Goal: Check status

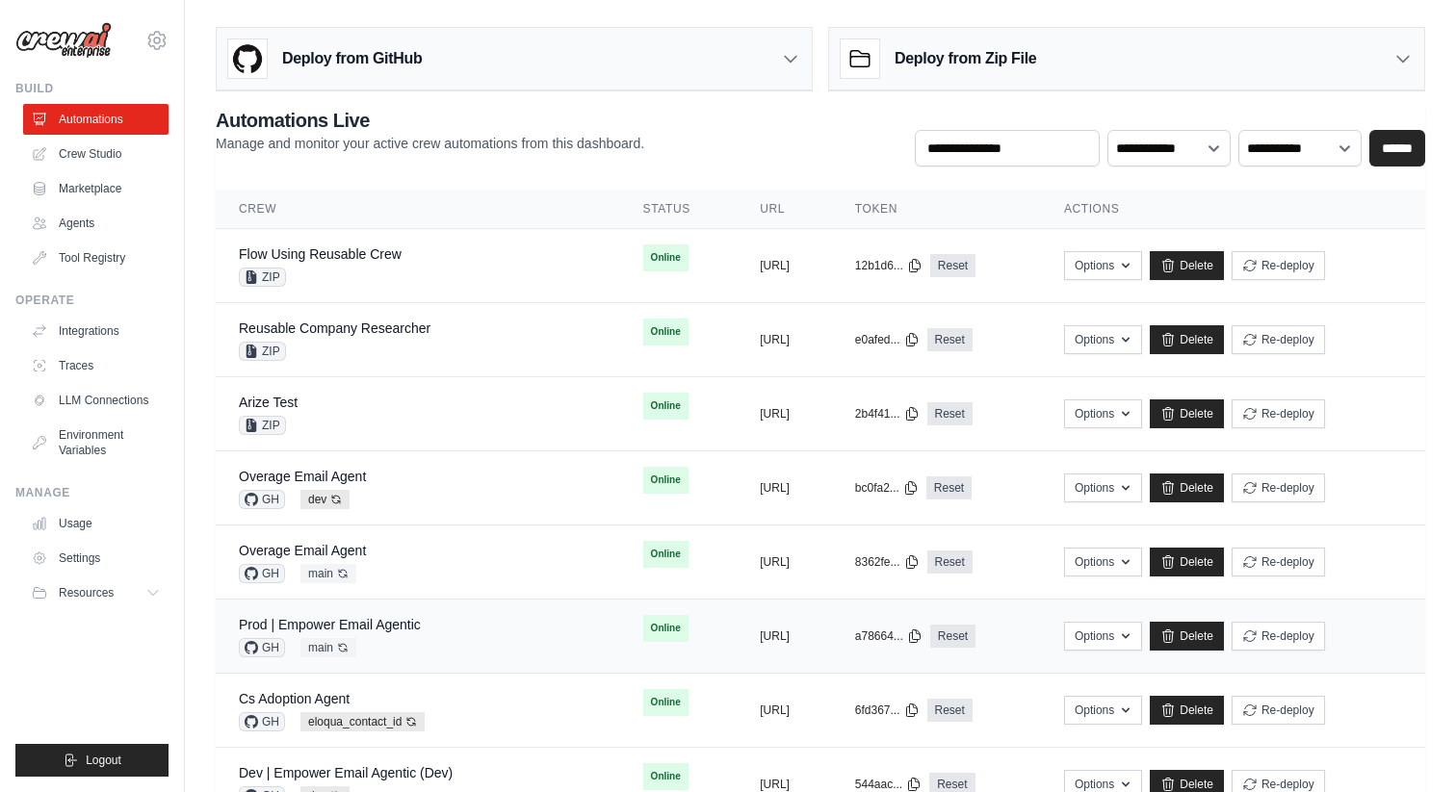
scroll to position [191, 0]
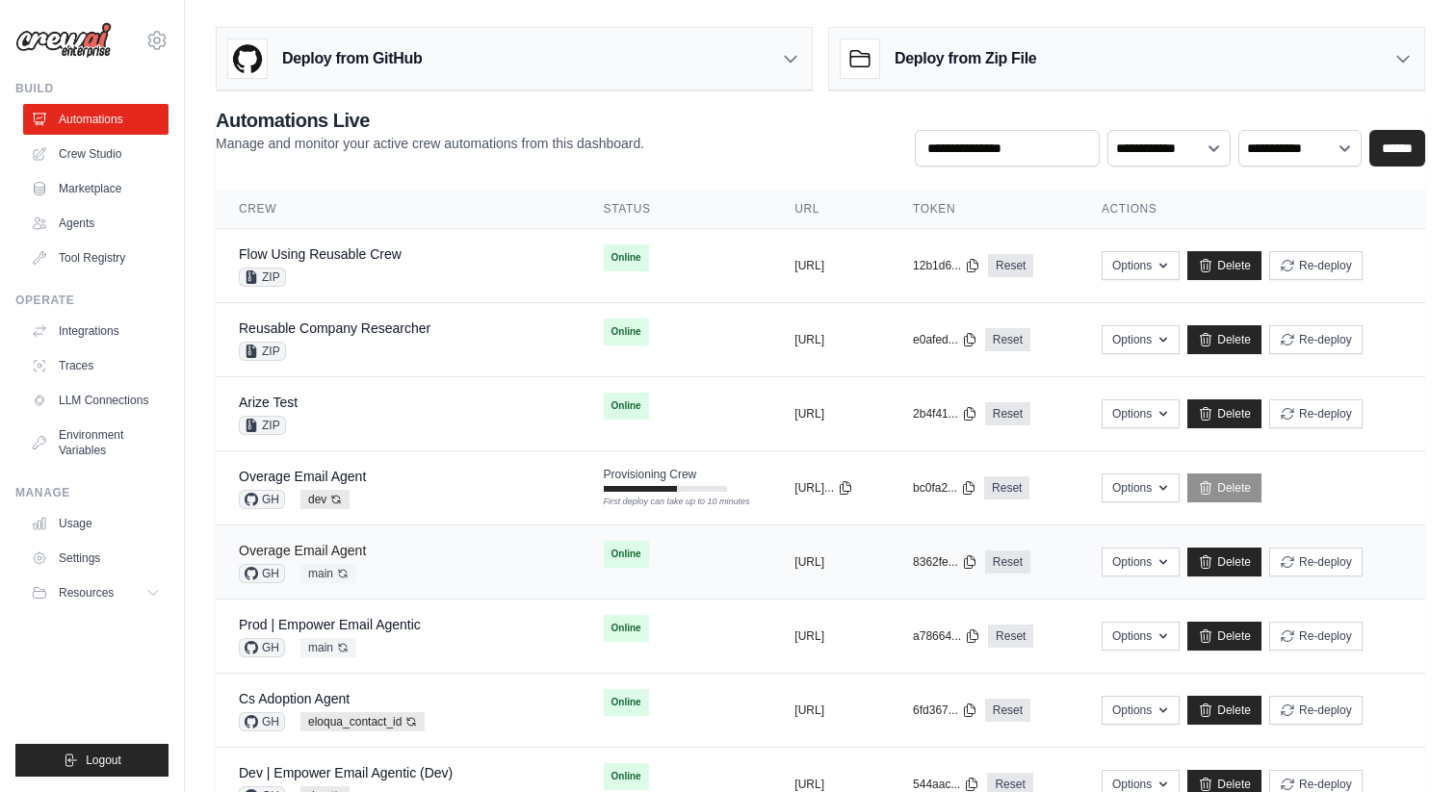
click at [347, 549] on link "Overage Email Agent" at bounding box center [302, 550] width 127 height 15
click at [581, 330] on td "Online" at bounding box center [677, 332] width 192 height 58
click at [572, 298] on tr "Flow Using Reusable Crew ZIP Online copied https://flow-using-reusable-crew-23 …" at bounding box center [820, 266] width 1209 height 74
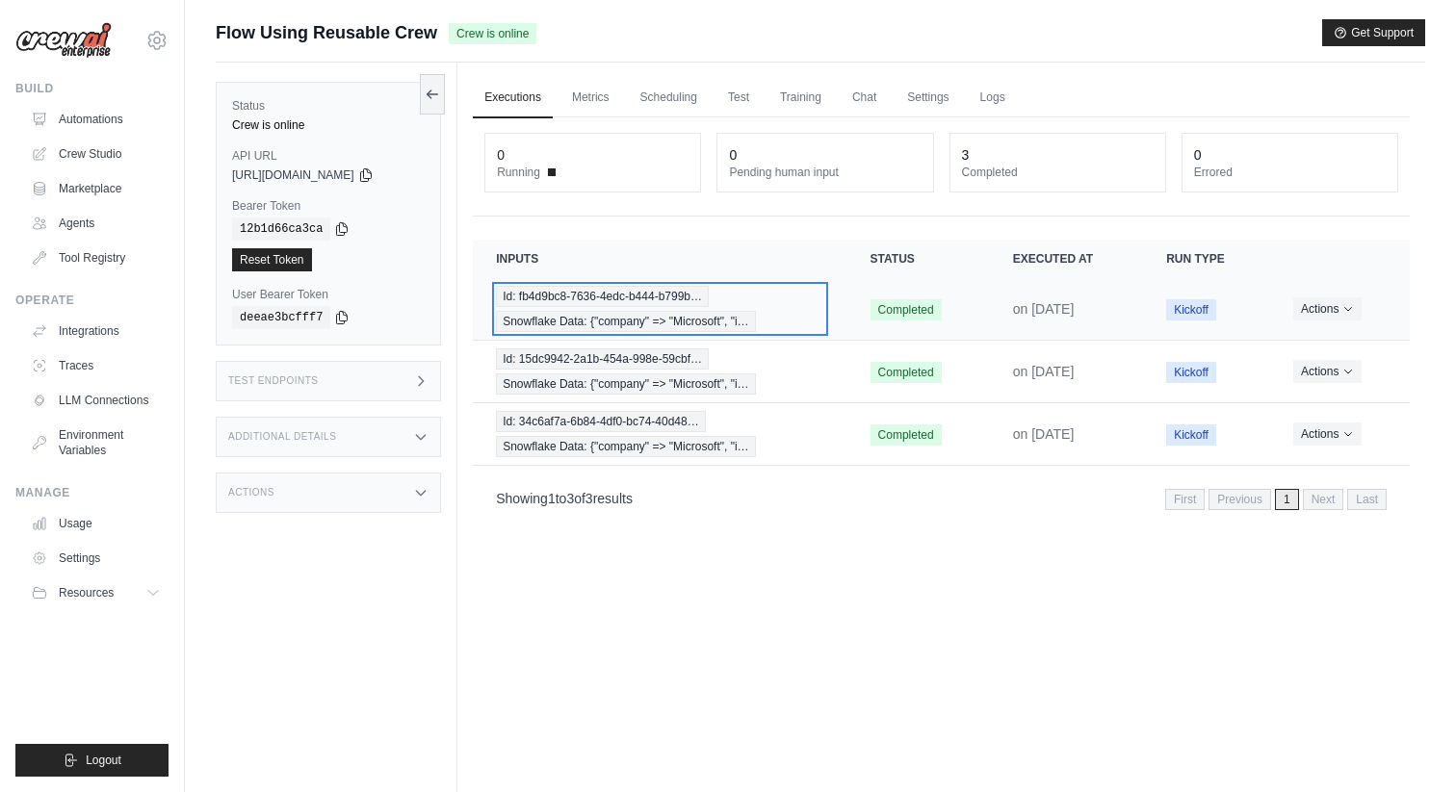
click at [579, 294] on span "Id: fb4d9bc8-7636-4edc-b444-b799b…" at bounding box center [602, 296] width 213 height 21
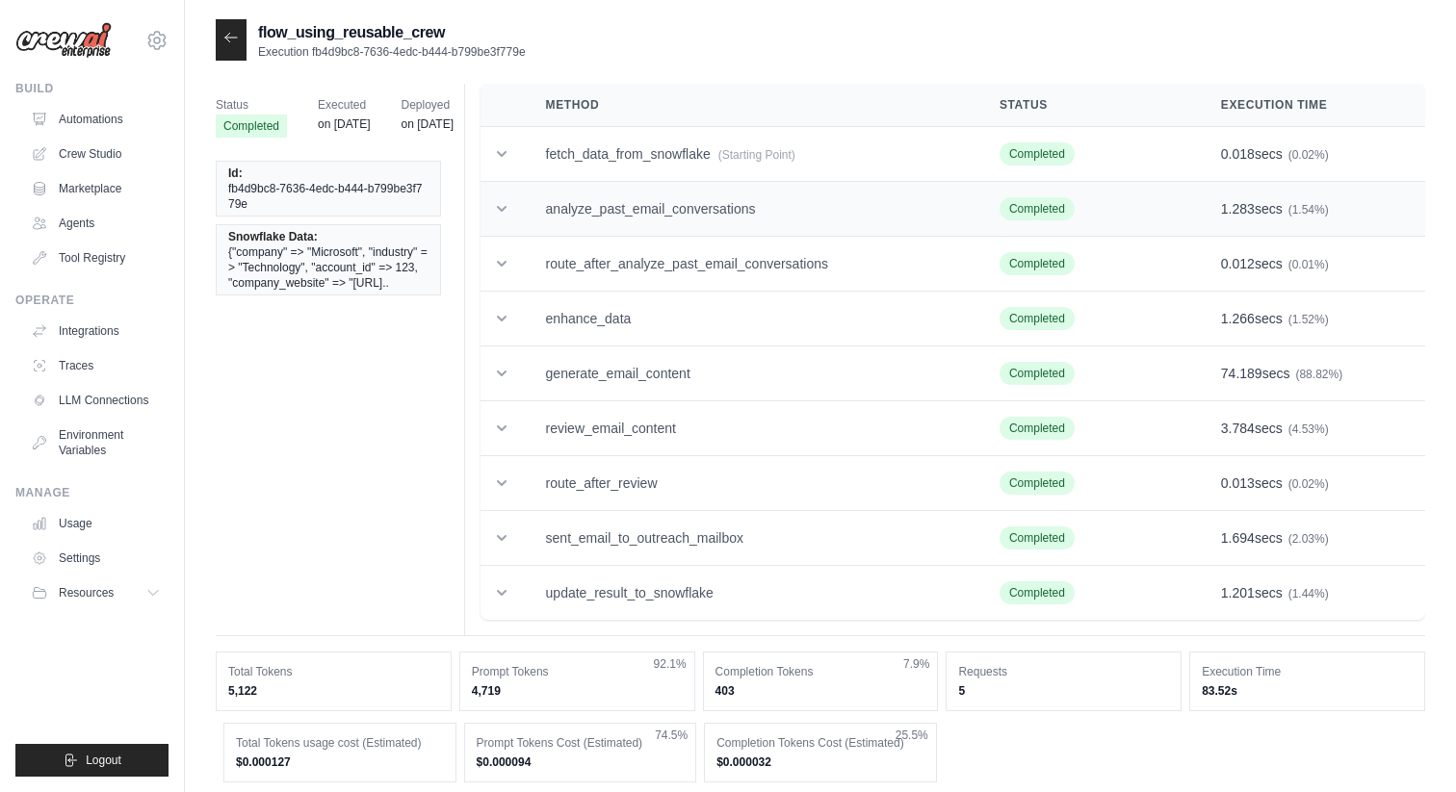
click at [629, 207] on td "analyze_past_email_conversations" at bounding box center [750, 209] width 454 height 55
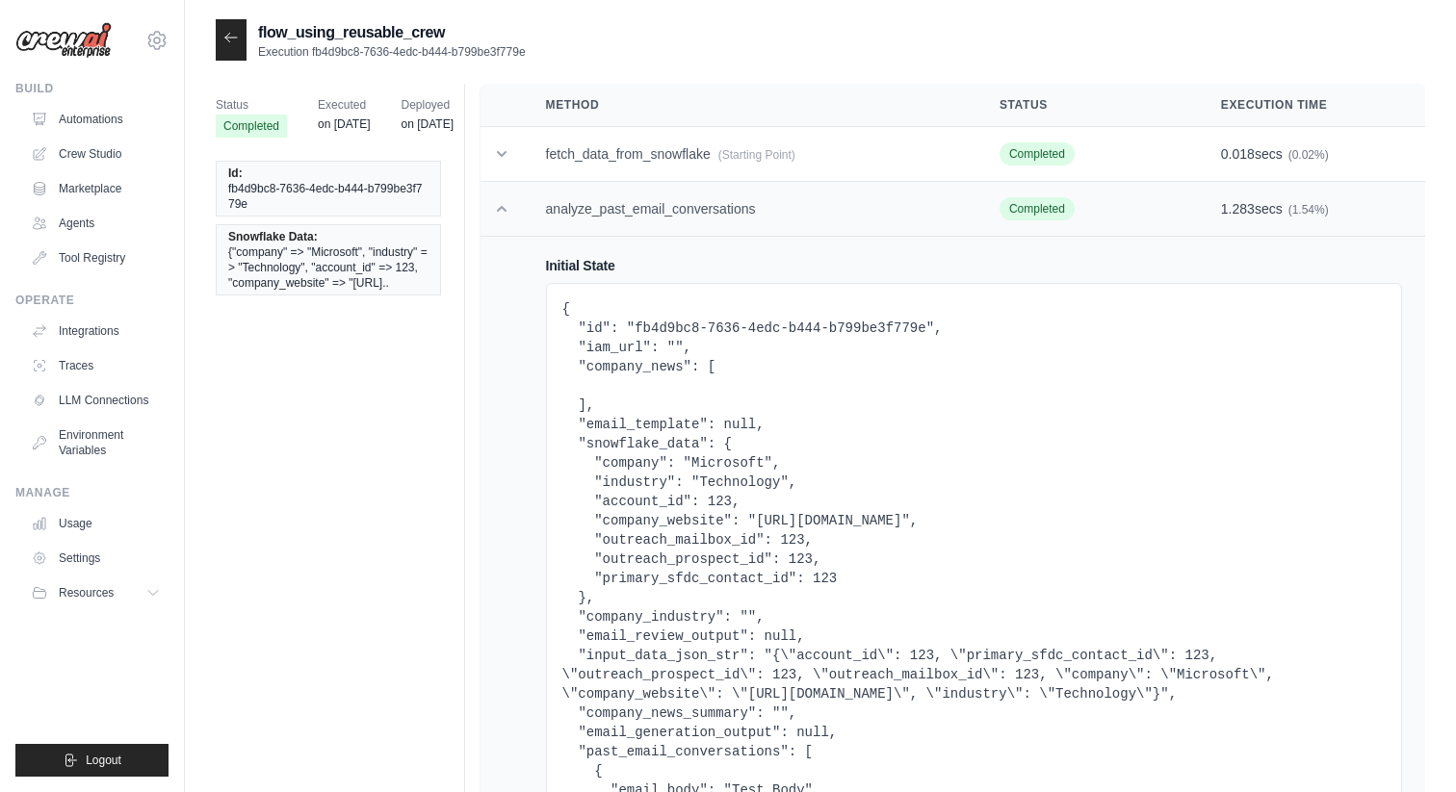
click at [648, 218] on td "analyze_past_email_conversations" at bounding box center [750, 209] width 454 height 55
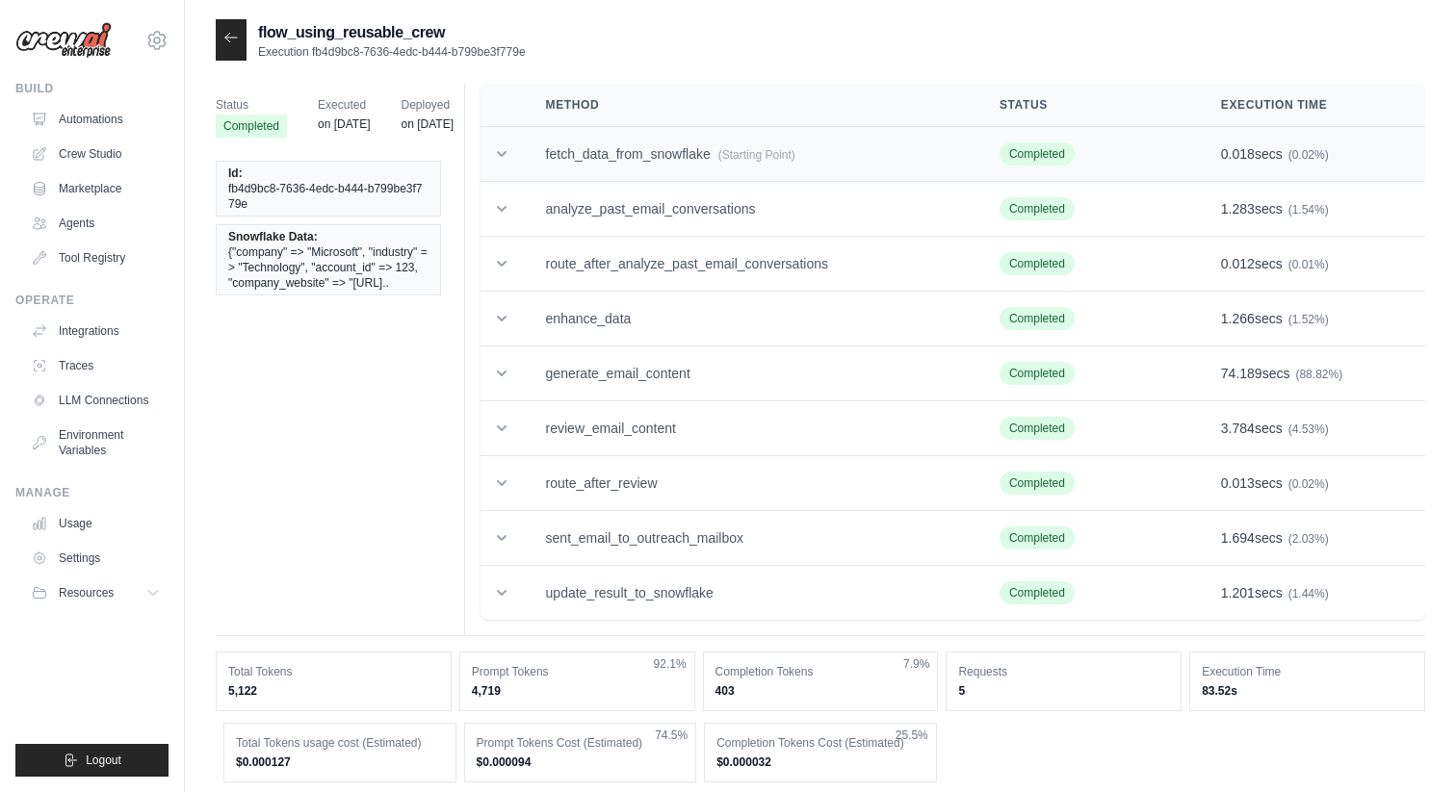
click at [700, 166] on td "fetch_data_from_snowflake (Starting Point)" at bounding box center [750, 154] width 454 height 55
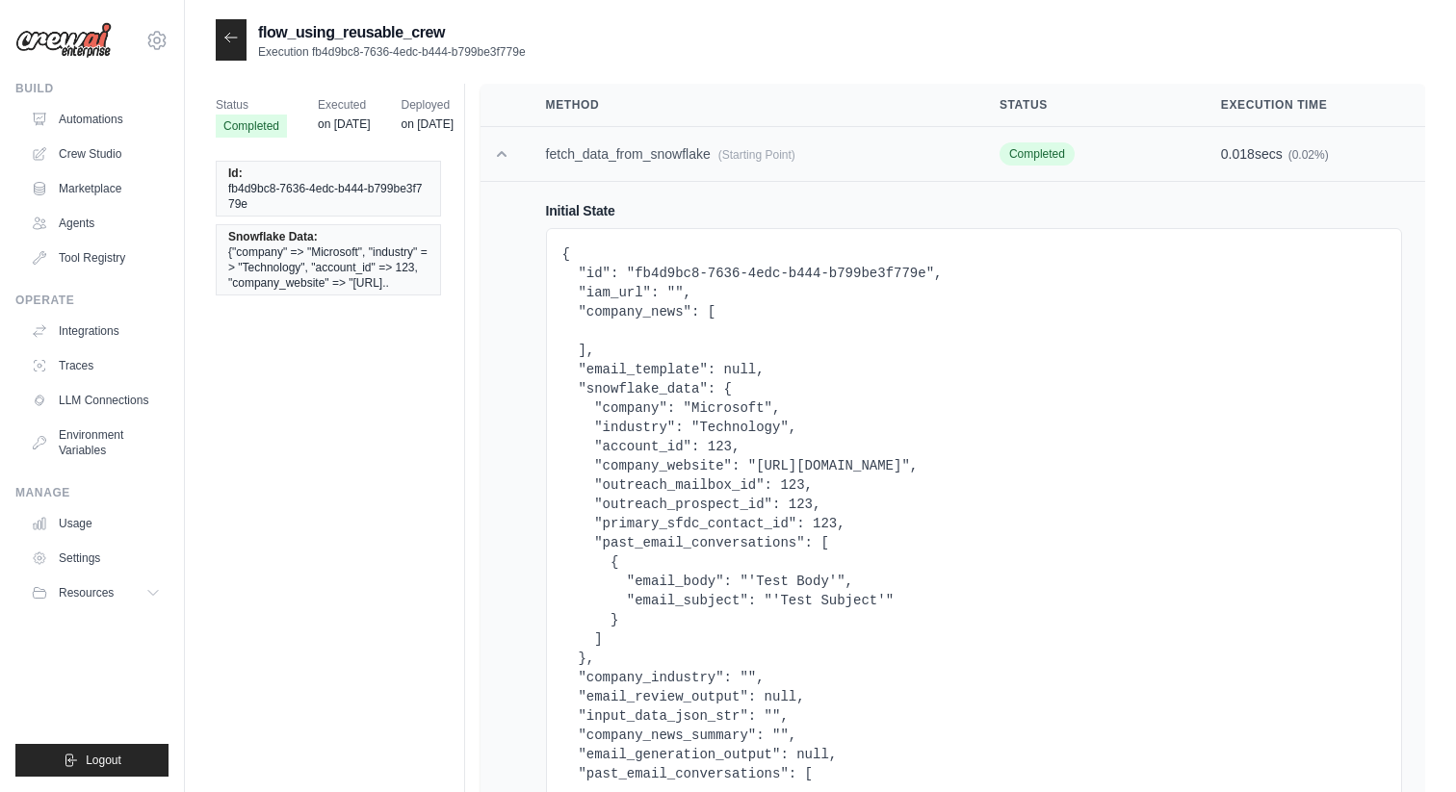
click at [533, 161] on td "fetch_data_from_snowflake (Starting Point)" at bounding box center [750, 154] width 454 height 55
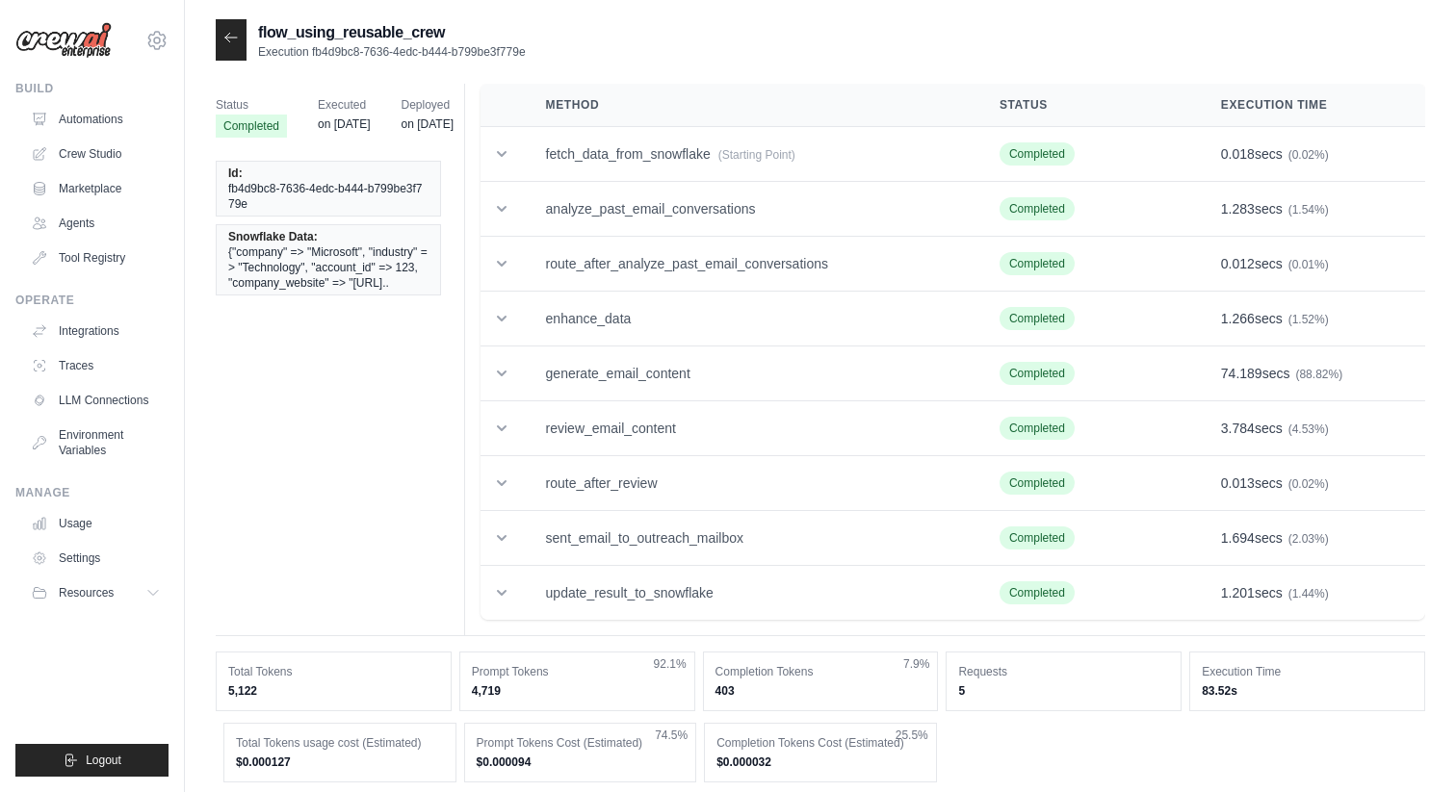
click at [233, 42] on icon at bounding box center [230, 37] width 15 height 15
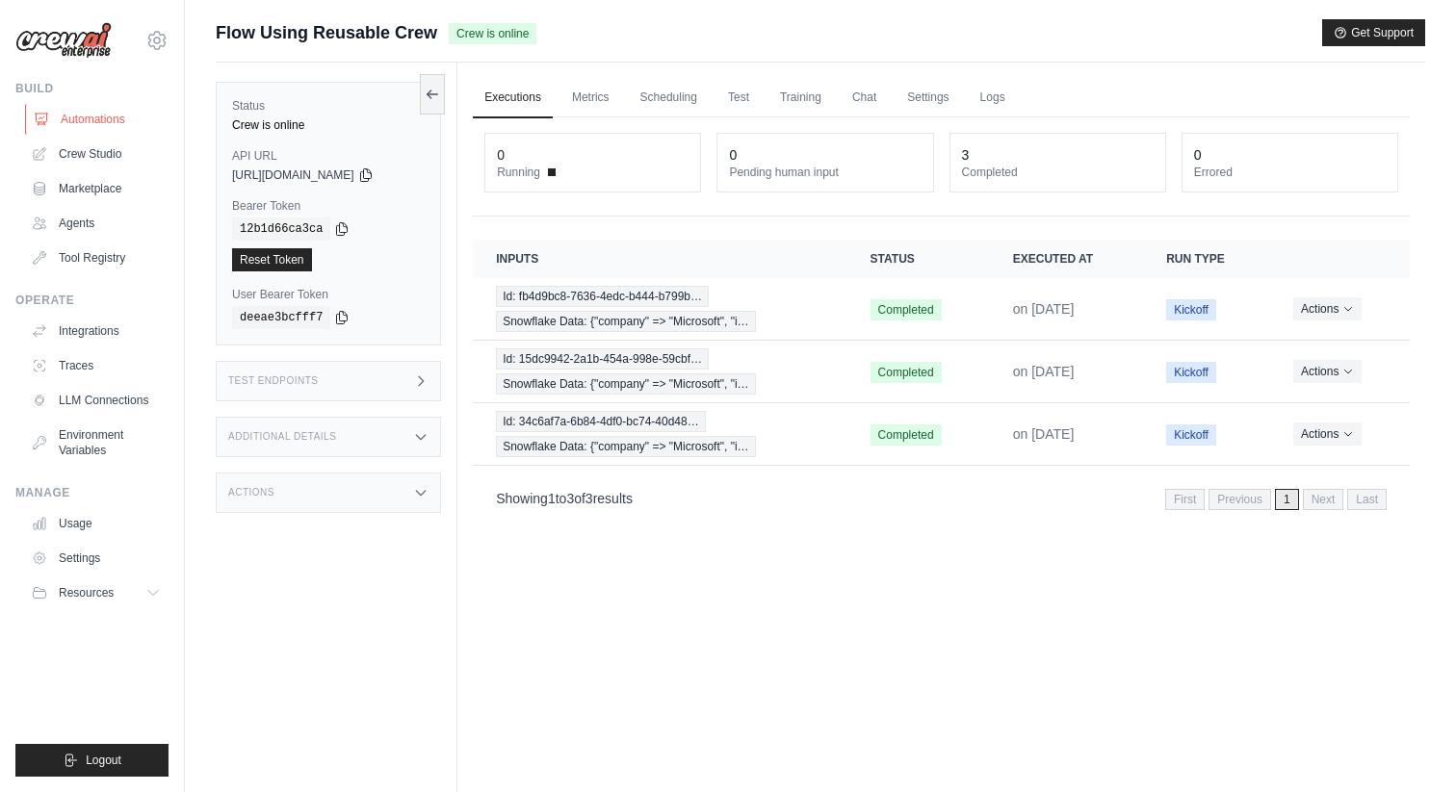
click at [92, 116] on link "Automations" at bounding box center [97, 119] width 145 height 31
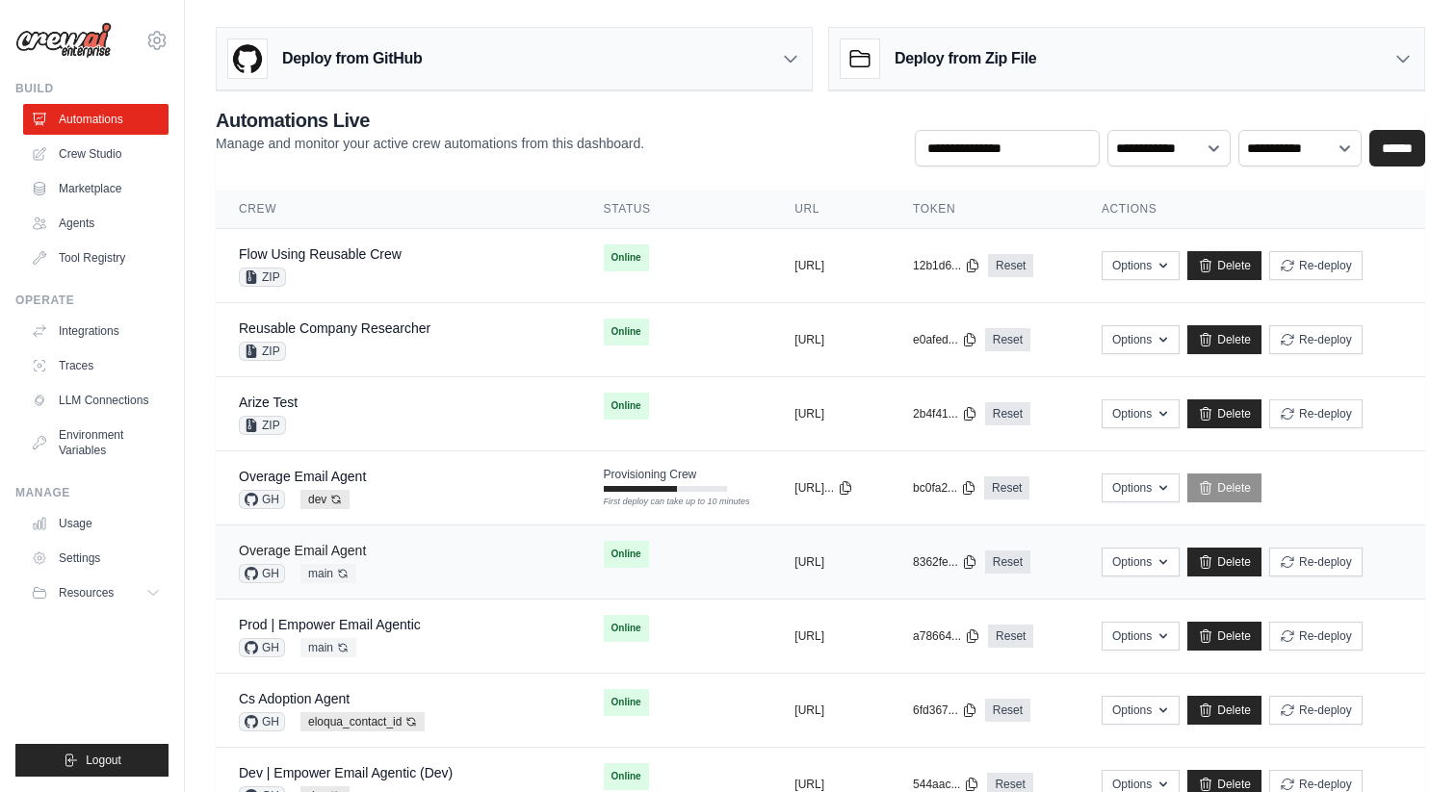
click at [332, 544] on link "Overage Email Agent" at bounding box center [302, 550] width 127 height 15
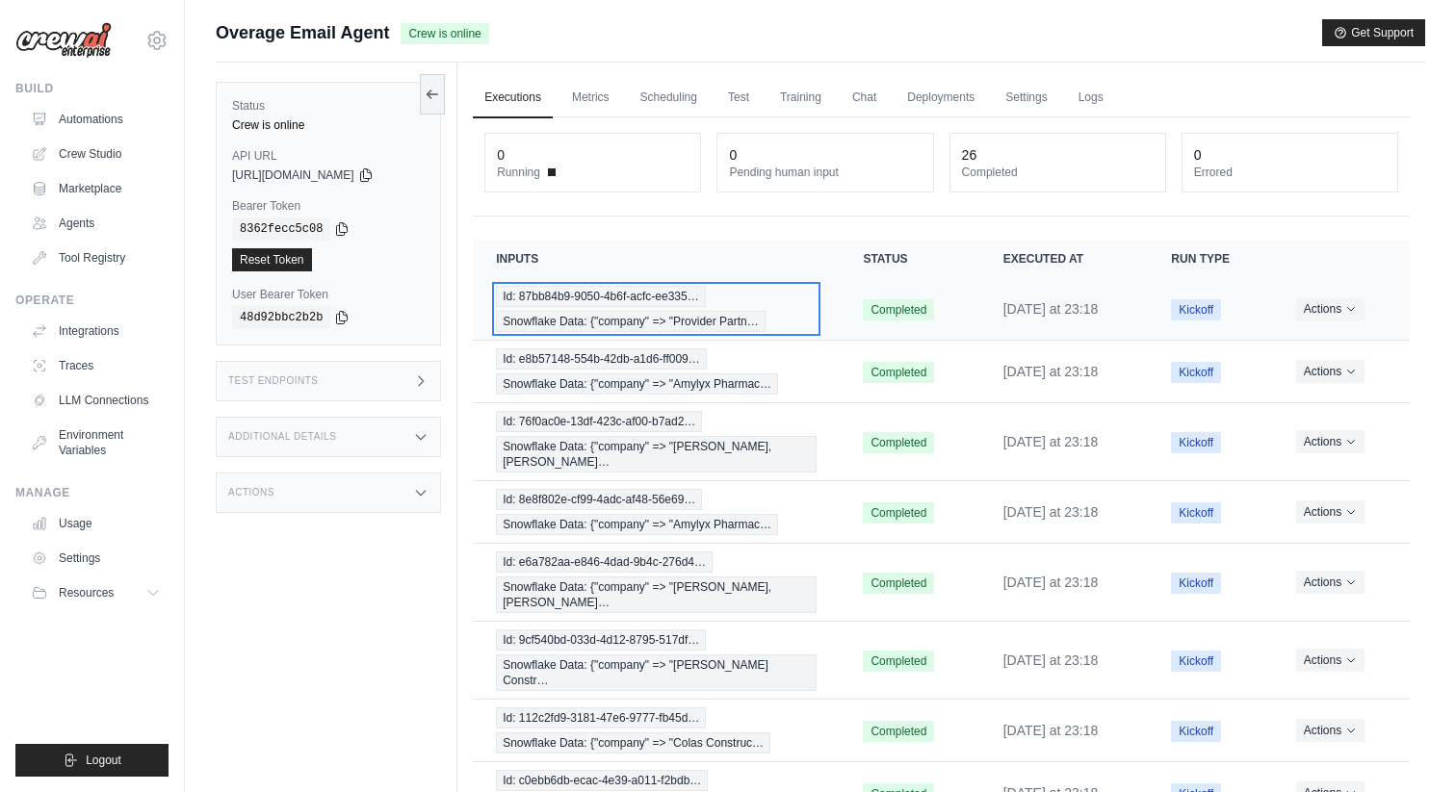
click at [643, 300] on span "Id: 87bb84b9-9050-4b6f-acfc-ee335…" at bounding box center [600, 296] width 209 height 21
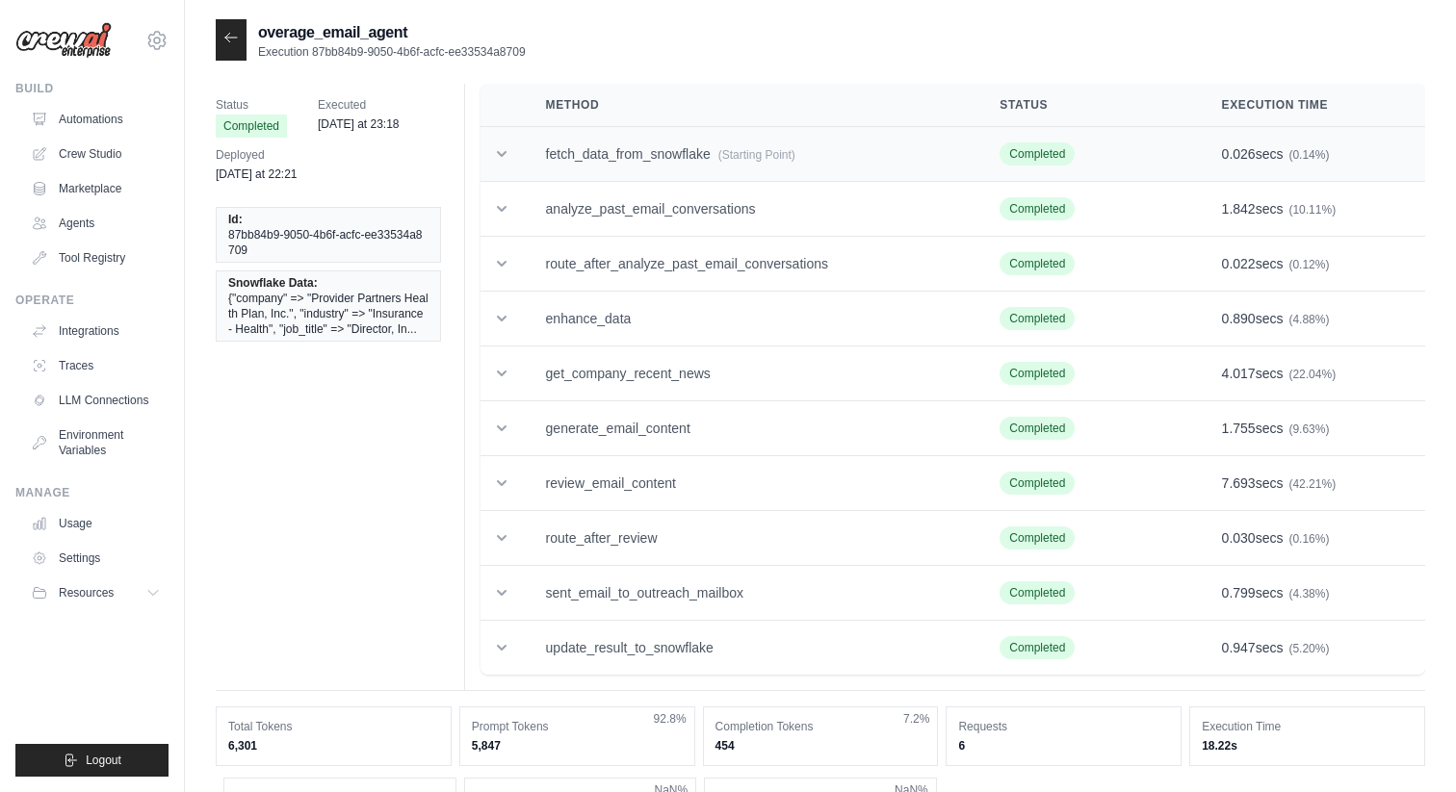
click at [706, 160] on td "fetch_data_from_snowflake (Starting Point)" at bounding box center [750, 154] width 454 height 55
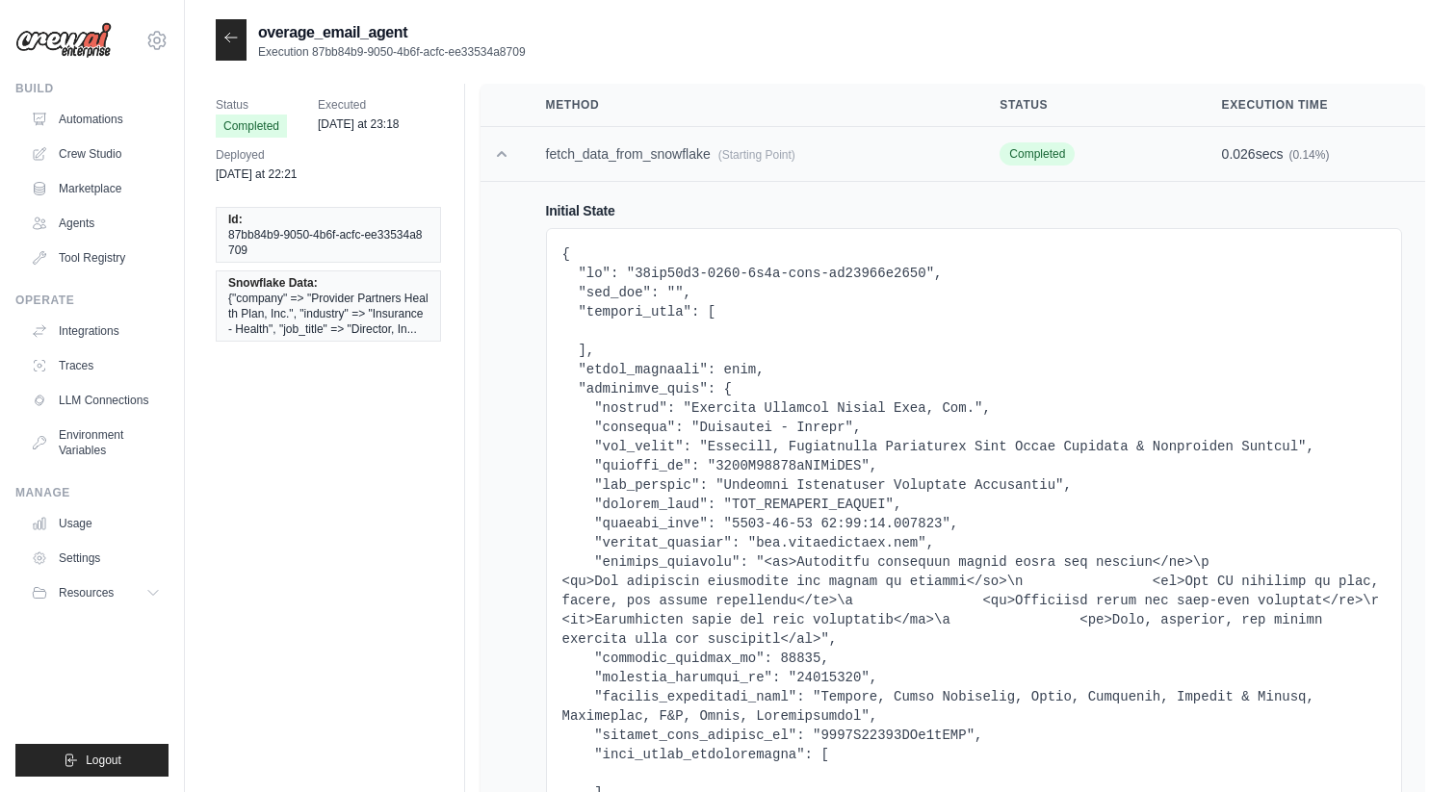
click at [639, 153] on td "fetch_data_from_snowflake (Starting Point)" at bounding box center [750, 154] width 454 height 55
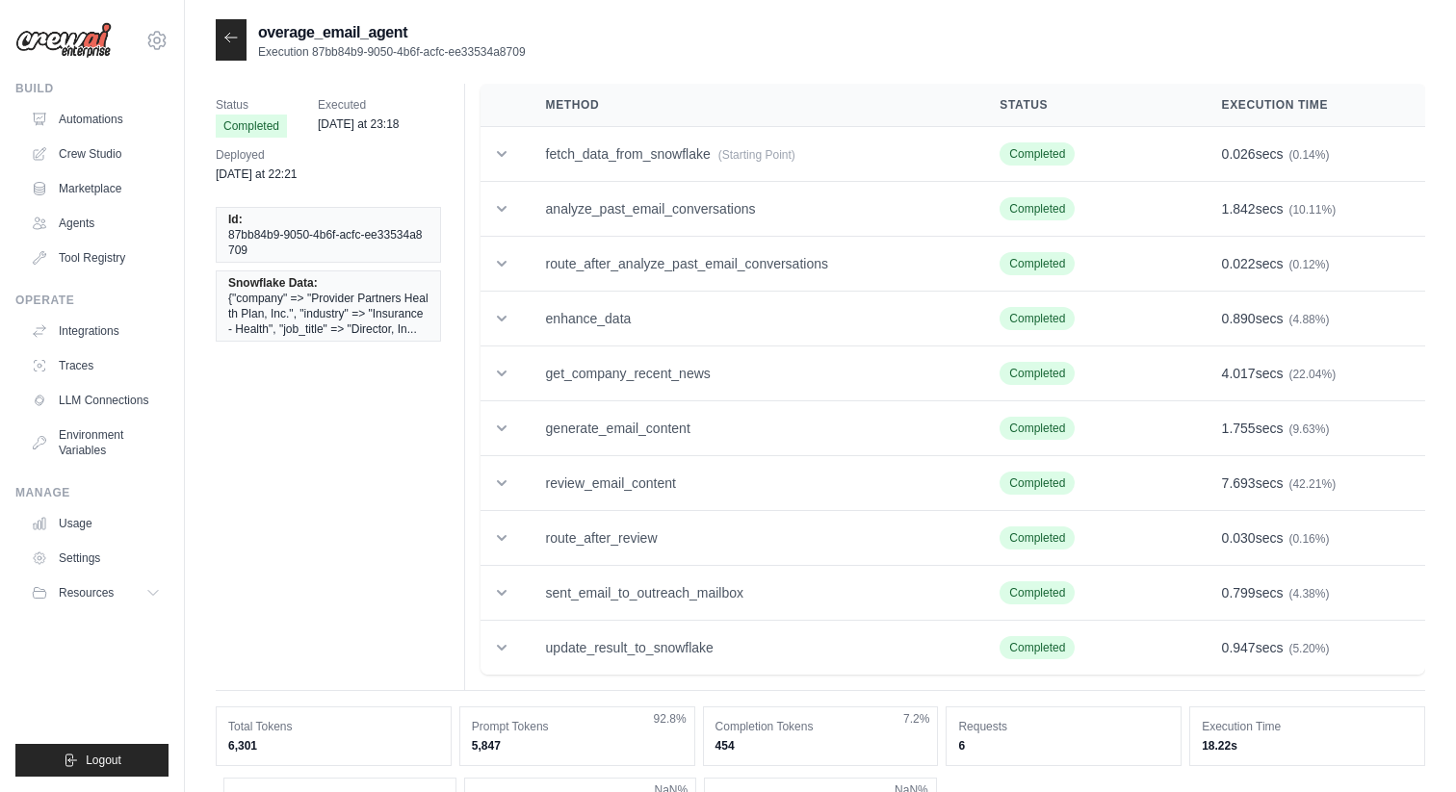
click at [223, 36] on icon at bounding box center [230, 37] width 15 height 15
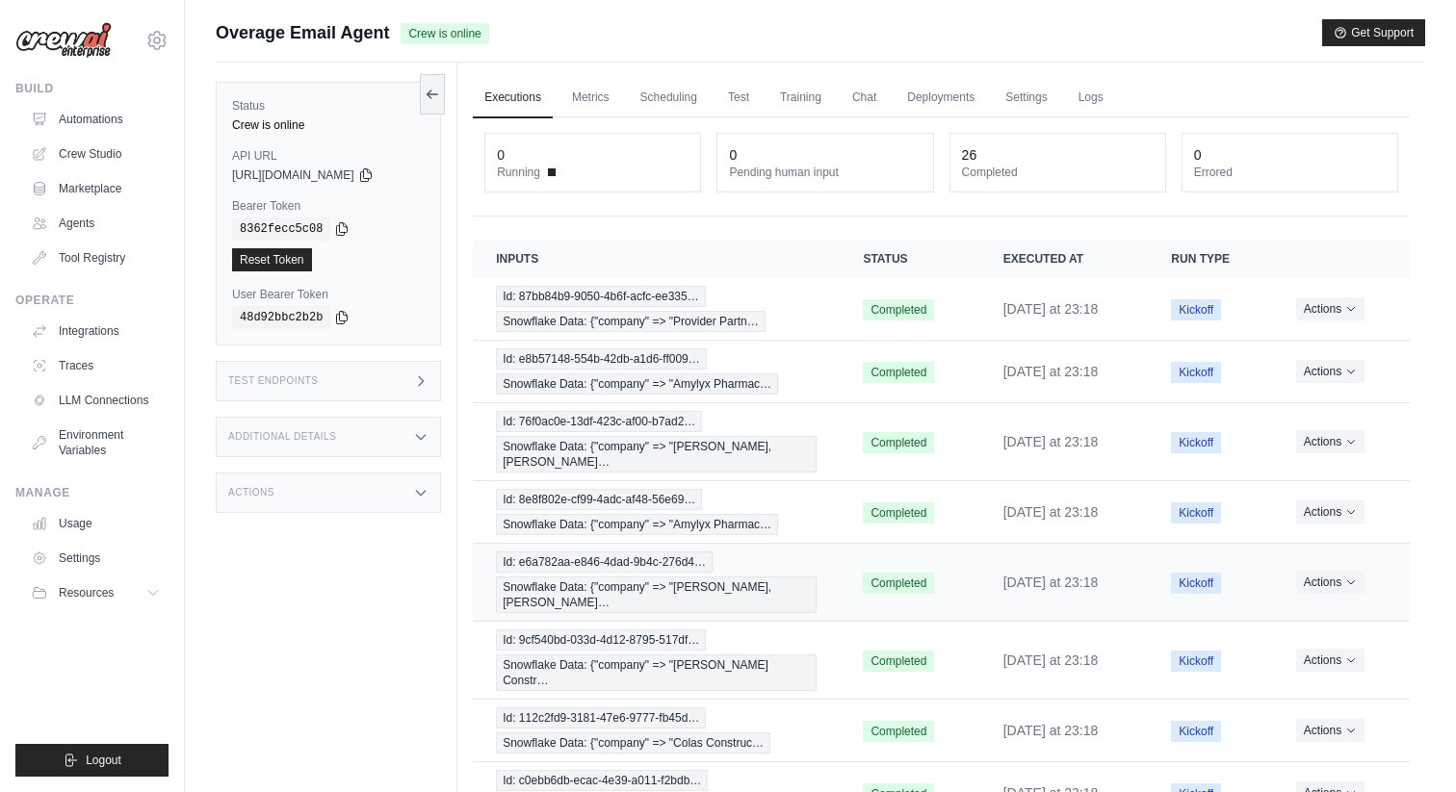
scroll to position [203, 0]
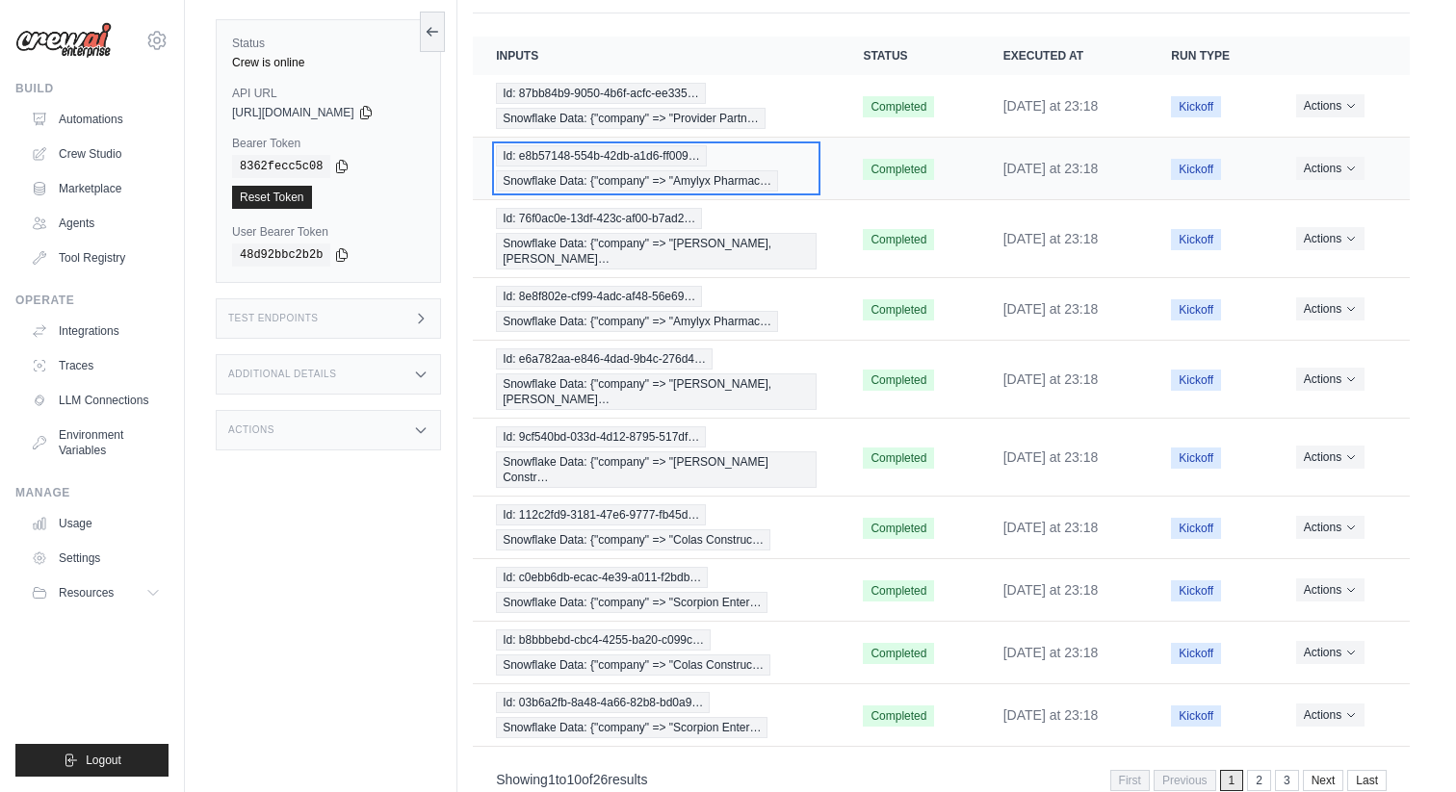
click at [703, 169] on div "Id: e8b57148-554b-42db-a1d6-ff009… Snowflake Data: {"company" => "Amylyx Pharma…" at bounding box center [656, 168] width 321 height 46
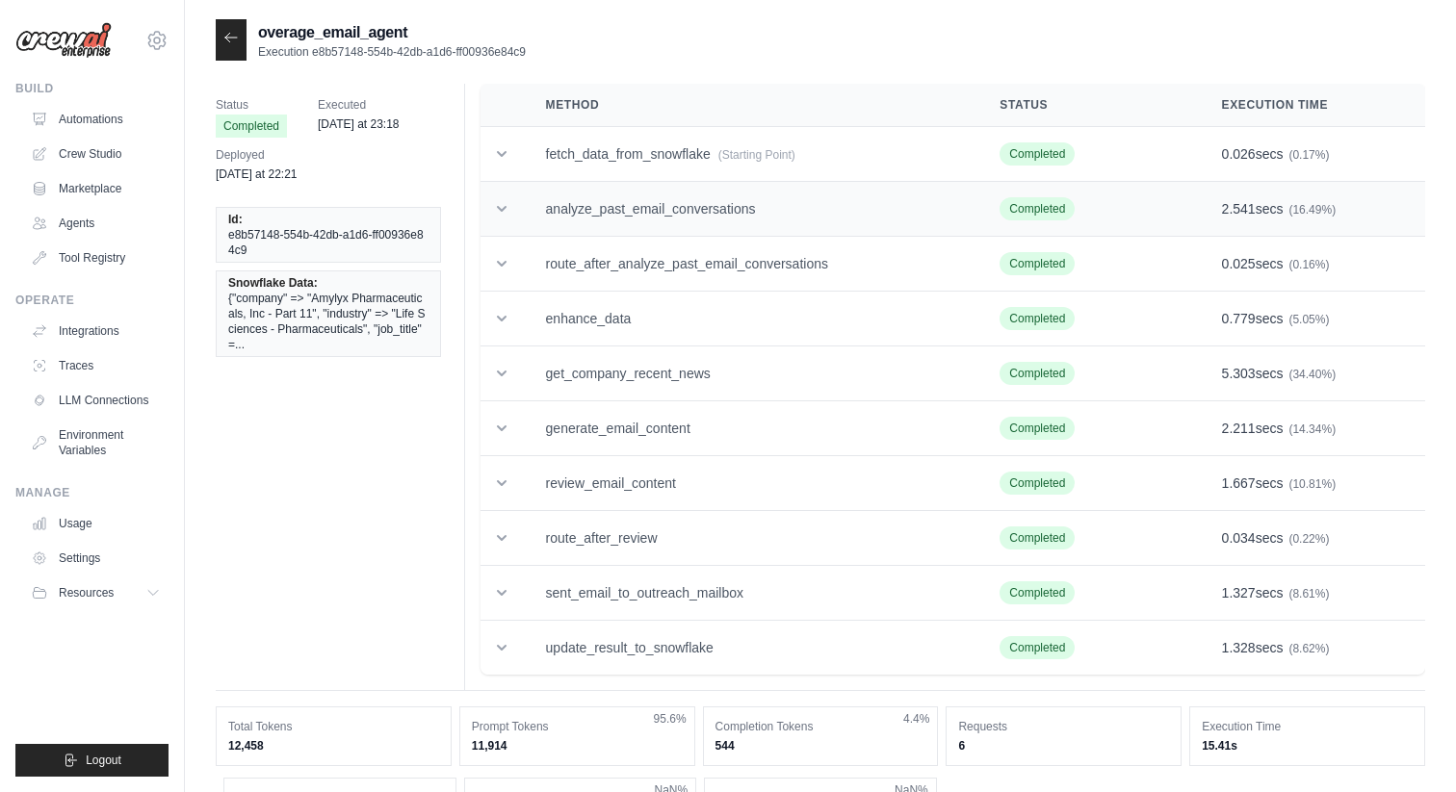
click at [678, 224] on td "analyze_past_email_conversations" at bounding box center [750, 209] width 454 height 55
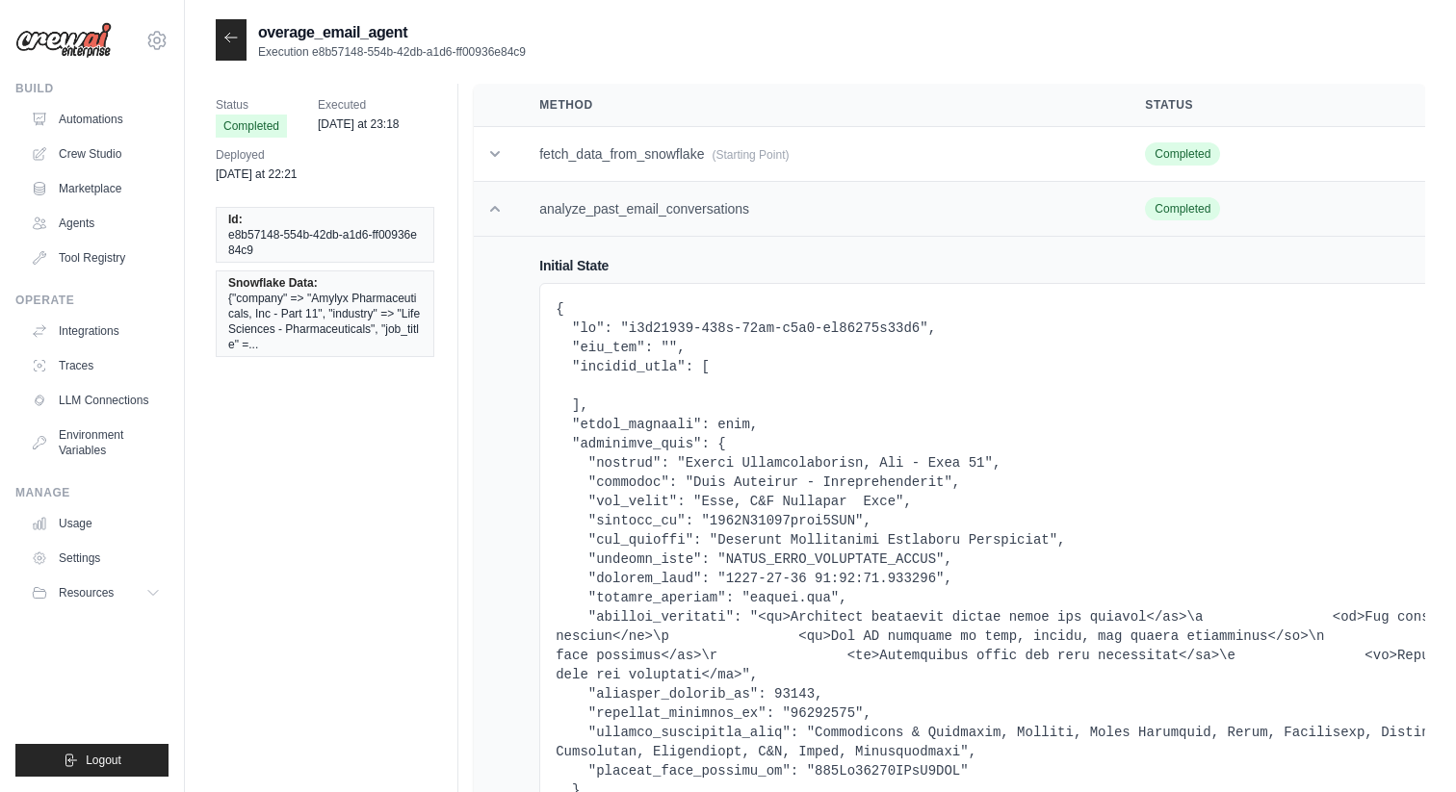
click at [681, 220] on td "analyze_past_email_conversations" at bounding box center [819, 209] width 606 height 55
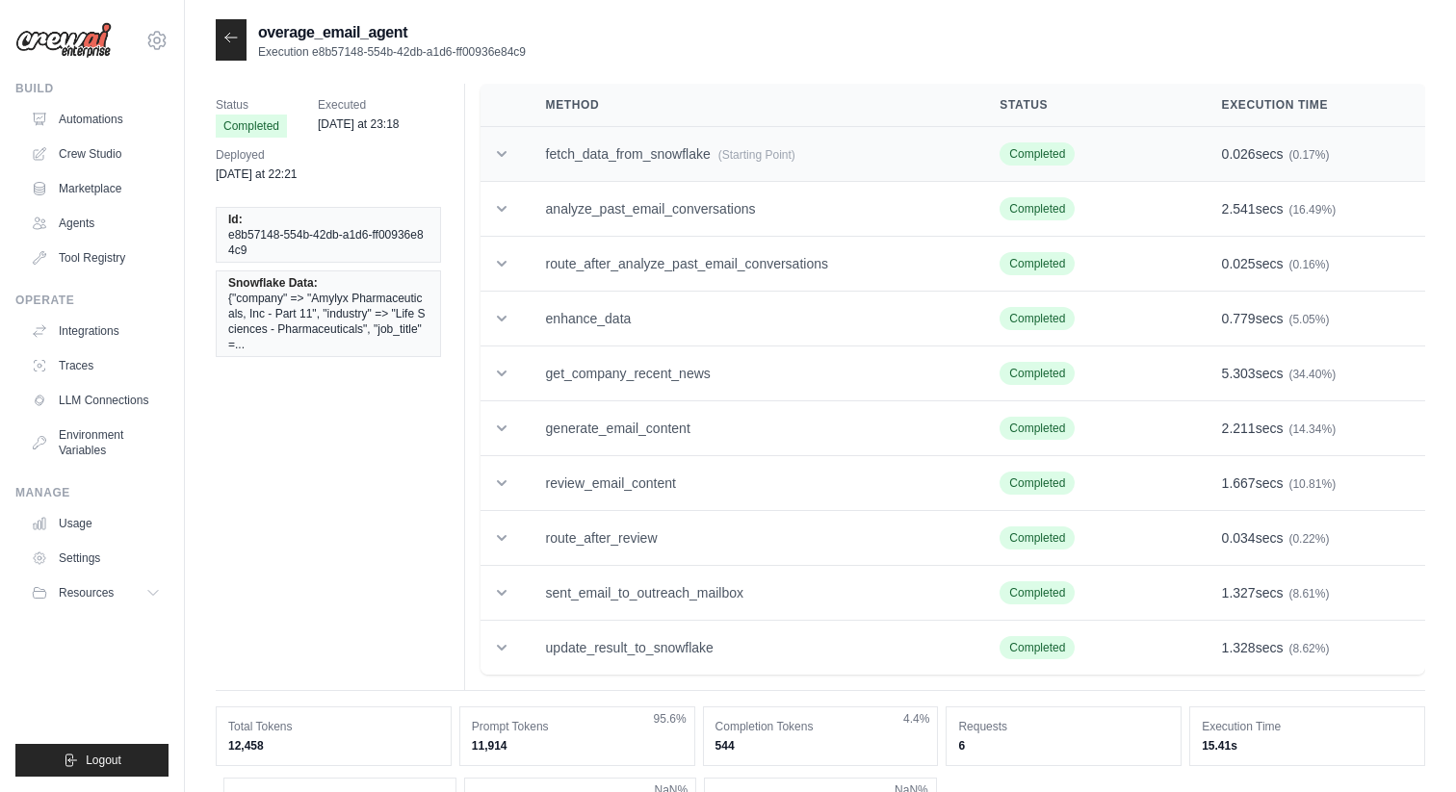
click at [731, 166] on td "fetch_data_from_snowflake (Starting Point)" at bounding box center [750, 154] width 454 height 55
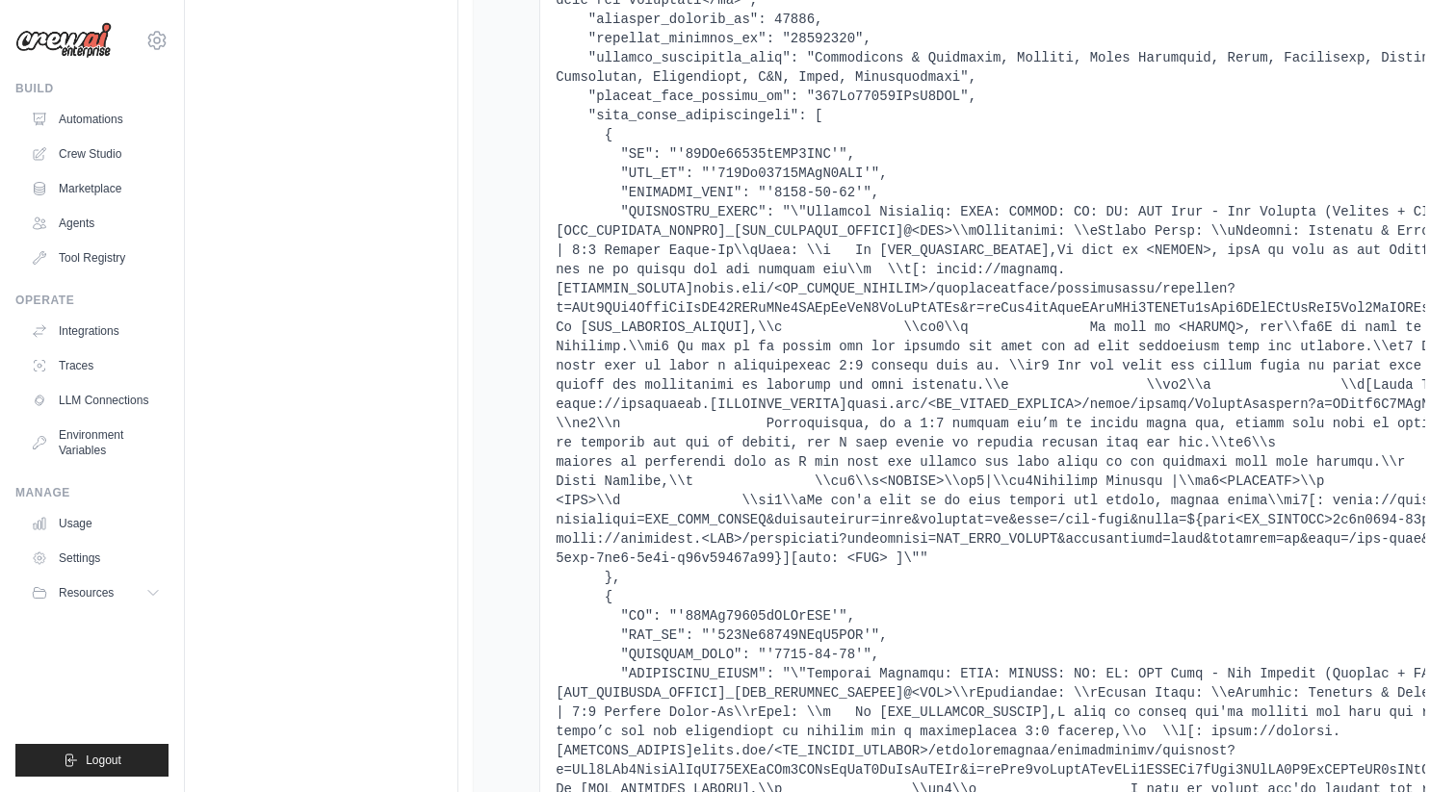
scroll to position [631, 0]
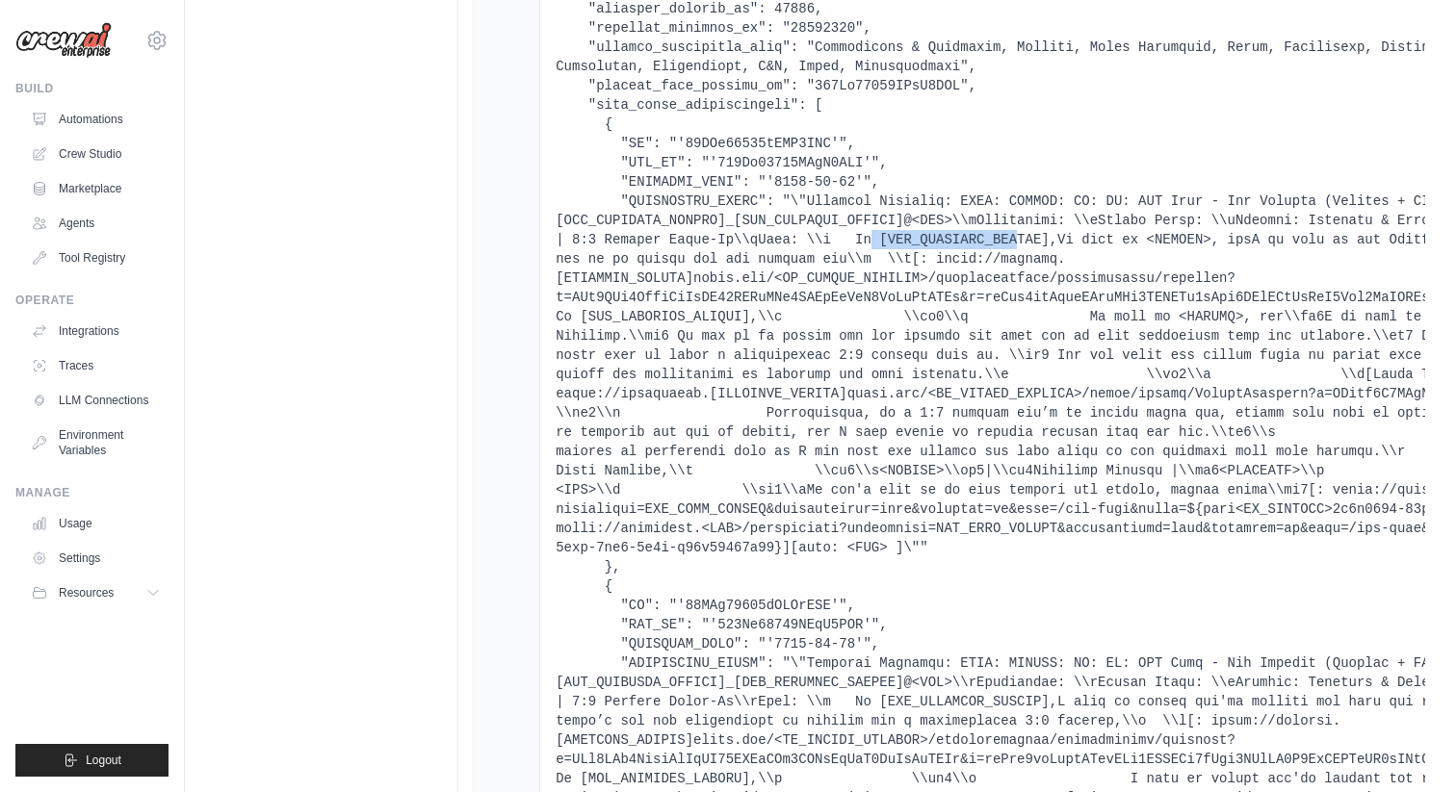
drag, startPoint x: 875, startPoint y: 242, endPoint x: 1015, endPoint y: 244, distance: 139.6
click at [1015, 243] on pre at bounding box center [1126, 702] width 1141 height 2176
click at [914, 386] on pre at bounding box center [1126, 702] width 1141 height 2176
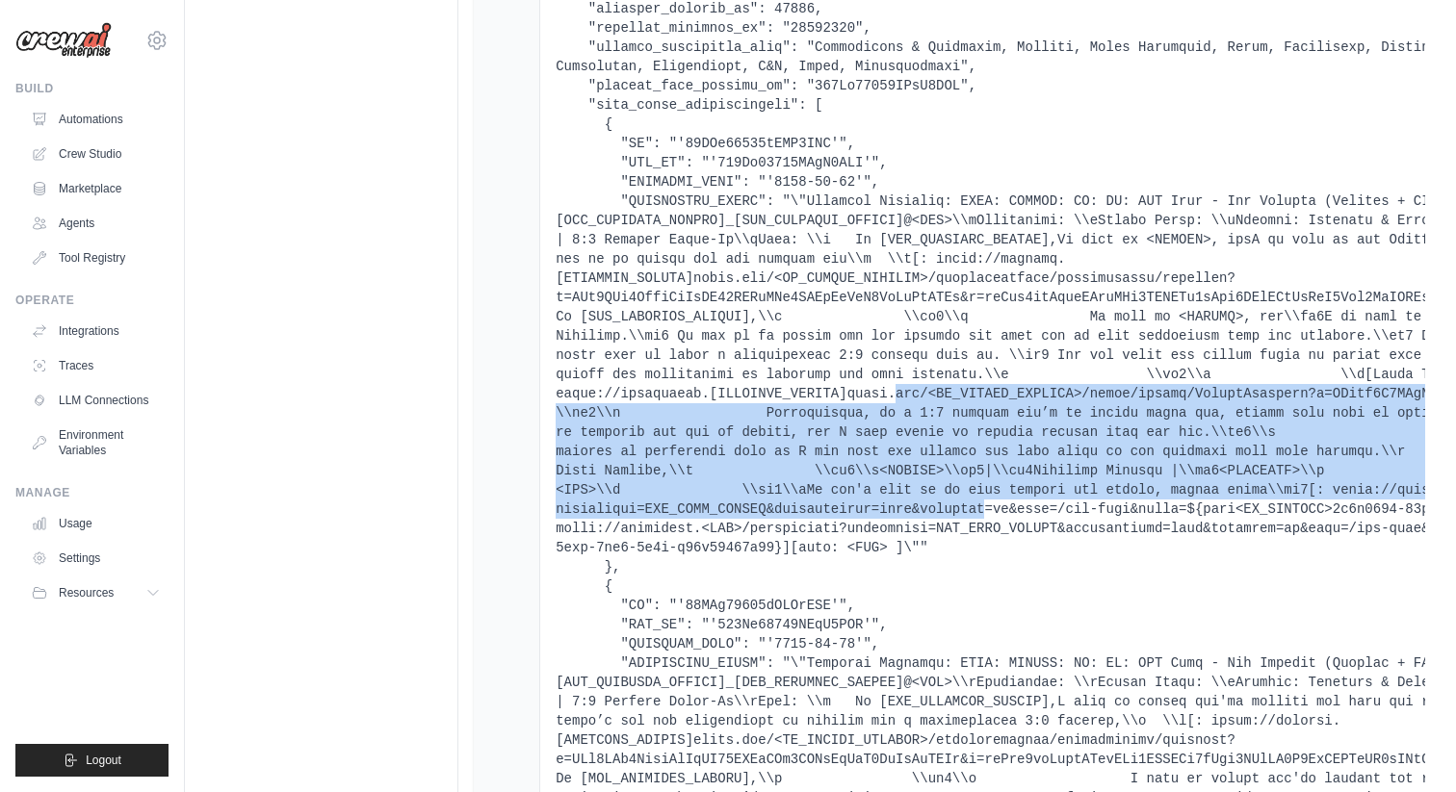
drag, startPoint x: 914, startPoint y: 386, endPoint x: 974, endPoint y: 513, distance: 140.8
click at [974, 513] on pre at bounding box center [1126, 702] width 1141 height 2176
click at [973, 505] on pre at bounding box center [1126, 702] width 1141 height 2176
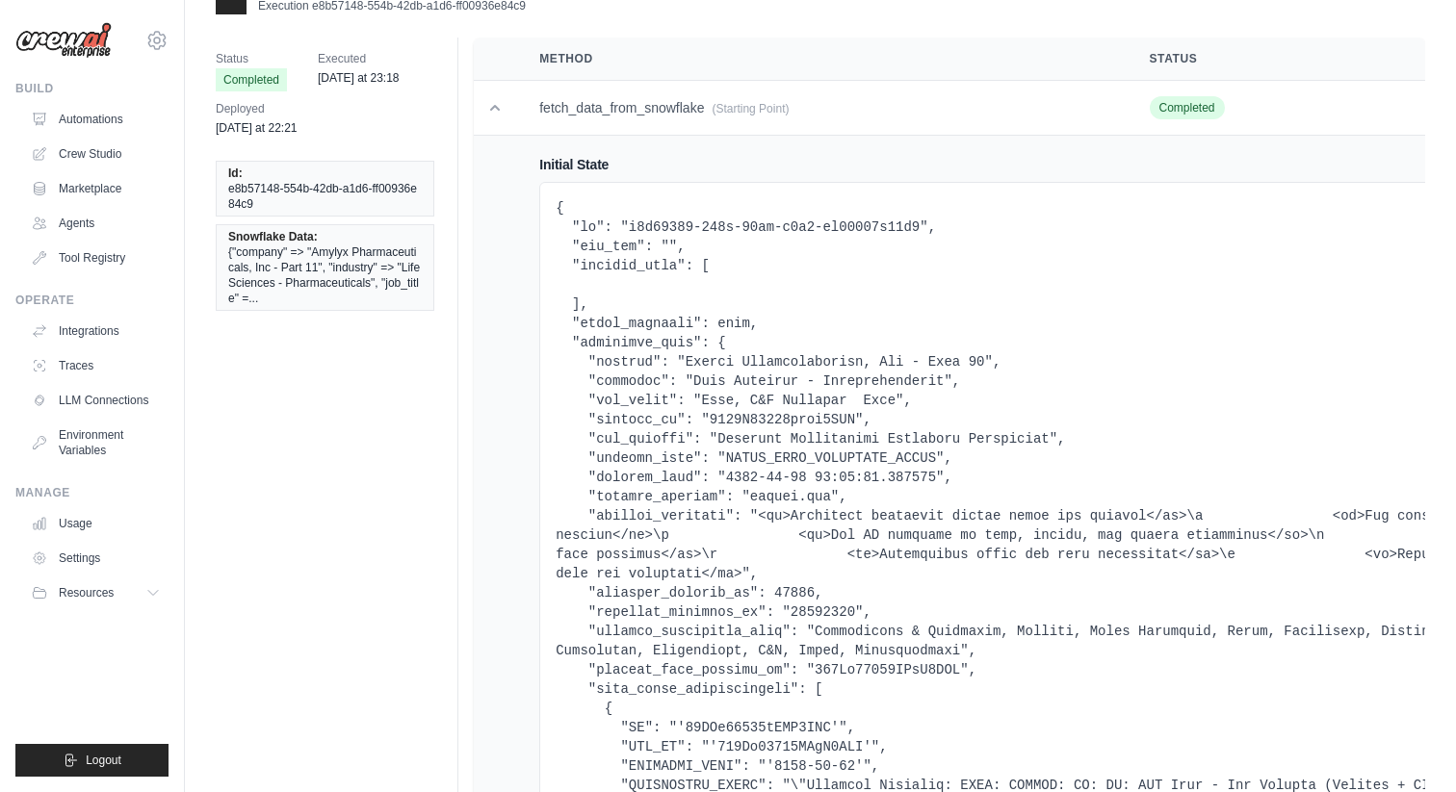
scroll to position [0, 0]
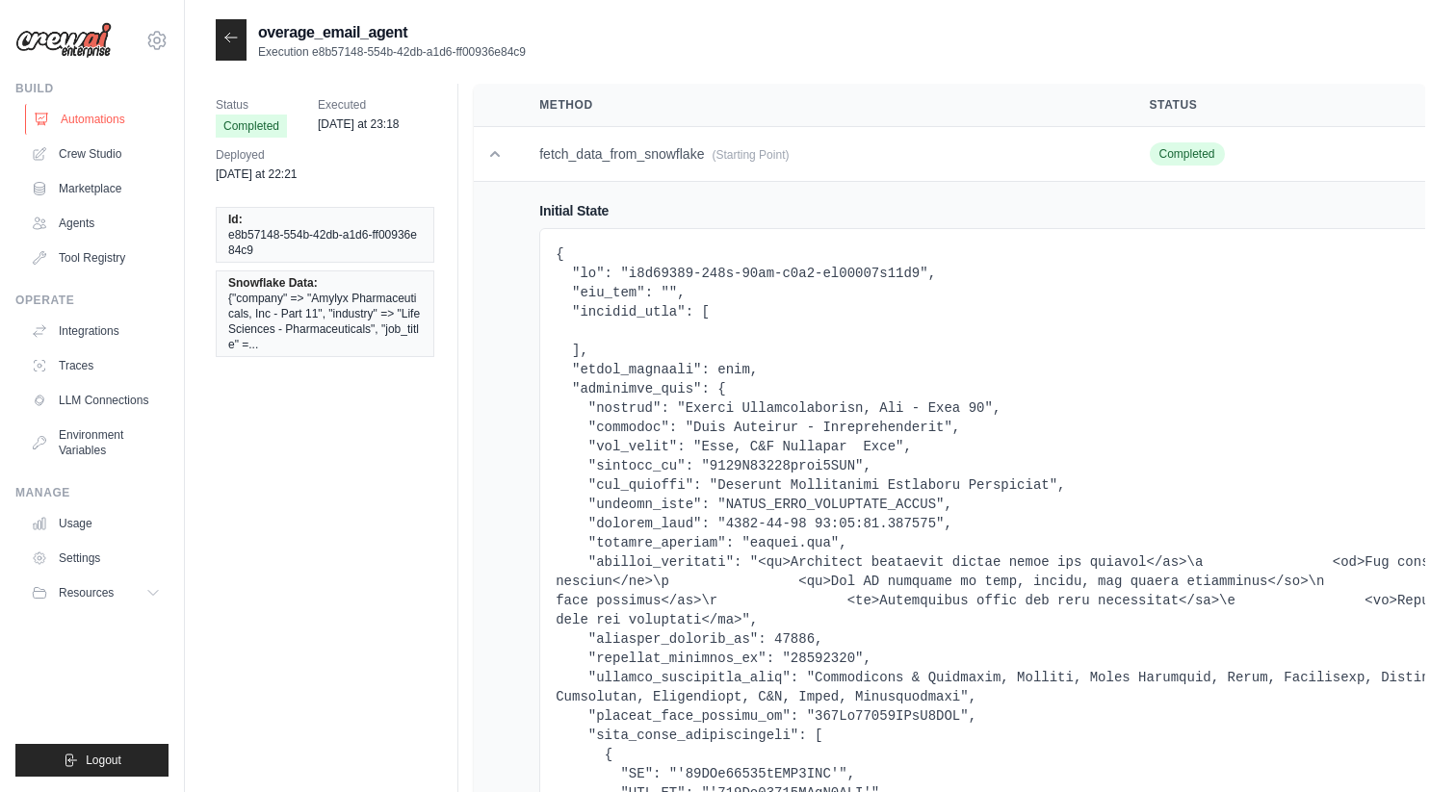
click at [96, 124] on link "Automations" at bounding box center [97, 119] width 145 height 31
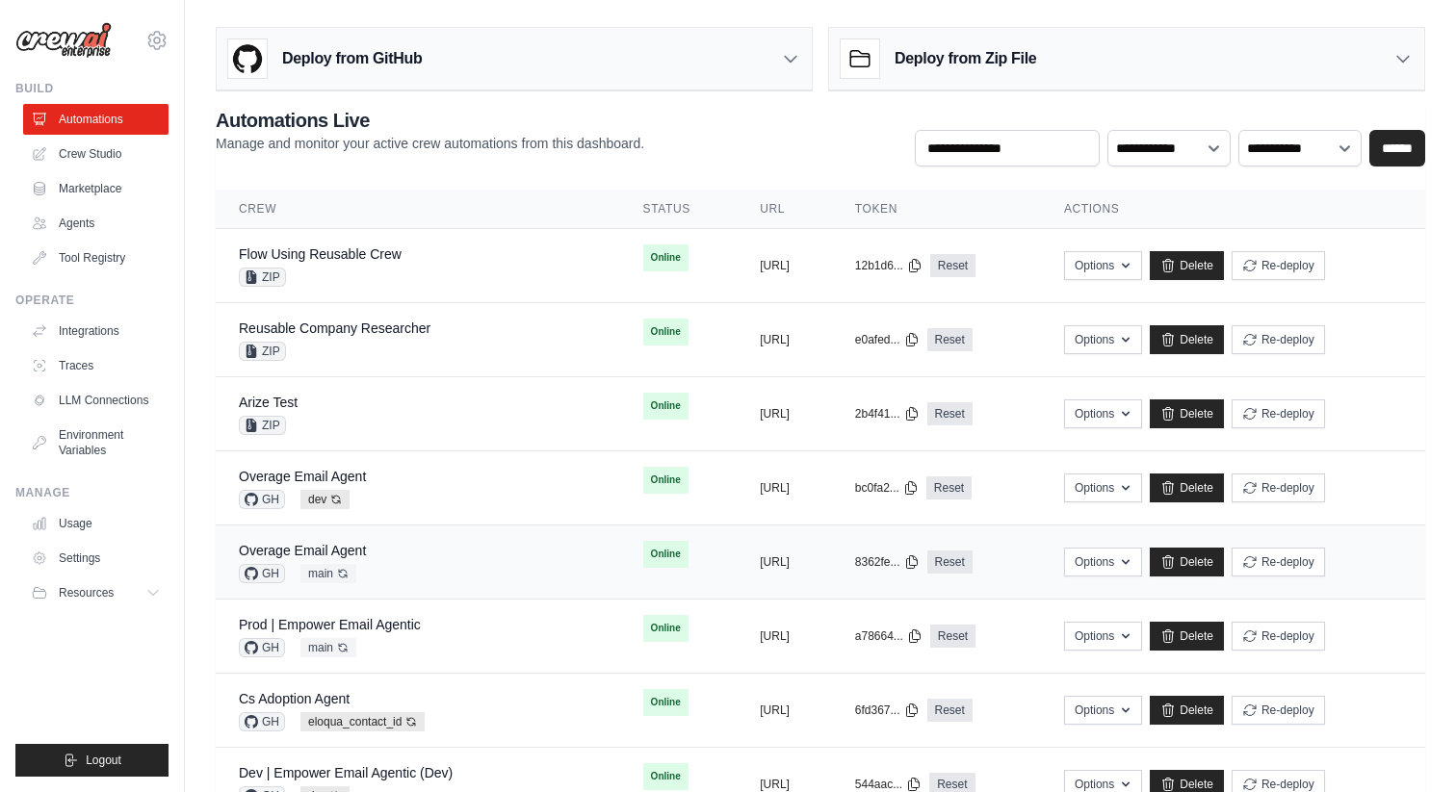
click at [343, 539] on td "Overage Email Agent GH main Auto-deploy enabled" at bounding box center [418, 563] width 404 height 74
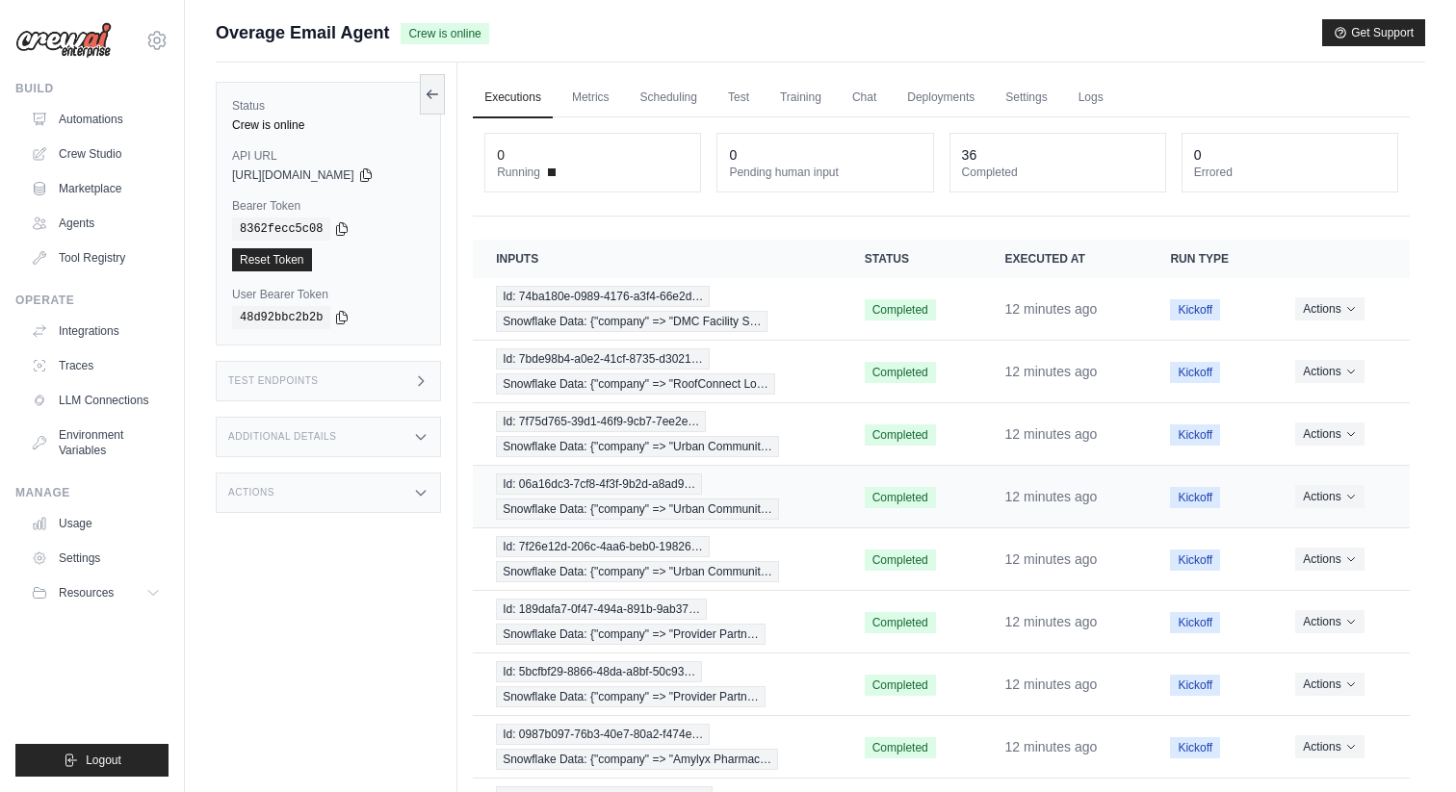
scroll to position [203, 0]
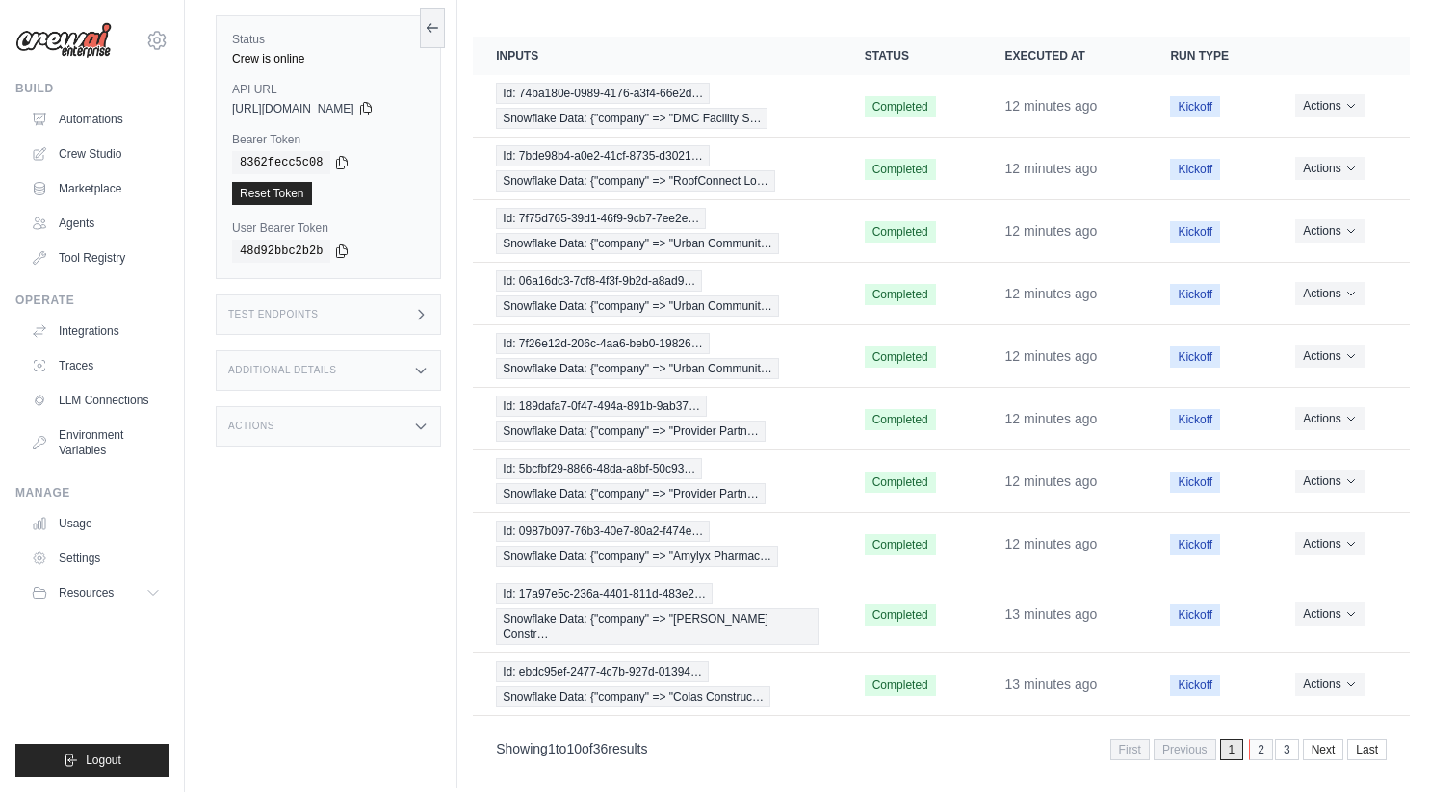
click at [1256, 740] on link "2" at bounding box center [1261, 750] width 24 height 21
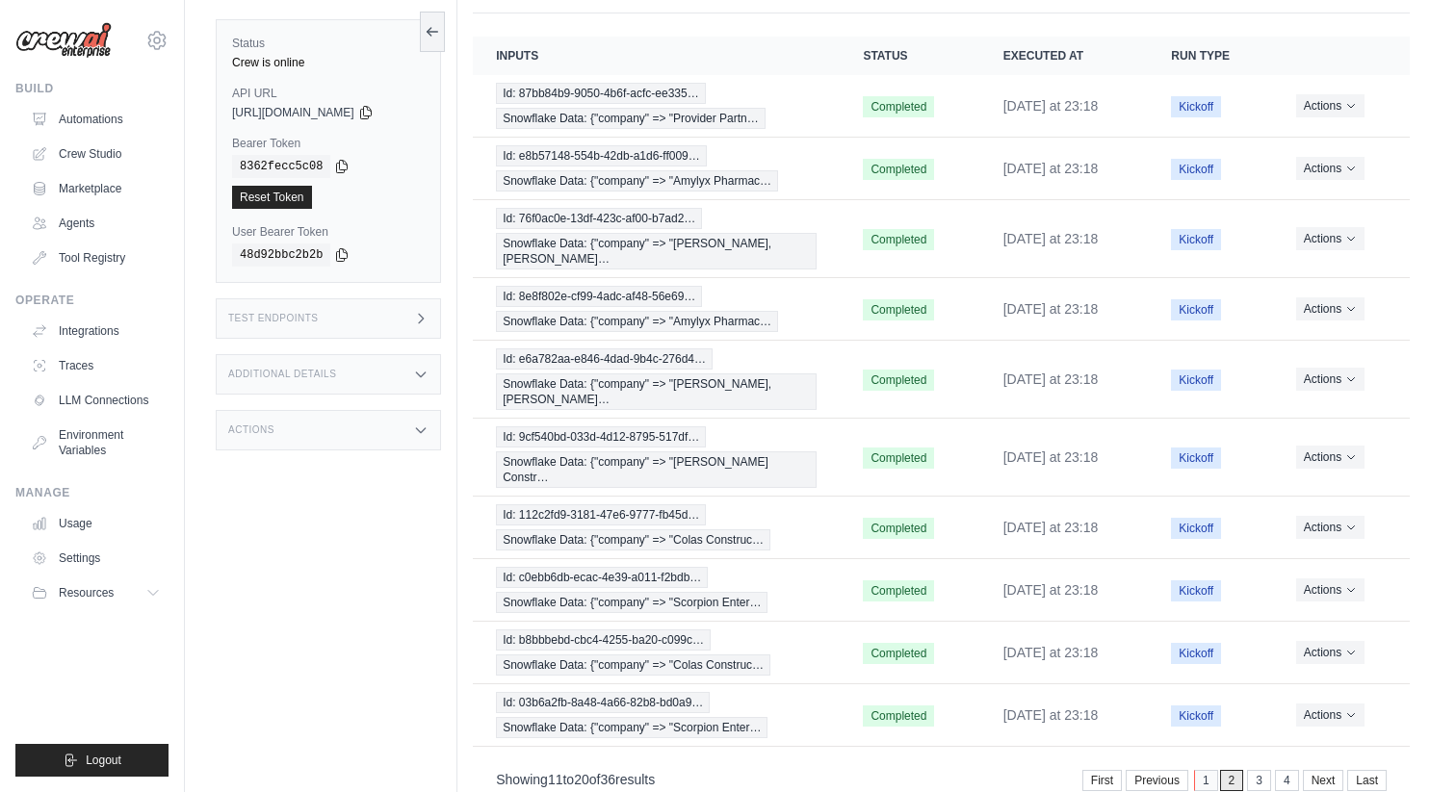
click at [1207, 770] on link "1" at bounding box center [1206, 780] width 24 height 21
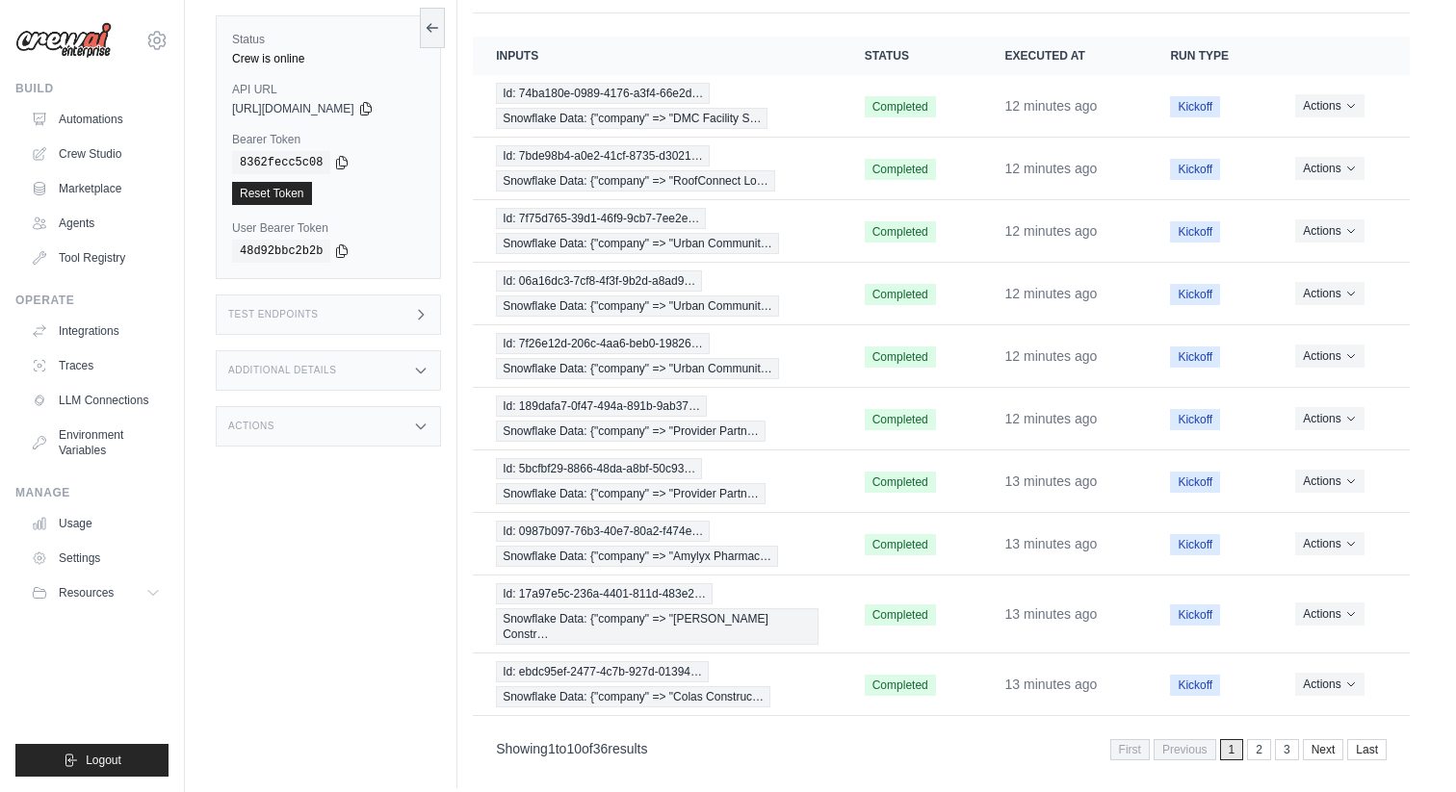
scroll to position [0, 0]
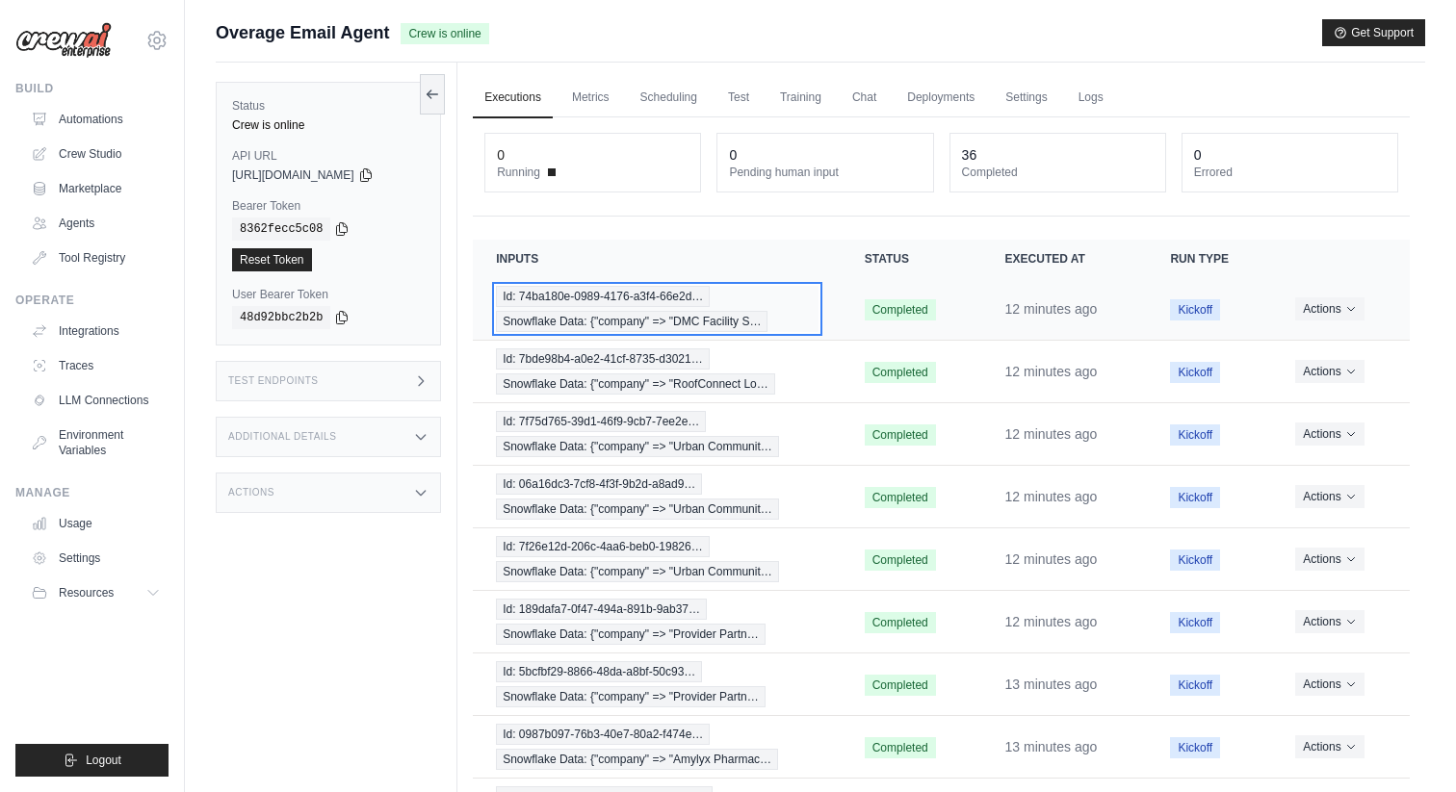
click at [567, 328] on span "Snowflake Data: {"company" => "DMC Facility S…" at bounding box center [632, 321] width 272 height 21
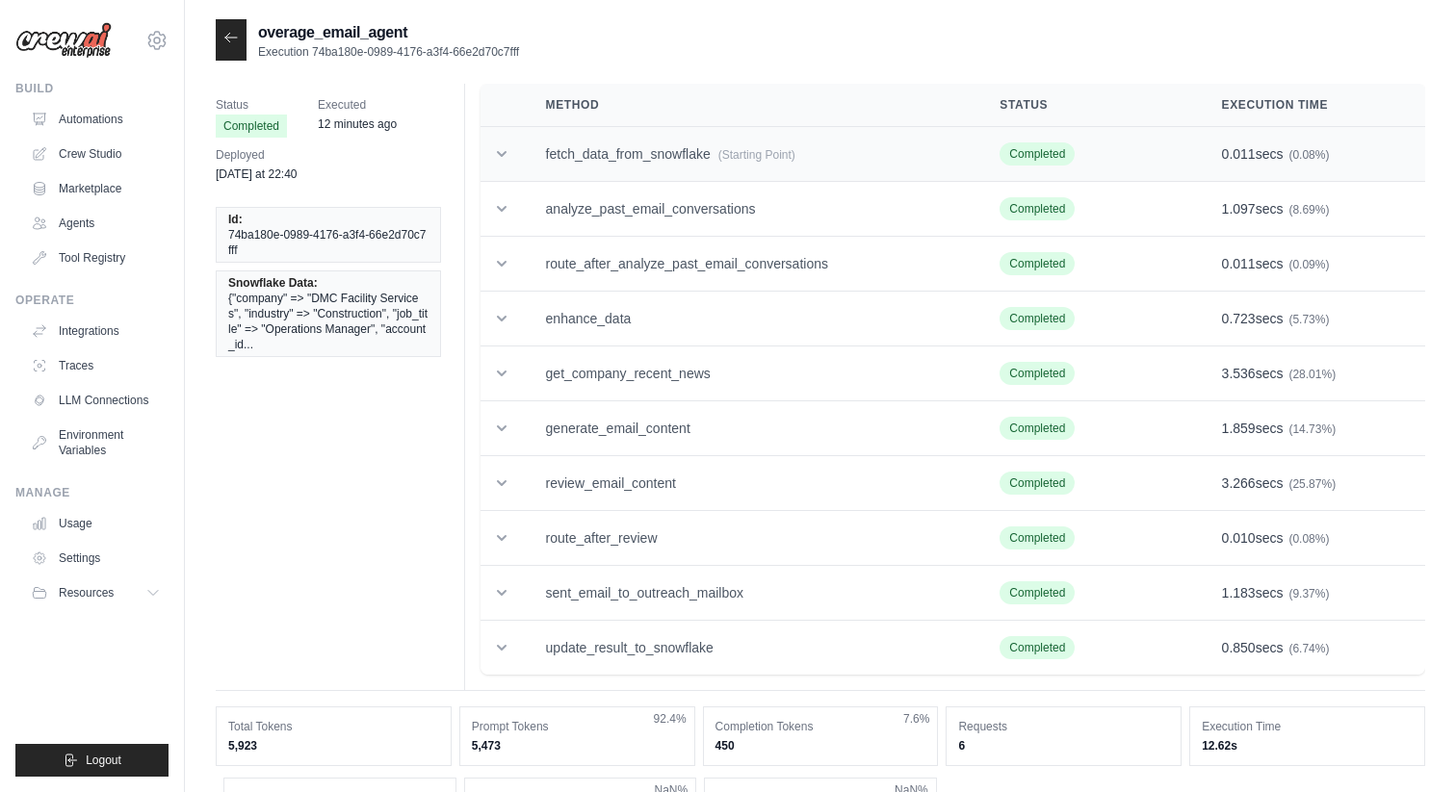
click at [638, 154] on td "fetch_data_from_snowflake (Starting Point)" at bounding box center [750, 154] width 454 height 55
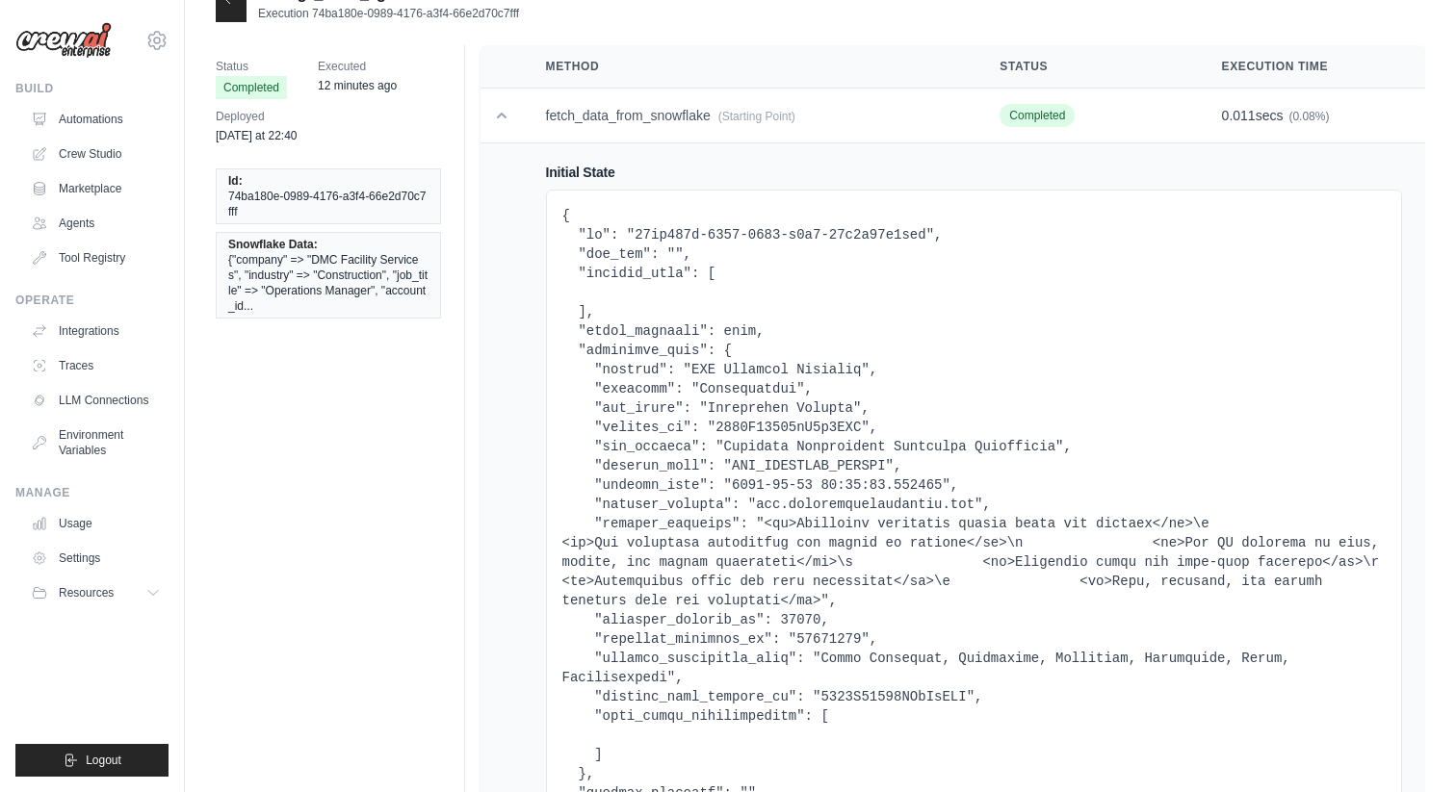
scroll to position [24, 0]
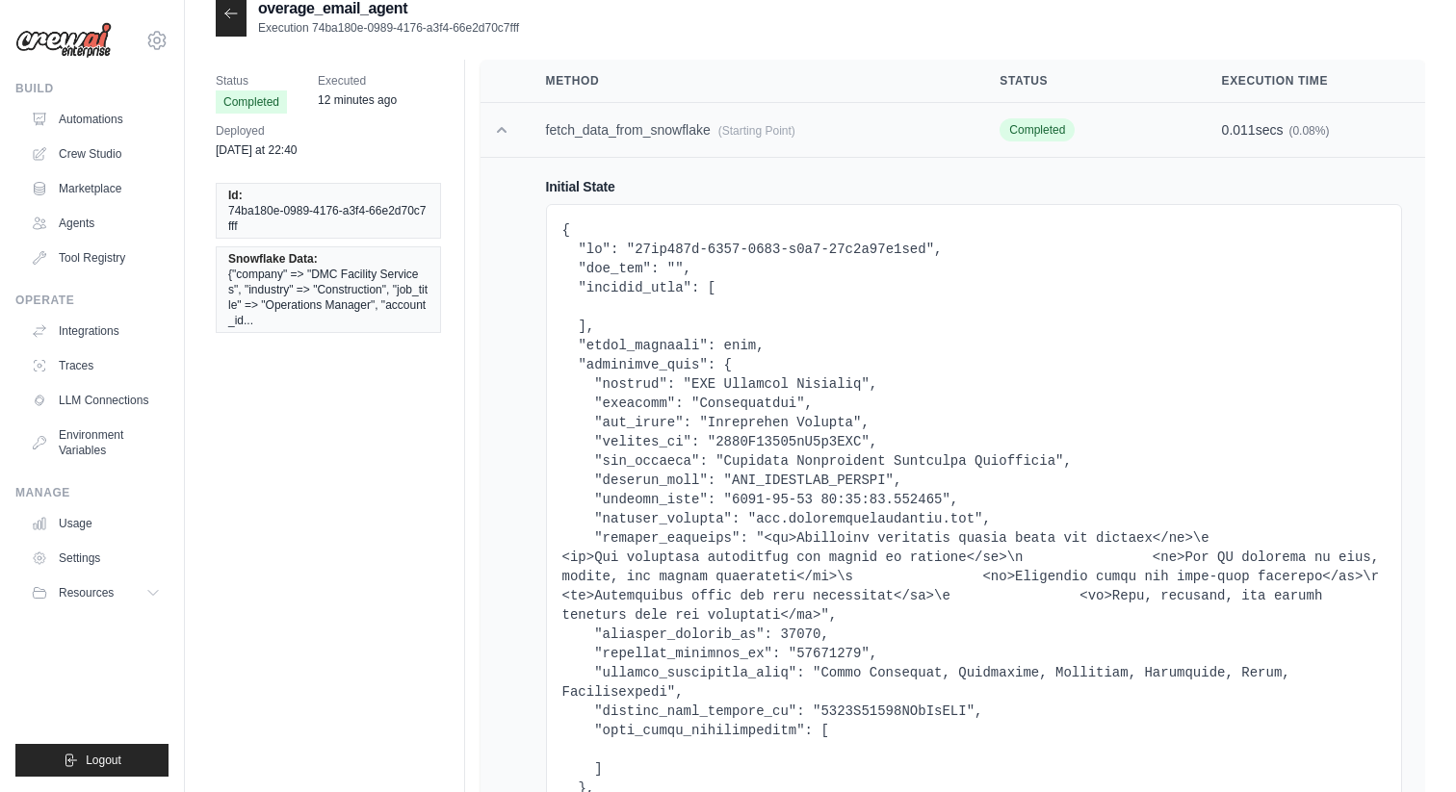
click at [578, 120] on td "fetch_data_from_snowflake (Starting Point)" at bounding box center [750, 130] width 454 height 55
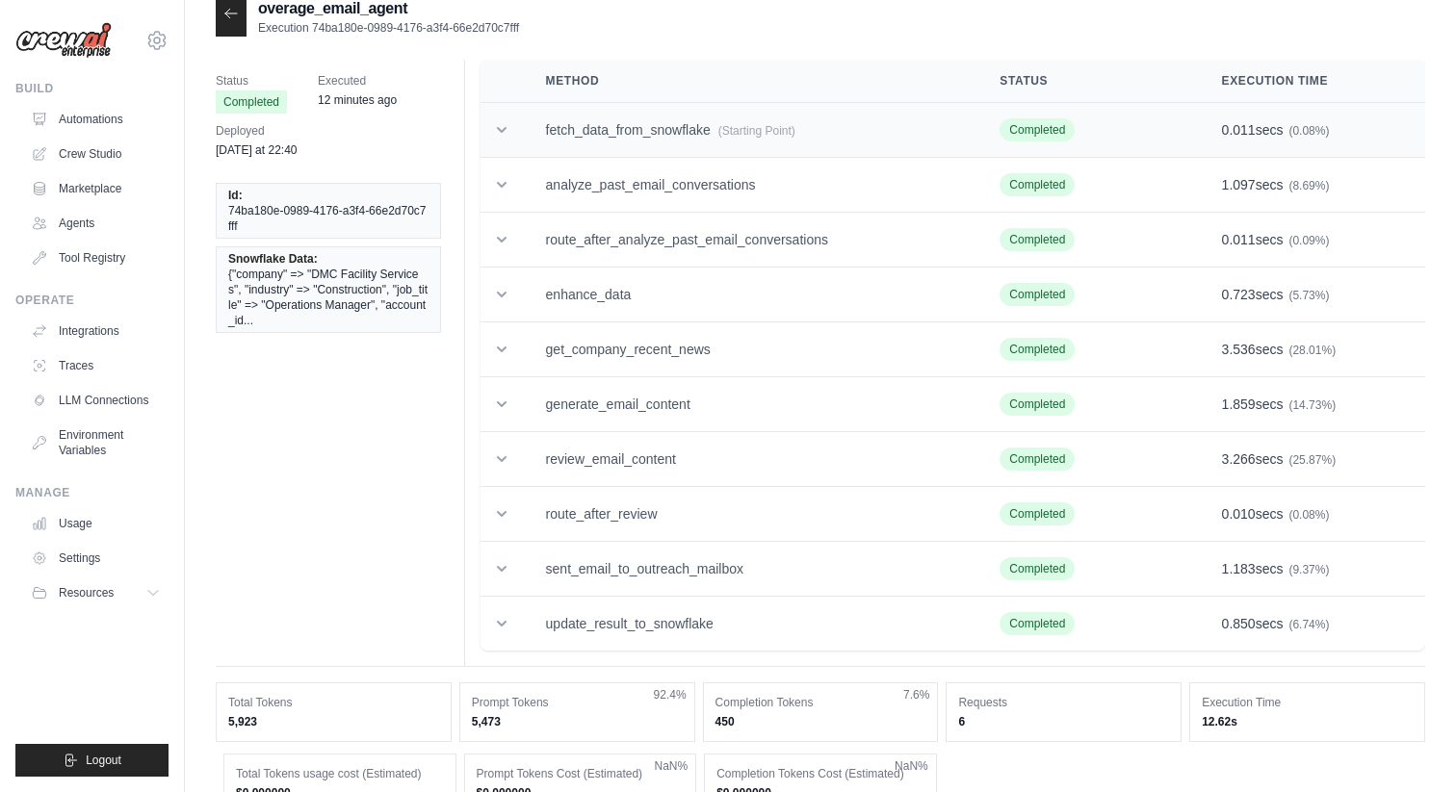
click at [660, 120] on td "fetch_data_from_snowflake (Starting Point)" at bounding box center [750, 130] width 454 height 55
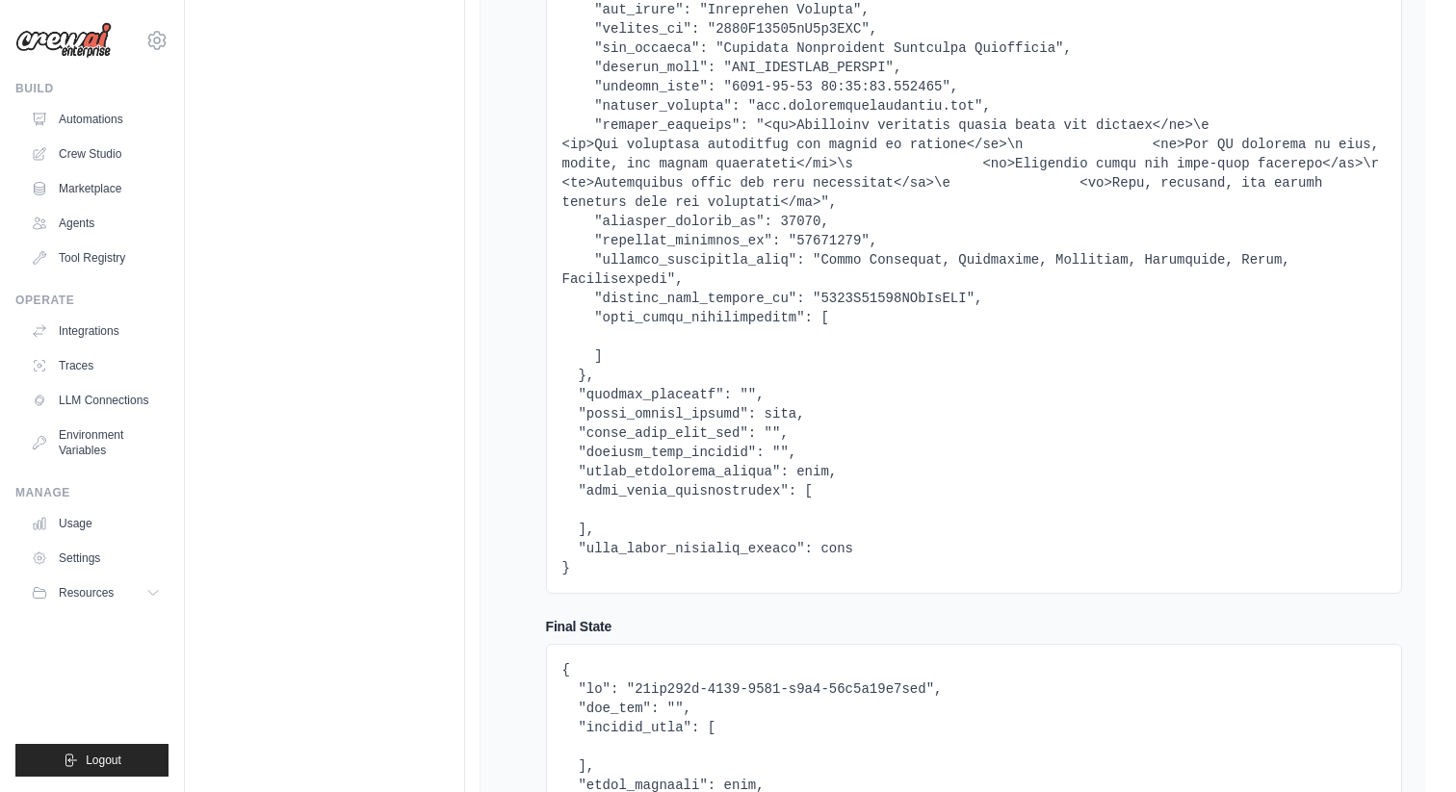
scroll to position [442, 0]
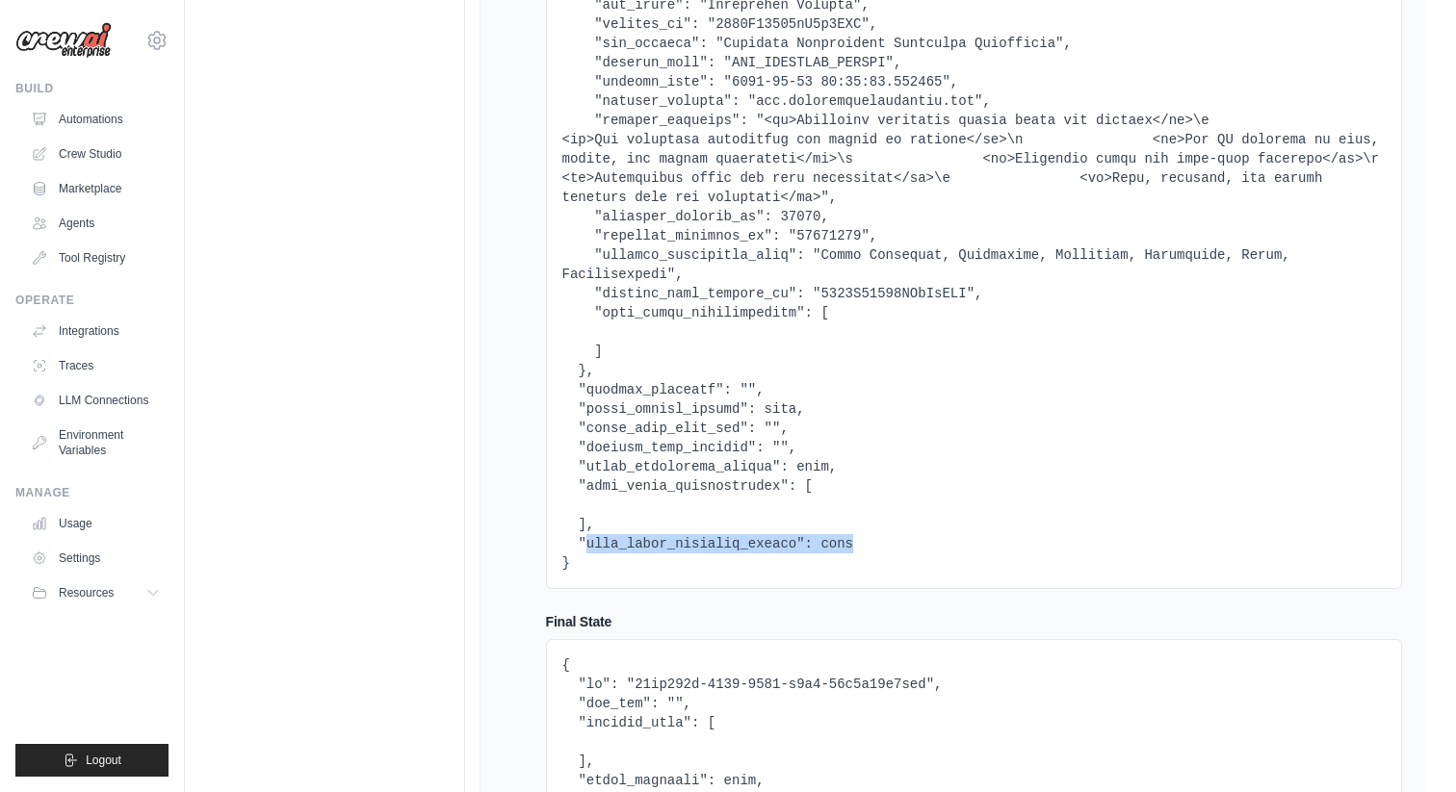
drag, startPoint x: 590, startPoint y: 536, endPoint x: 858, endPoint y: 536, distance: 267.7
click at [858, 536] on pre at bounding box center [973, 188] width 823 height 770
drag, startPoint x: 631, startPoint y: 484, endPoint x: 857, endPoint y: 484, distance: 226.3
click at [863, 484] on pre at bounding box center [973, 188] width 823 height 770
drag, startPoint x: 587, startPoint y: 482, endPoint x: 748, endPoint y: 525, distance: 166.3
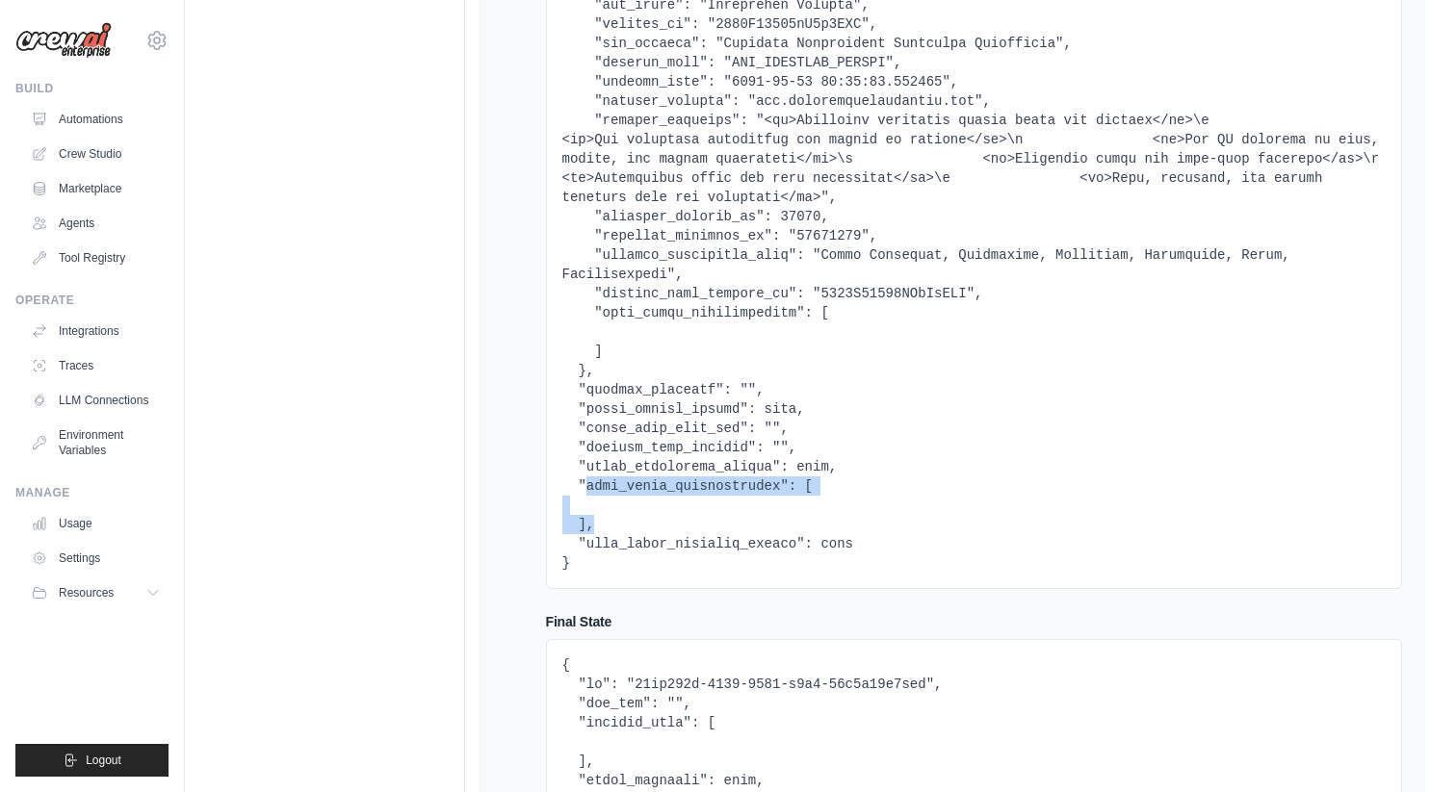
click at [748, 526] on pre at bounding box center [973, 188] width 823 height 770
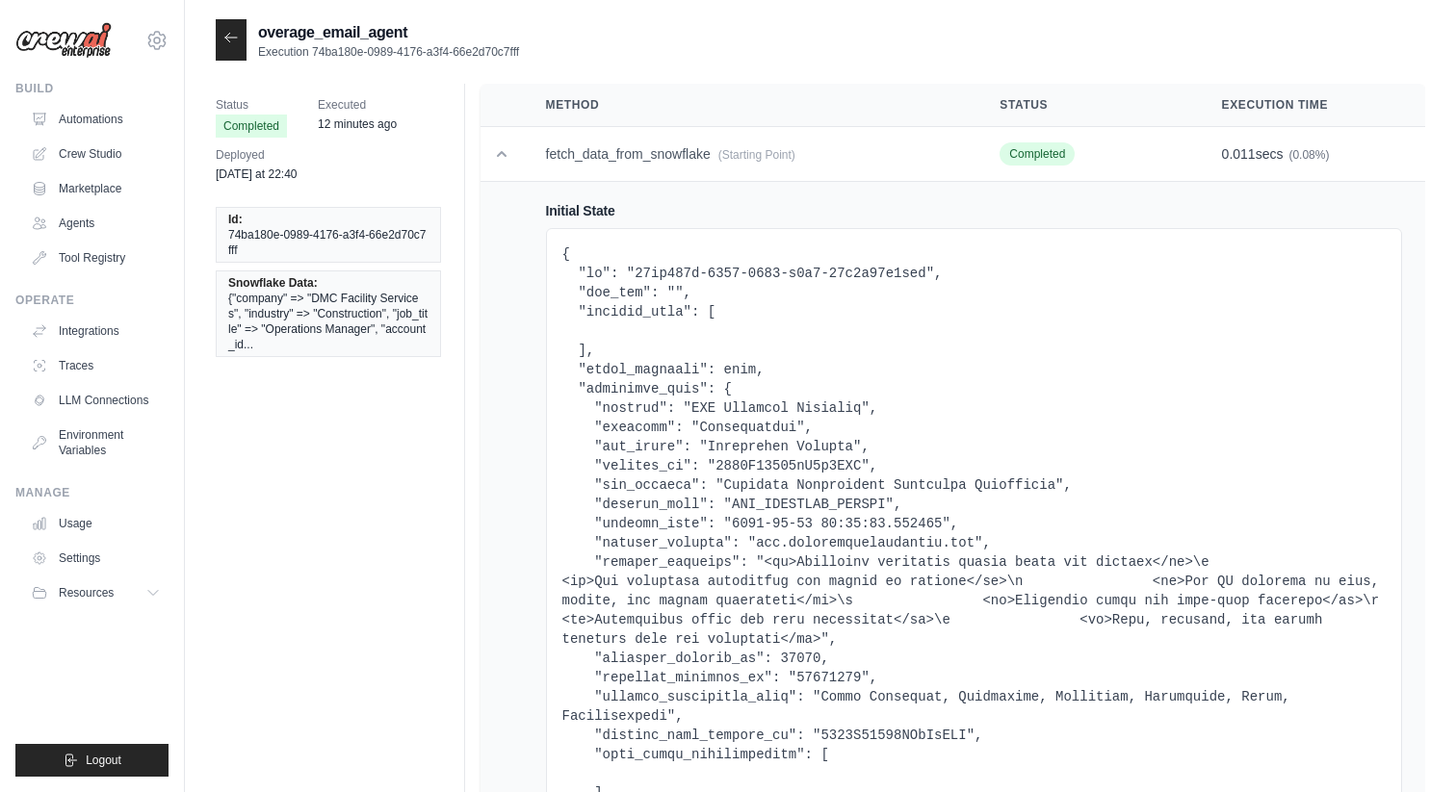
click at [231, 37] on icon at bounding box center [230, 37] width 15 height 15
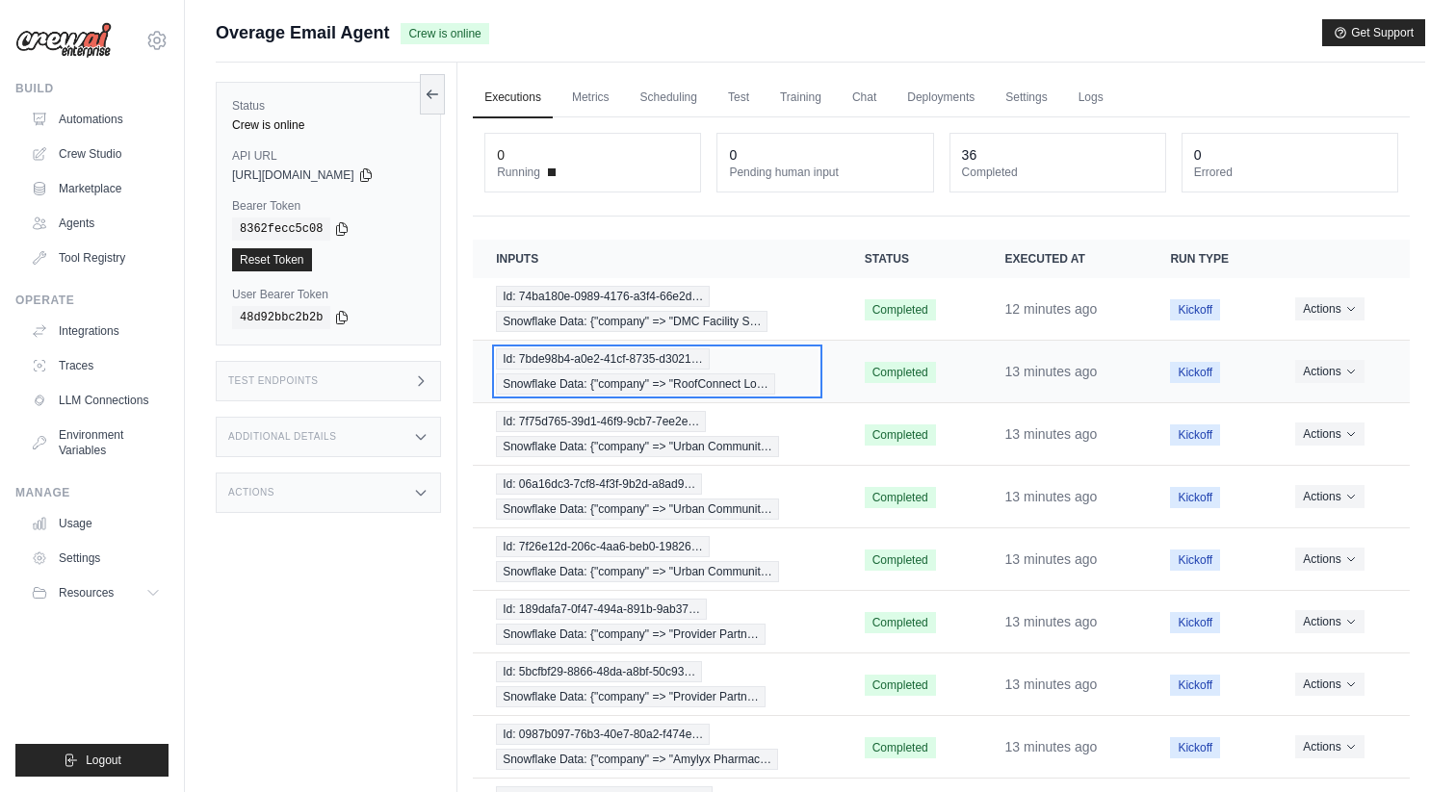
click at [622, 370] on div "Id: 7bde98b4-a0e2-41cf-8735-d3021… Snowflake Data: {"company" => "RoofConnect L…" at bounding box center [657, 372] width 323 height 46
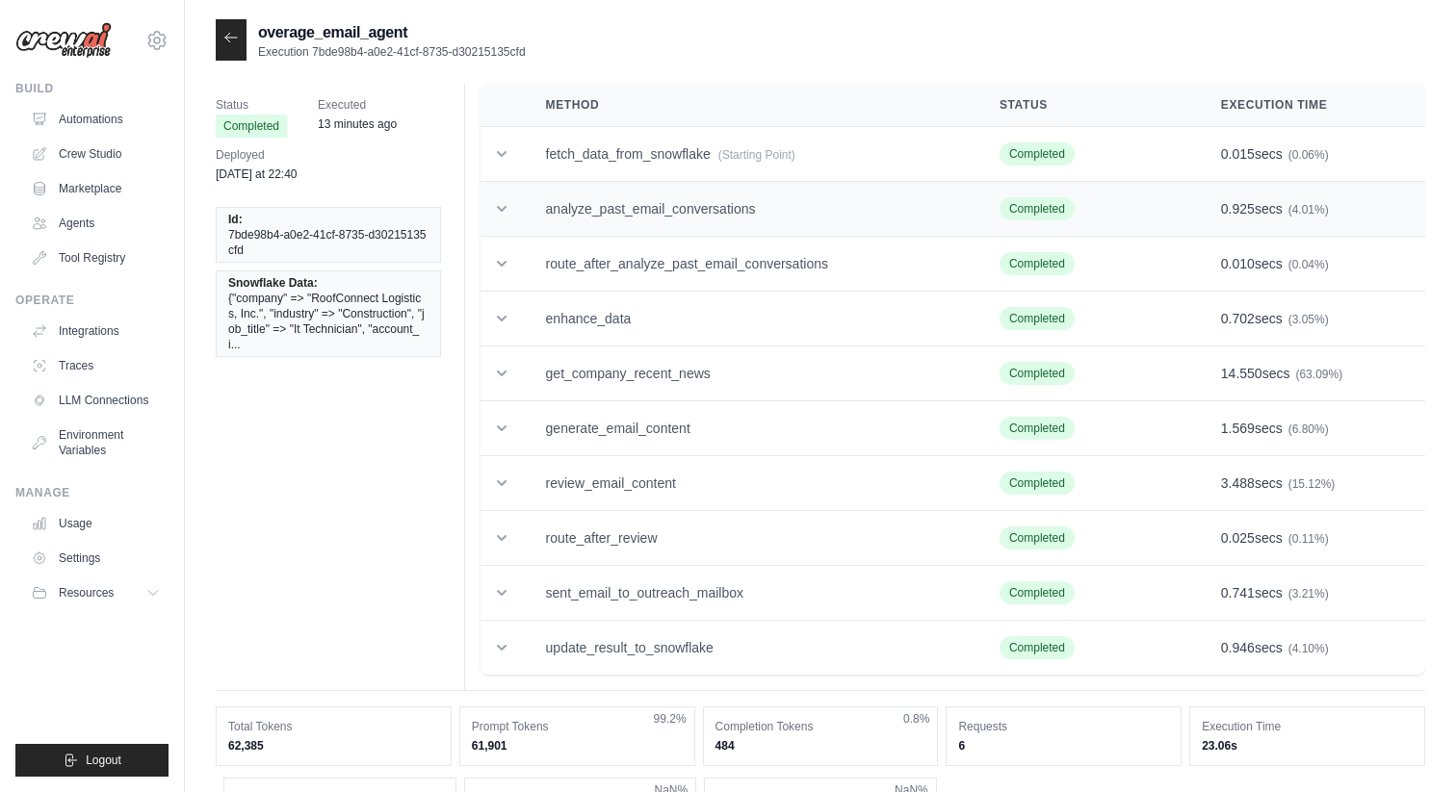
click at [591, 186] on td "analyze_past_email_conversations" at bounding box center [750, 209] width 454 height 55
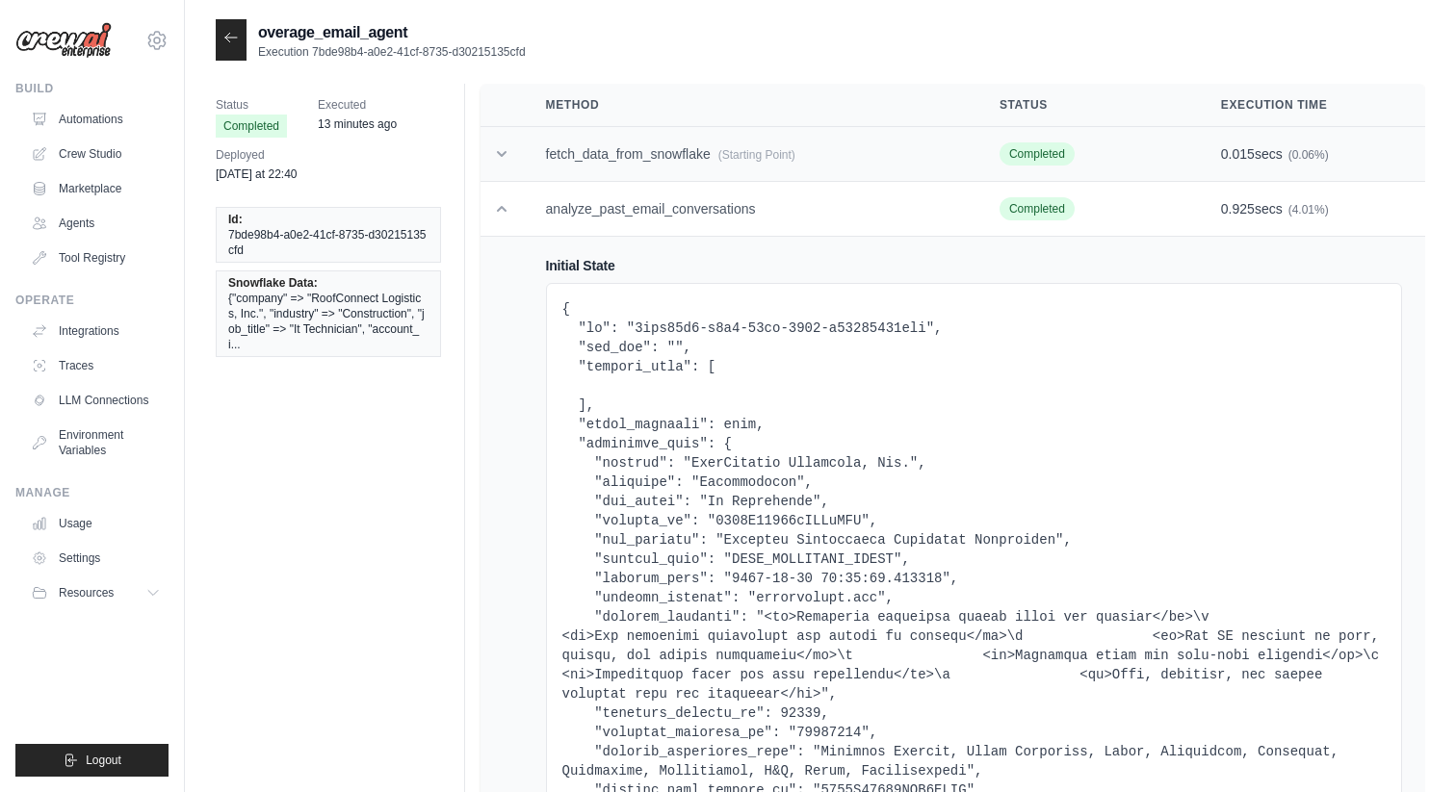
click at [611, 146] on td "fetch_data_from_snowflake (Starting Point)" at bounding box center [750, 154] width 454 height 55
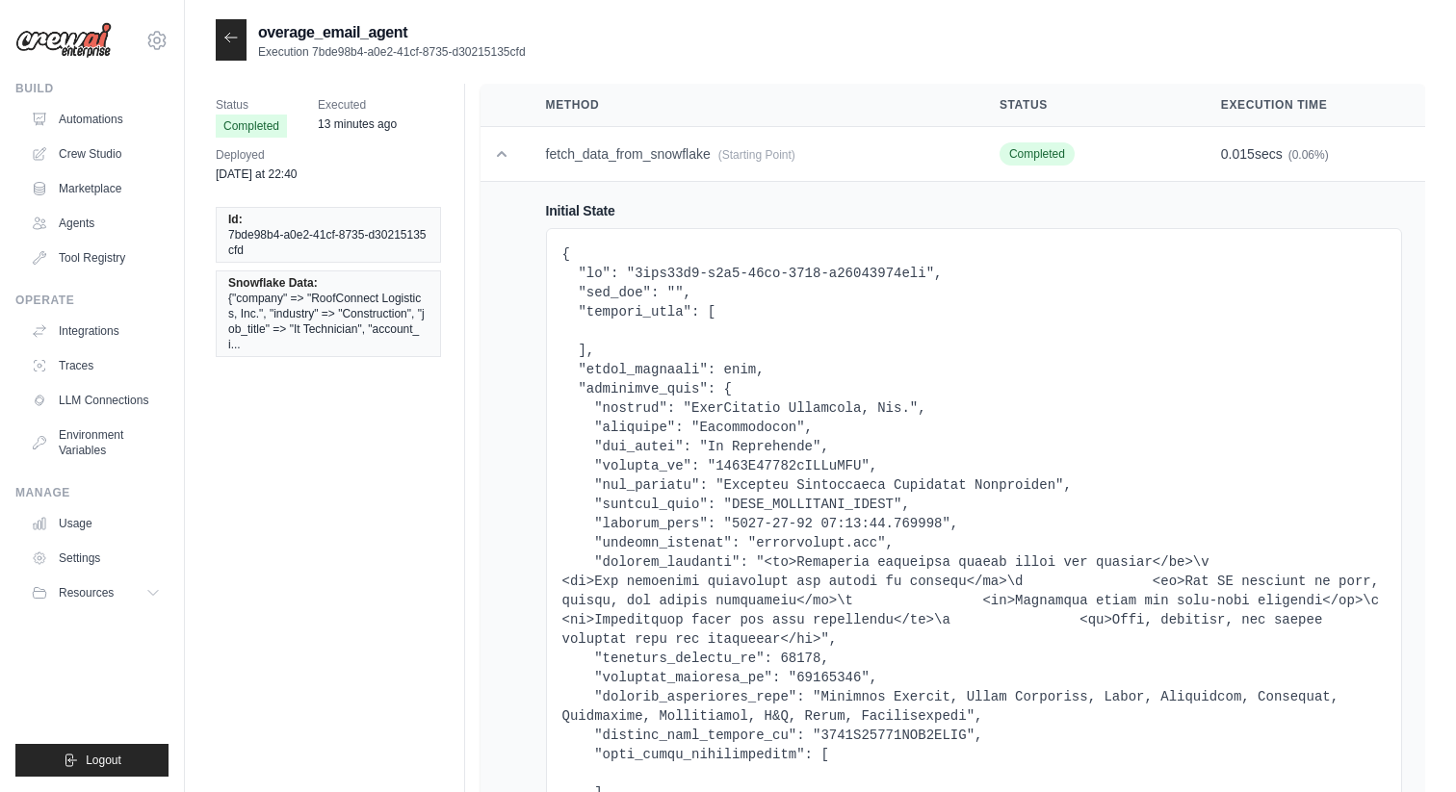
click at [241, 47] on div at bounding box center [231, 39] width 31 height 41
click at [231, 47] on div at bounding box center [231, 39] width 31 height 41
click at [230, 37] on icon at bounding box center [230, 37] width 15 height 15
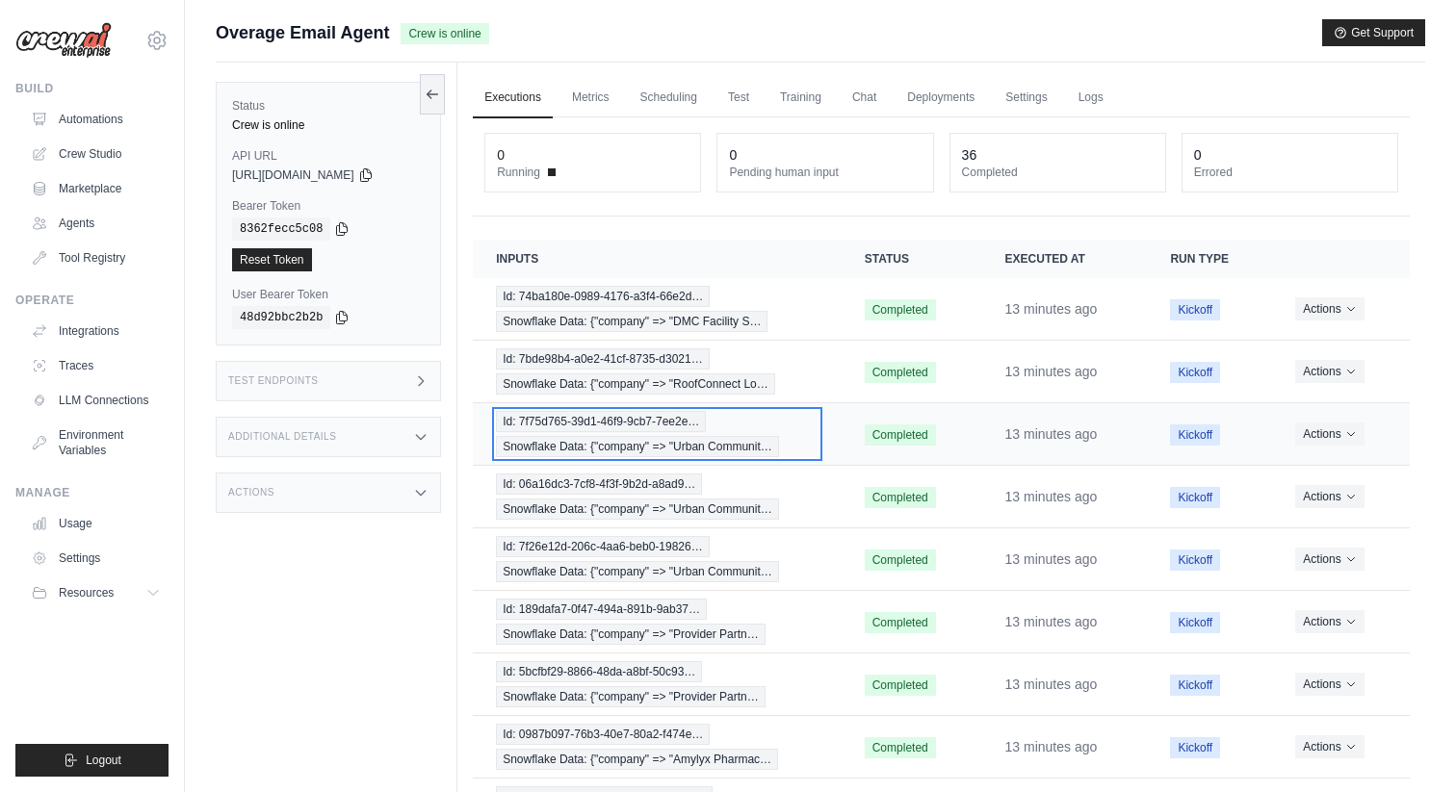
click at [717, 441] on span "Snowflake Data: {"company" => "Urban Communit…" at bounding box center [637, 446] width 283 height 21
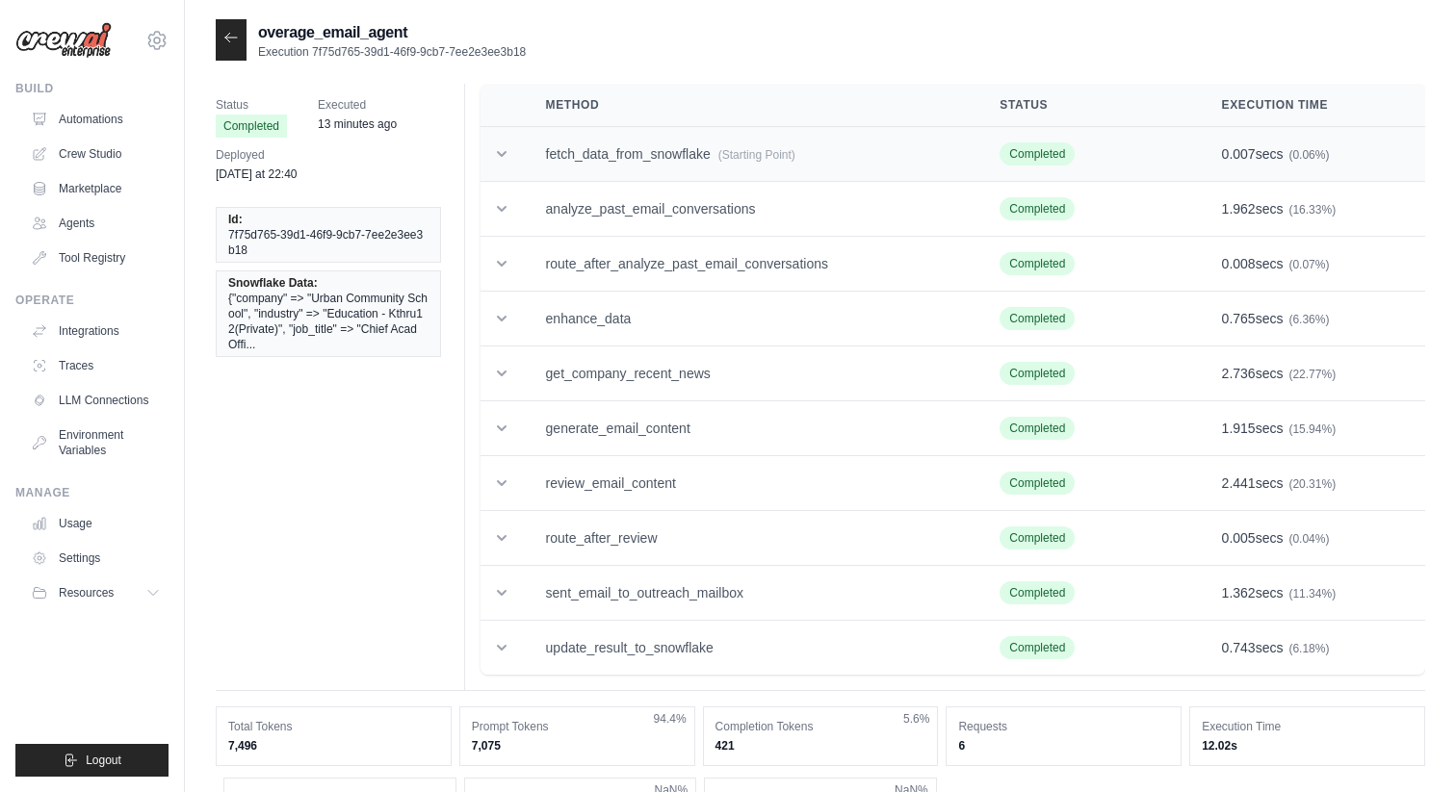
click at [500, 156] on icon at bounding box center [502, 154] width 10 height 6
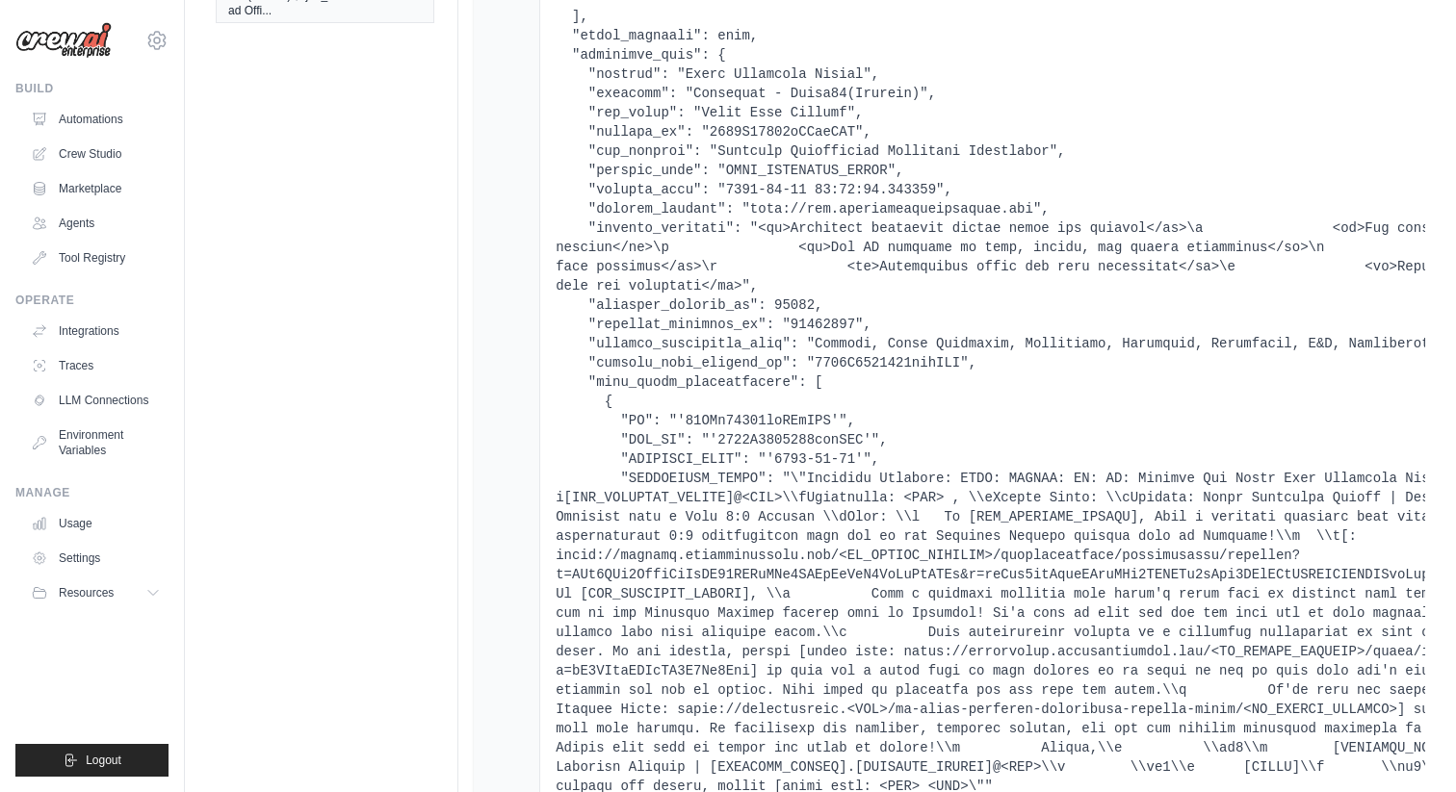
scroll to position [318, 0]
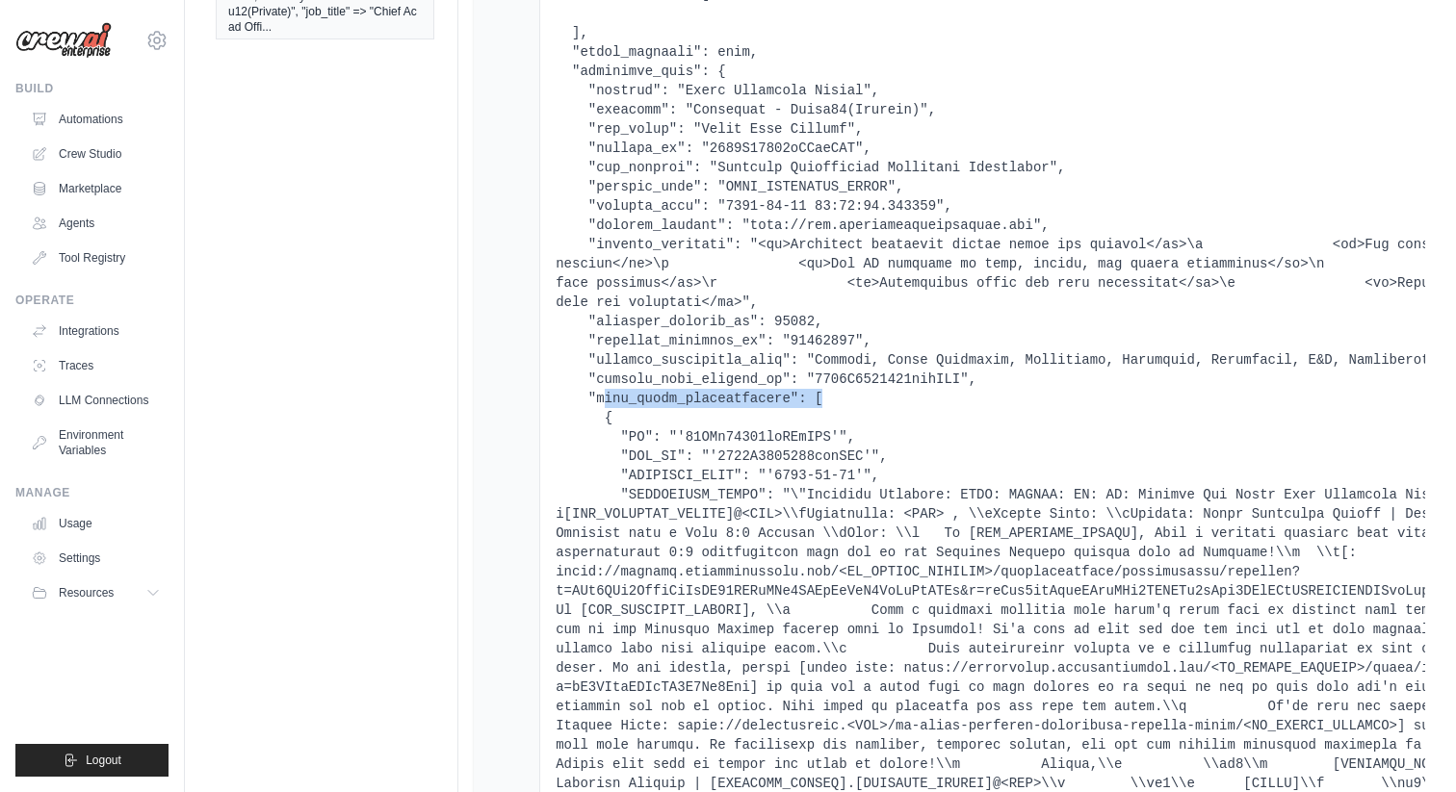
drag, startPoint x: 630, startPoint y: 398, endPoint x: 859, endPoint y: 398, distance: 229.2
click at [859, 398] on pre at bounding box center [1126, 697] width 1141 height 1541
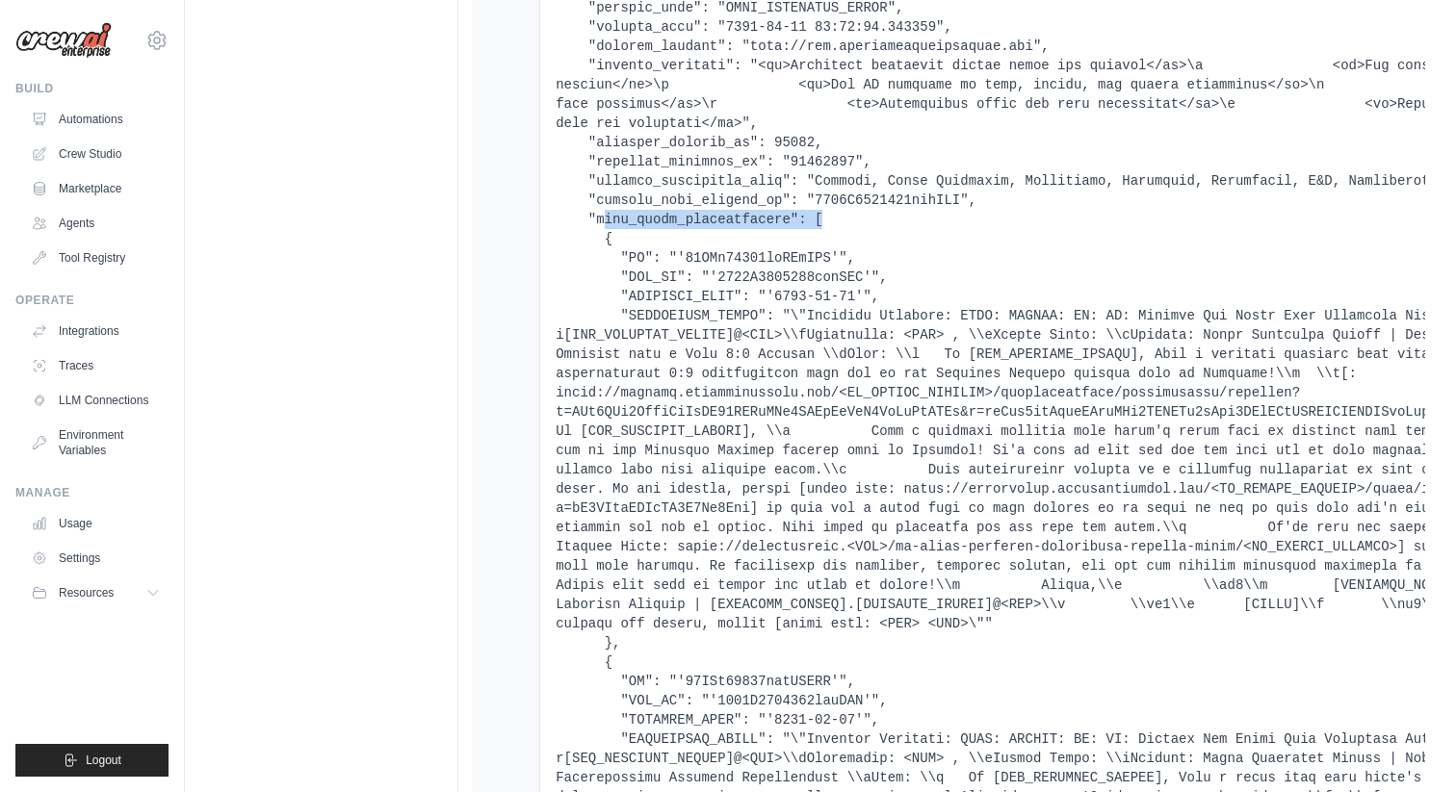
scroll to position [511, 0]
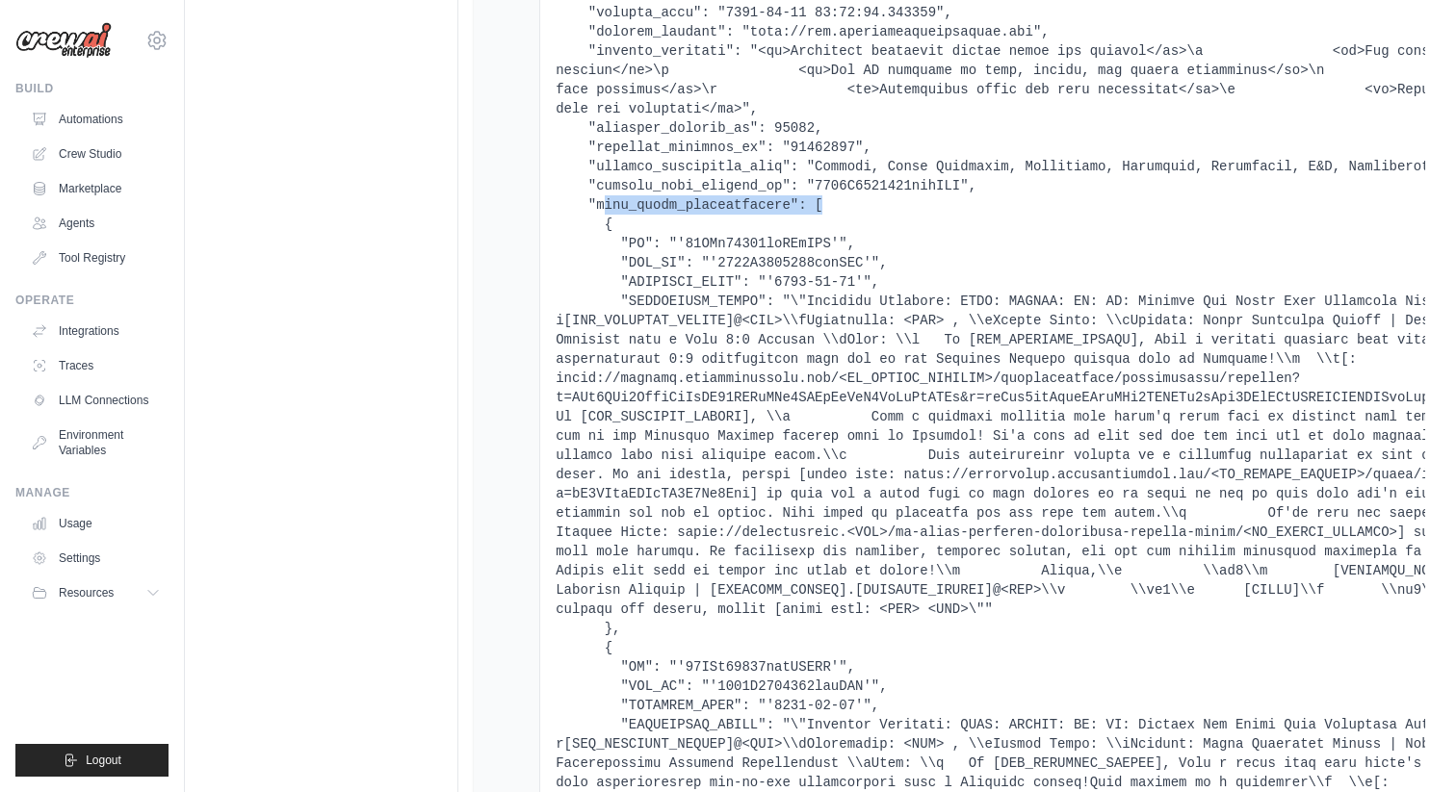
click at [989, 343] on pre at bounding box center [1126, 503] width 1141 height 1541
drag, startPoint x: 811, startPoint y: 302, endPoint x: 921, endPoint y: 643, distance: 358.1
click at [921, 644] on pre at bounding box center [1126, 503] width 1141 height 1541
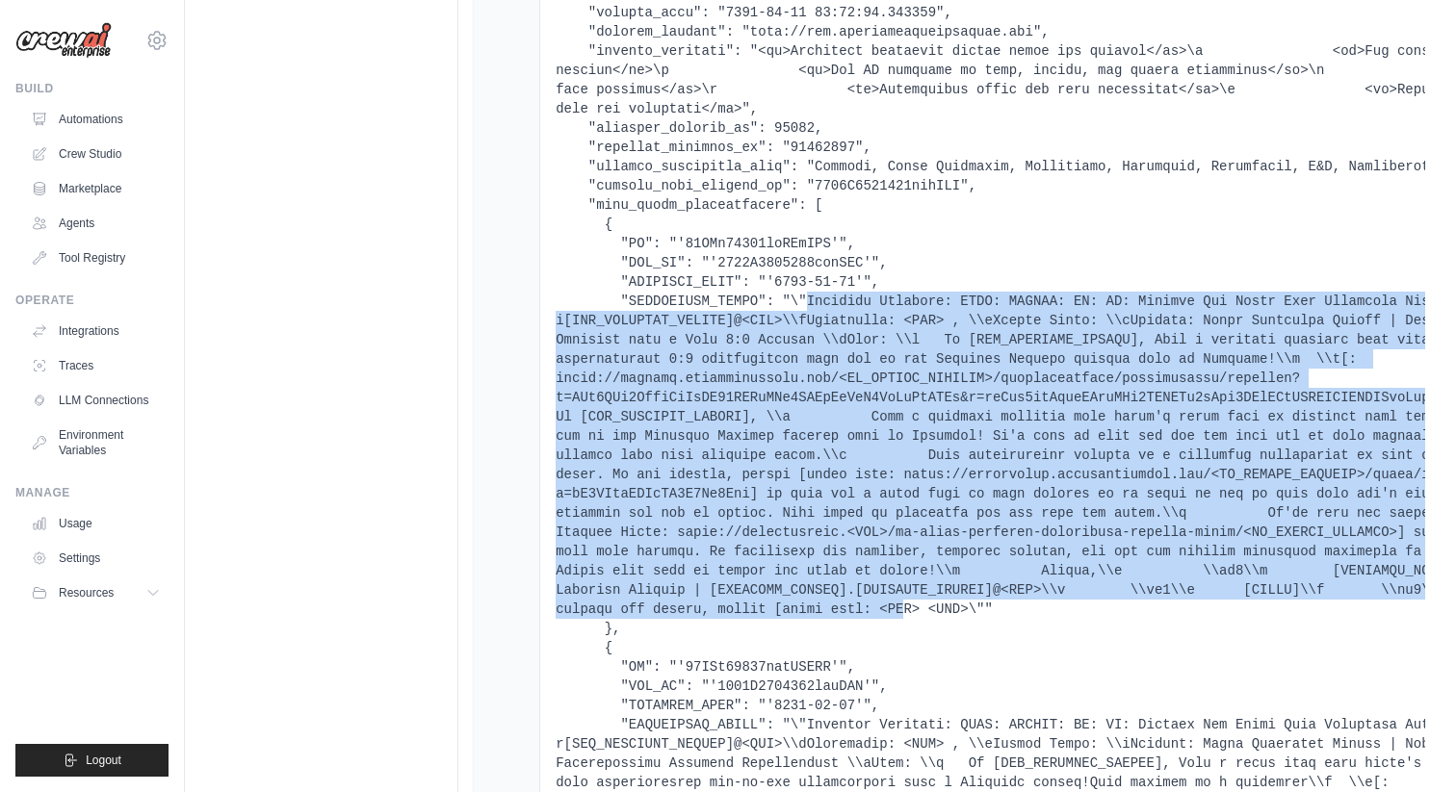
drag, startPoint x: 807, startPoint y: 304, endPoint x: 906, endPoint y: 617, distance: 328.3
click at [906, 617] on pre at bounding box center [1126, 503] width 1141 height 1541
click at [1045, 337] on pre at bounding box center [1126, 503] width 1141 height 1541
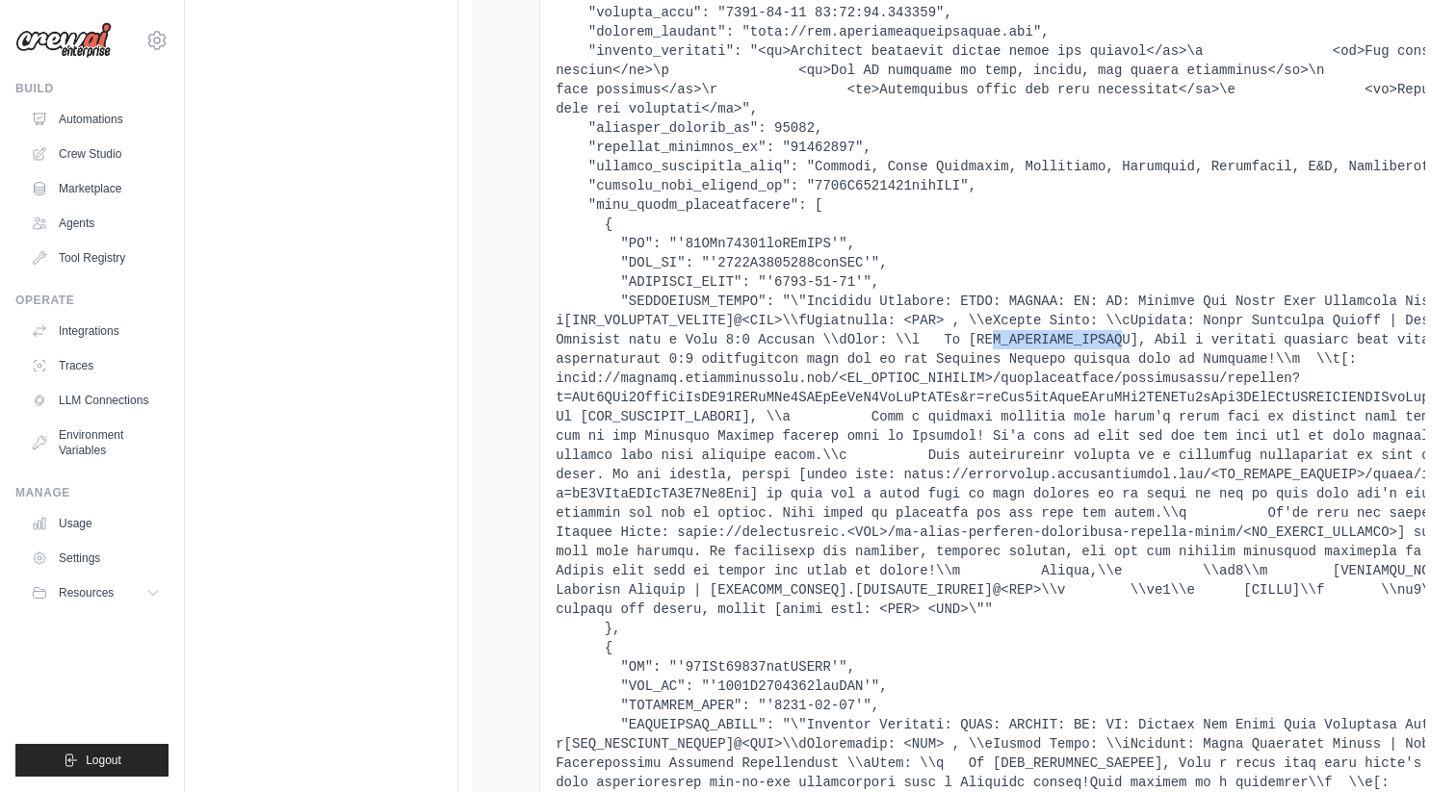
drag, startPoint x: 992, startPoint y: 344, endPoint x: 1126, endPoint y: 344, distance: 133.8
click at [1126, 344] on pre at bounding box center [1126, 503] width 1141 height 1541
drag, startPoint x: 847, startPoint y: 381, endPoint x: 976, endPoint y: 383, distance: 129.0
click at [976, 383] on pre at bounding box center [1126, 503] width 1141 height 1541
drag, startPoint x: 853, startPoint y: 532, endPoint x: 899, endPoint y: 532, distance: 46.2
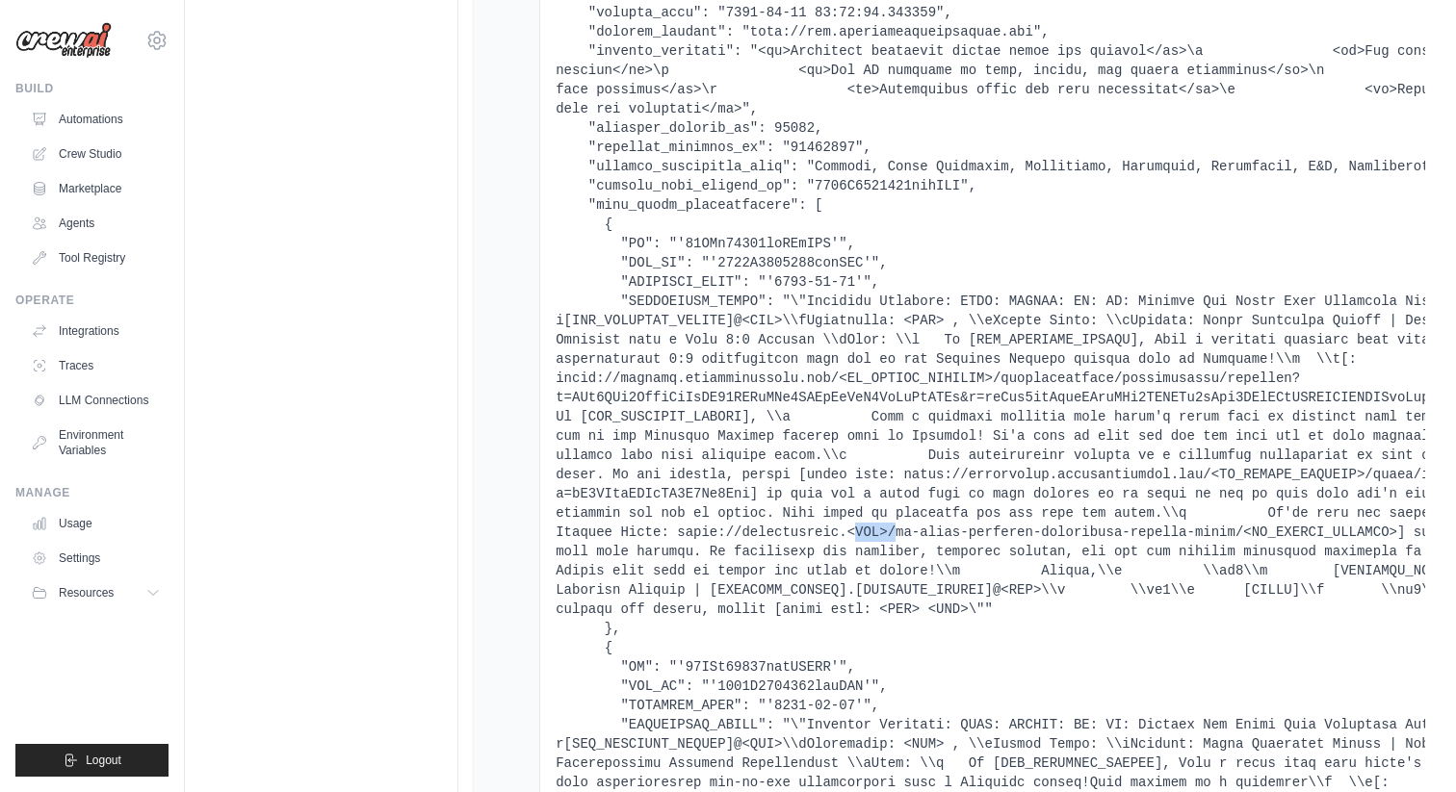
click at [899, 532] on pre at bounding box center [1126, 503] width 1141 height 1541
drag, startPoint x: 1237, startPoint y: 537, endPoint x: 1409, endPoint y: 537, distance: 171.4
click at [1409, 537] on pre at bounding box center [1126, 503] width 1141 height 1541
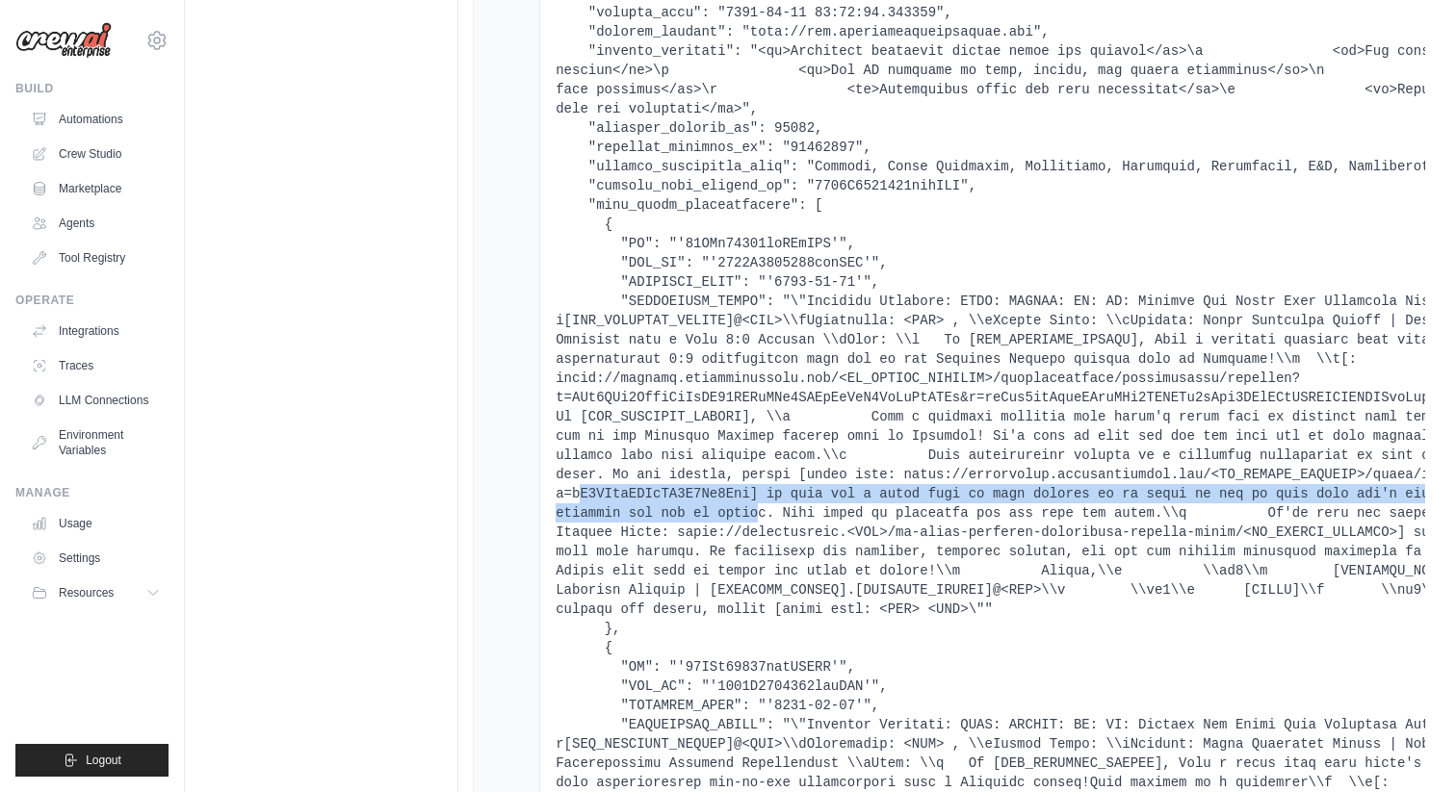
drag, startPoint x: 757, startPoint y: 506, endPoint x: 576, endPoint y: 489, distance: 181.8
click at [576, 489] on pre at bounding box center [1126, 503] width 1141 height 1541
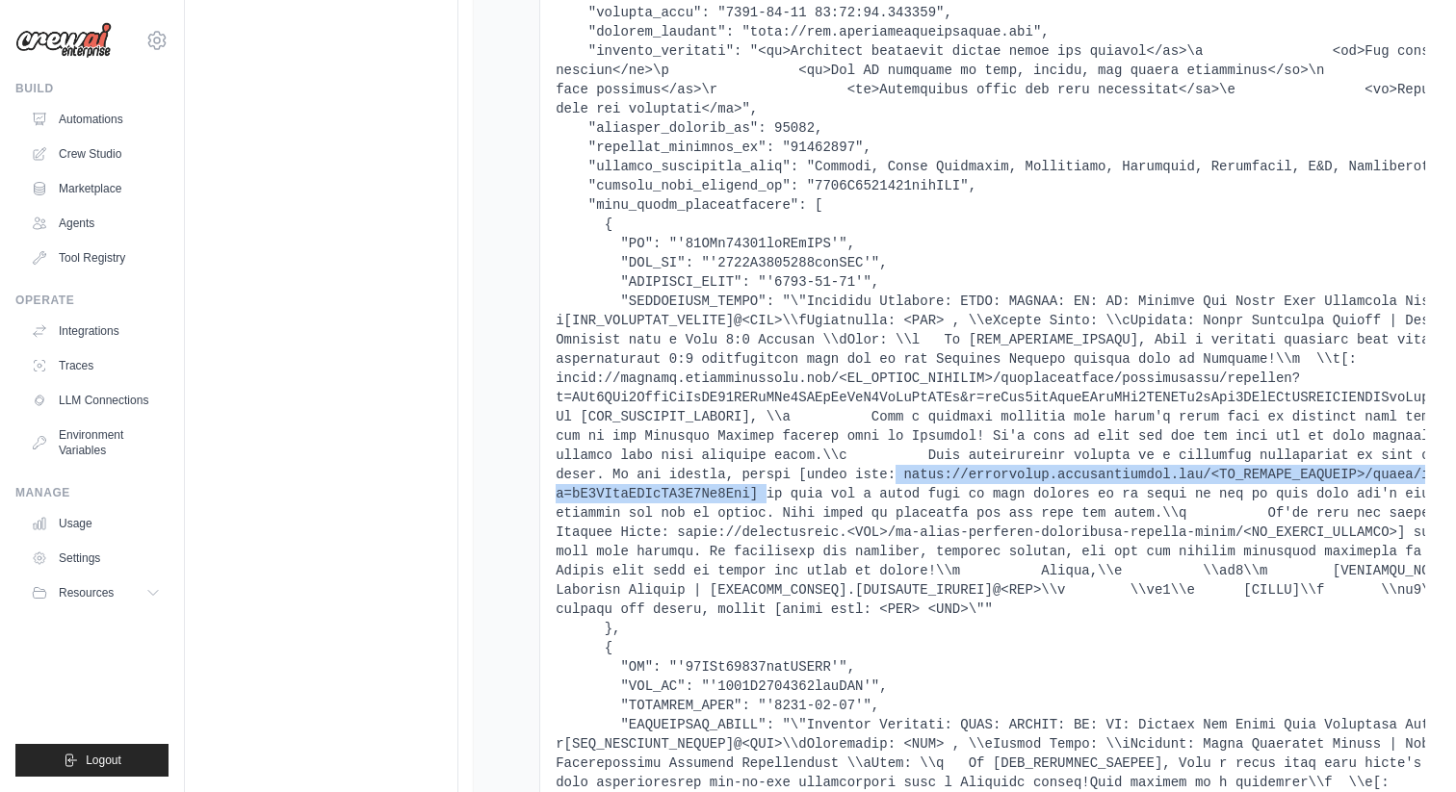
drag, startPoint x: 763, startPoint y: 496, endPoint x: 896, endPoint y: 483, distance: 133.5
click at [896, 483] on pre at bounding box center [1126, 503] width 1141 height 1541
click at [1065, 450] on pre at bounding box center [1126, 503] width 1141 height 1541
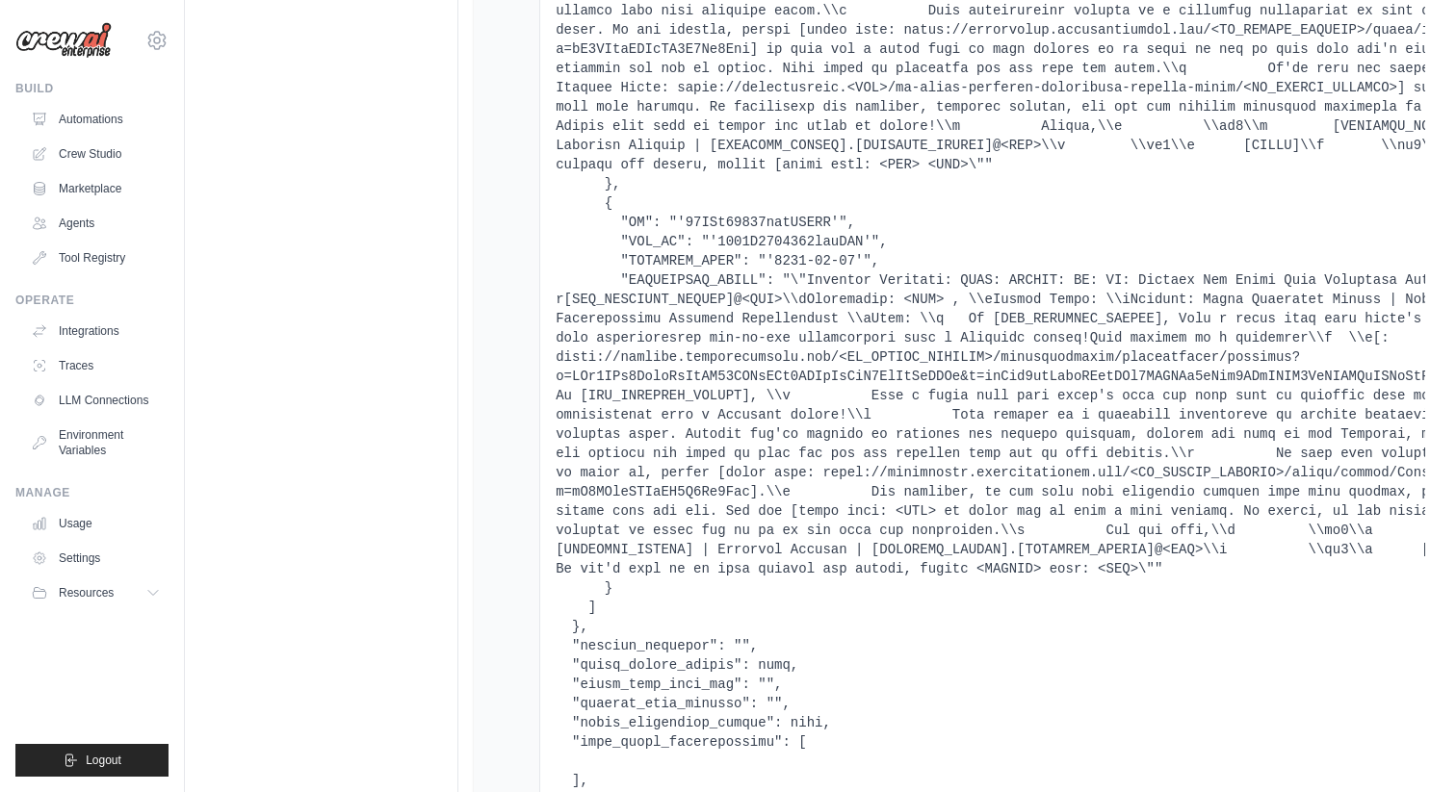
scroll to position [963, 0]
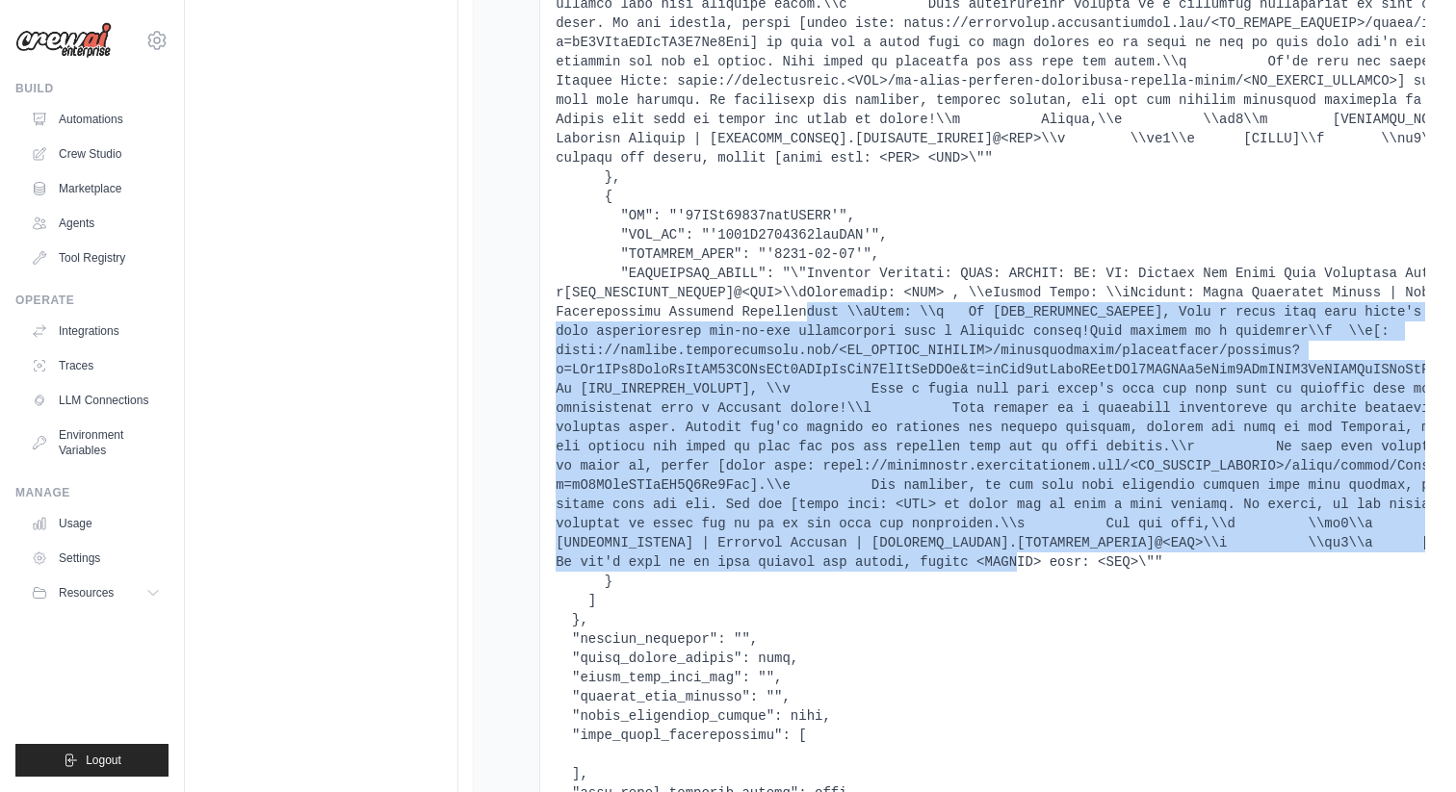
drag, startPoint x: 811, startPoint y: 319, endPoint x: 1018, endPoint y: 569, distance: 324.9
click at [1019, 569] on pre at bounding box center [1126, 52] width 1141 height 1541
click at [1048, 550] on pre at bounding box center [1126, 52] width 1141 height 1541
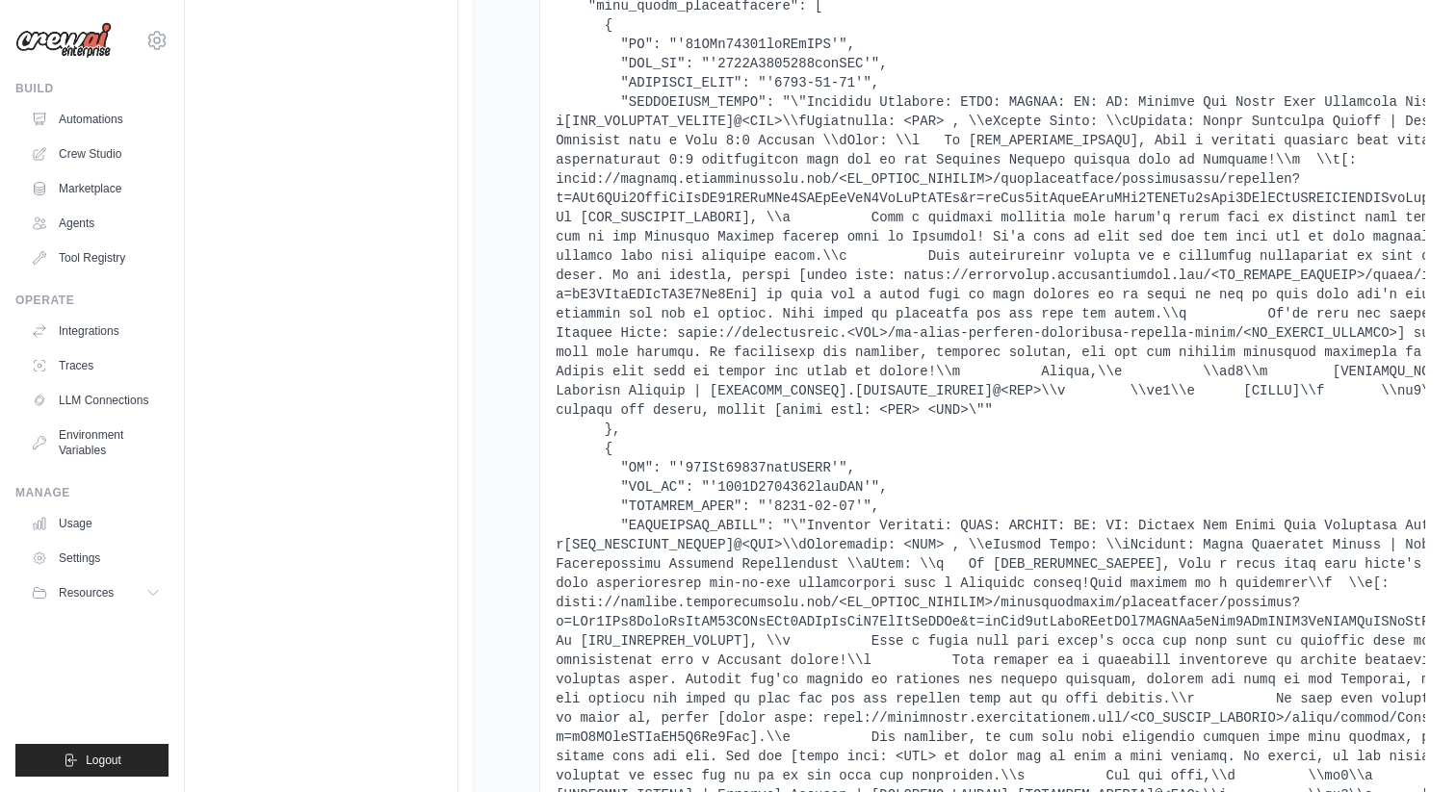
scroll to position [614, 0]
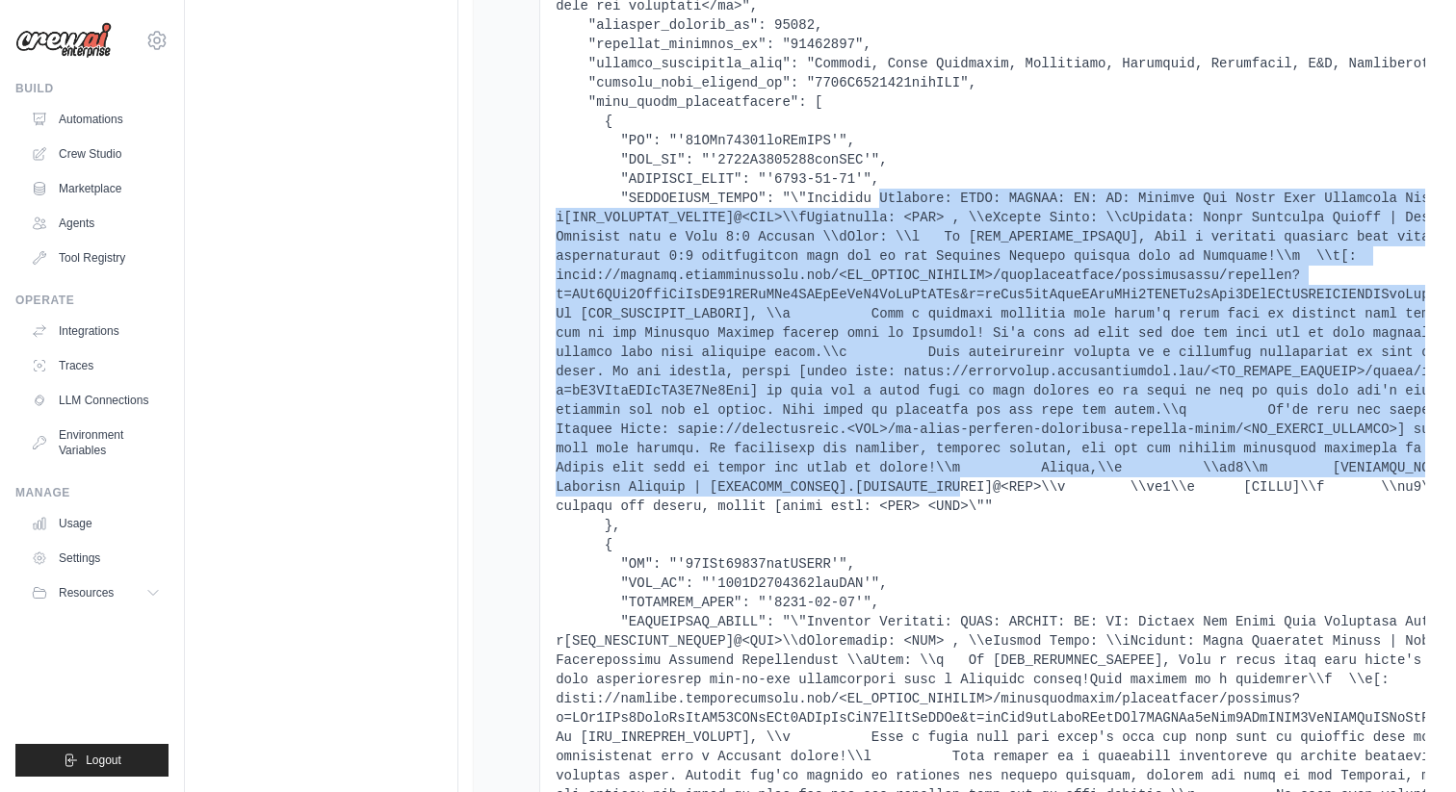
drag, startPoint x: 881, startPoint y: 192, endPoint x: 957, endPoint y: 491, distance: 309.0
click at [957, 491] on pre at bounding box center [1126, 400] width 1141 height 1541
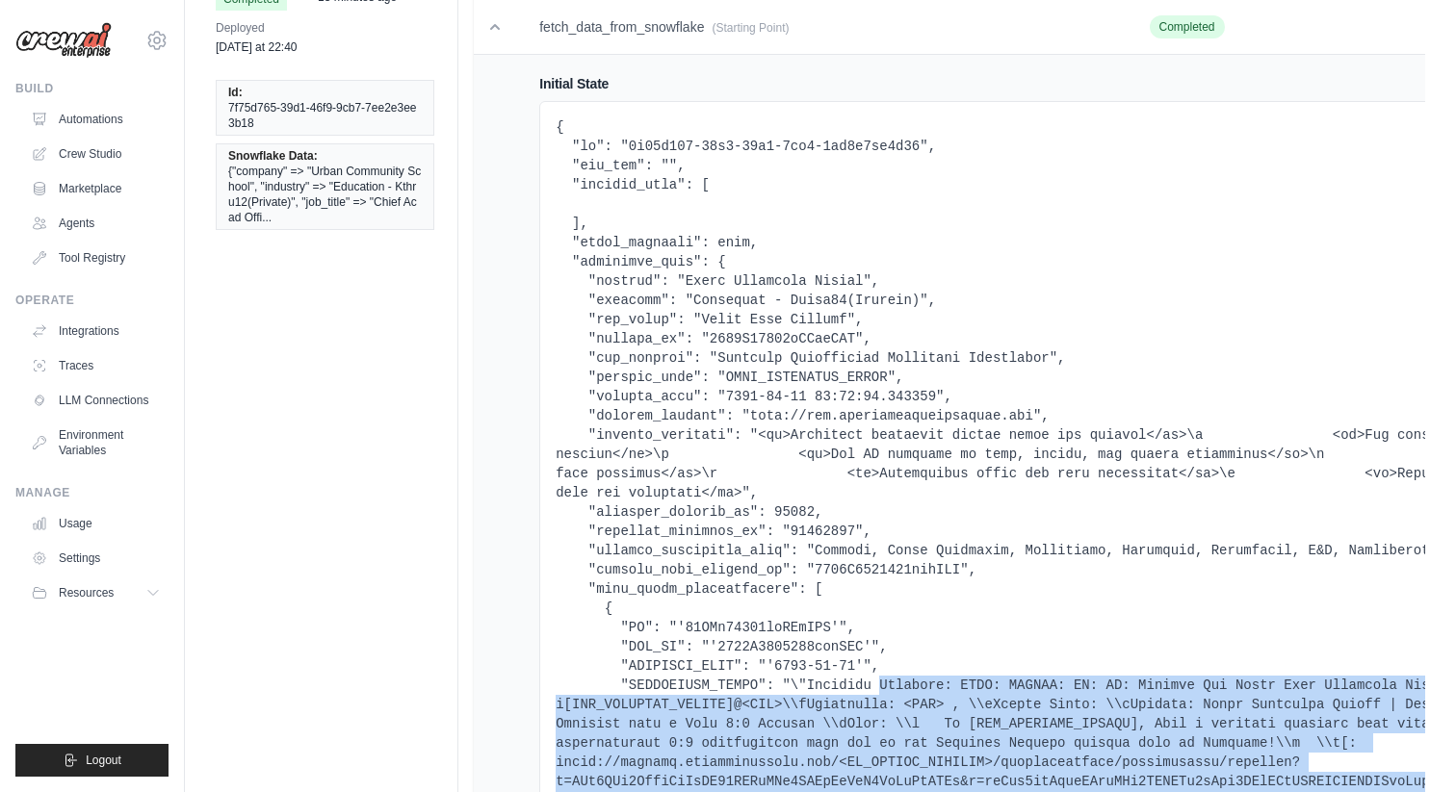
scroll to position [125, 0]
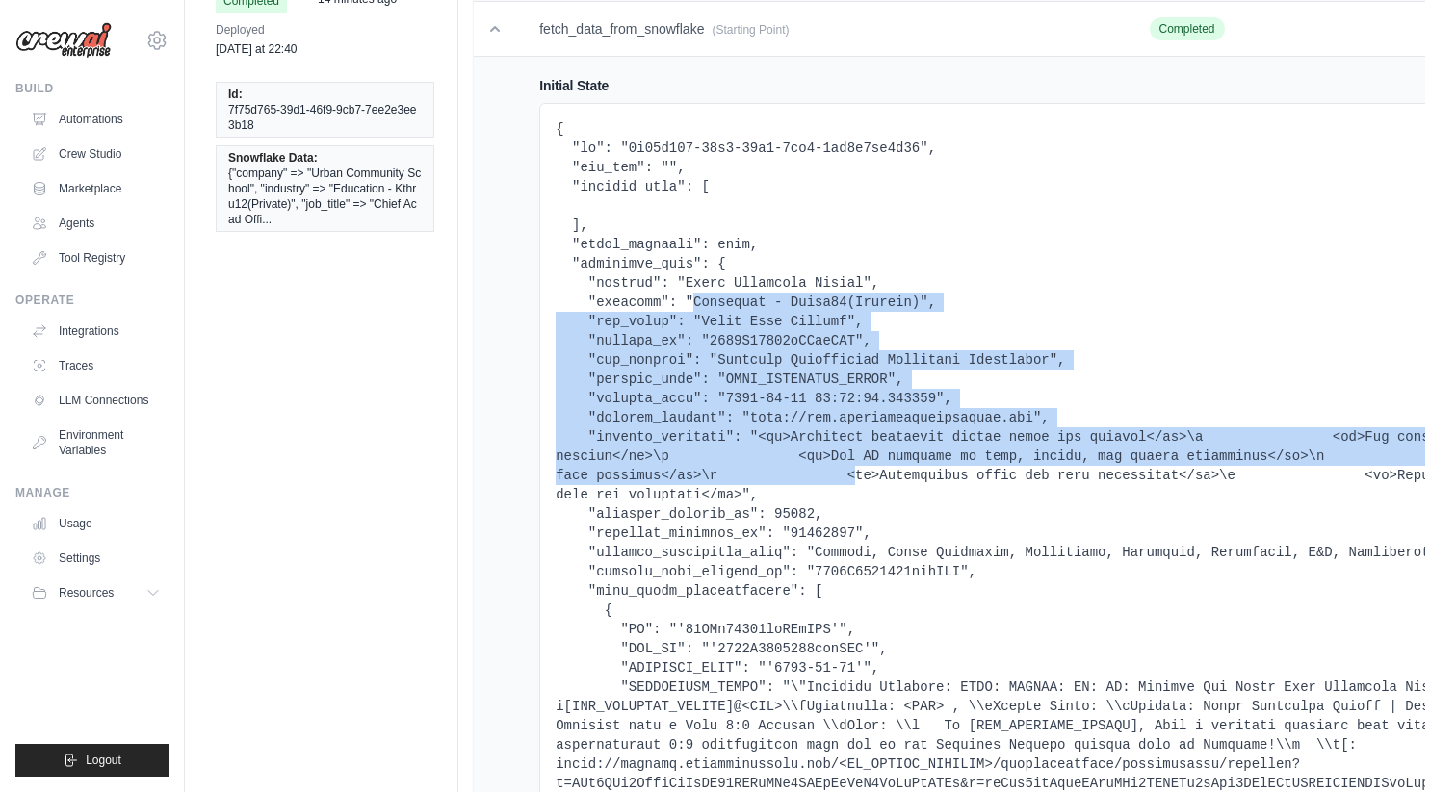
drag, startPoint x: 696, startPoint y: 299, endPoint x: 859, endPoint y: 467, distance: 233.6
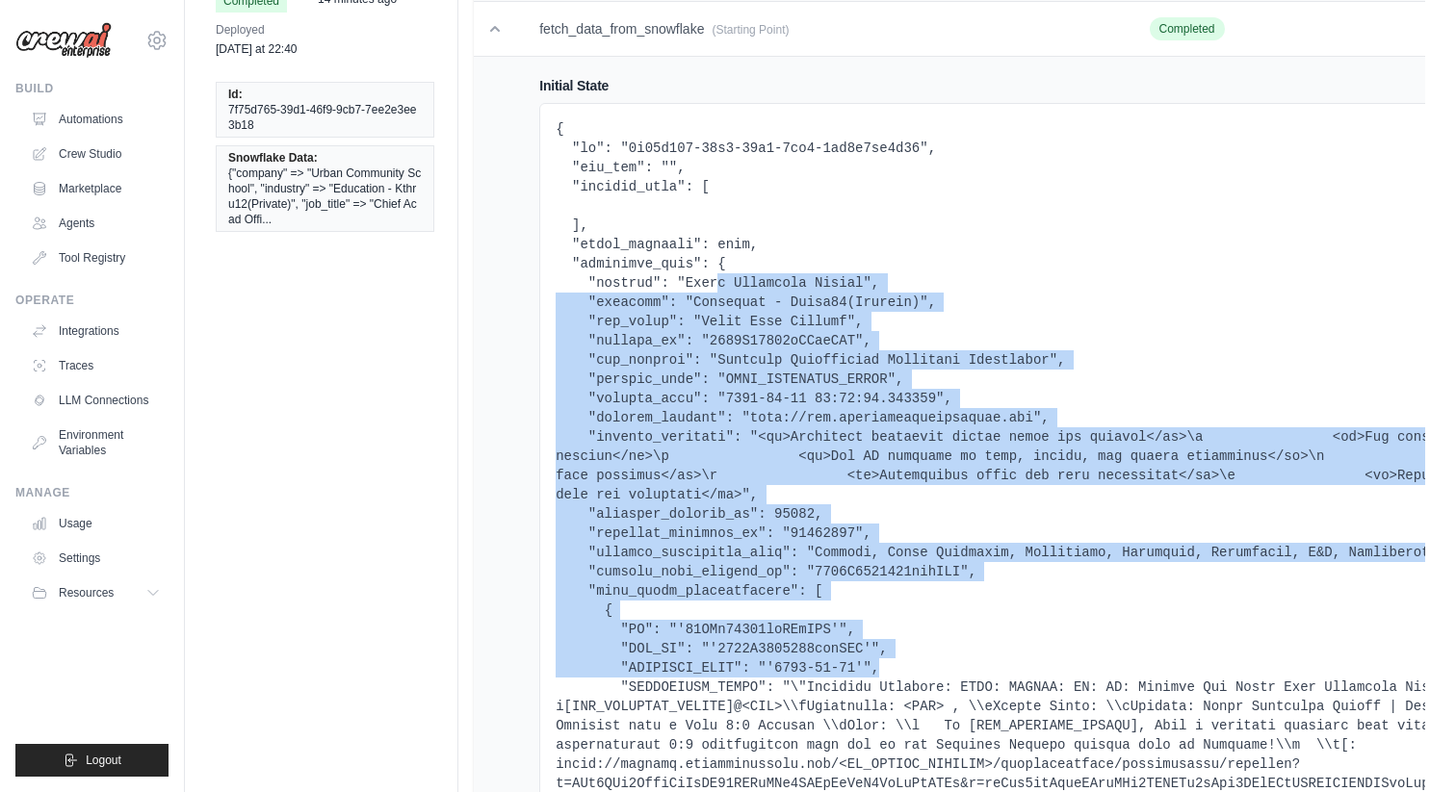
drag, startPoint x: 715, startPoint y: 290, endPoint x: 962, endPoint y: 676, distance: 458.1
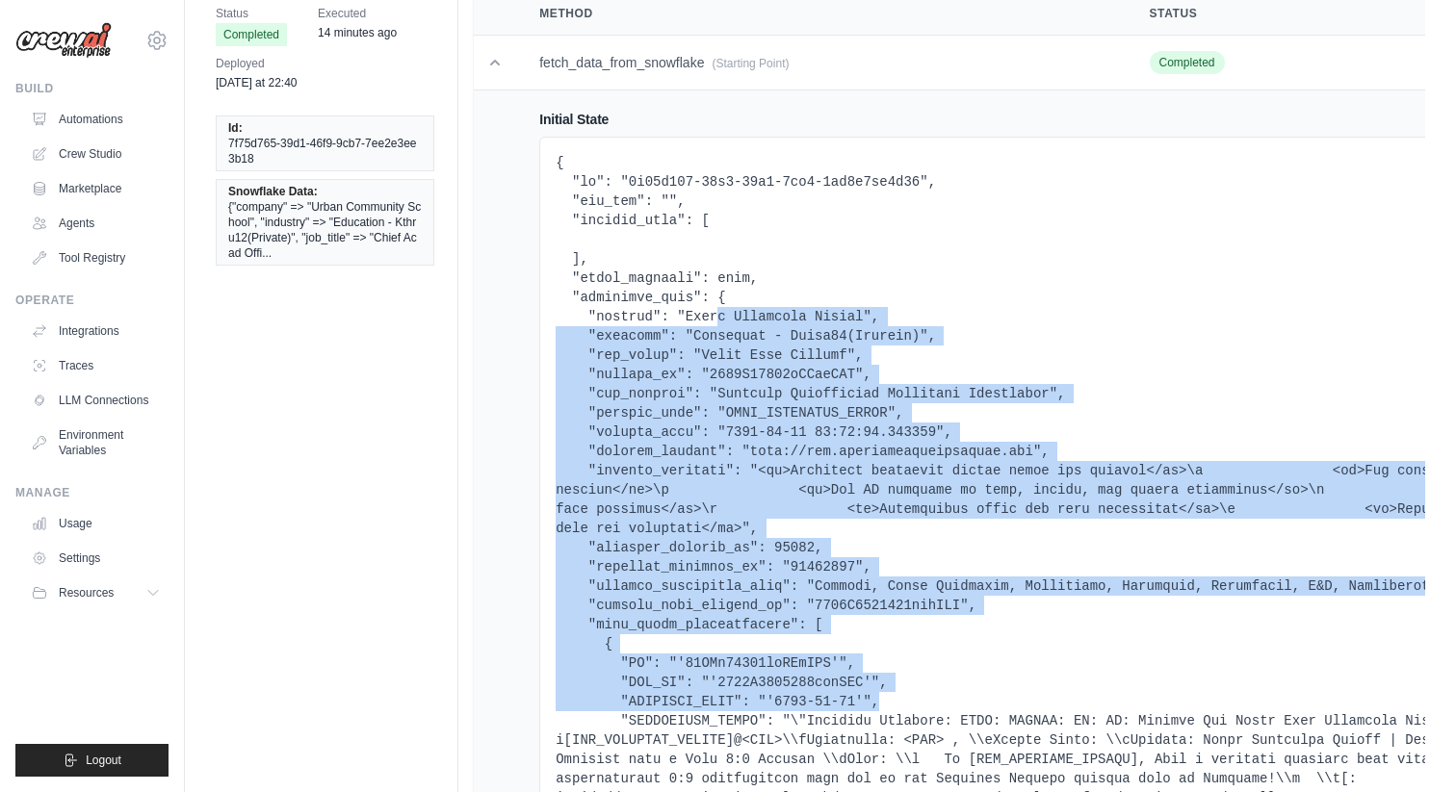
scroll to position [87, 0]
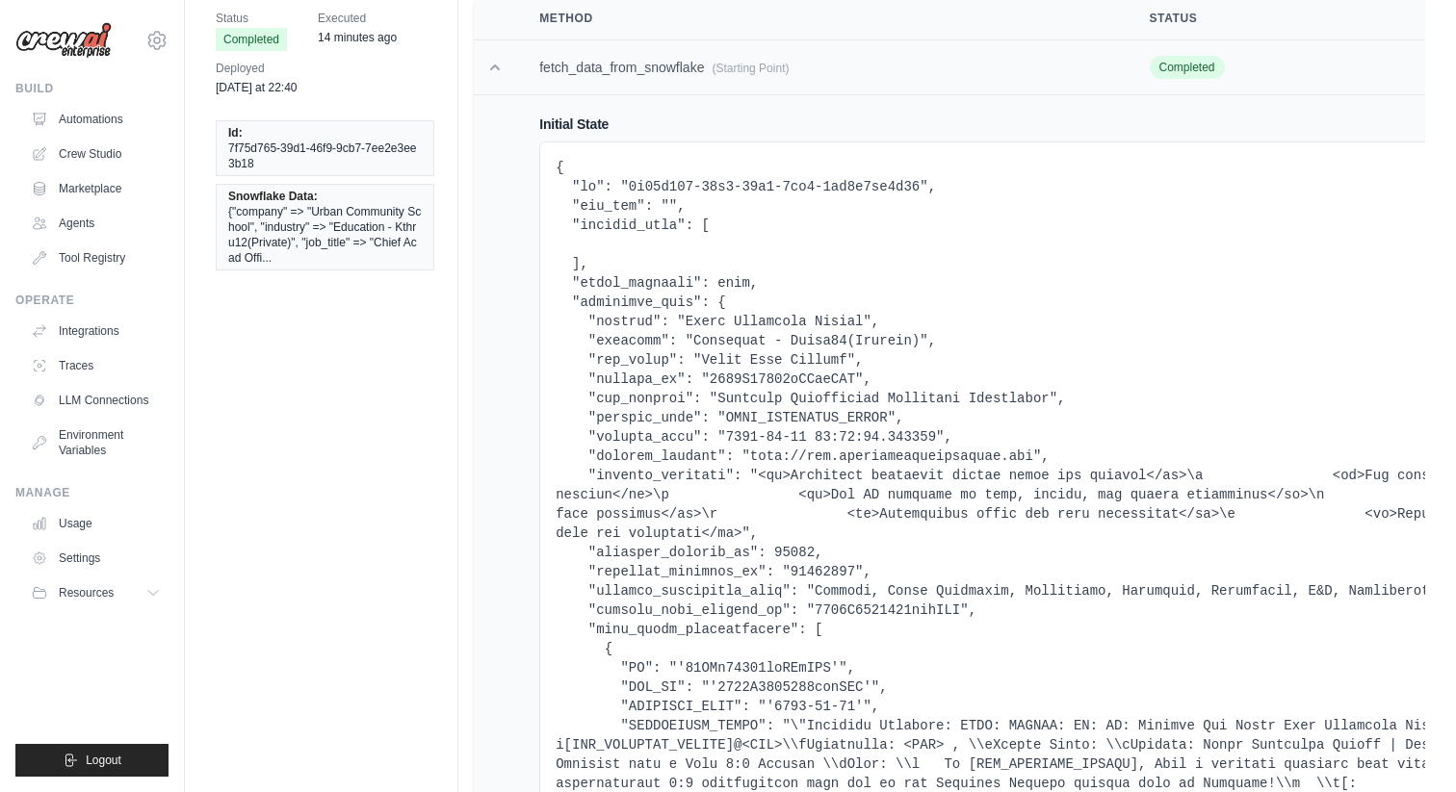
click at [496, 65] on icon at bounding box center [495, 68] width 10 height 6
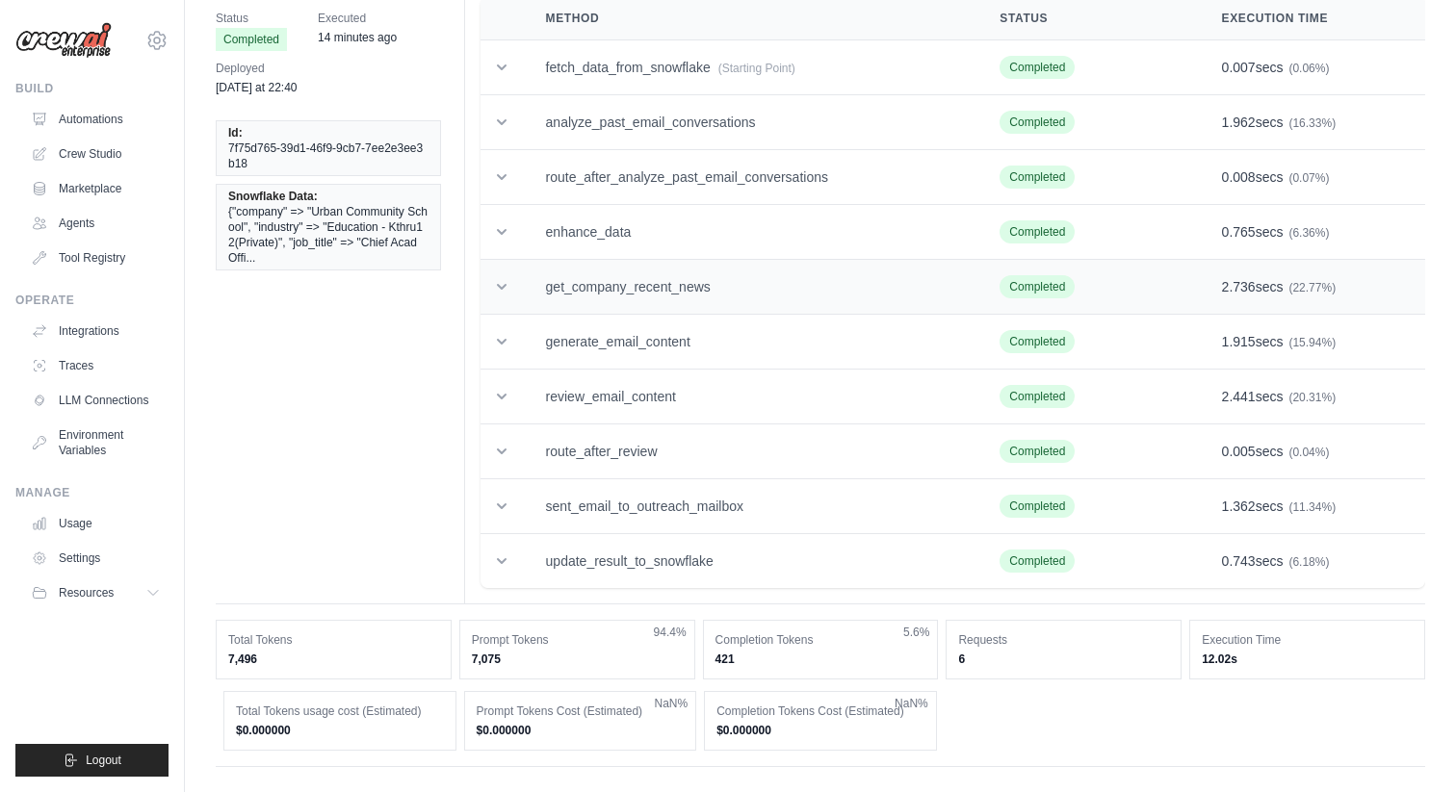
scroll to position [117, 0]
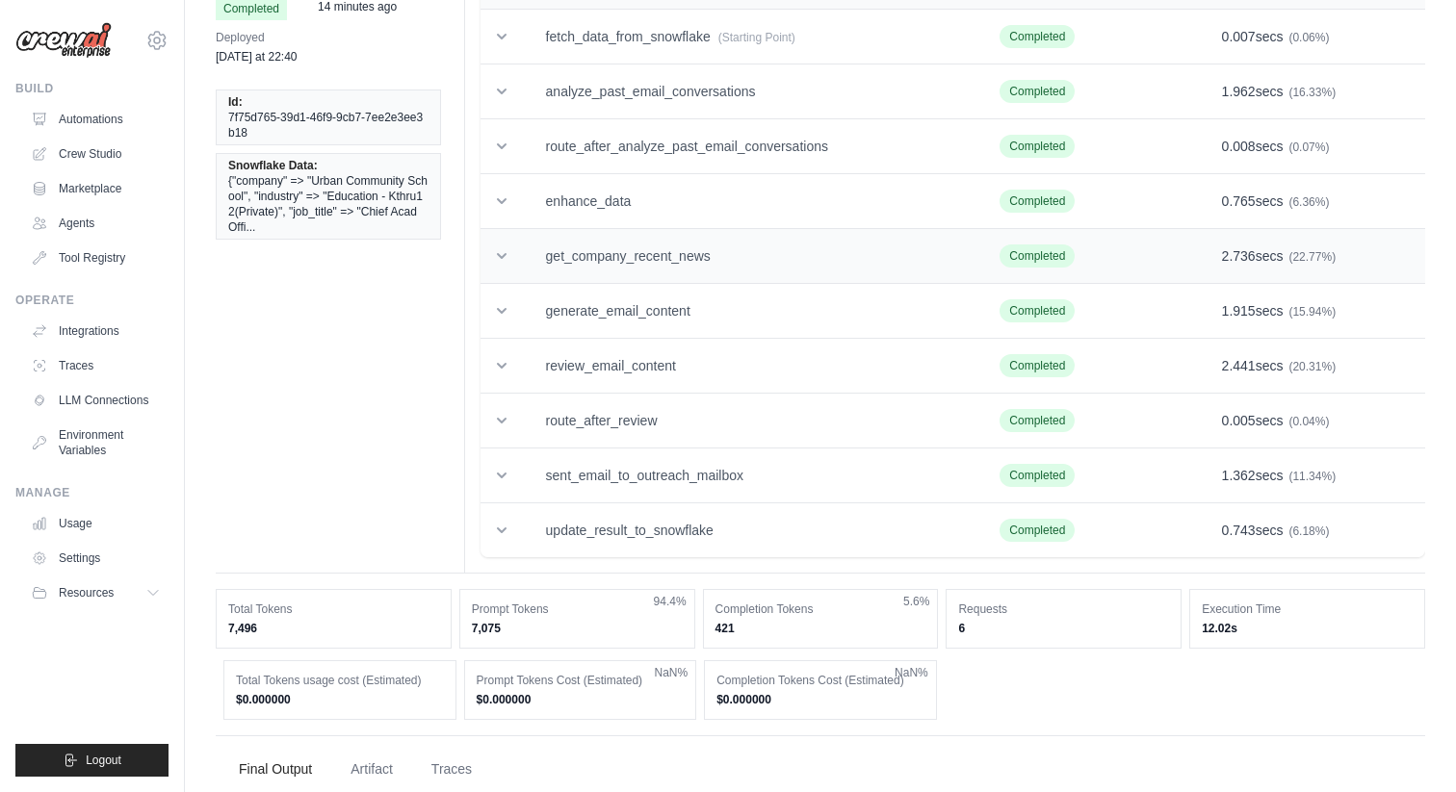
click at [635, 250] on td "get_company_recent_news" at bounding box center [750, 256] width 454 height 55
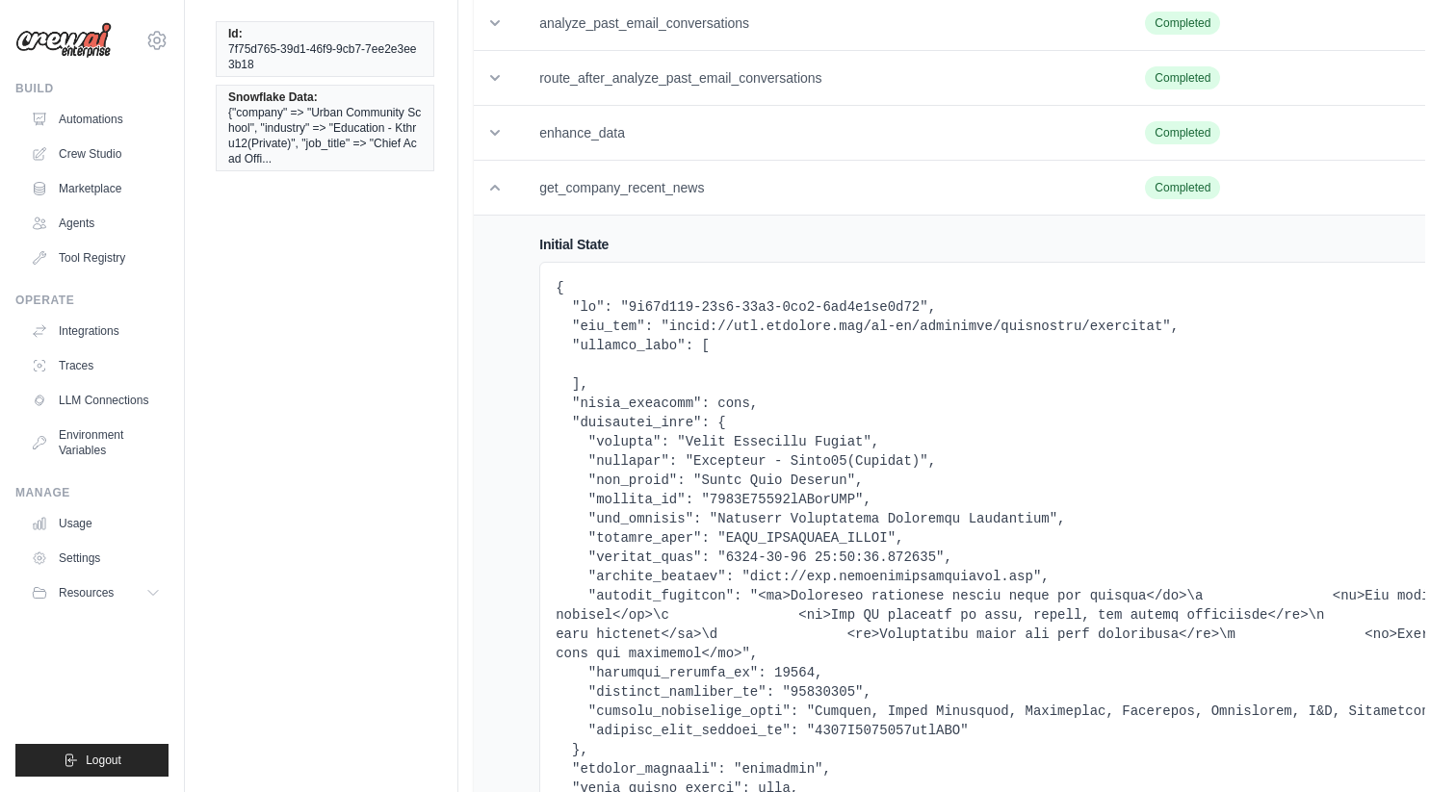
scroll to position [202, 0]
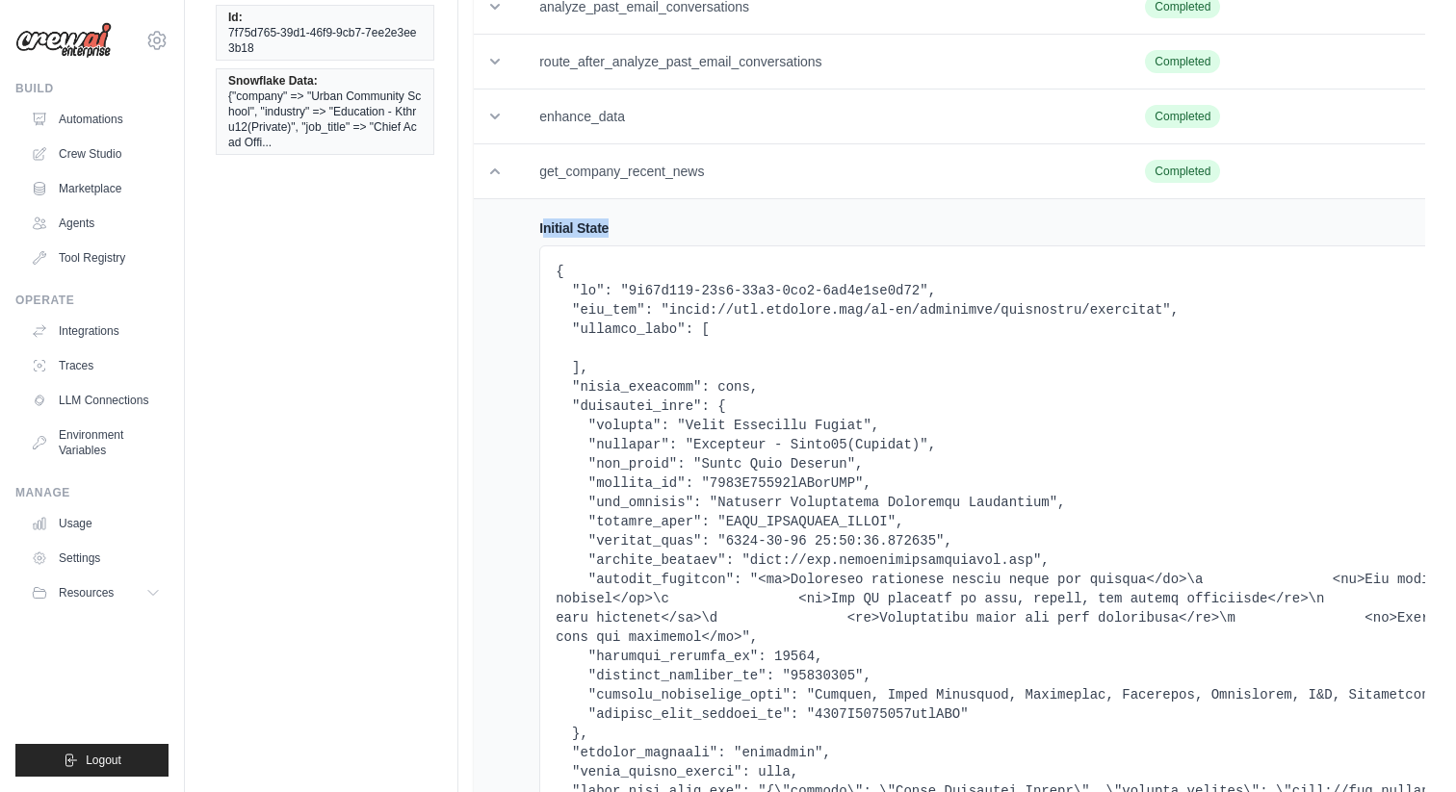
drag, startPoint x: 544, startPoint y: 227, endPoint x: 699, endPoint y: 231, distance: 155.1
click at [700, 231] on h4 "Initial State" at bounding box center [1121, 228] width 1165 height 19
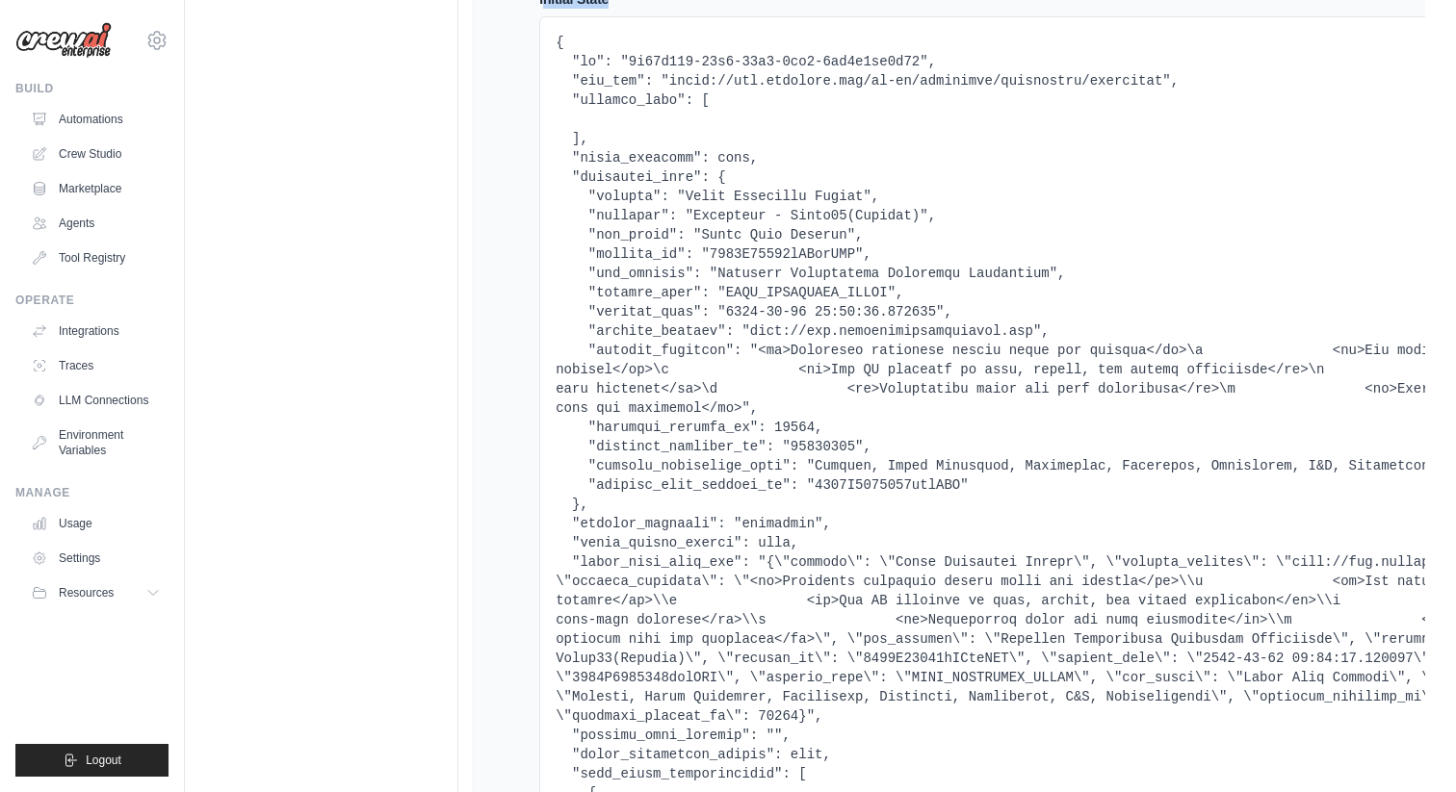
scroll to position [411, 0]
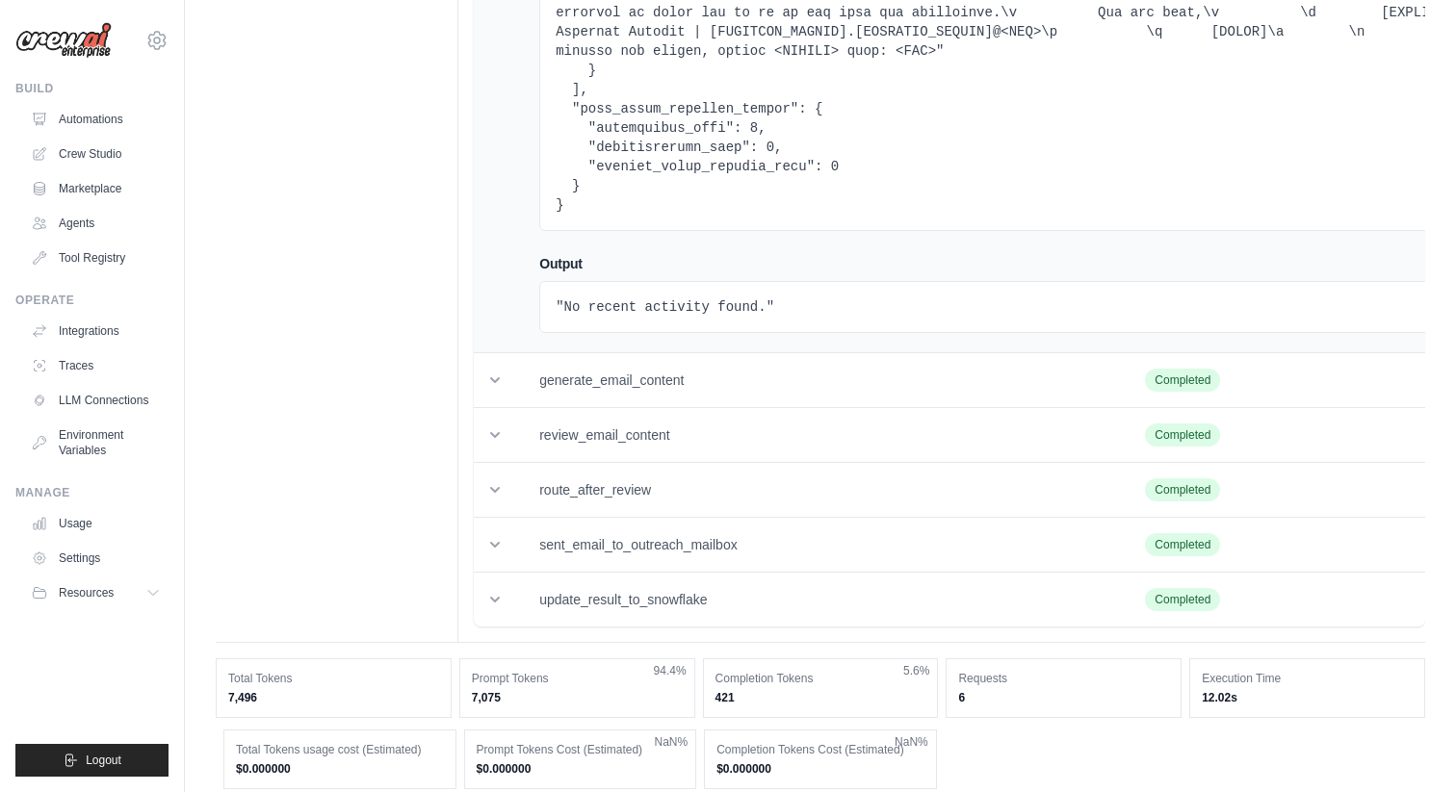
scroll to position [3543, 0]
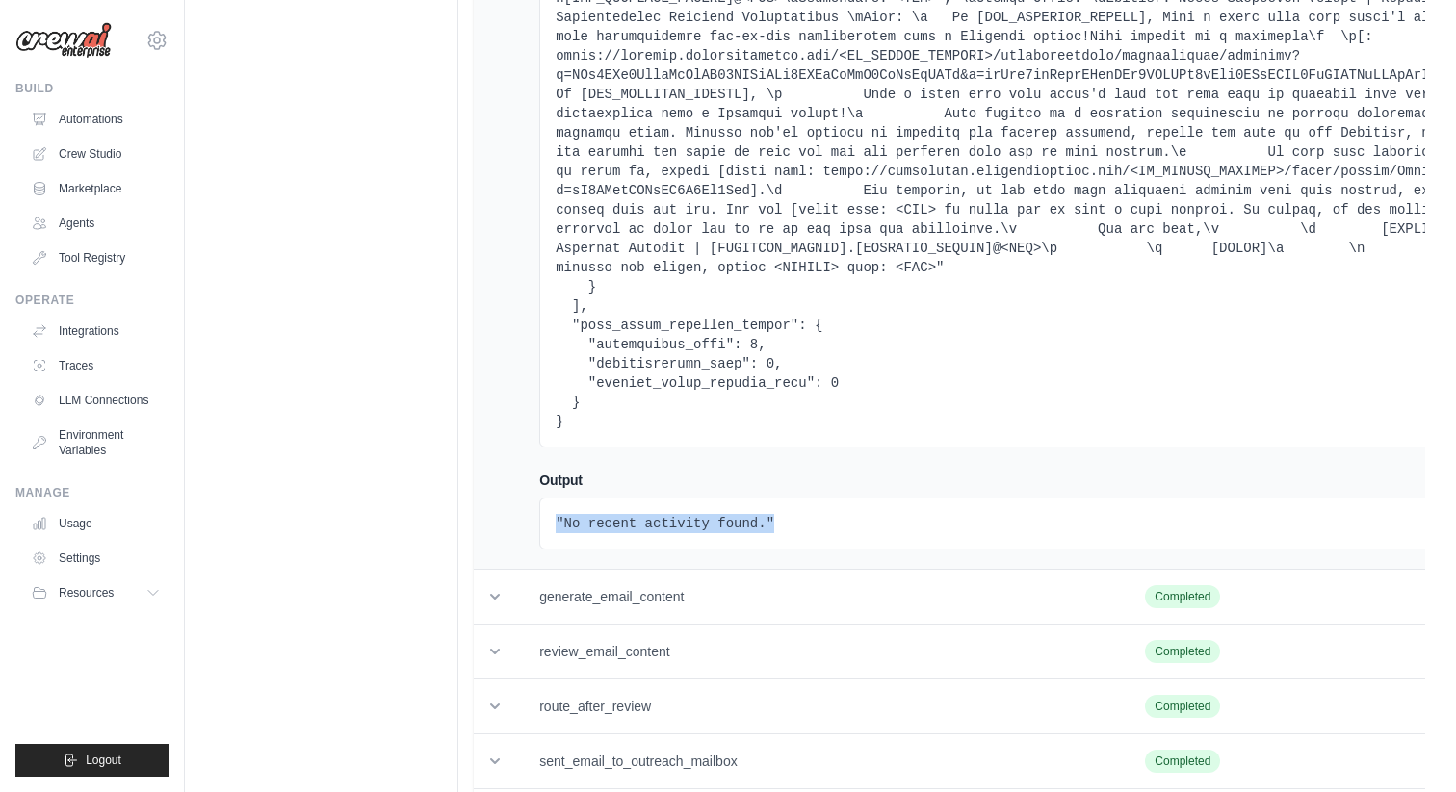
drag, startPoint x: 539, startPoint y: 523, endPoint x: 820, endPoint y: 535, distance: 281.4
click at [820, 535] on div ""No recent activity found."" at bounding box center [1121, 524] width 1165 height 52
click at [680, 511] on div ""No recent activity found."" at bounding box center [1121, 524] width 1165 height 52
drag, startPoint x: 830, startPoint y: 528, endPoint x: 548, endPoint y: 532, distance: 282.2
click at [548, 532] on div ""No recent activity found."" at bounding box center [1121, 524] width 1165 height 52
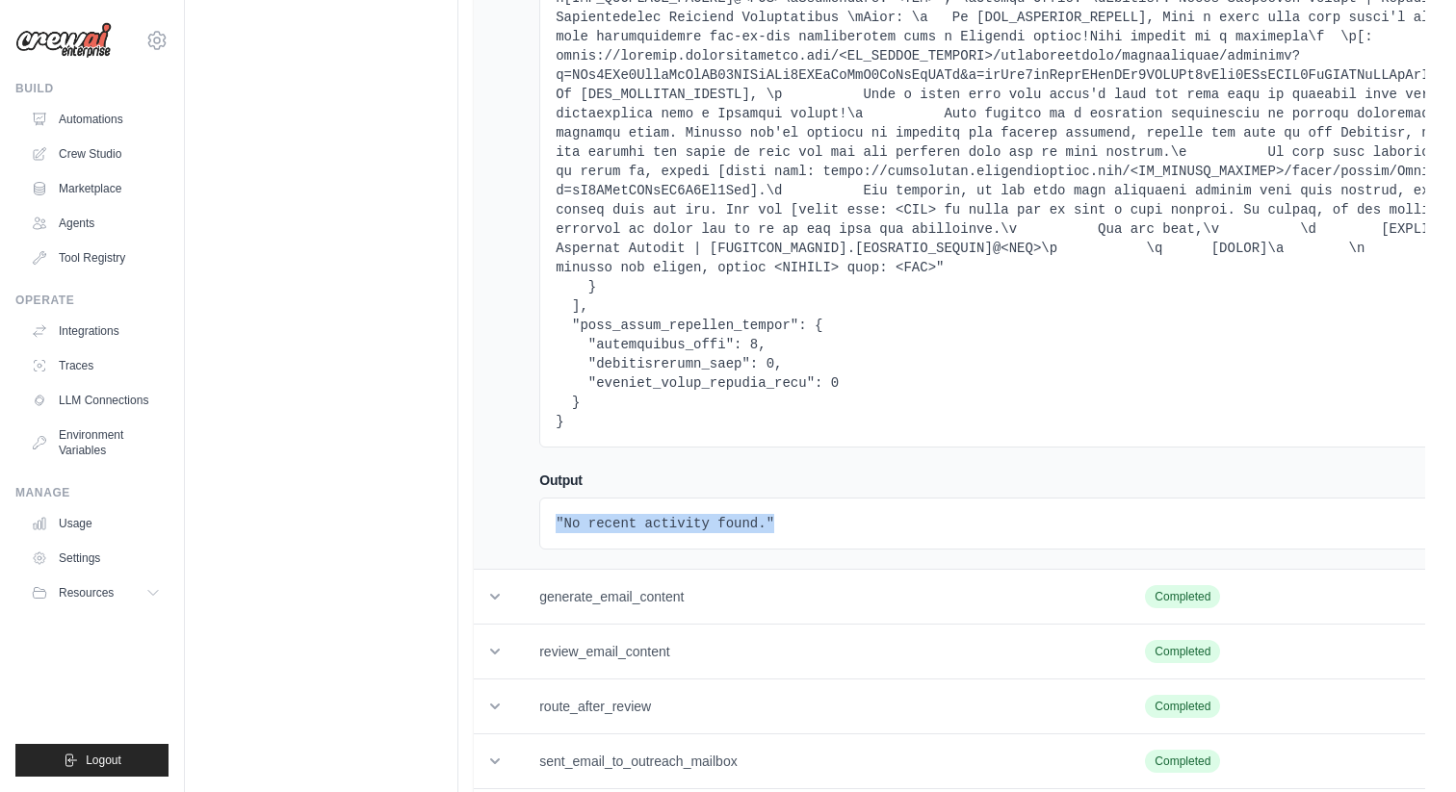
scroll to position [4002, 0]
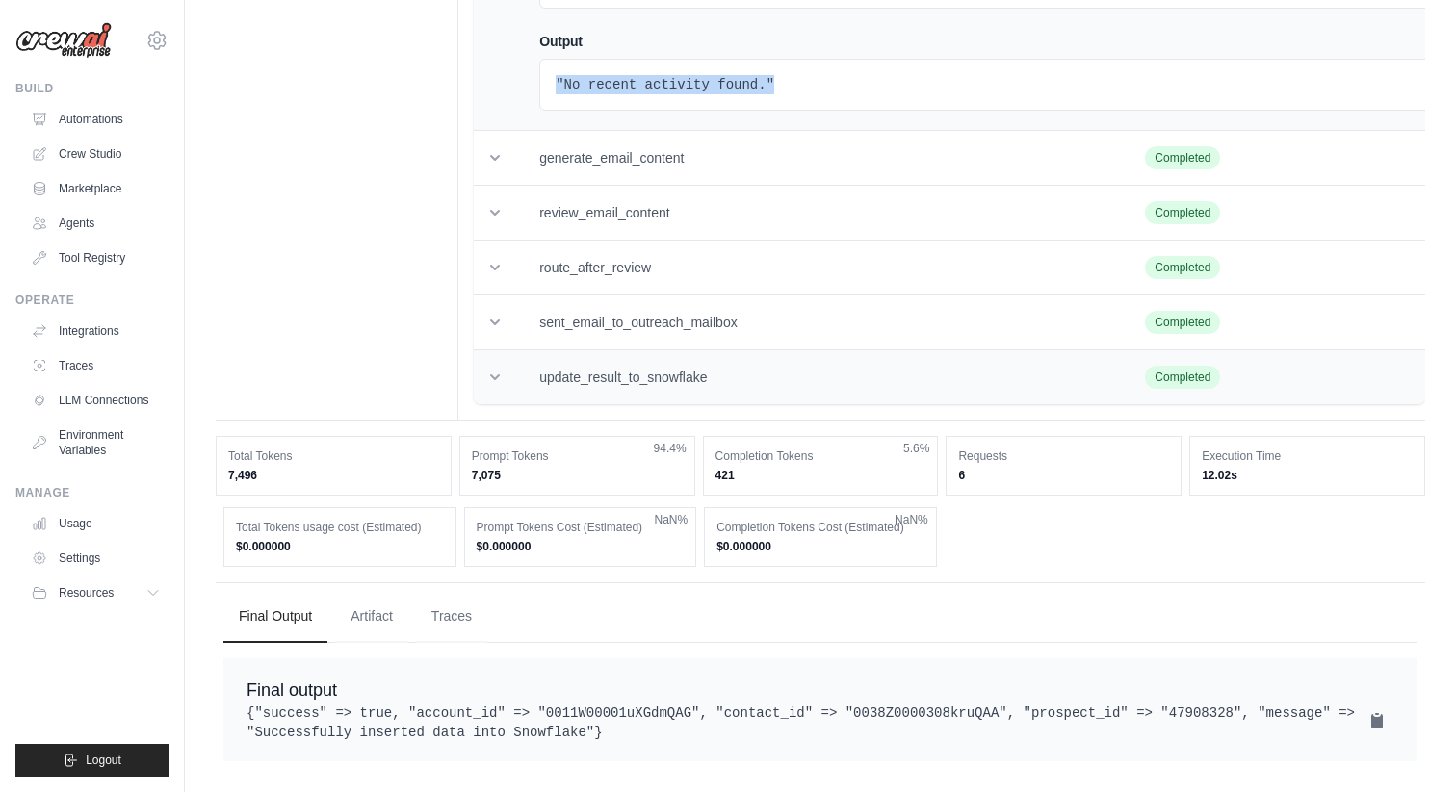
click at [587, 350] on td "update_result_to_snowflake" at bounding box center [819, 377] width 606 height 55
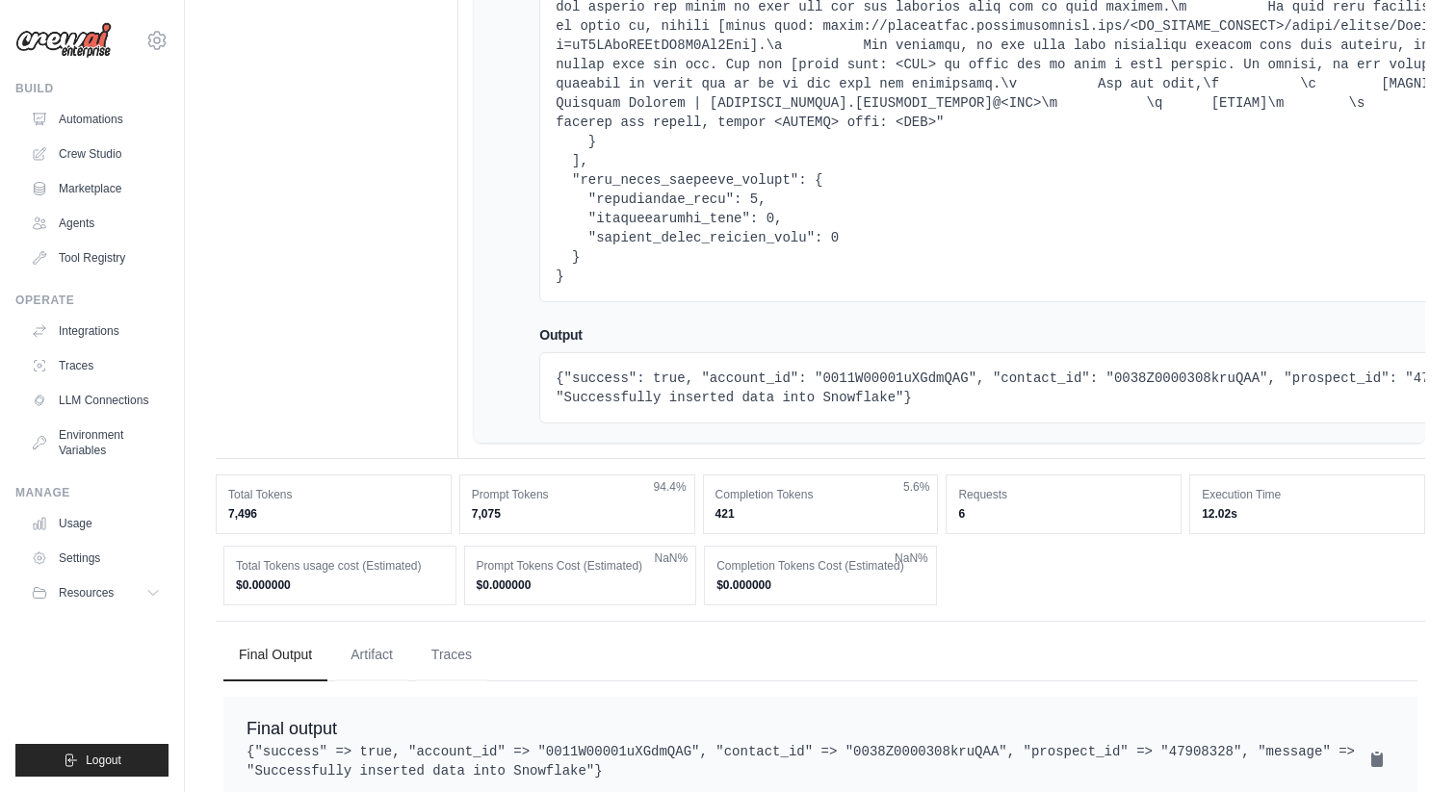
scroll to position [8315, 0]
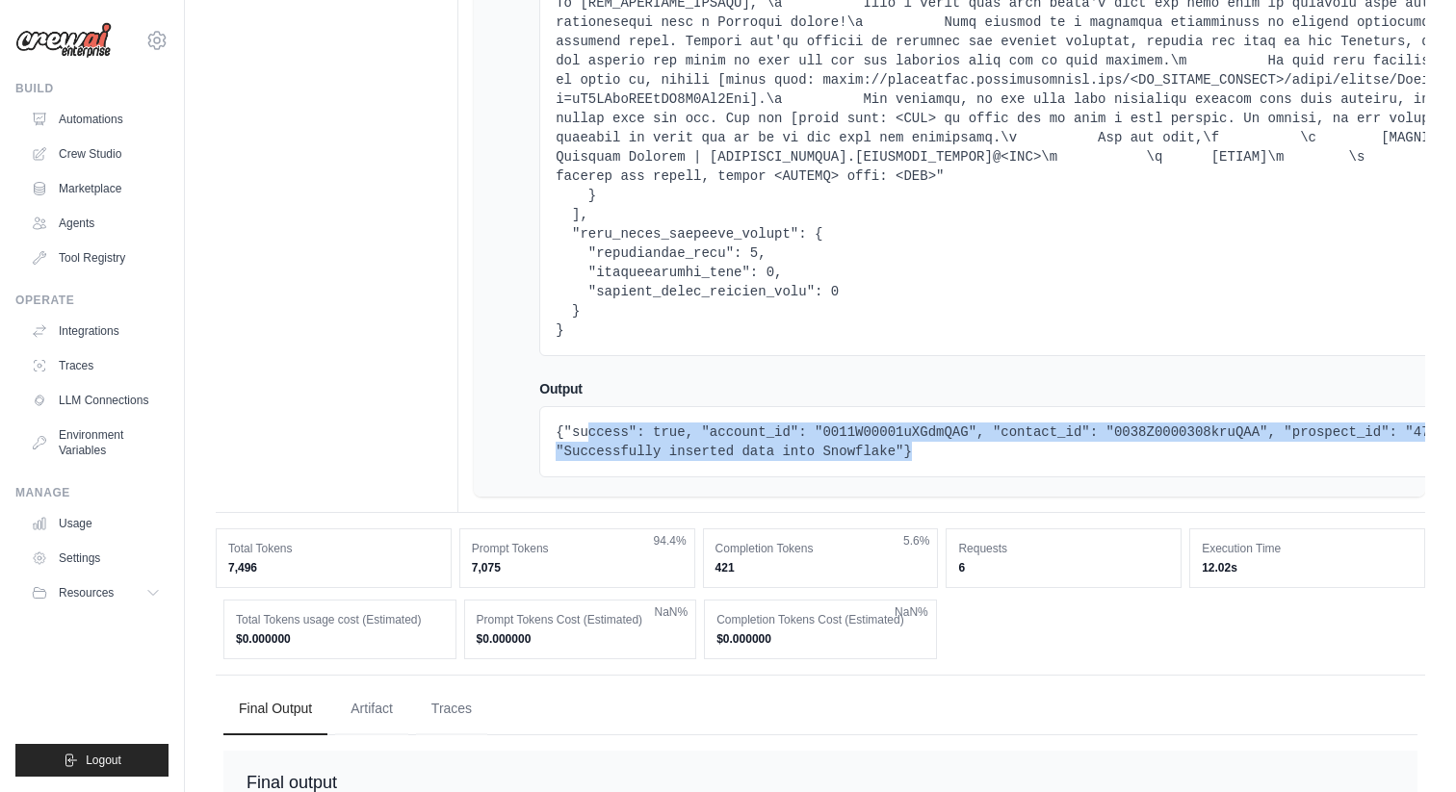
drag, startPoint x: 586, startPoint y: 430, endPoint x: 967, endPoint y: 478, distance: 383.3
click at [966, 476] on div "{"success": true, "account_id": "0011W00001uXGdmQAG", "contact_id": "0038Z00003…" at bounding box center [1121, 441] width 1165 height 71
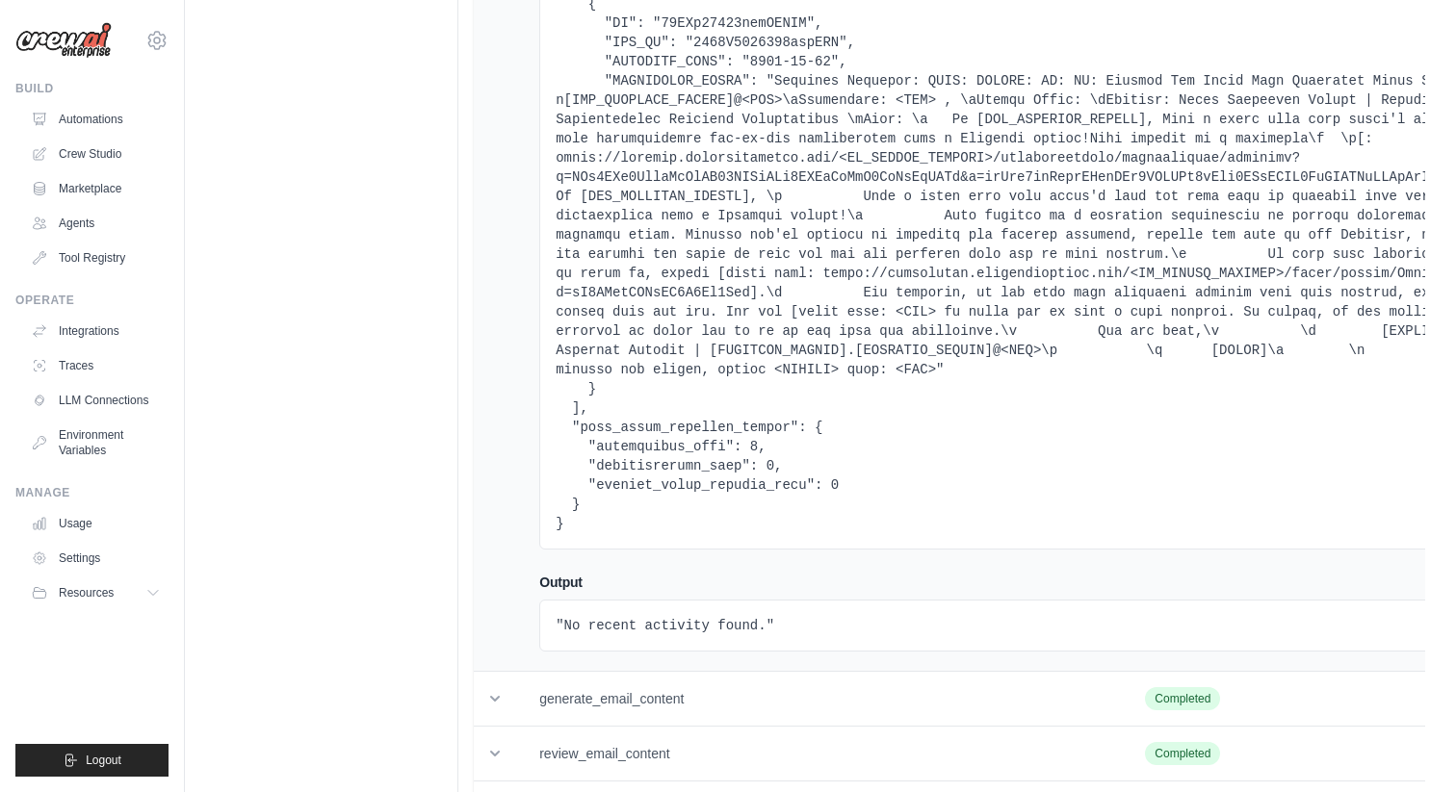
scroll to position [3437, 0]
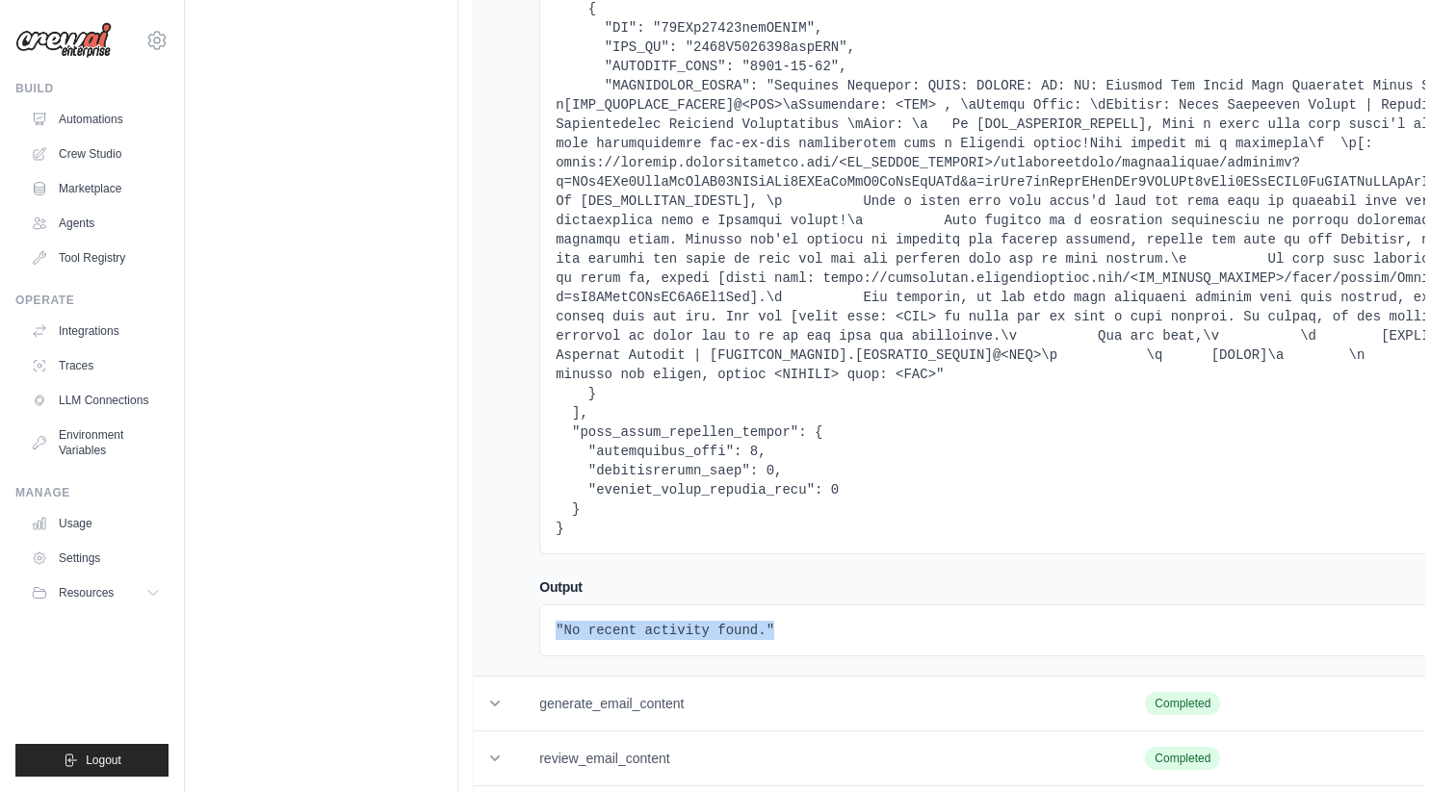
drag, startPoint x: 558, startPoint y: 633, endPoint x: 774, endPoint y: 649, distance: 216.3
click at [774, 649] on div ""No recent activity found."" at bounding box center [1121, 631] width 1165 height 52
click at [623, 627] on pre ""No recent activity found."" at bounding box center [1122, 630] width 1132 height 19
drag, startPoint x: 537, startPoint y: 627, endPoint x: 777, endPoint y: 638, distance: 240.0
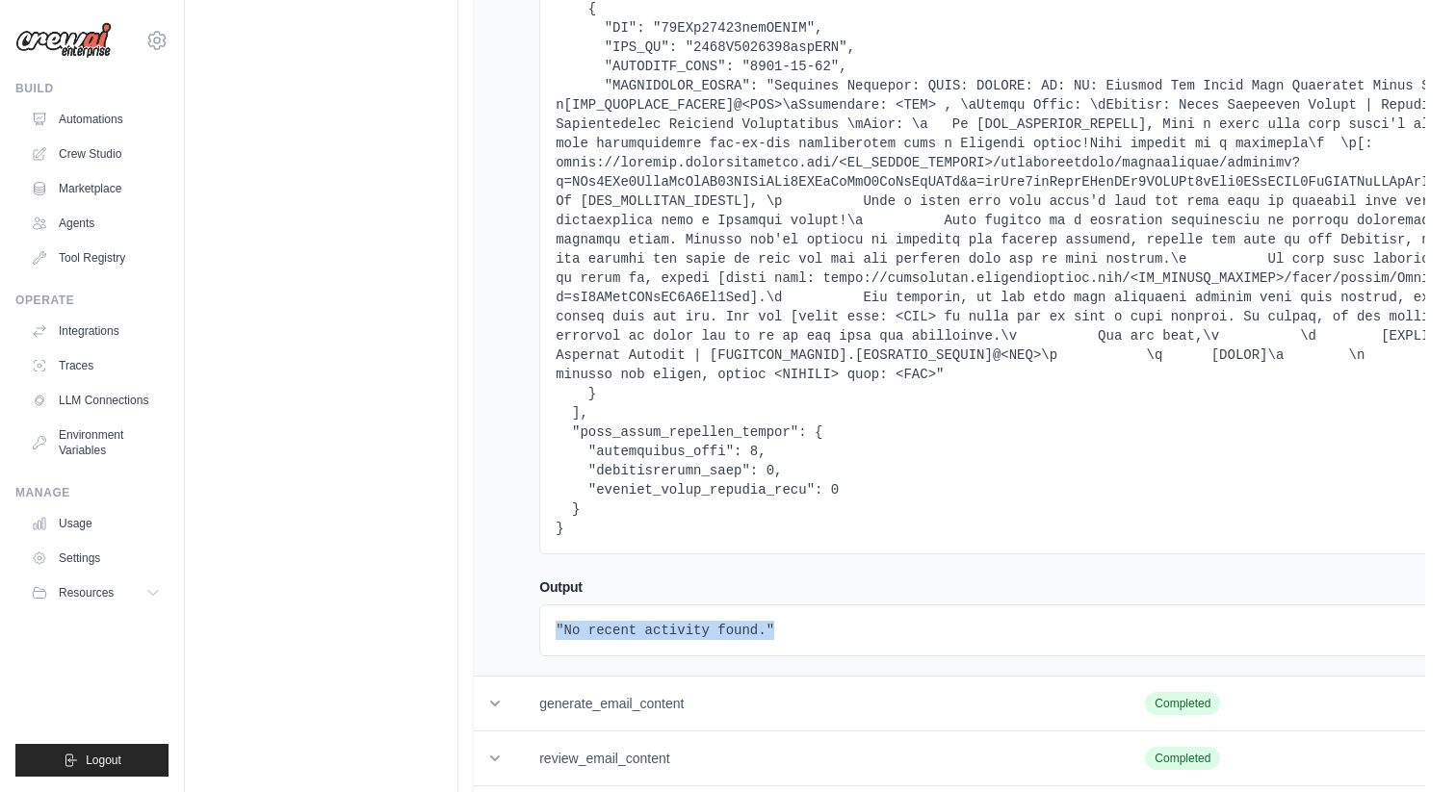
click at [777, 638] on pre ""No recent activity found."" at bounding box center [1122, 630] width 1132 height 19
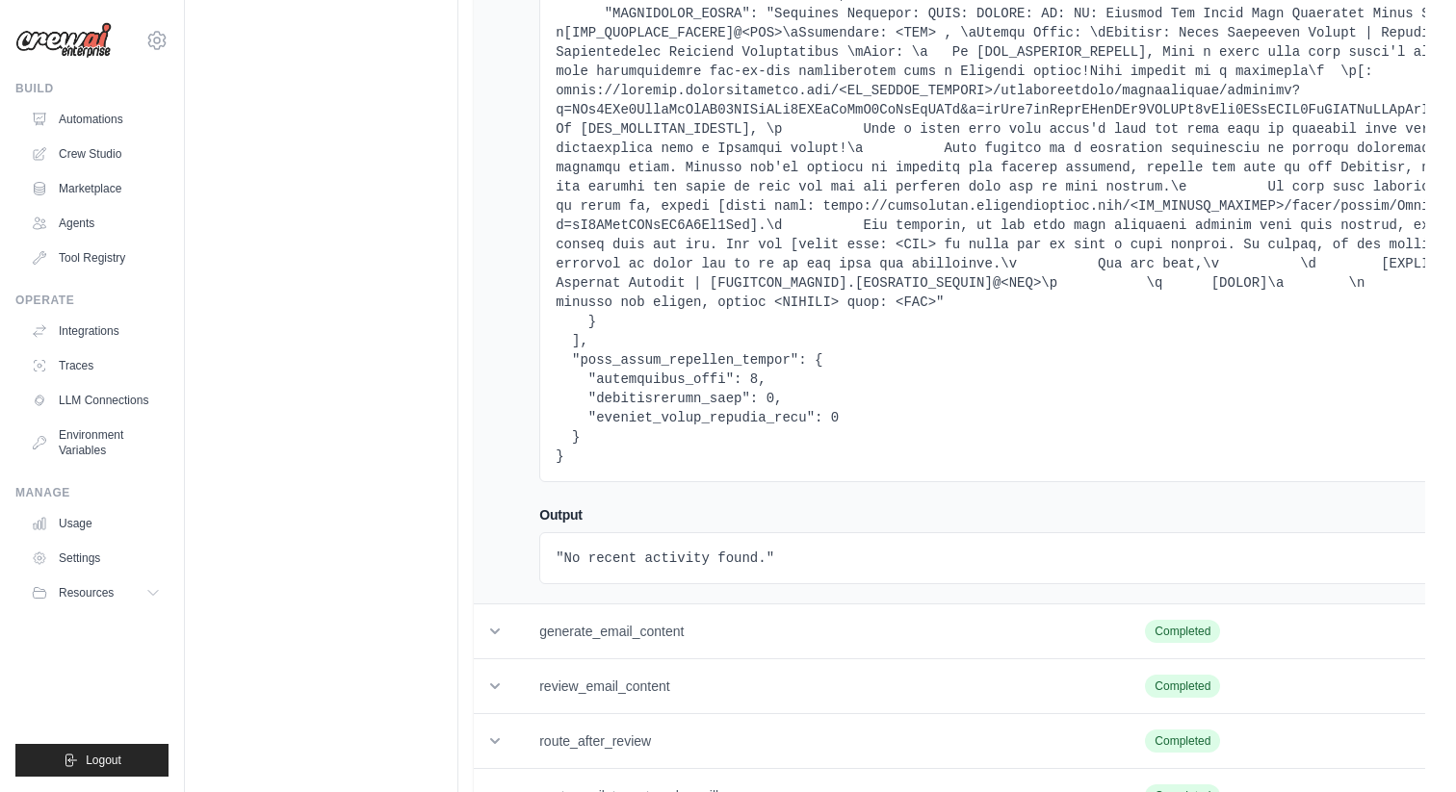
scroll to position [3773, 0]
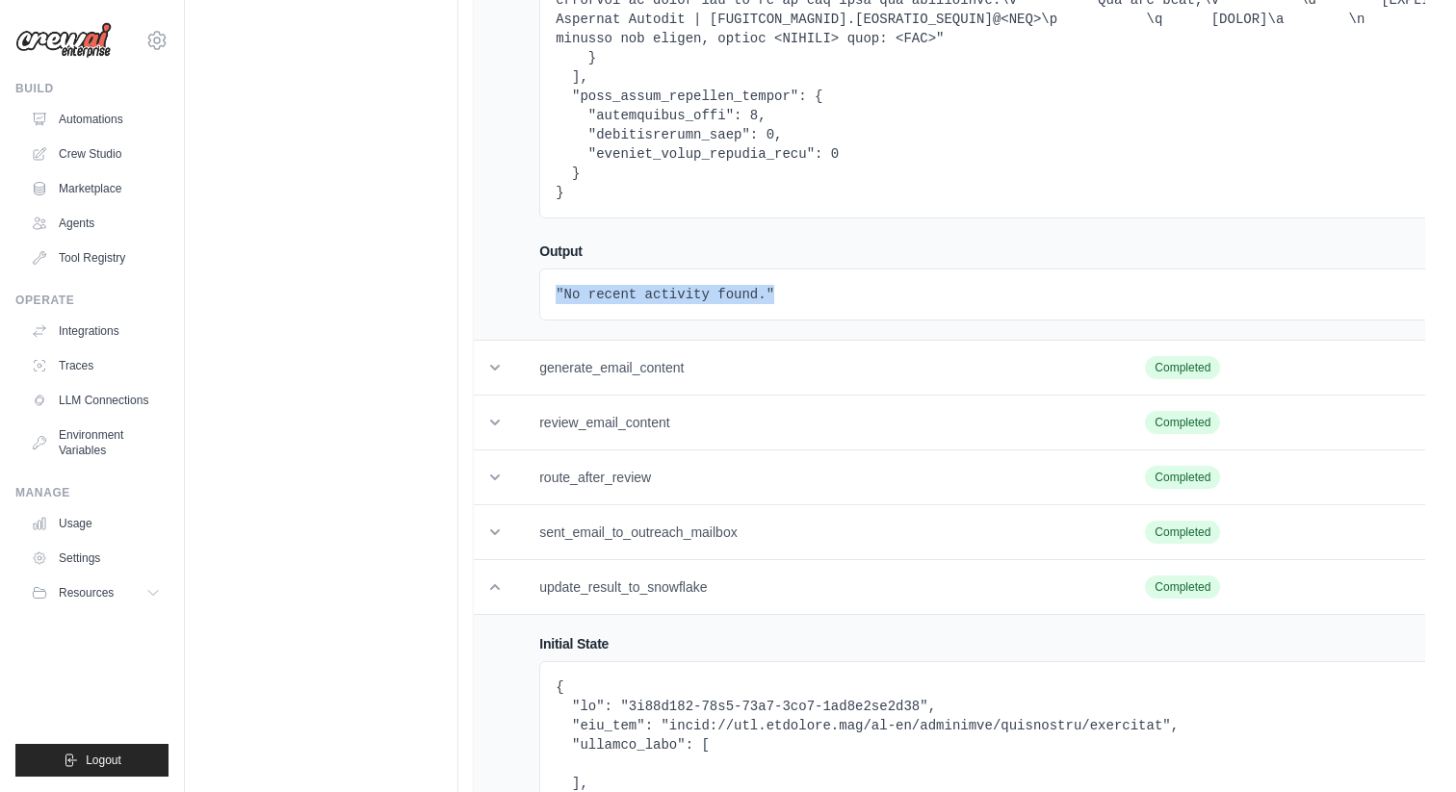
drag, startPoint x: 547, startPoint y: 297, endPoint x: 828, endPoint y: 300, distance: 281.2
click at [828, 300] on div ""No recent activity found."" at bounding box center [1121, 295] width 1165 height 52
click at [621, 298] on pre ""No recent activity found."" at bounding box center [1122, 294] width 1132 height 19
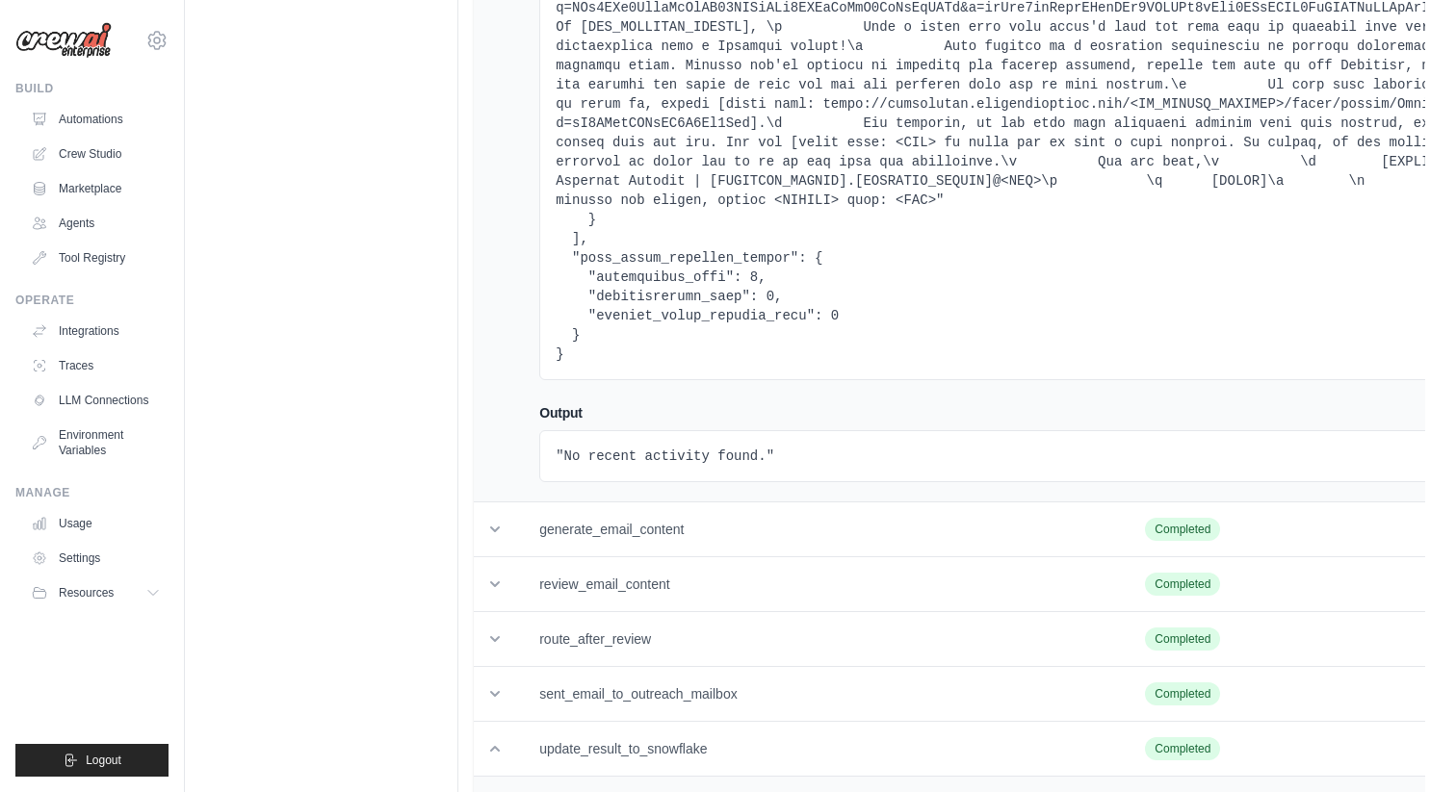
scroll to position [3599, 0]
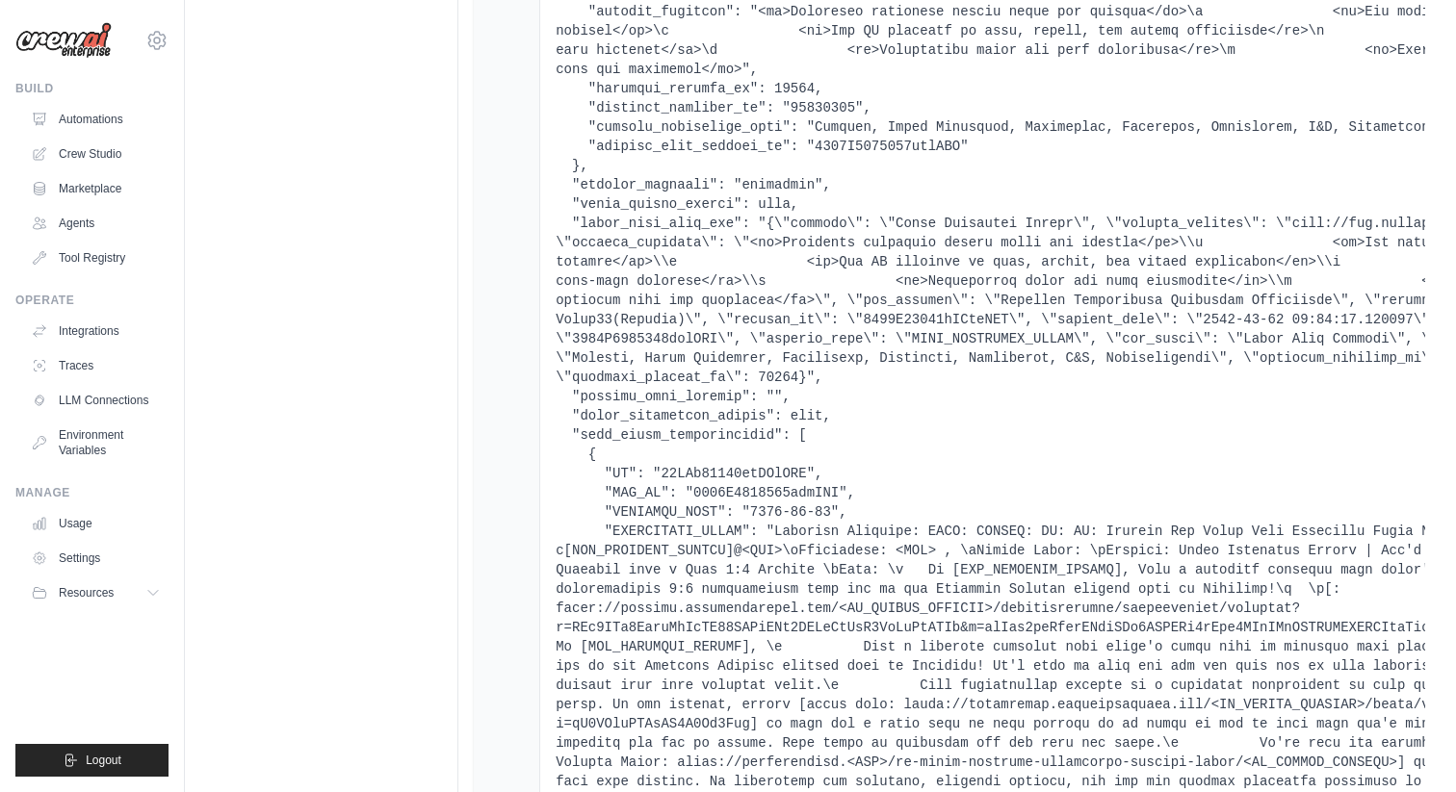
scroll to position [2567, 0]
drag, startPoint x: 776, startPoint y: 391, endPoint x: 973, endPoint y: 400, distance: 196.6
click at [973, 400] on pre at bounding box center [1122, 551] width 1132 height 1714
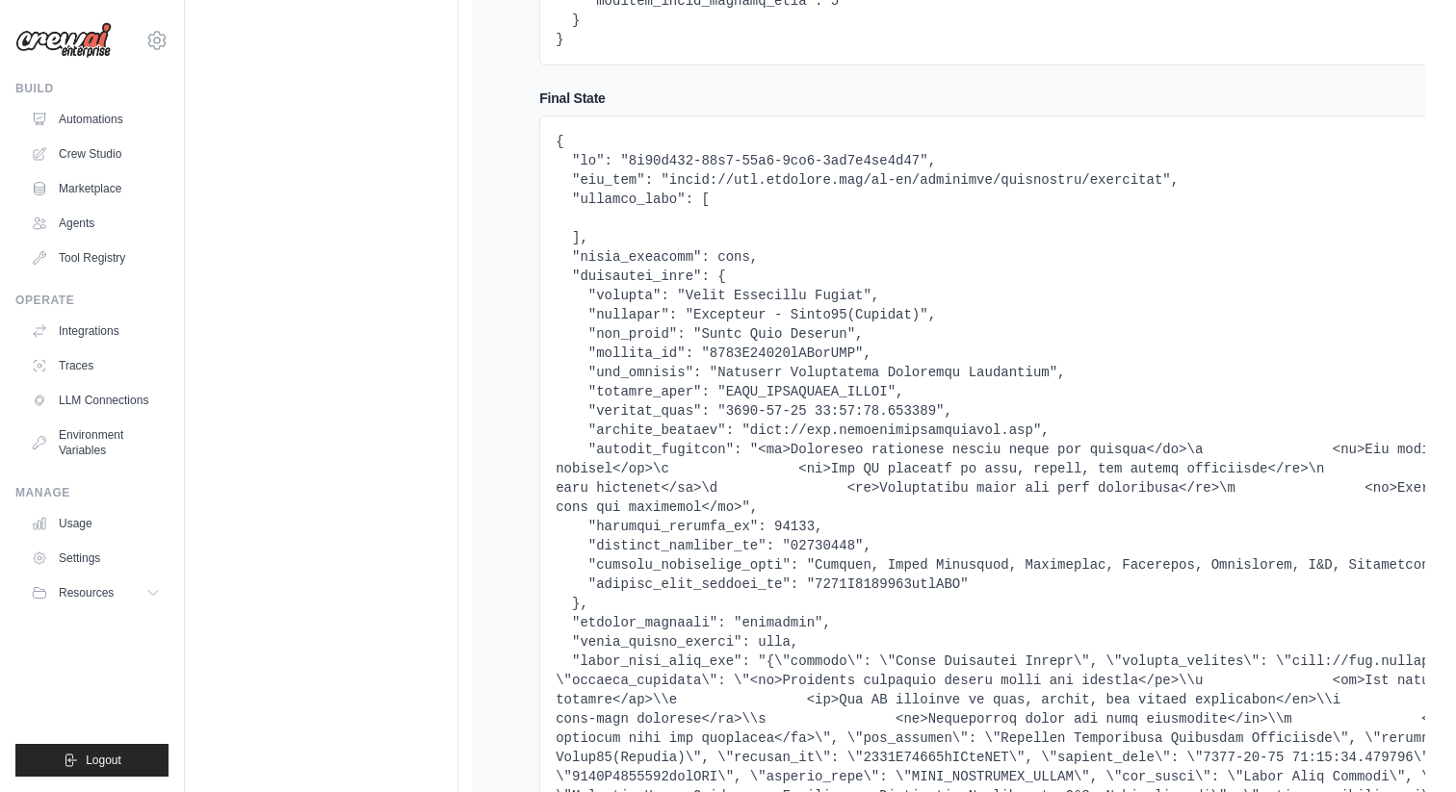
scroll to position [2104, 0]
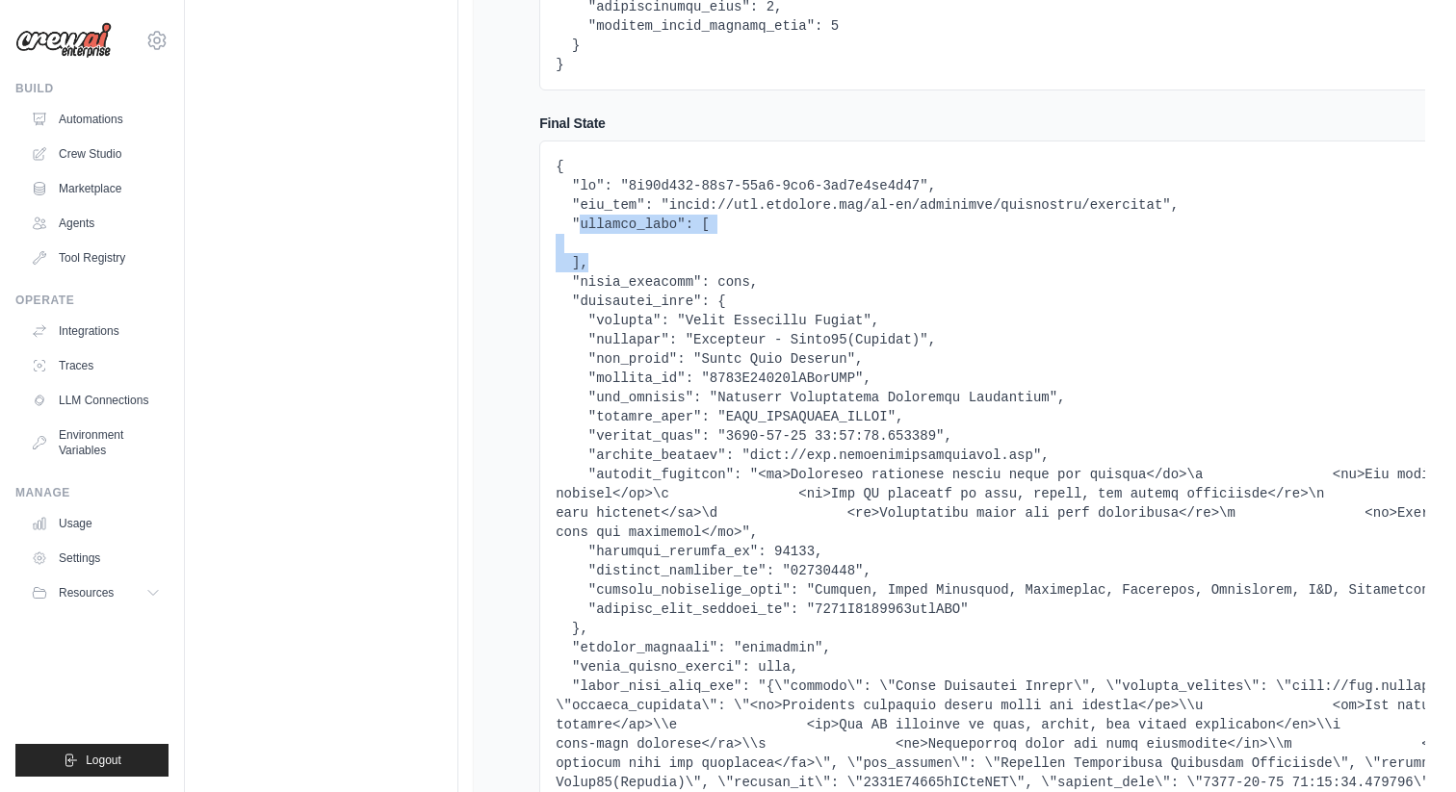
drag, startPoint x: 580, startPoint y: 227, endPoint x: 640, endPoint y: 262, distance: 69.9
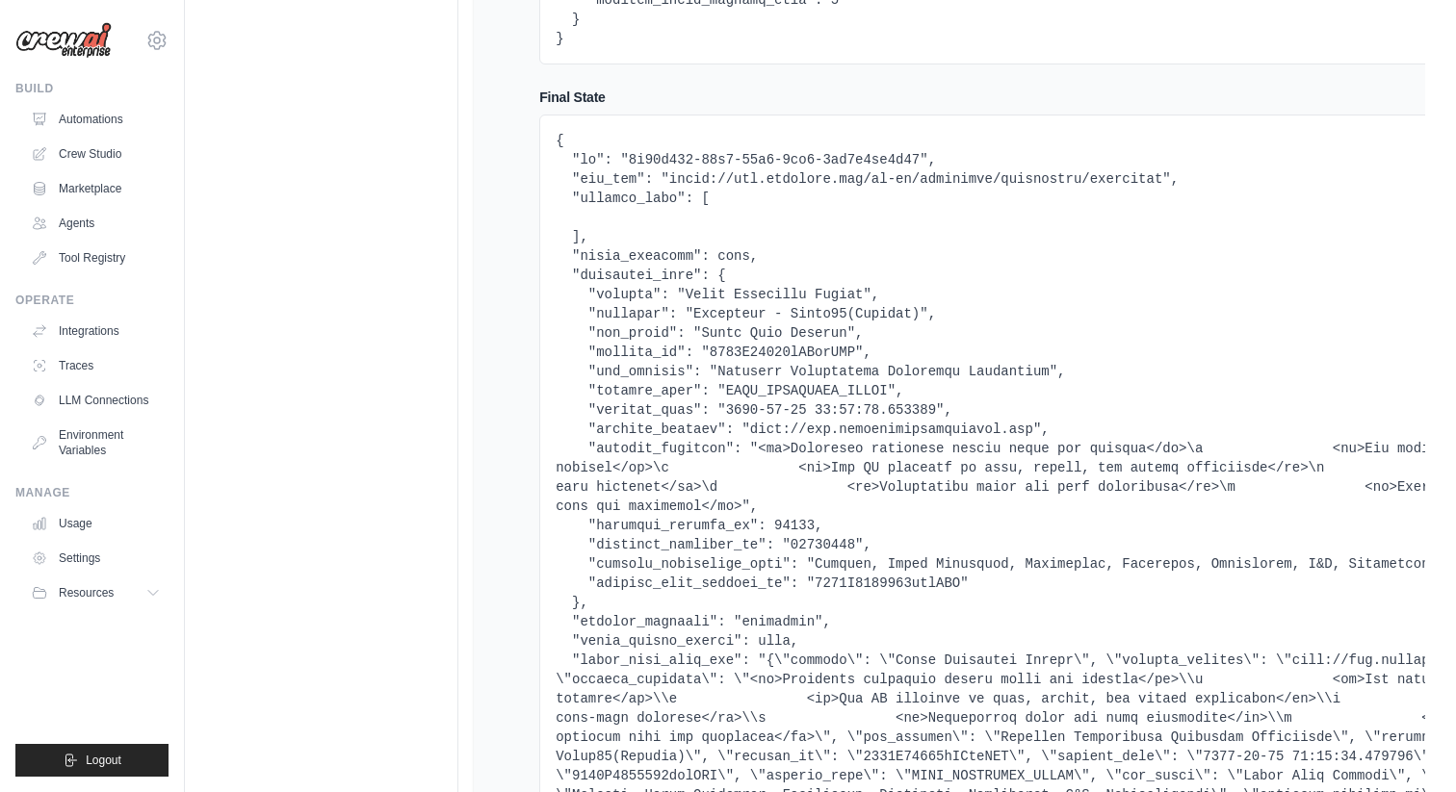
scroll to position [2146, 0]
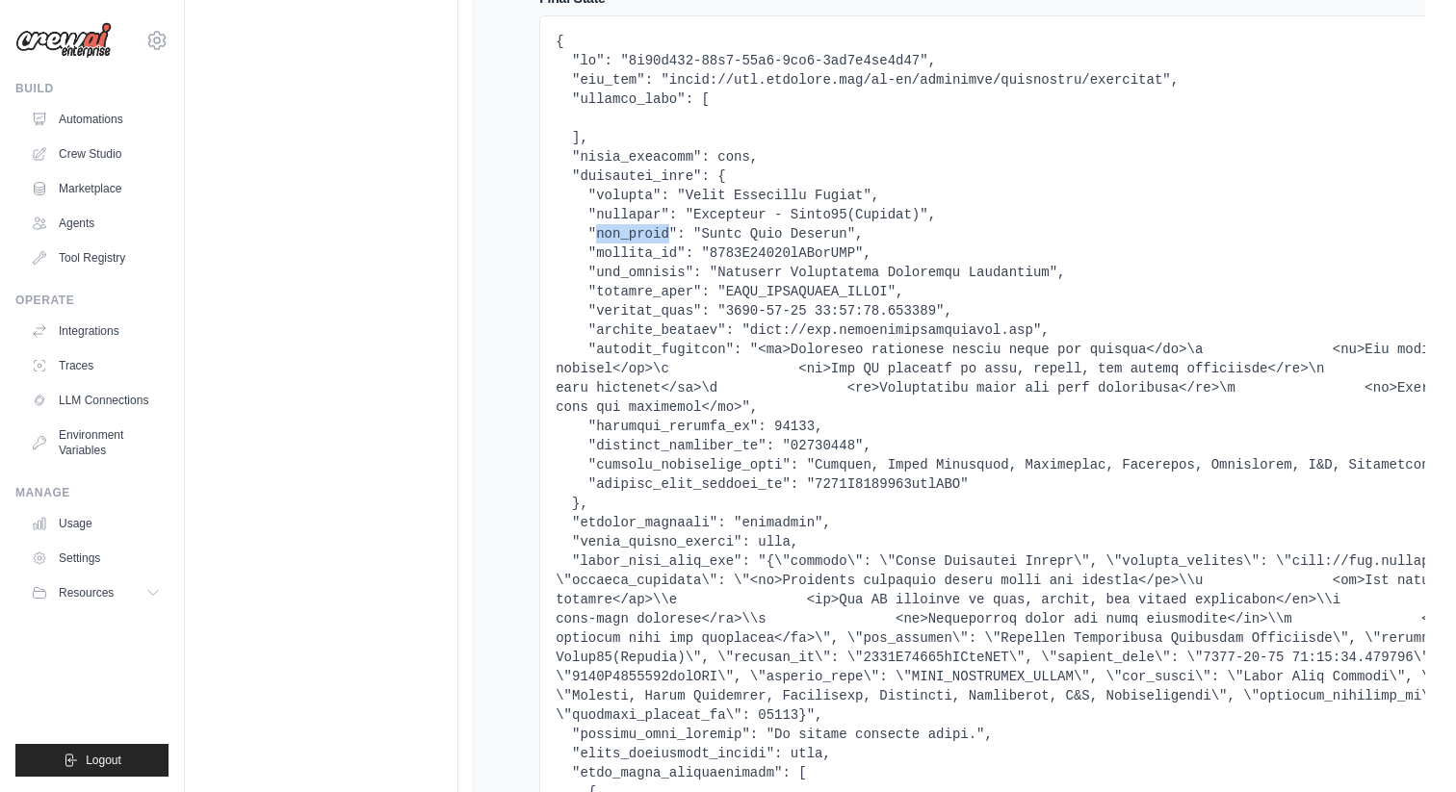
scroll to position [2235, 0]
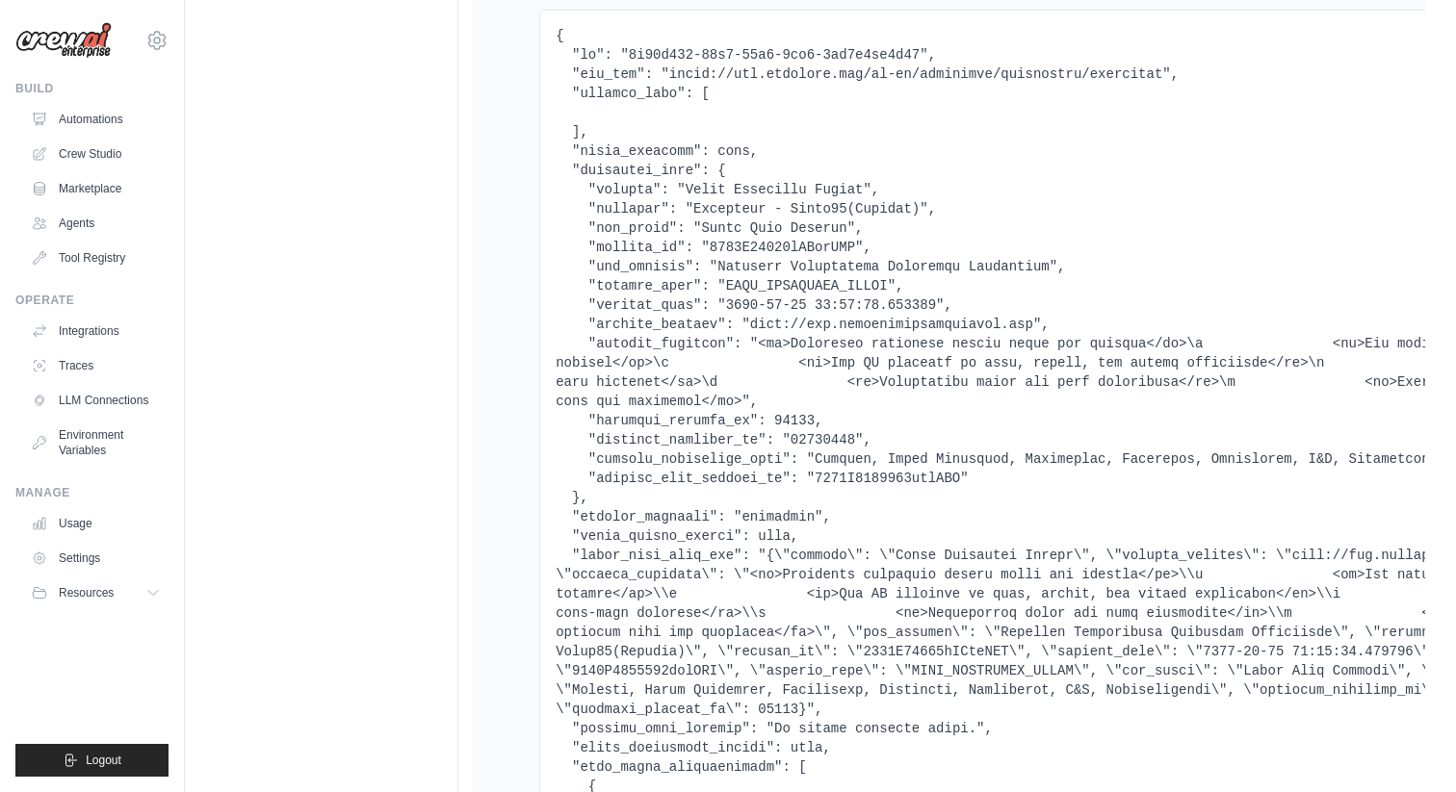
drag, startPoint x: 706, startPoint y: 219, endPoint x: 923, endPoint y: 227, distance: 217.8
drag, startPoint x: 590, startPoint y: 225, endPoint x: 658, endPoint y: 232, distance: 67.7
drag, startPoint x: 597, startPoint y: 275, endPoint x: 674, endPoint y: 275, distance: 77.0
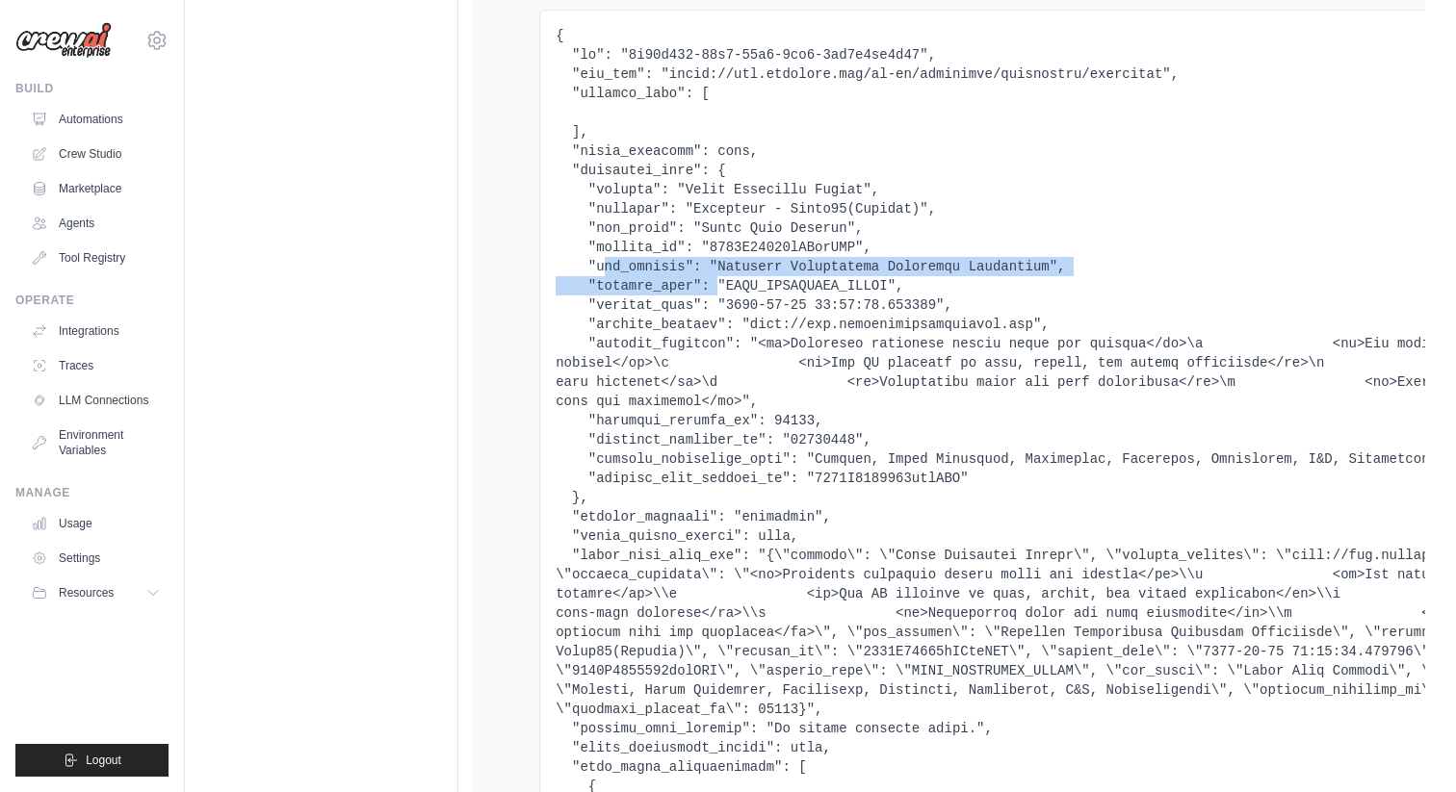
drag, startPoint x: 604, startPoint y: 267, endPoint x: 716, endPoint y: 282, distance: 113.7
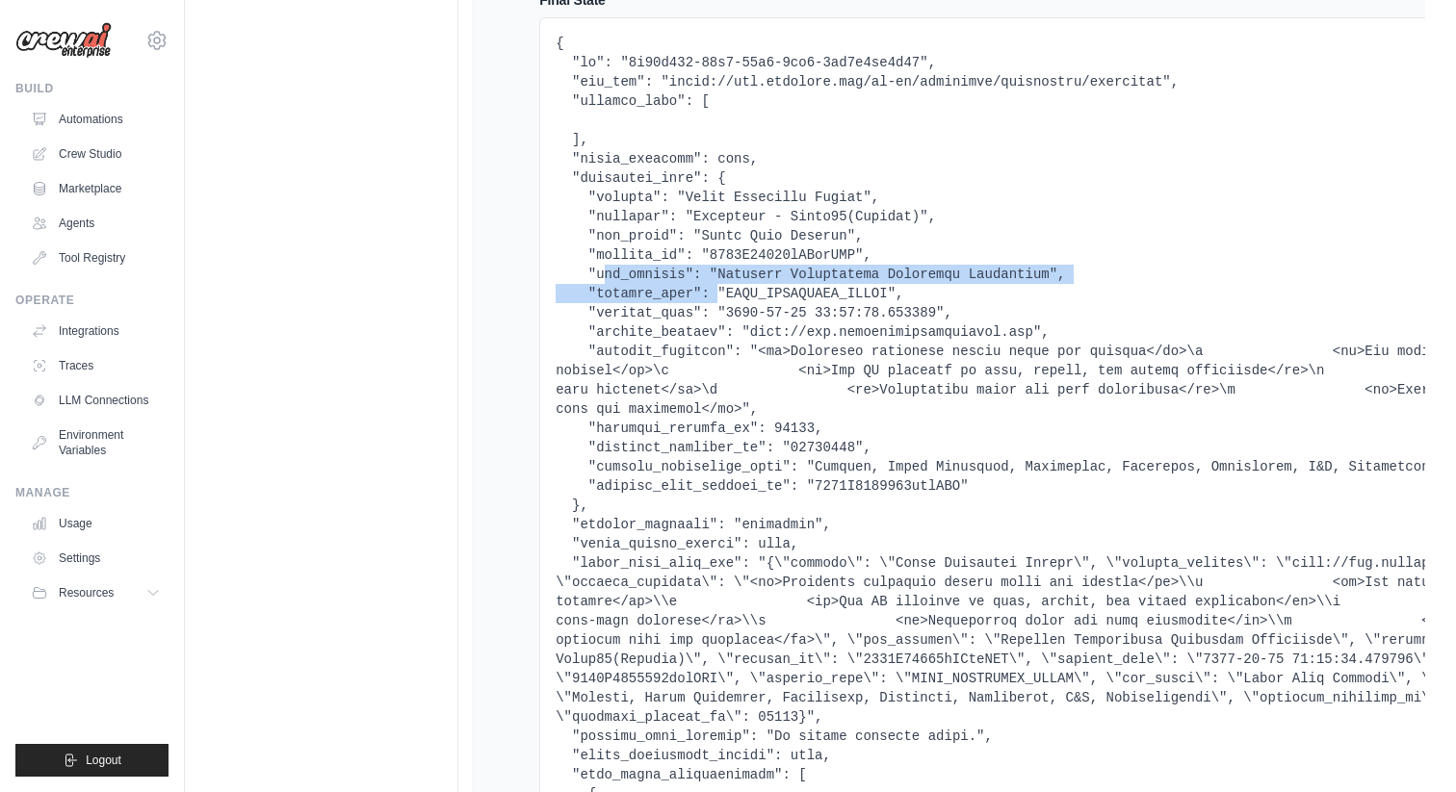
scroll to position [2226, 0]
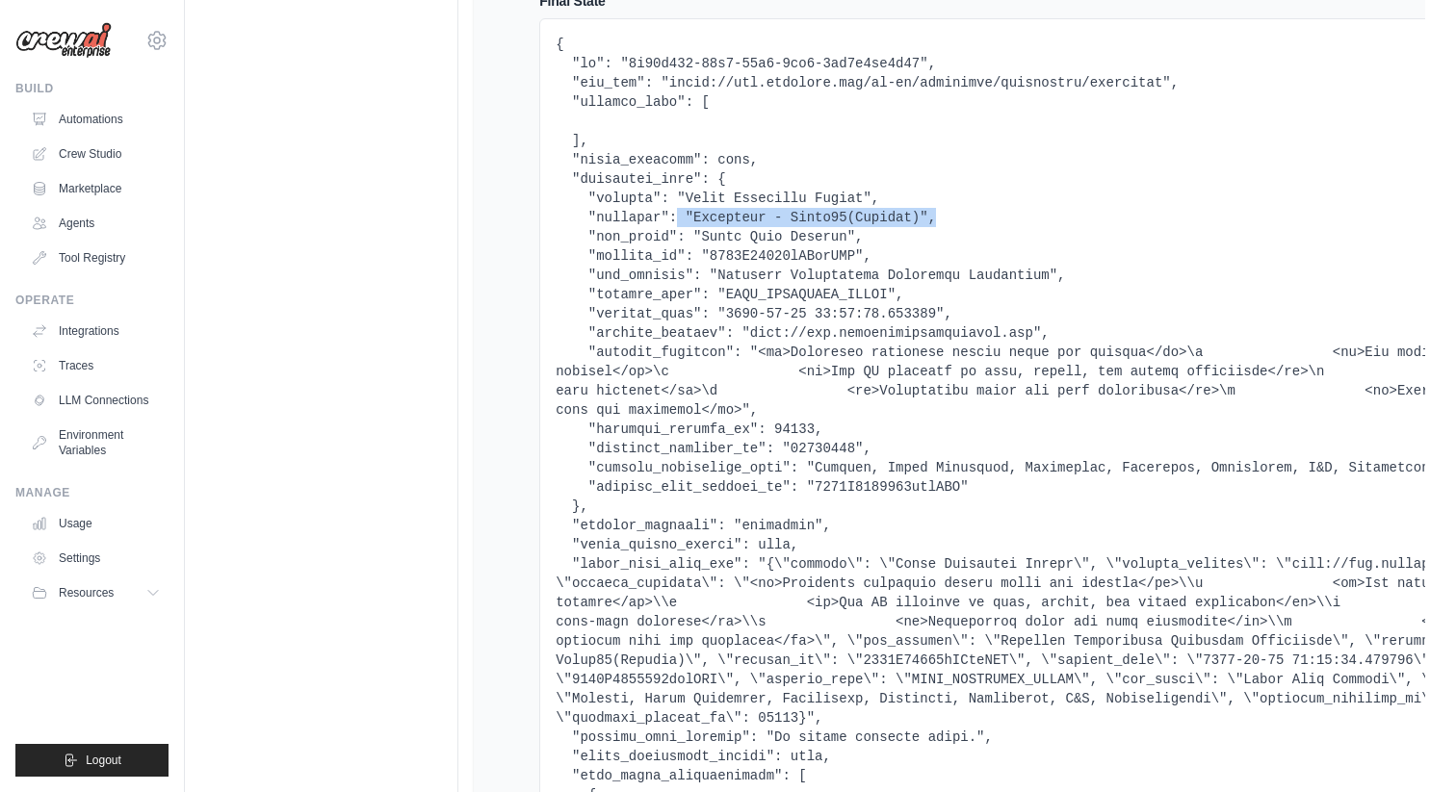
drag, startPoint x: 681, startPoint y: 213, endPoint x: 949, endPoint y: 221, distance: 268.8
drag, startPoint x: 699, startPoint y: 193, endPoint x: 807, endPoint y: 194, distance: 107.8
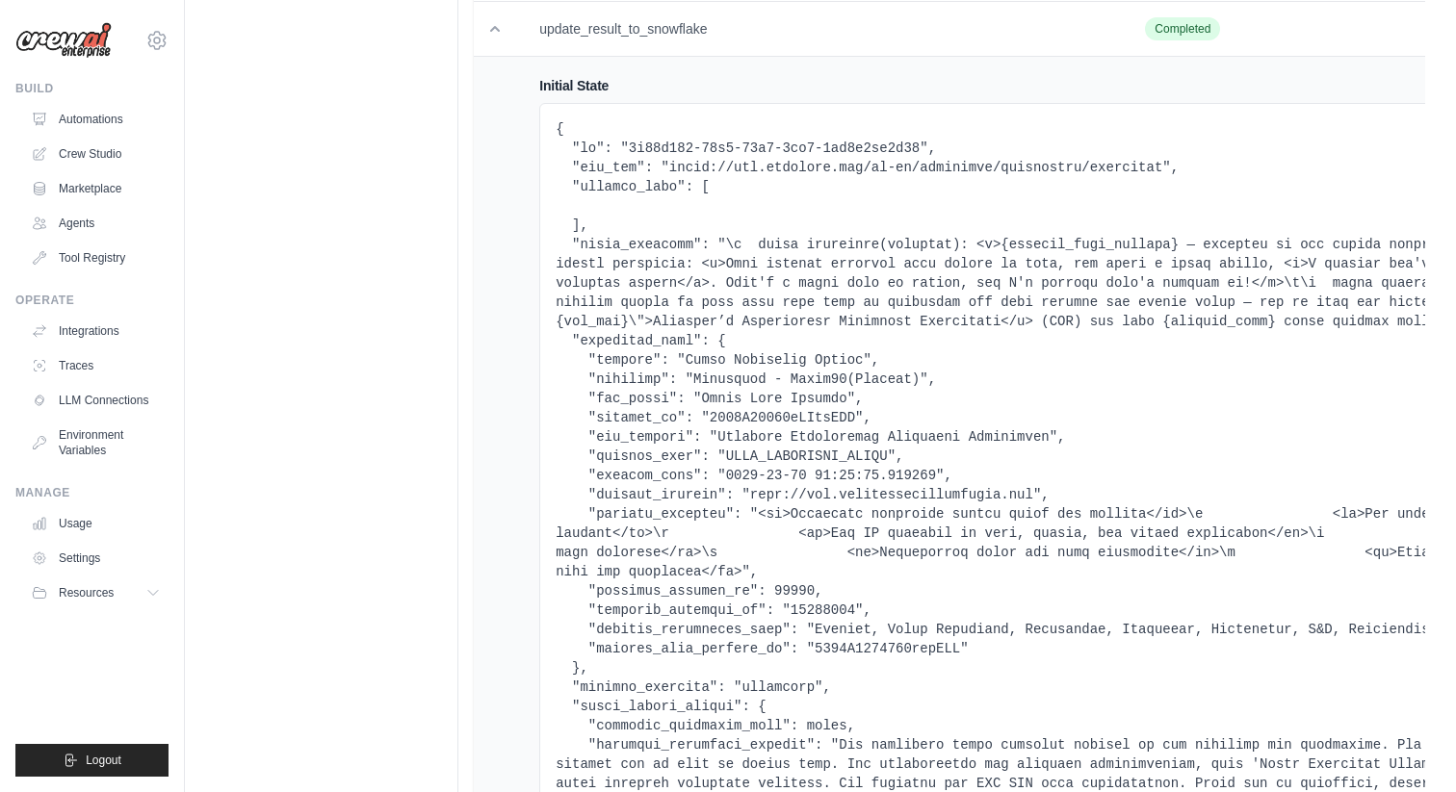
scroll to position [4336, 0]
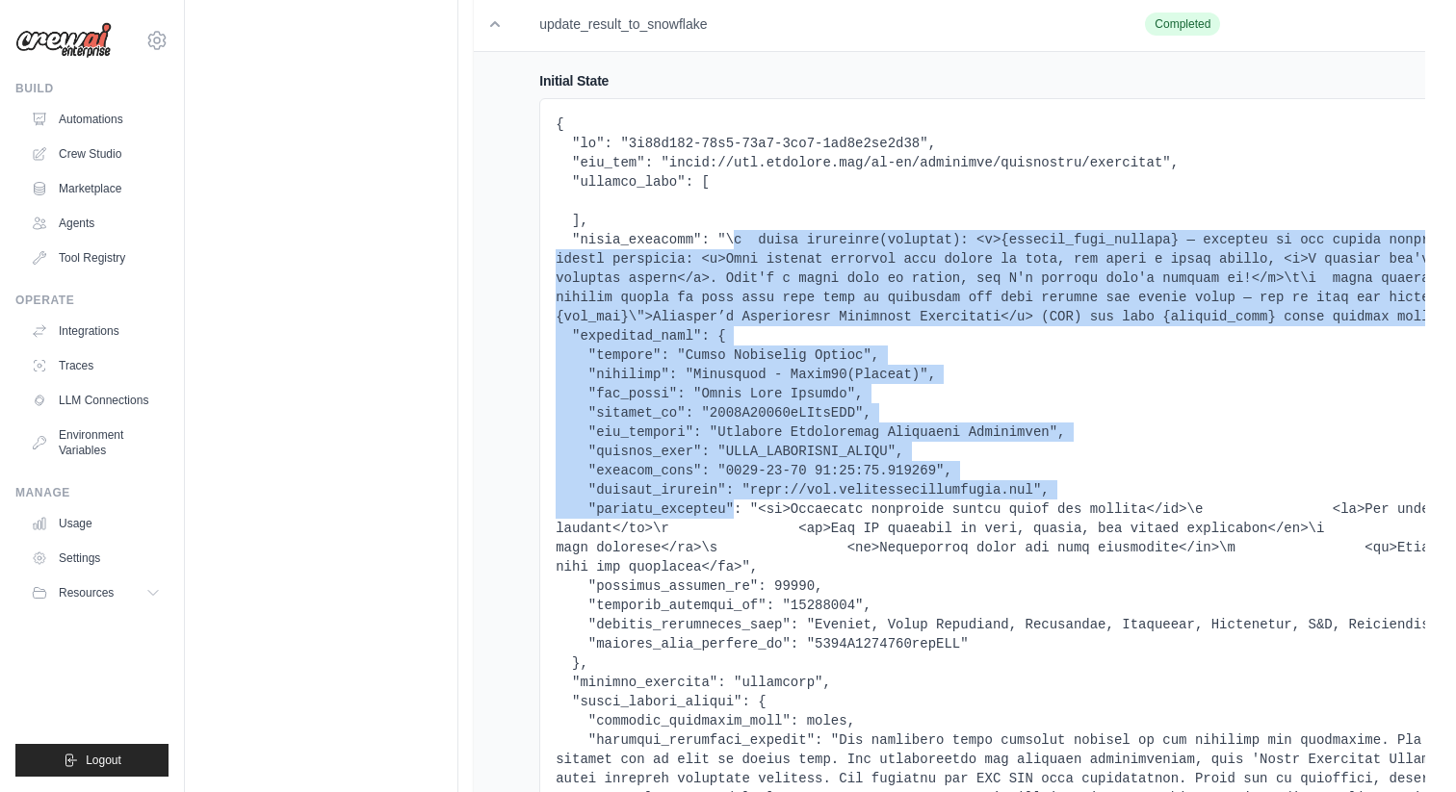
drag, startPoint x: 736, startPoint y: 234, endPoint x: 737, endPoint y: 515, distance: 281.2
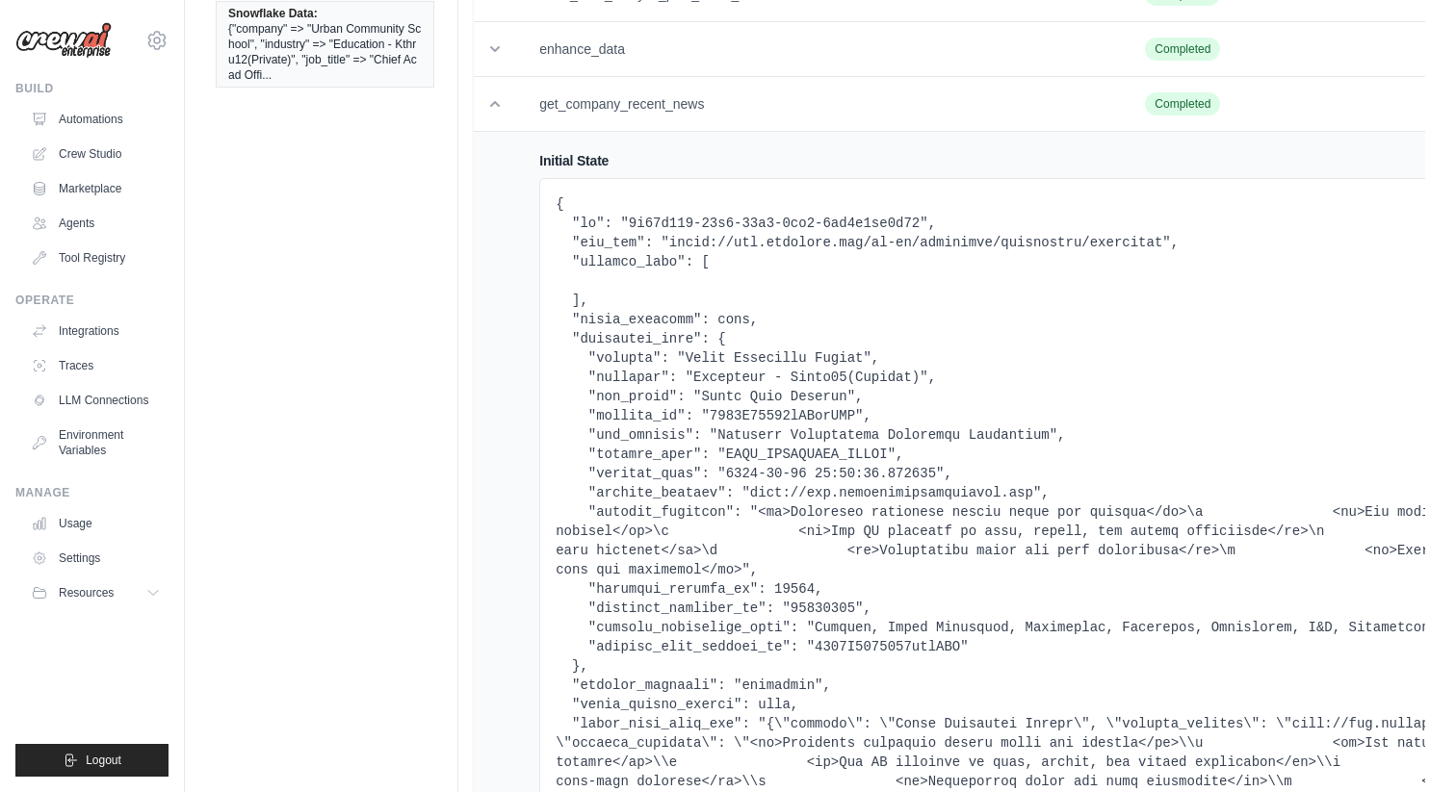
scroll to position [269, 0]
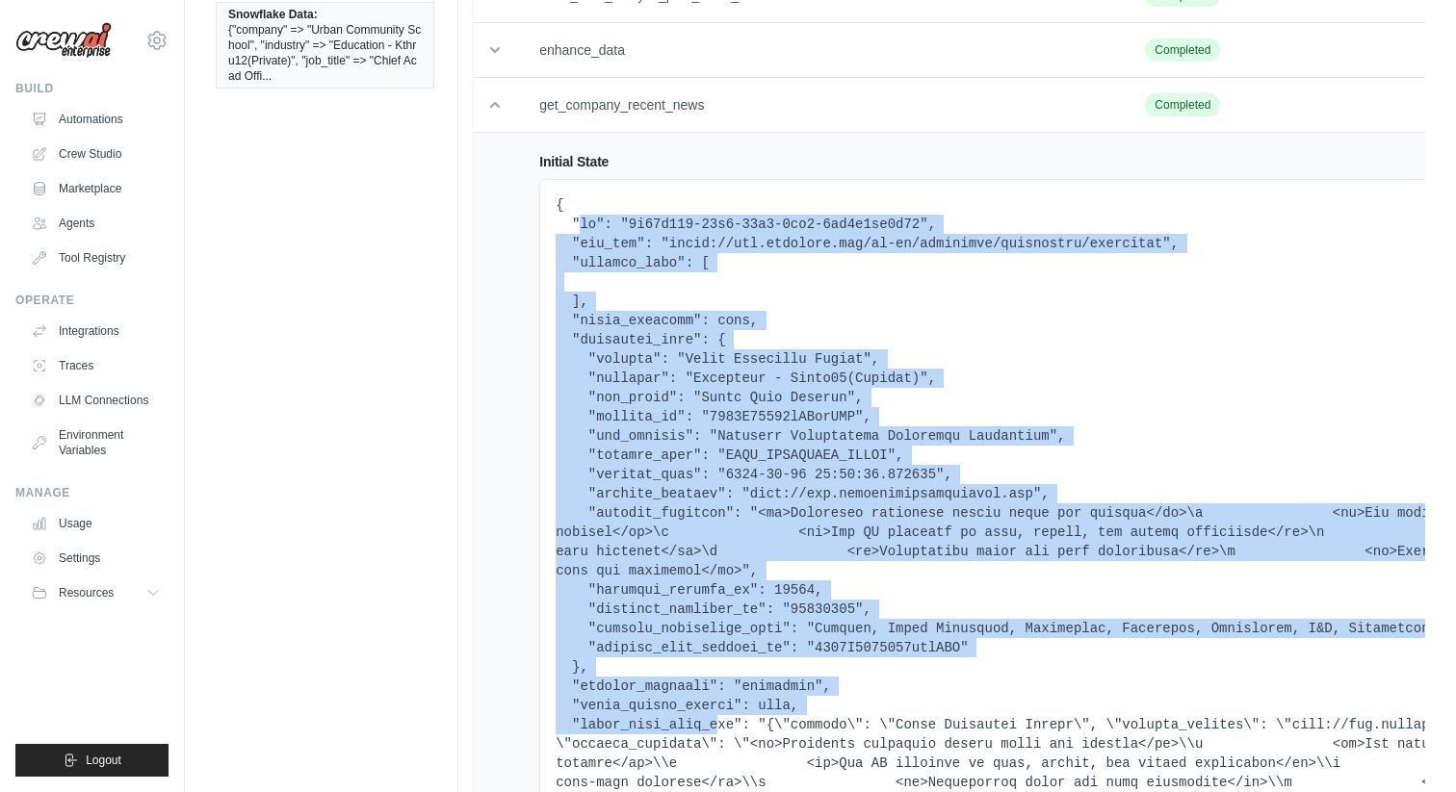
drag, startPoint x: 578, startPoint y: 222, endPoint x: 719, endPoint y: 723, distance: 520.3
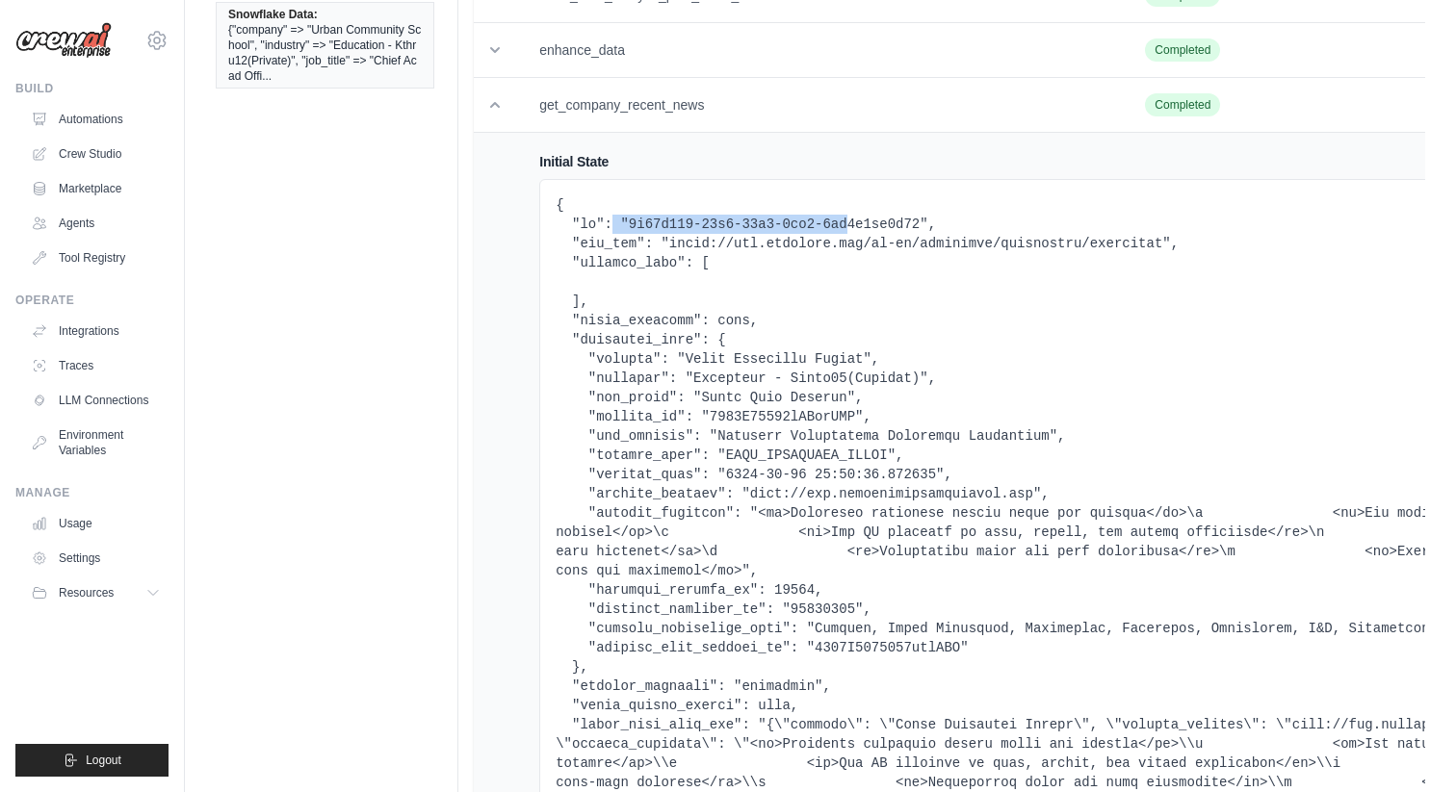
drag, startPoint x: 624, startPoint y: 222, endPoint x: 845, endPoint y: 222, distance: 221.5
drag, startPoint x: 620, startPoint y: 255, endPoint x: 1152, endPoint y: 240, distance: 531.7
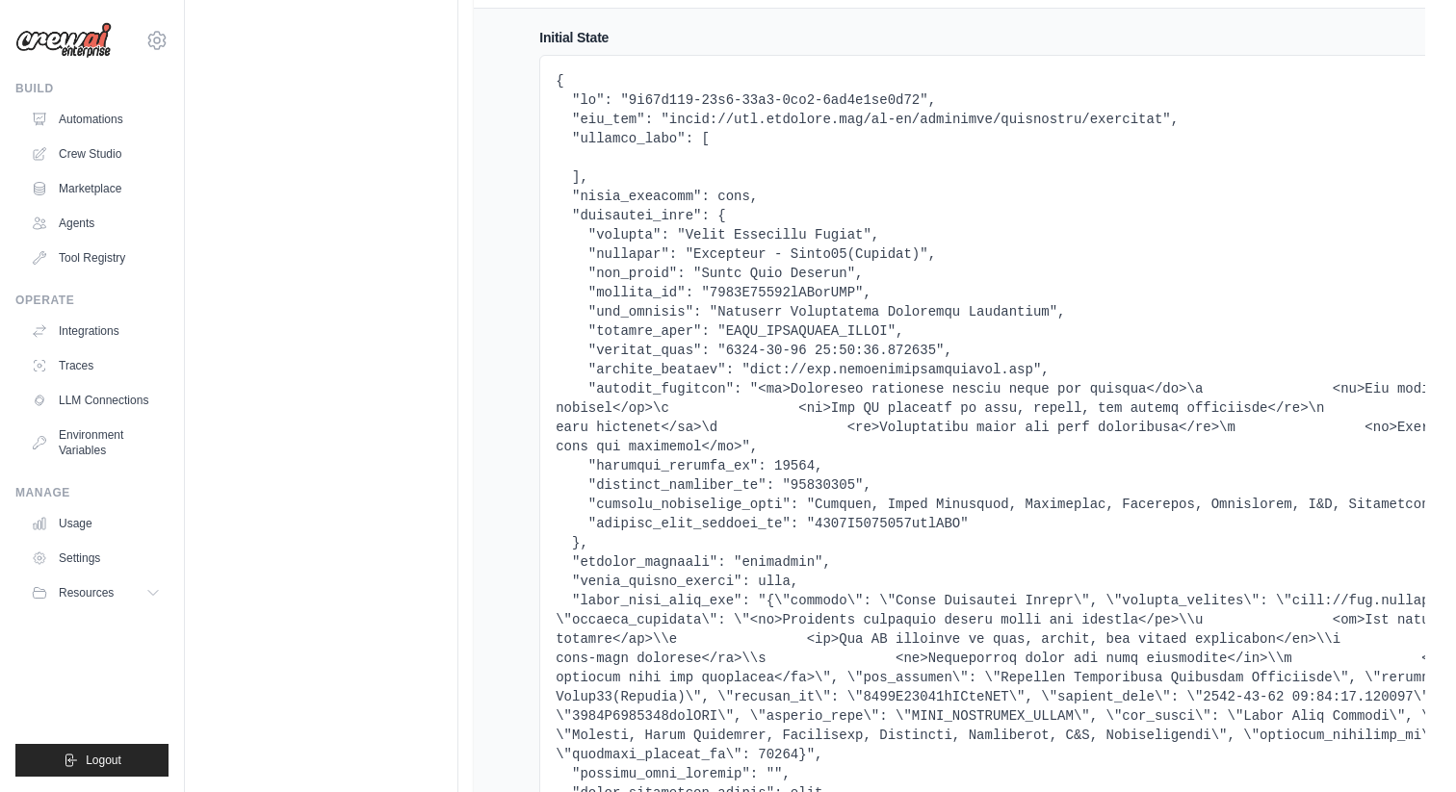
scroll to position [0, 0]
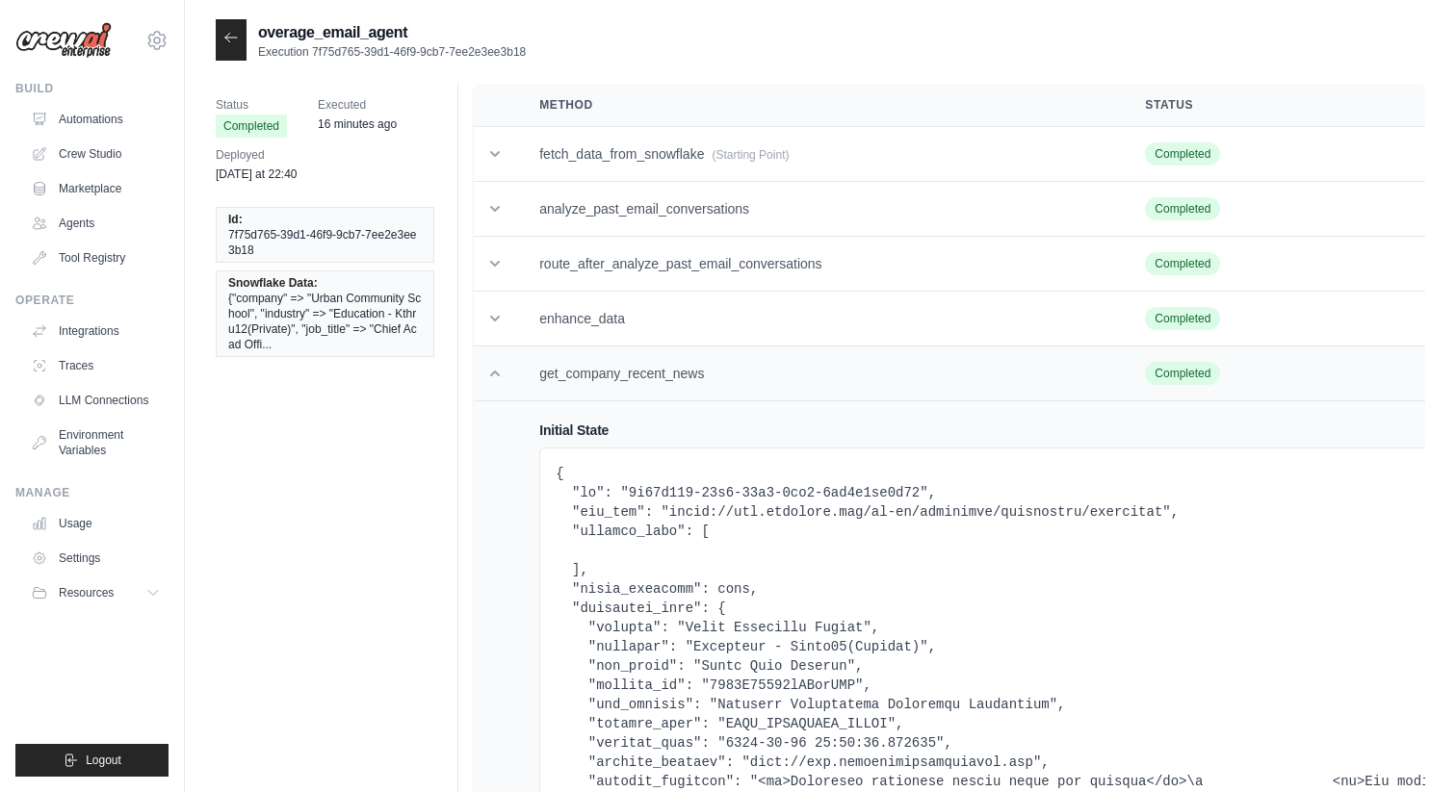
click at [605, 365] on td "get_company_recent_news" at bounding box center [819, 374] width 606 height 55
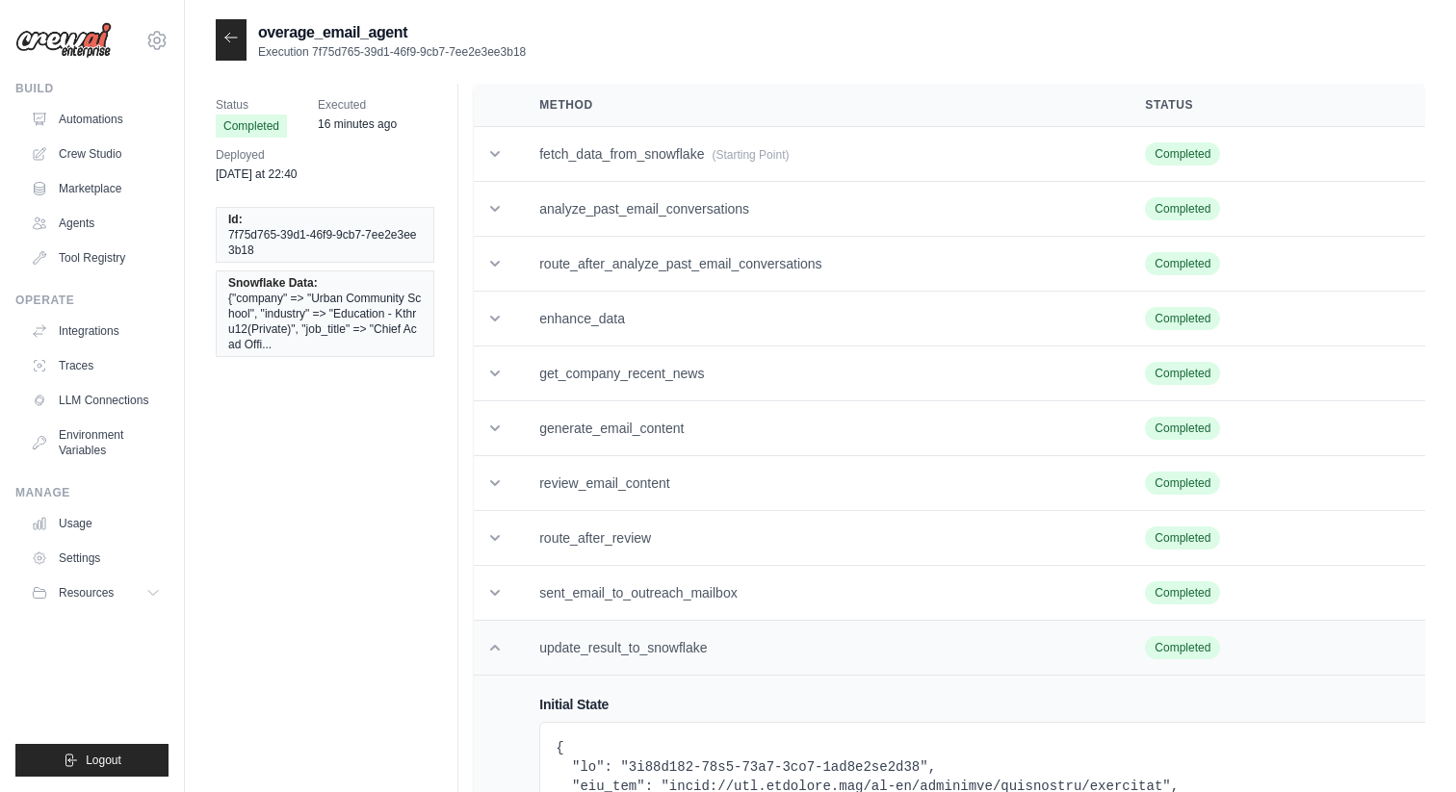
click at [510, 672] on td at bounding box center [495, 648] width 42 height 55
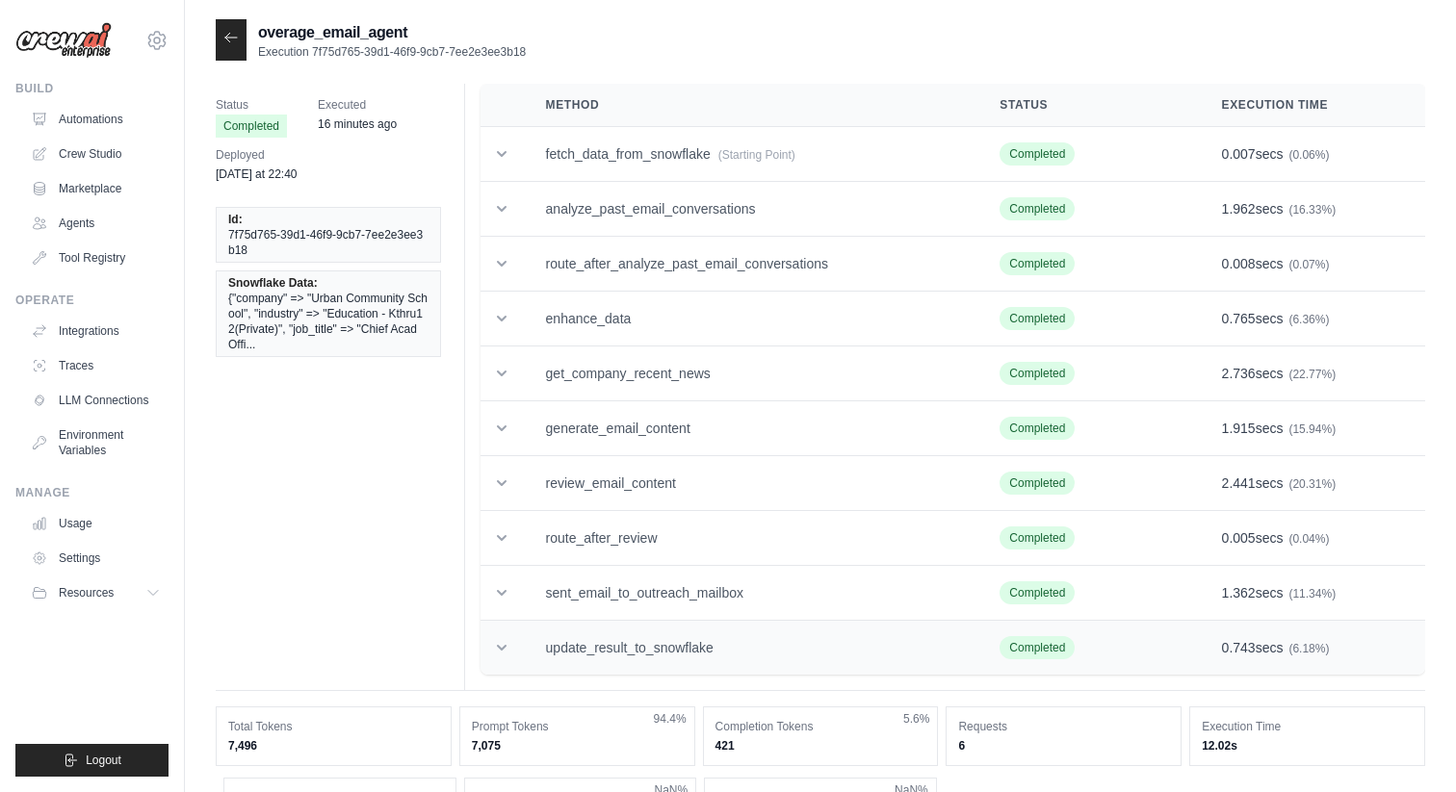
scroll to position [290, 0]
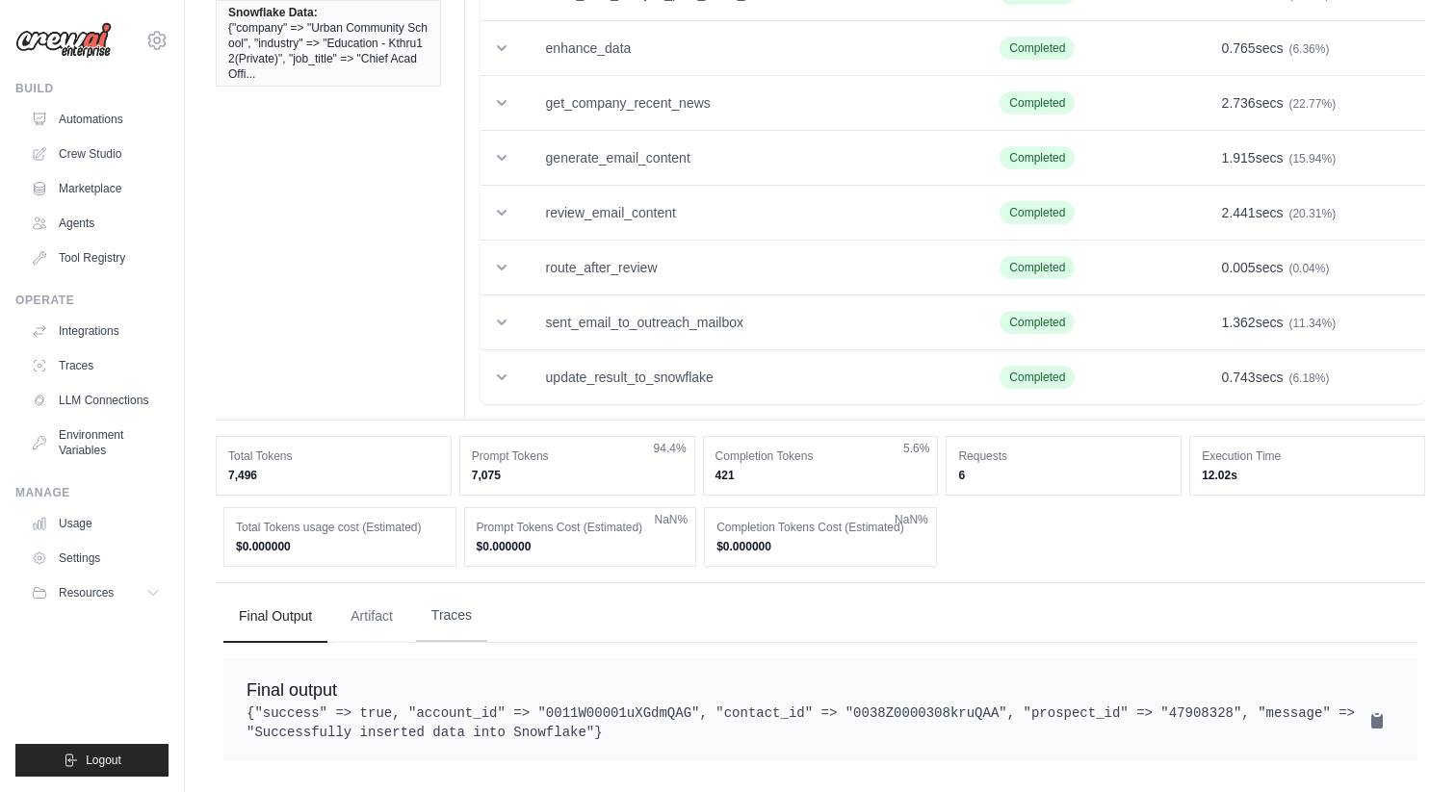
click at [436, 600] on button "Traces" at bounding box center [451, 616] width 71 height 52
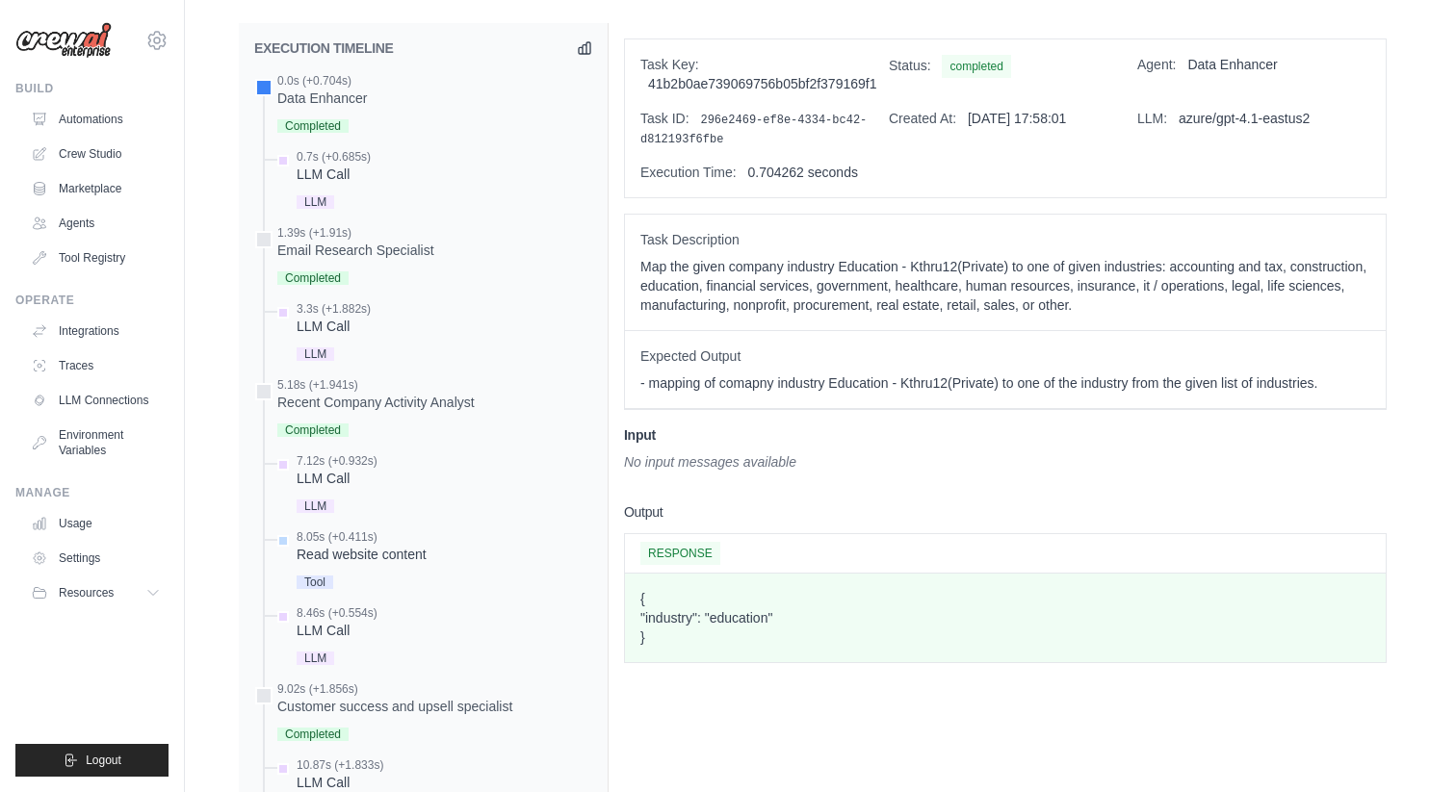
scroll to position [873, 0]
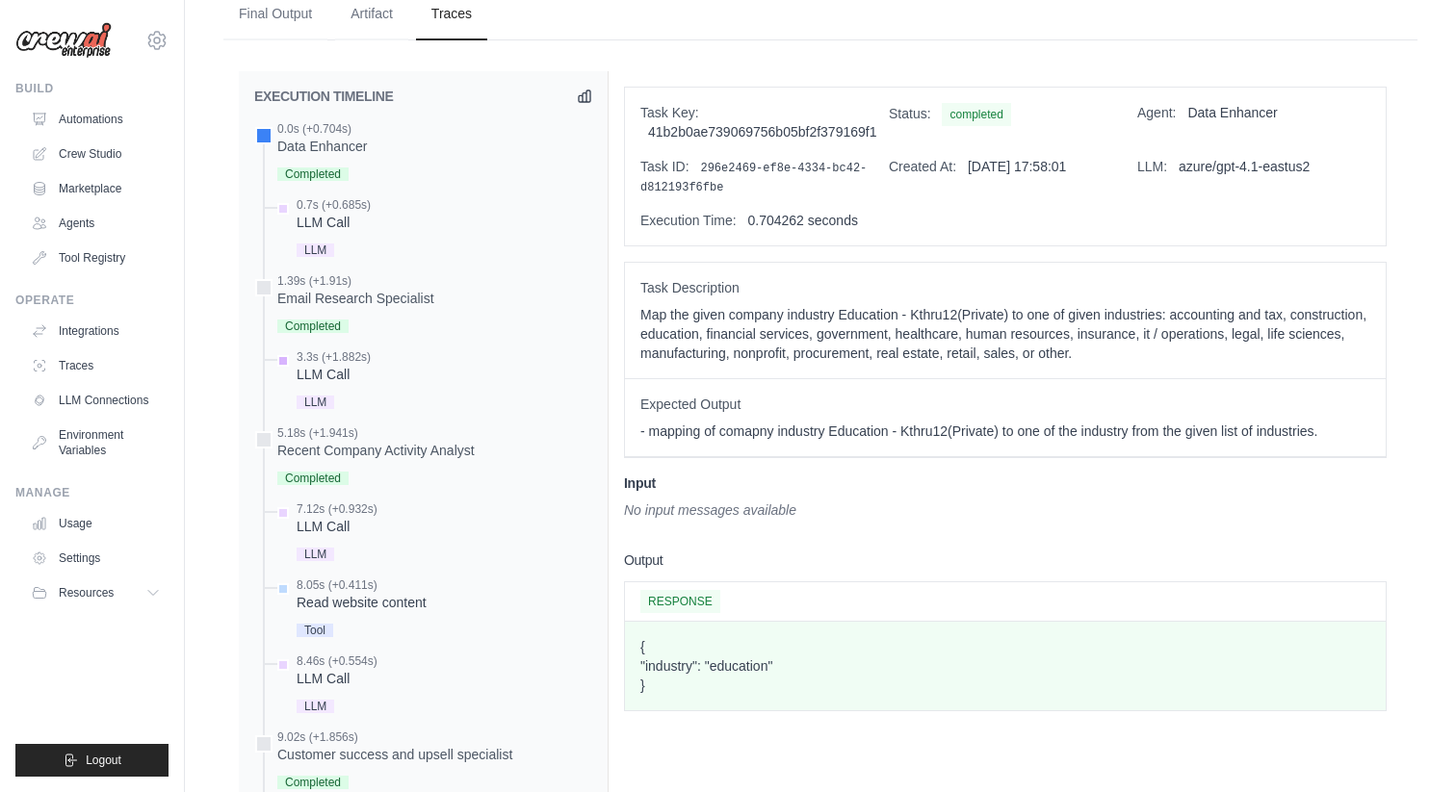
click at [354, 381] on div "LLM Call" at bounding box center [334, 374] width 74 height 19
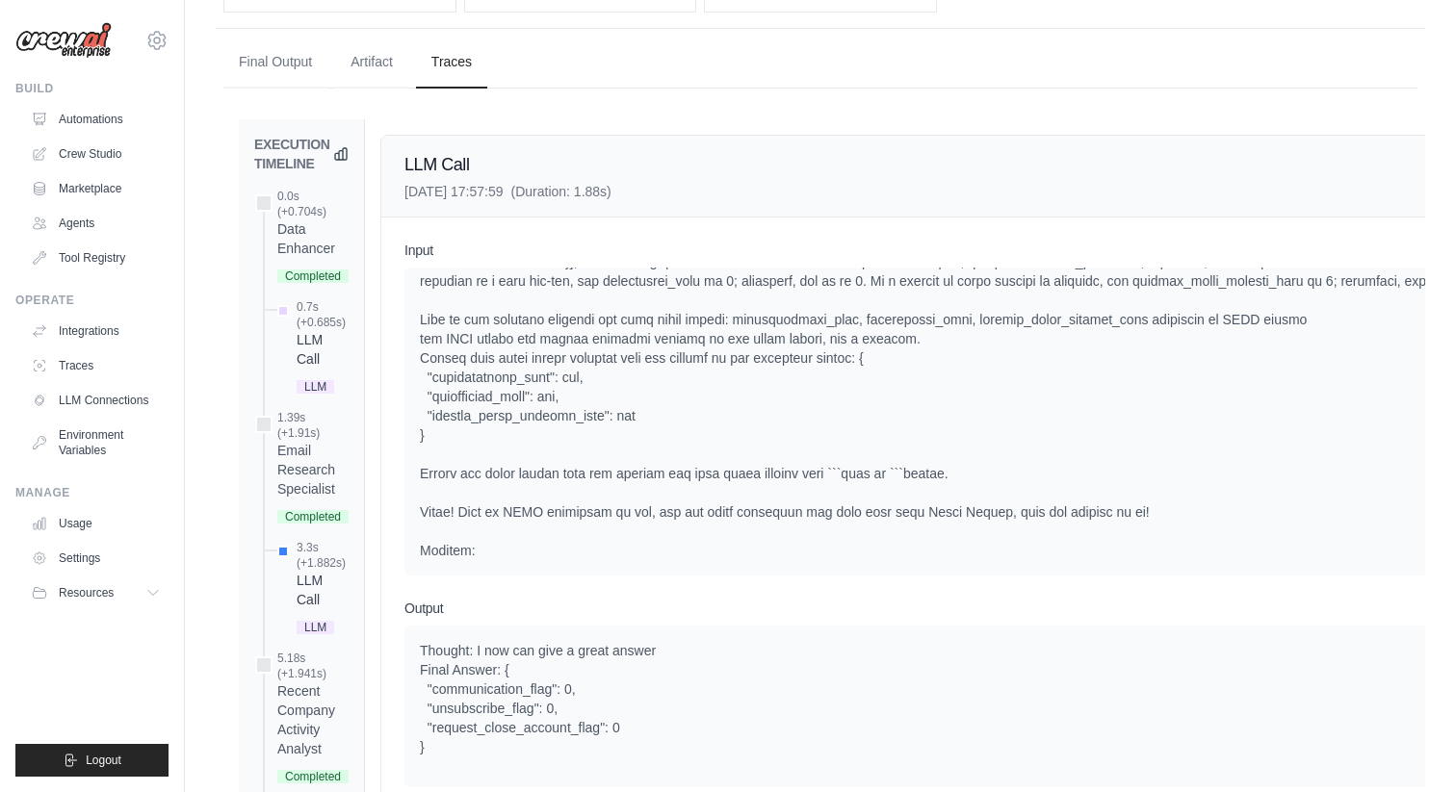
scroll to position [1054, 0]
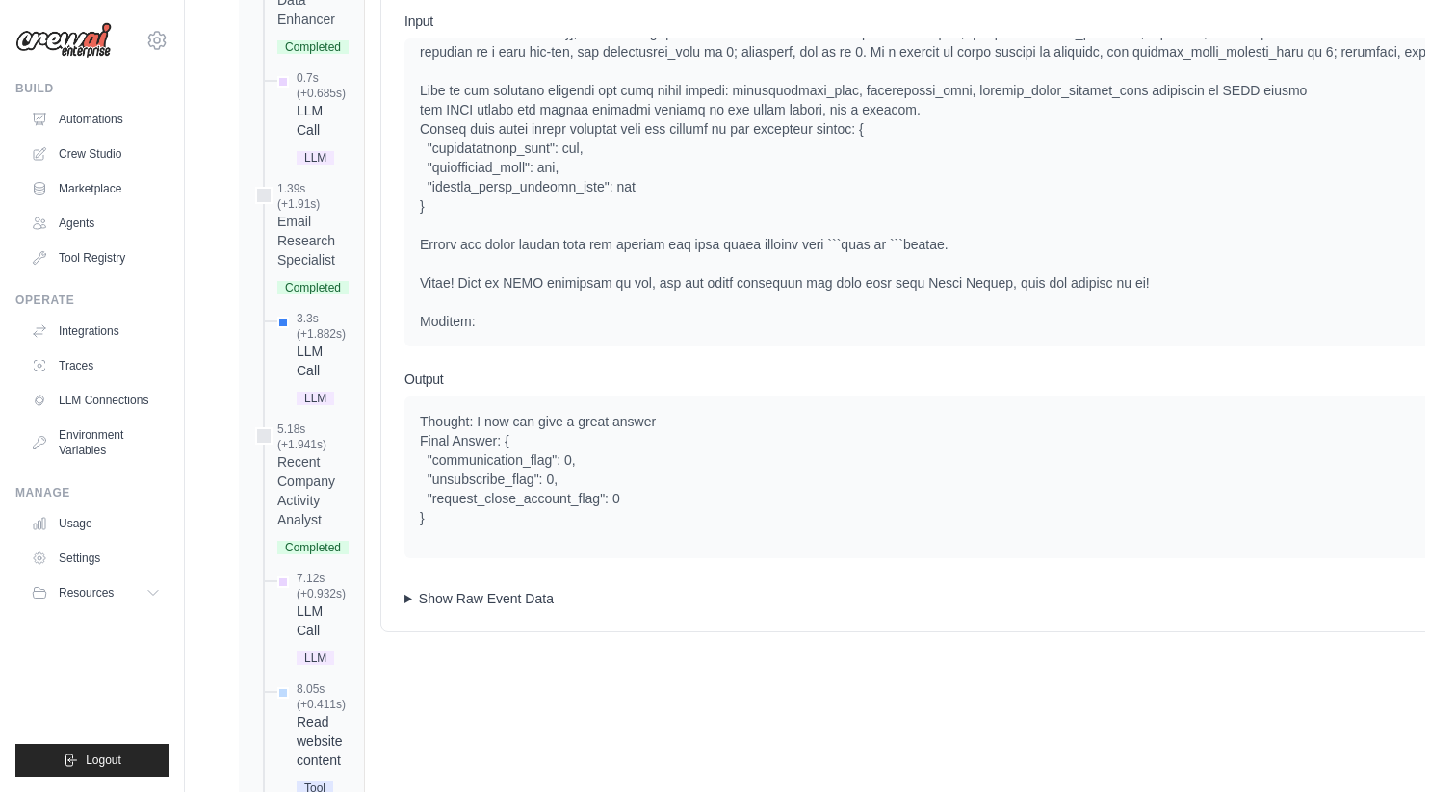
click at [564, 589] on summary "Show Raw Event Data" at bounding box center [951, 598] width 1095 height 19
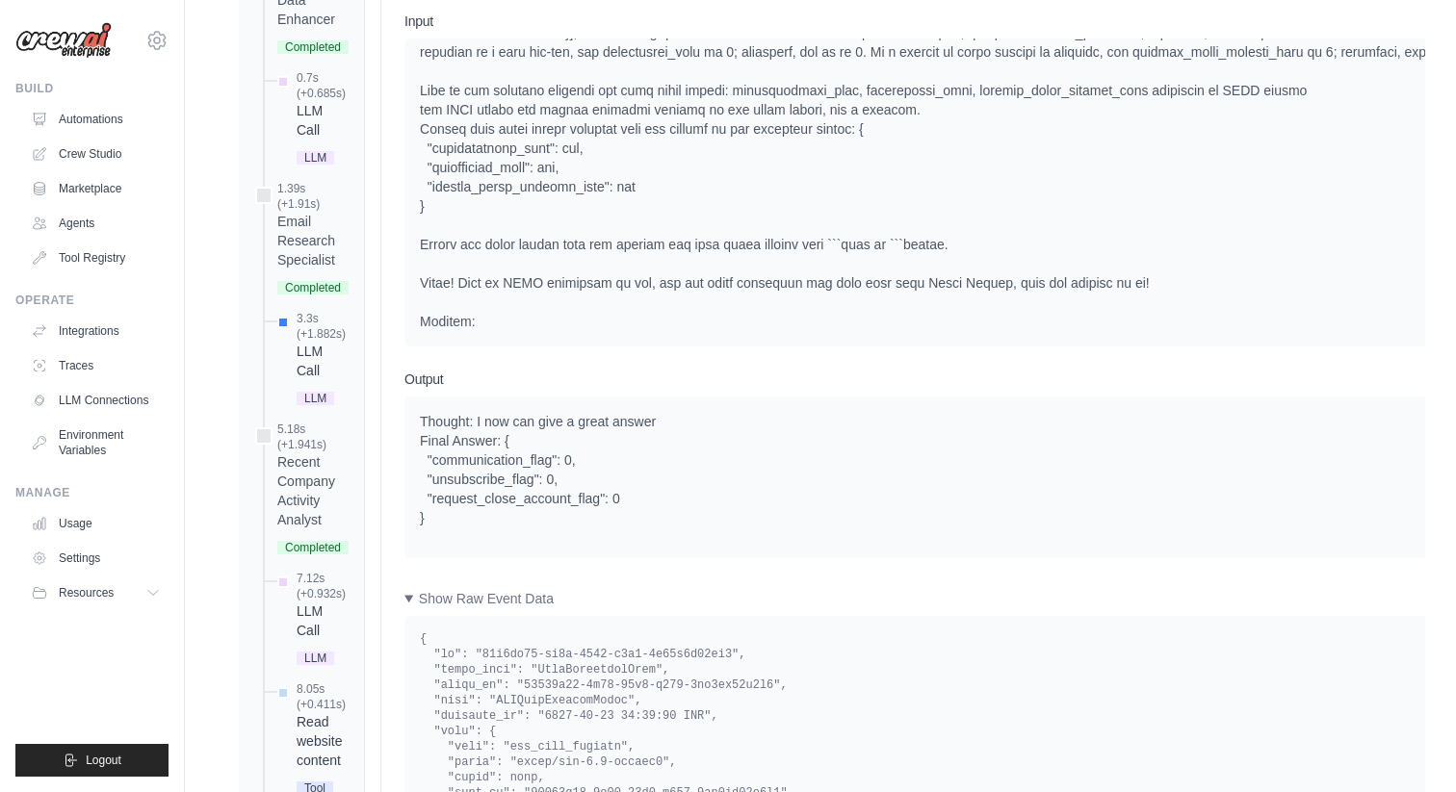
scroll to position [1048, 0]
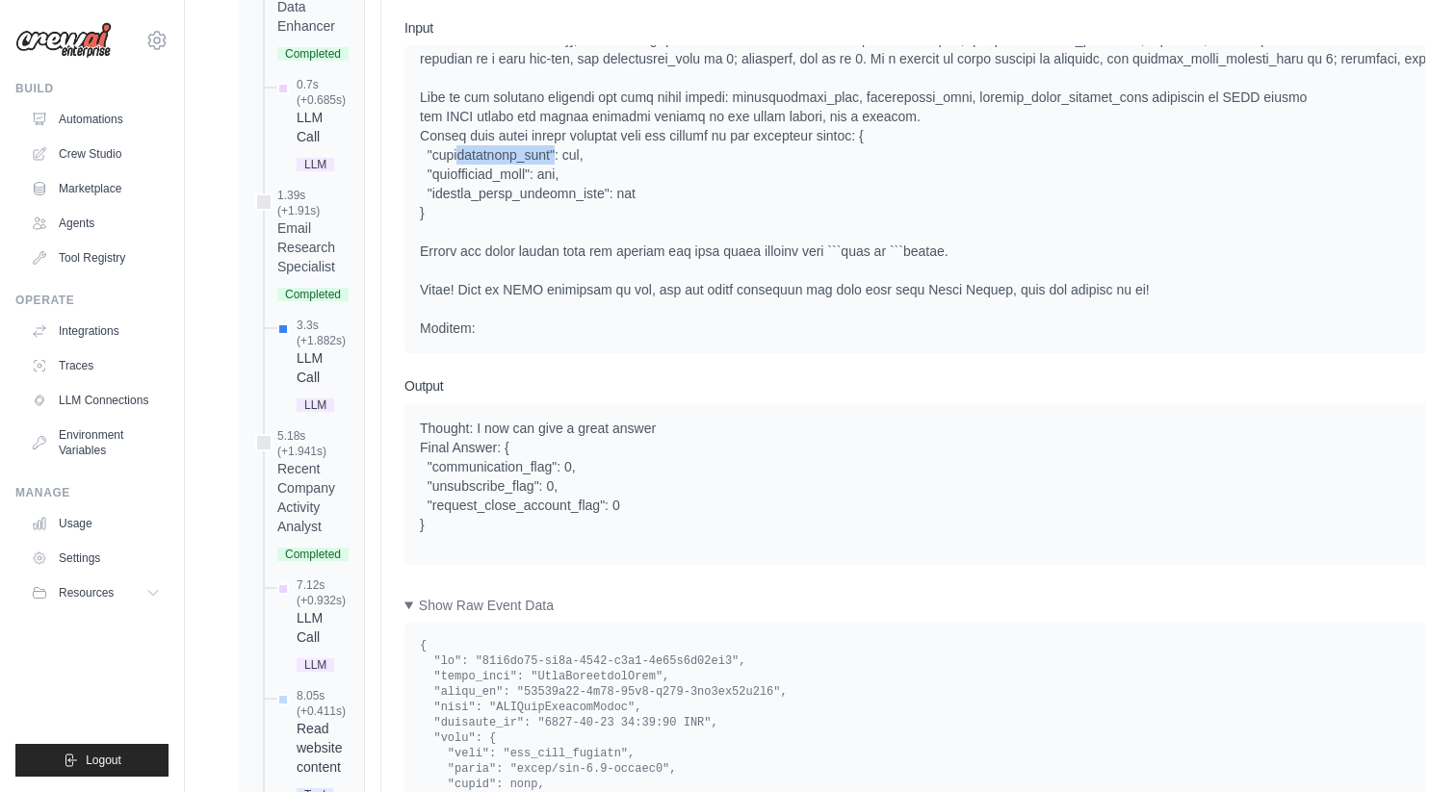
drag, startPoint x: 453, startPoint y: 161, endPoint x: 547, endPoint y: 161, distance: 94.4
drag, startPoint x: 438, startPoint y: 185, endPoint x: 546, endPoint y: 193, distance: 108.1
drag, startPoint x: 462, startPoint y: 168, endPoint x: 564, endPoint y: 170, distance: 102.1
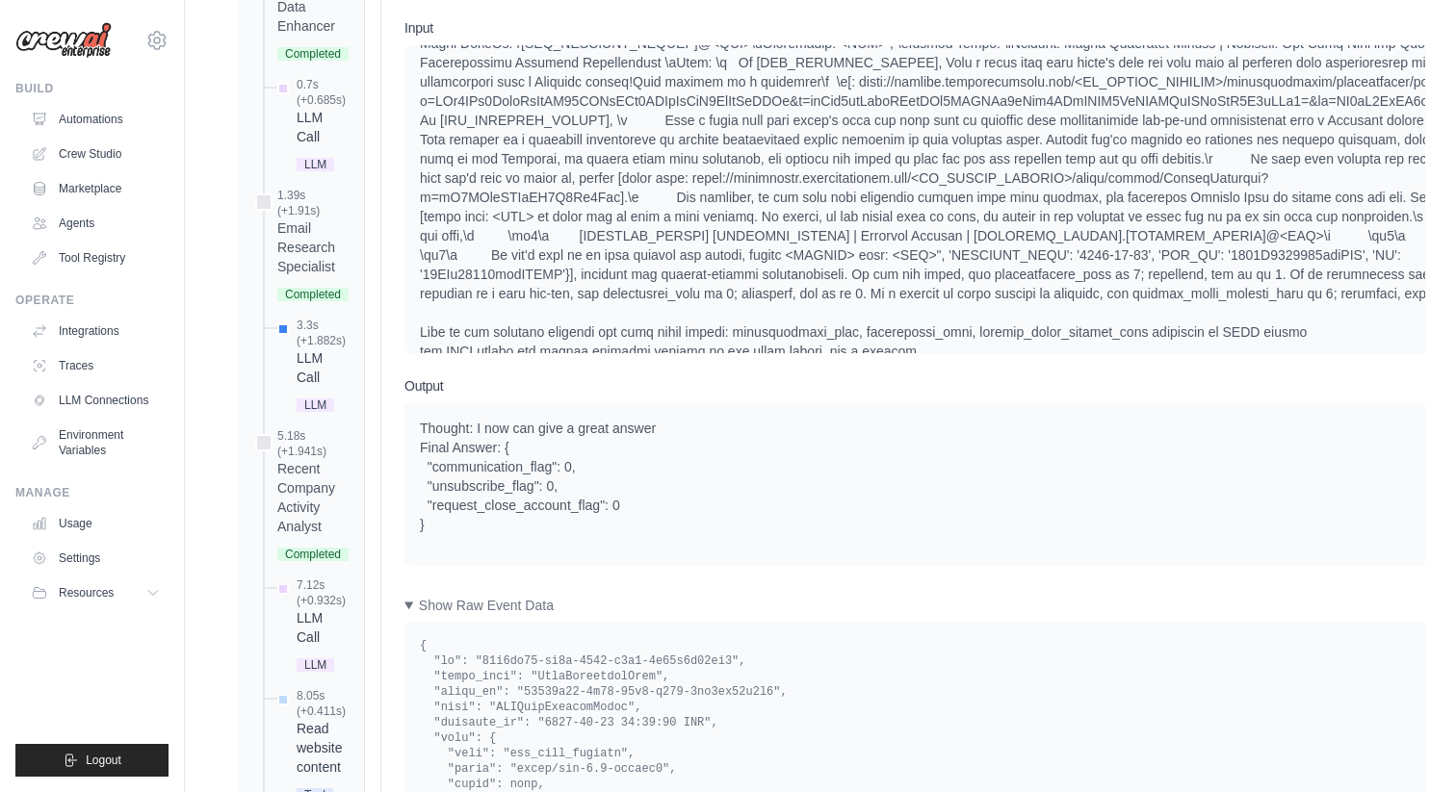
scroll to position [649, 0]
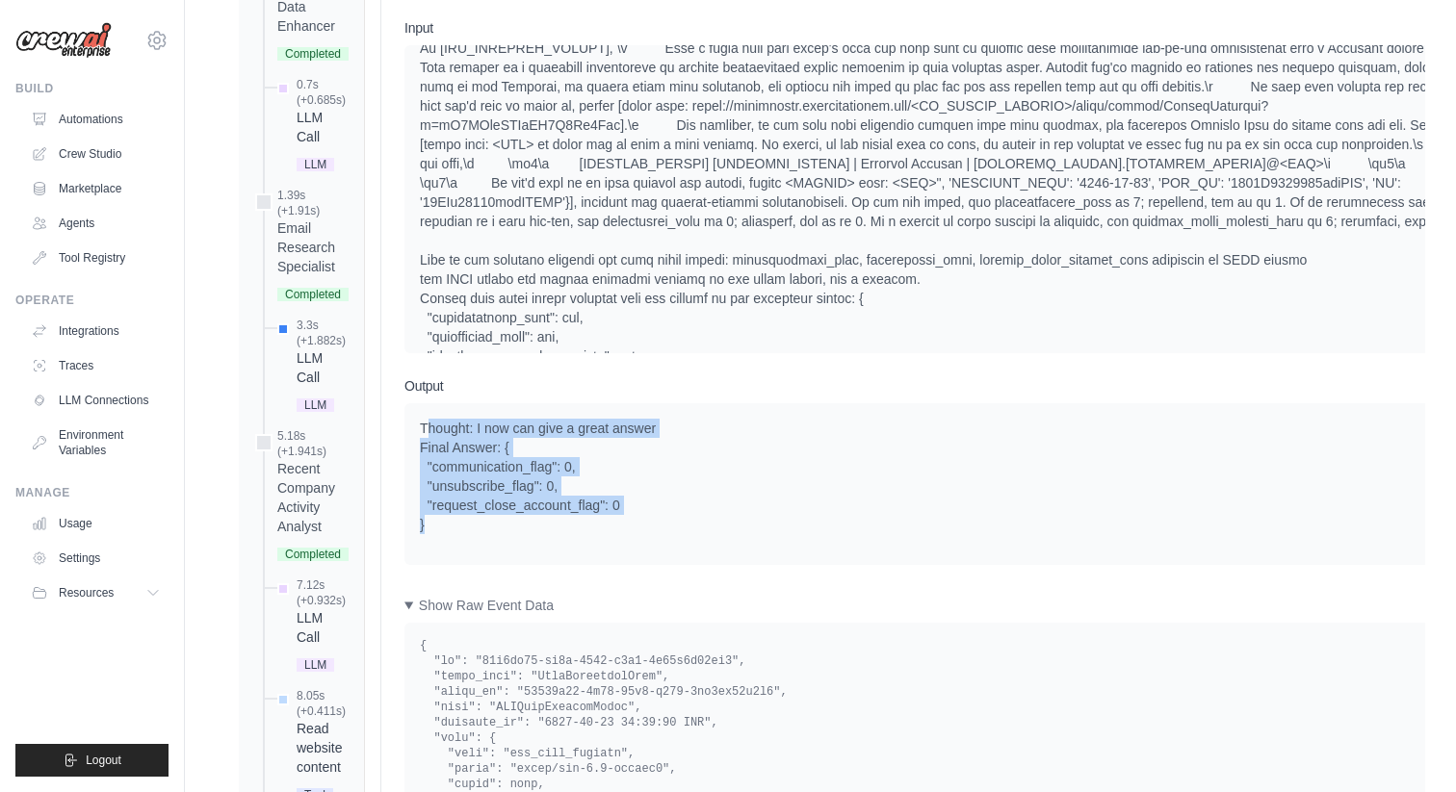
drag, startPoint x: 428, startPoint y: 426, endPoint x: 503, endPoint y: 561, distance: 155.2
click at [503, 561] on div "Thought: I now can give a great answer Final Answer: { "communication_flag": 0,…" at bounding box center [951, 484] width 1095 height 162
click at [662, 499] on div "Thought: I now can give a great answer Final Answer: { "communication_flag": 0,…" at bounding box center [952, 477] width 1064 height 116
drag, startPoint x: 623, startPoint y: 521, endPoint x: 417, endPoint y: 464, distance: 213.7
click at [417, 464] on div "Thought: I now can give a great answer Final Answer: { "communication_flag": 0,…" at bounding box center [951, 484] width 1095 height 162
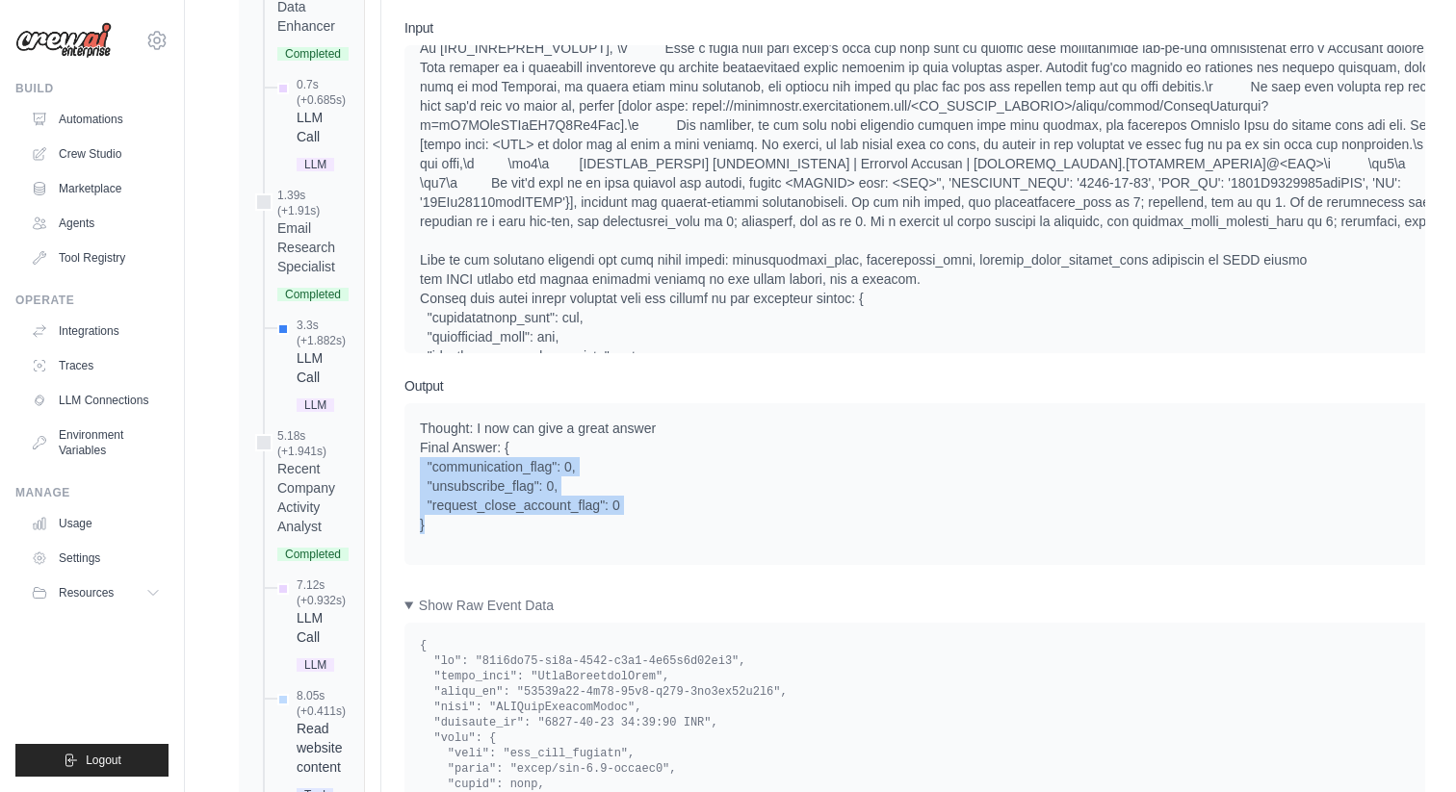
click at [542, 449] on div "Thought: I now can give a great answer Final Answer: { "communication_flag": 0,…" at bounding box center [952, 477] width 1064 height 116
drag, startPoint x: 542, startPoint y: 449, endPoint x: 626, endPoint y: 511, distance: 104.6
click at [626, 511] on div "Thought: I now can give a great answer Final Answer: { "communication_flag": 0,…" at bounding box center [952, 477] width 1064 height 116
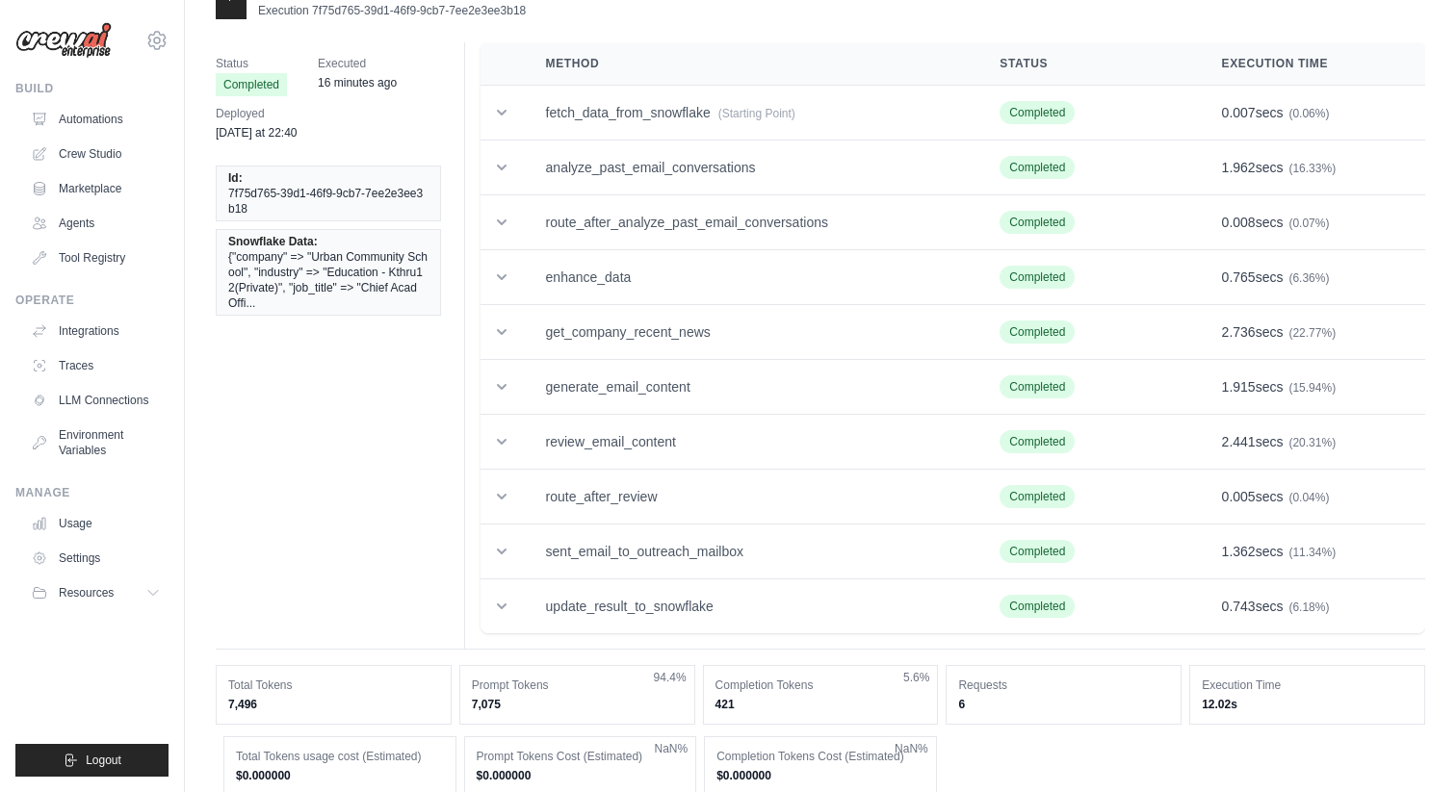
scroll to position [0, 0]
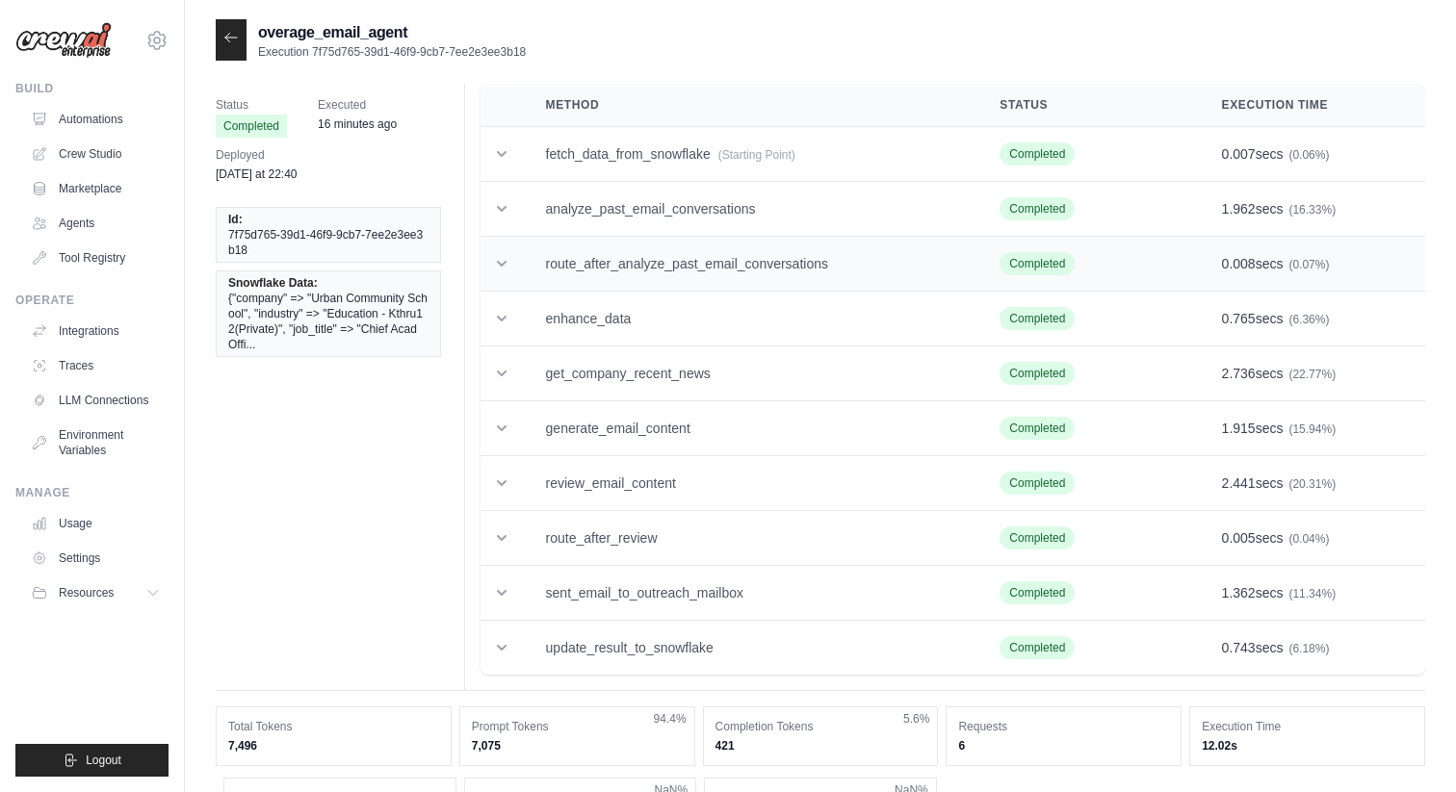
click at [507, 265] on icon at bounding box center [501, 263] width 19 height 19
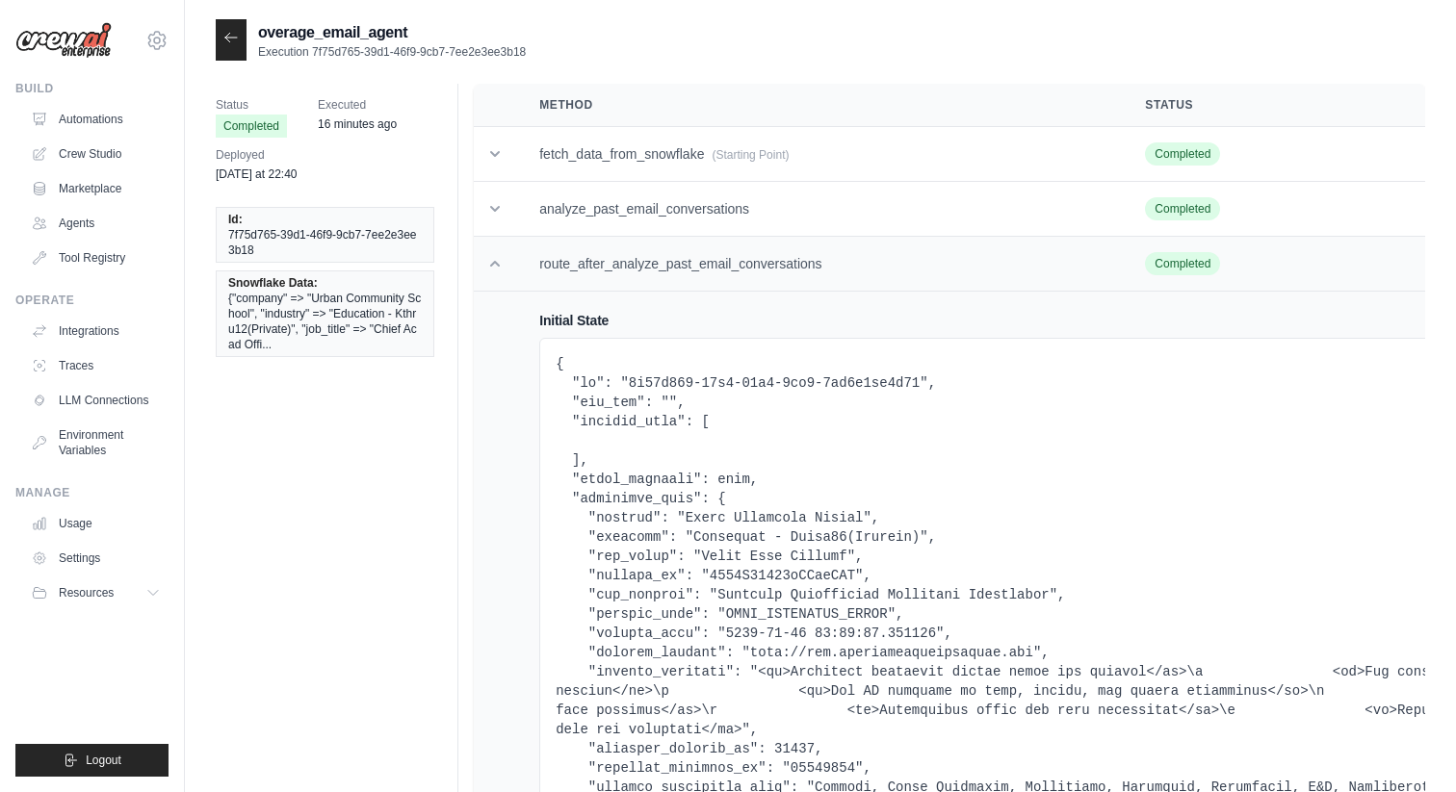
click at [507, 265] on td at bounding box center [495, 264] width 42 height 55
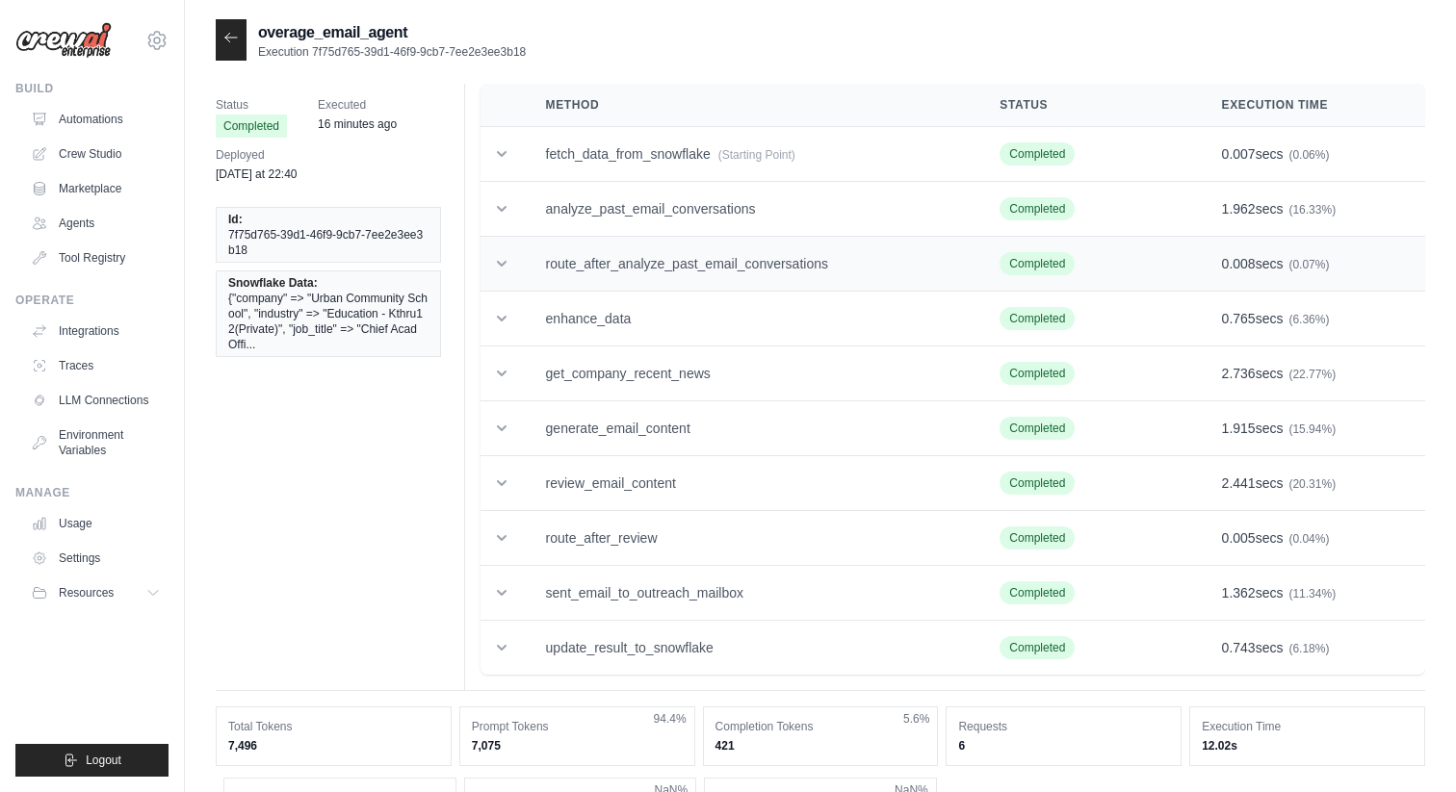
click at [808, 267] on td "route_after_analyze_past_email_conversations" at bounding box center [750, 264] width 454 height 55
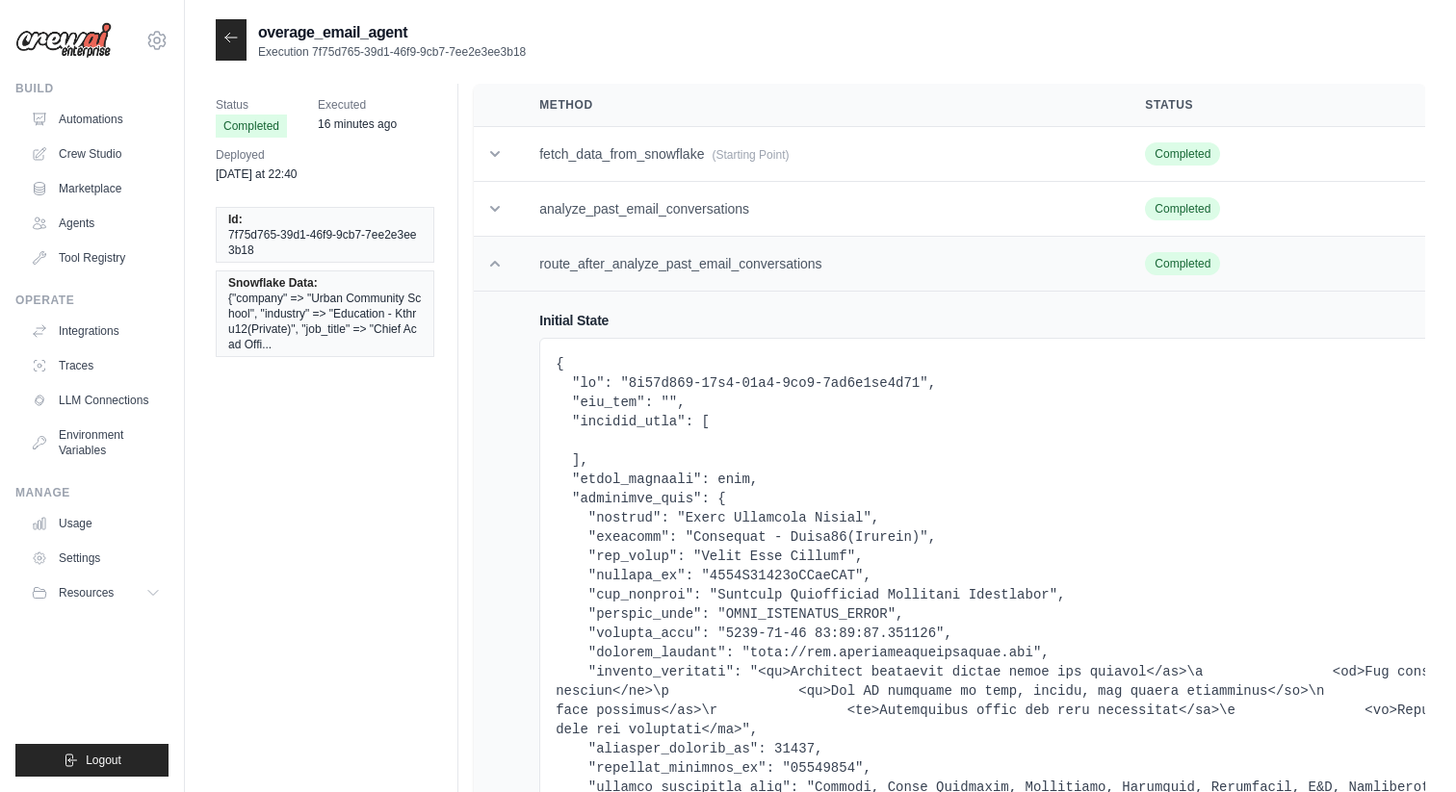
click at [808, 267] on td "route_after_analyze_past_email_conversations" at bounding box center [819, 264] width 606 height 55
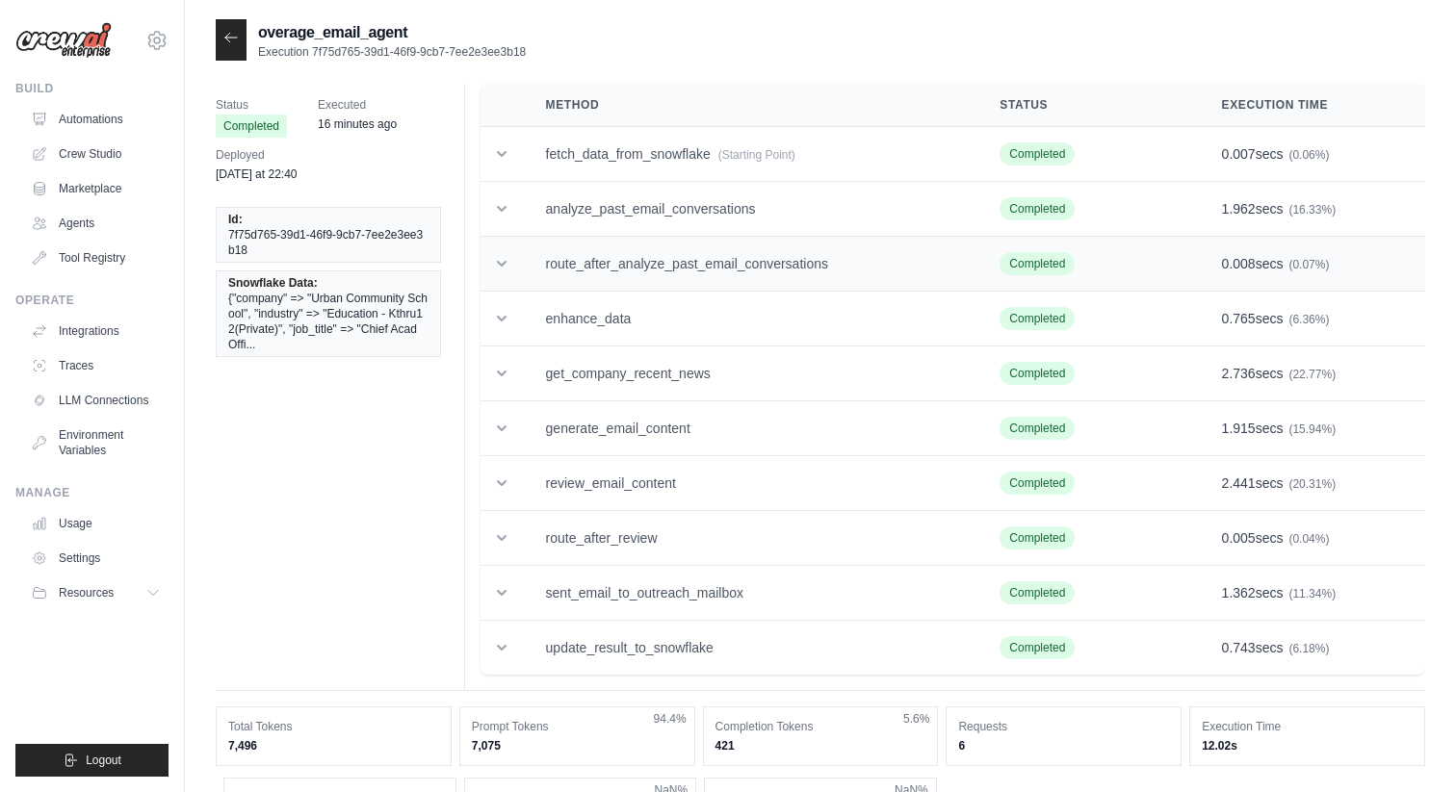
click at [789, 278] on td "route_after_analyze_past_email_conversations" at bounding box center [750, 264] width 454 height 55
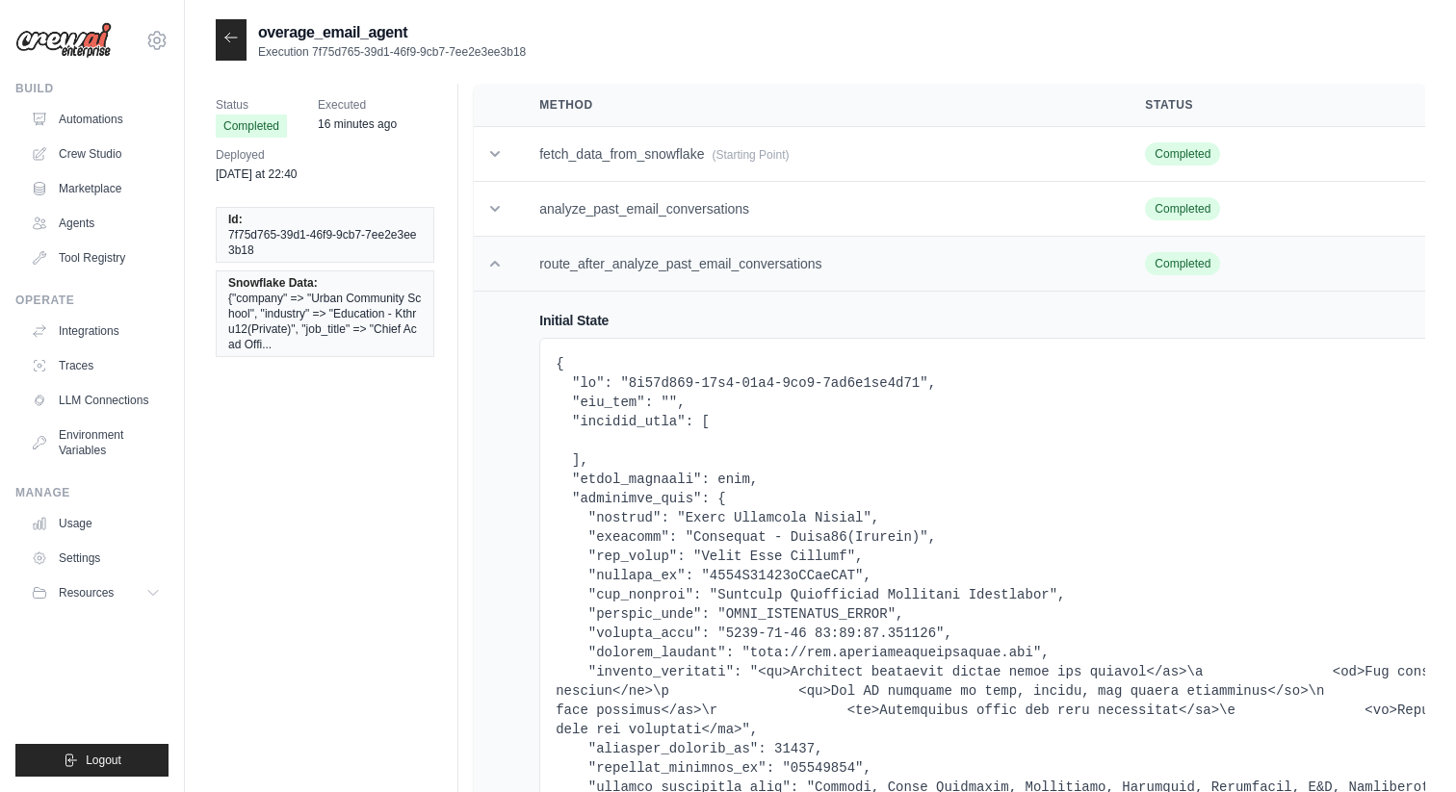
click at [789, 278] on td "route_after_analyze_past_email_conversations" at bounding box center [819, 264] width 606 height 55
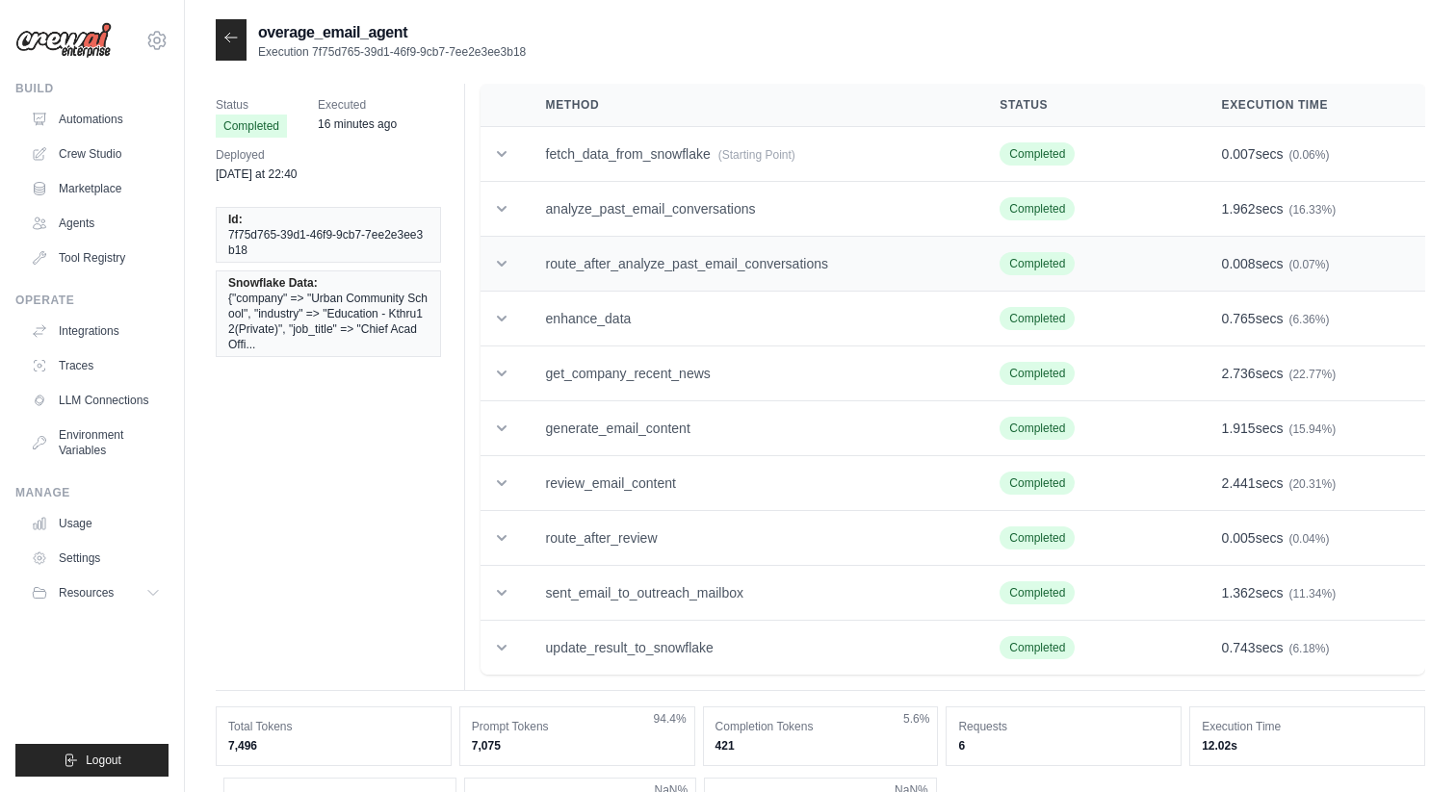
click at [699, 268] on td "route_after_analyze_past_email_conversations" at bounding box center [750, 264] width 454 height 55
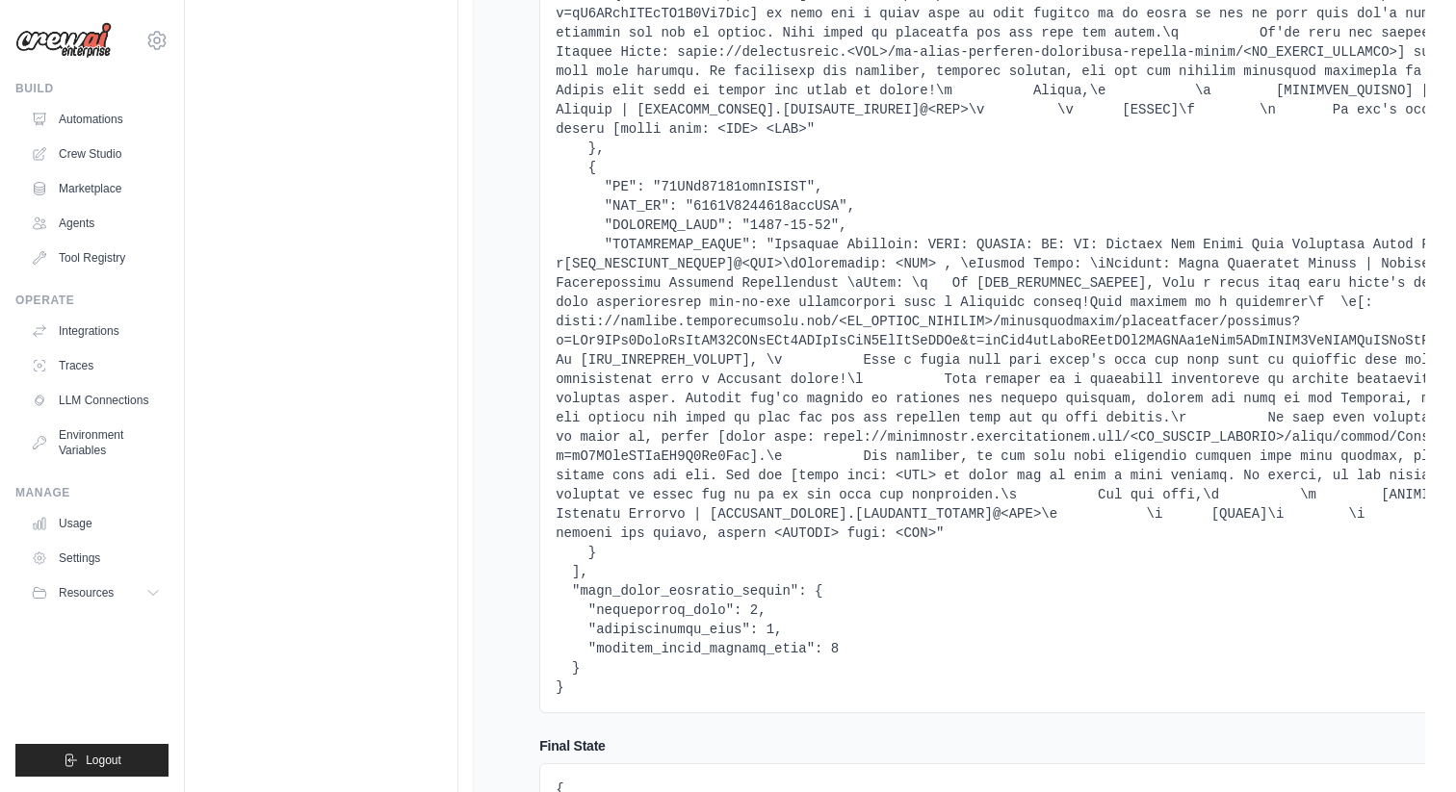
scroll to position [1370, 0]
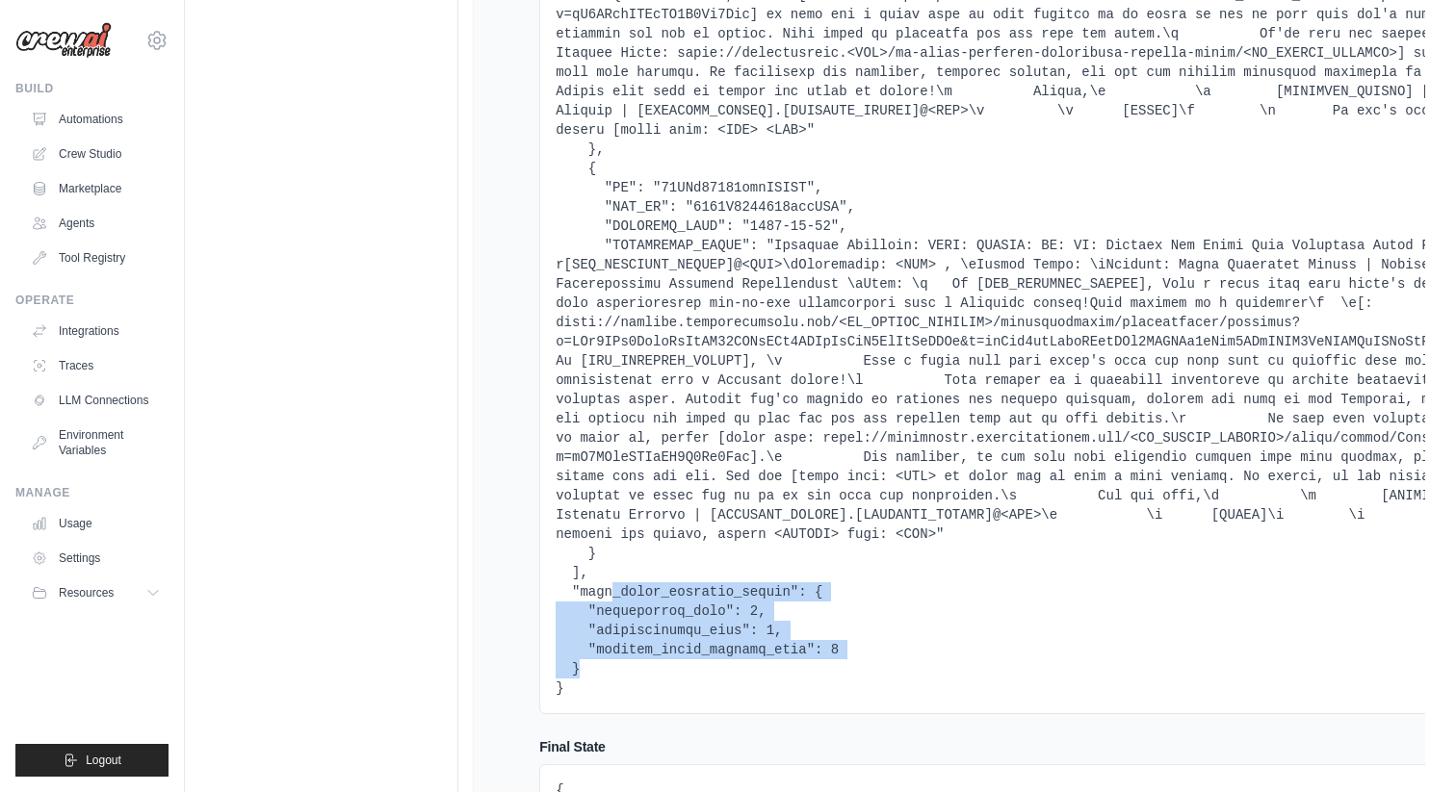
drag, startPoint x: 609, startPoint y: 588, endPoint x: 627, endPoint y: 665, distance: 79.2
drag, startPoint x: 756, startPoint y: 610, endPoint x: 896, endPoint y: 645, distance: 145.0
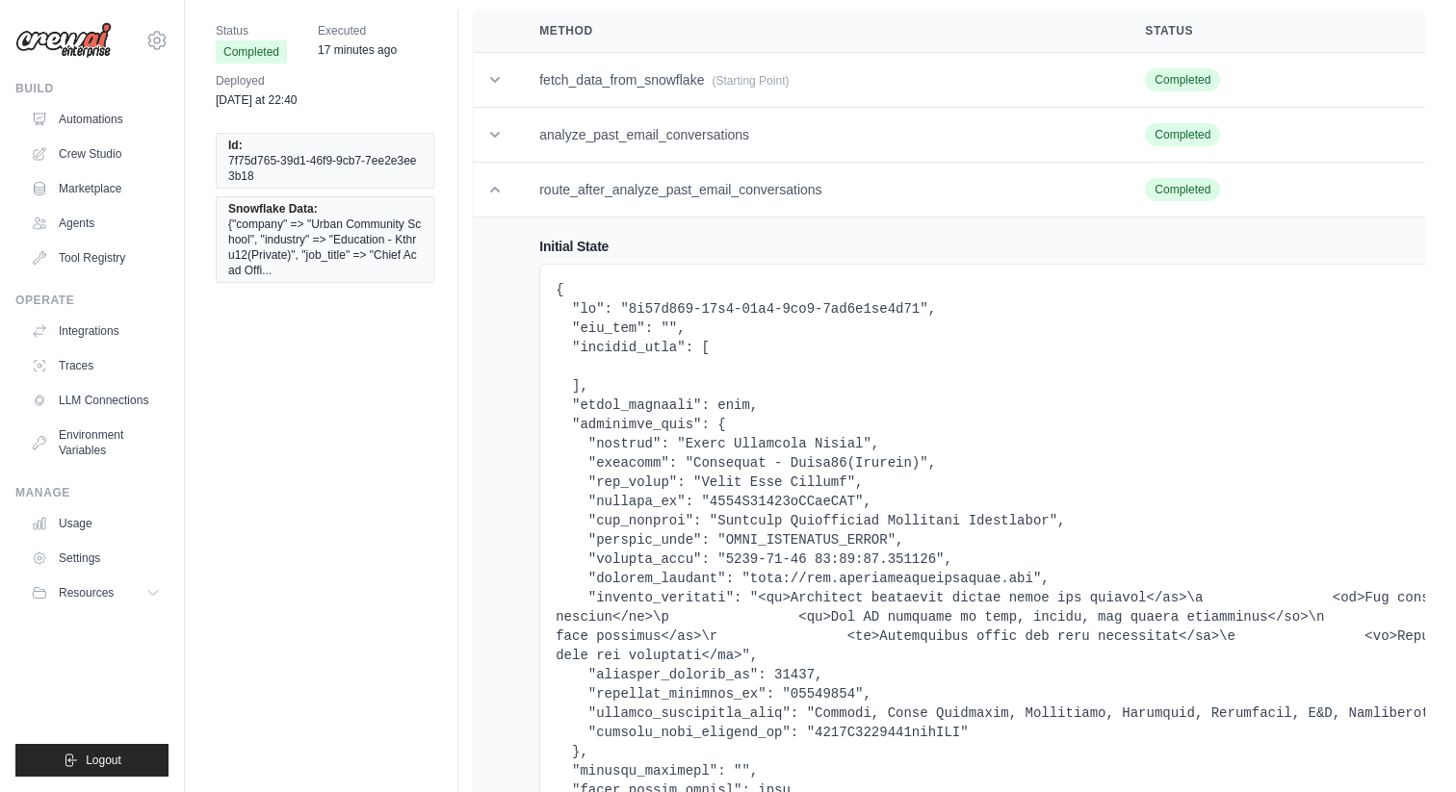
scroll to position [0, 0]
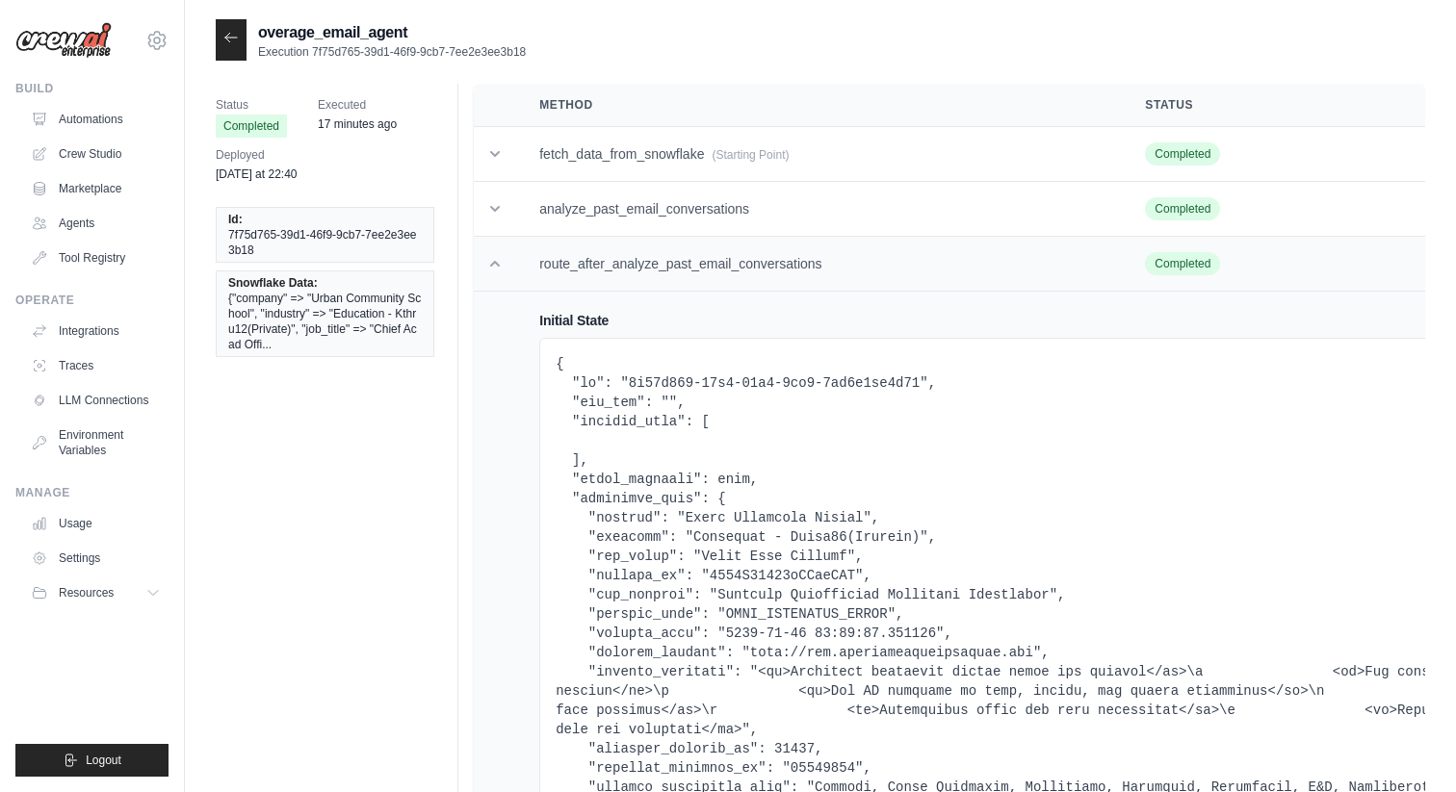
click at [493, 272] on icon at bounding box center [494, 263] width 19 height 19
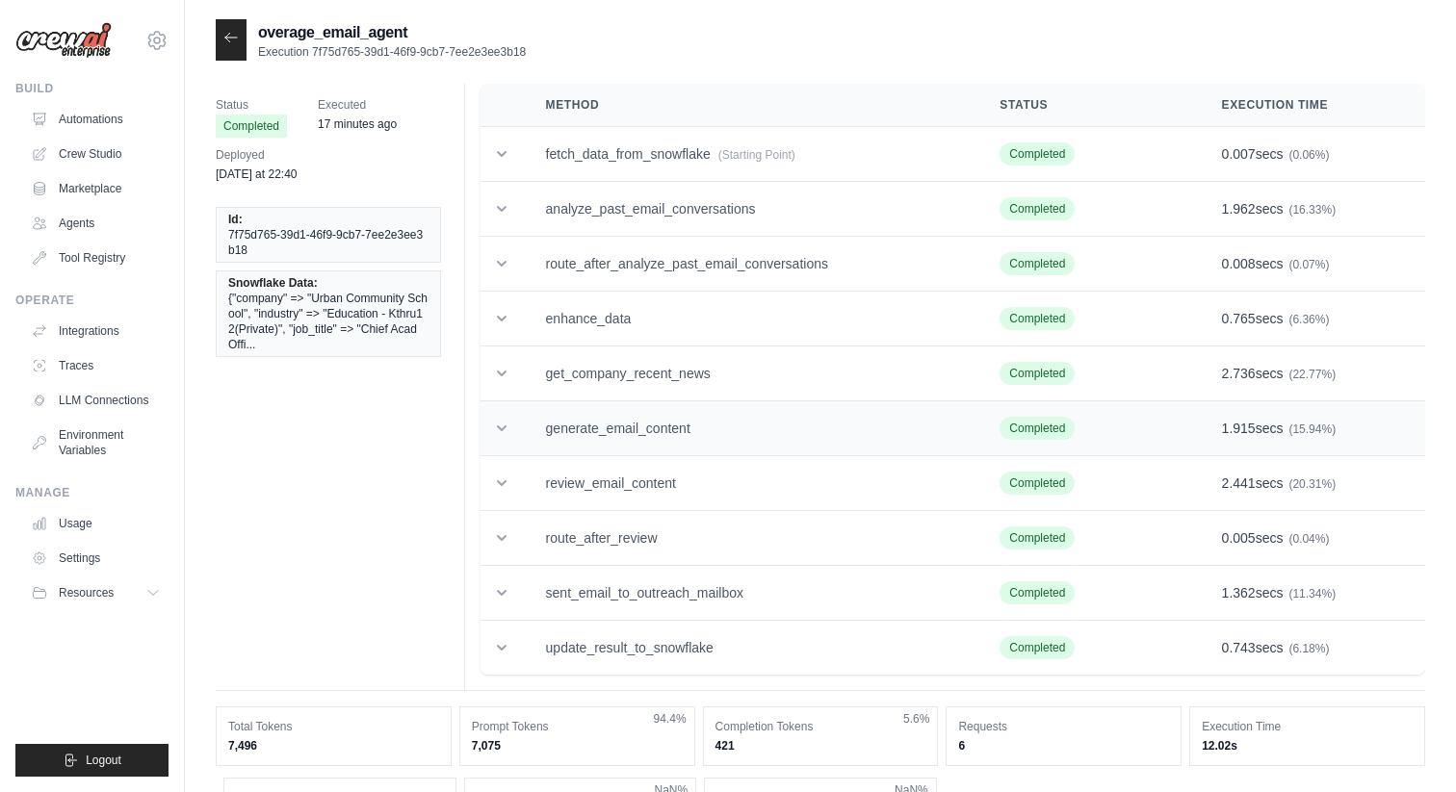
scroll to position [6, 0]
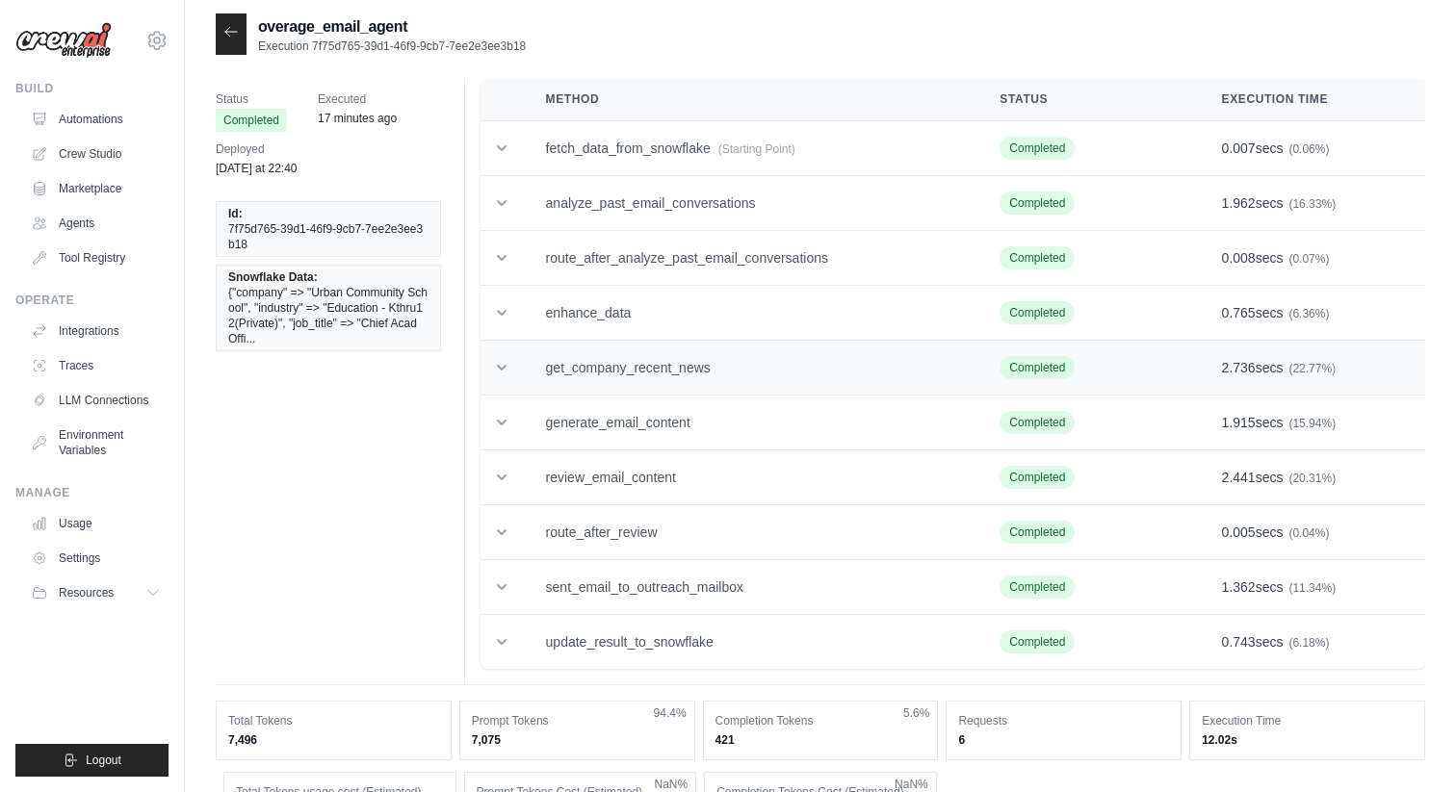
click at [599, 361] on td "get_company_recent_news" at bounding box center [750, 368] width 454 height 55
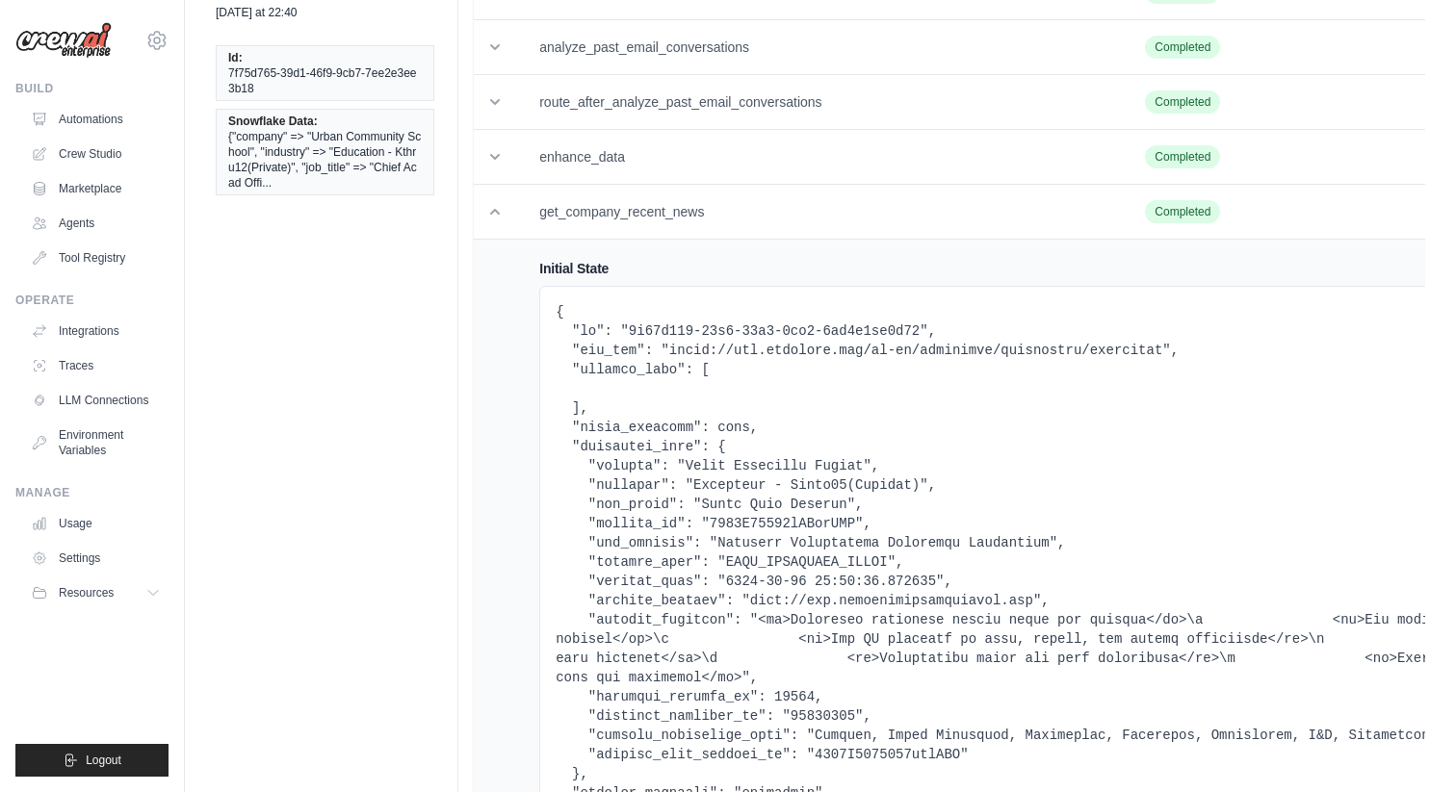
scroll to position [0, 0]
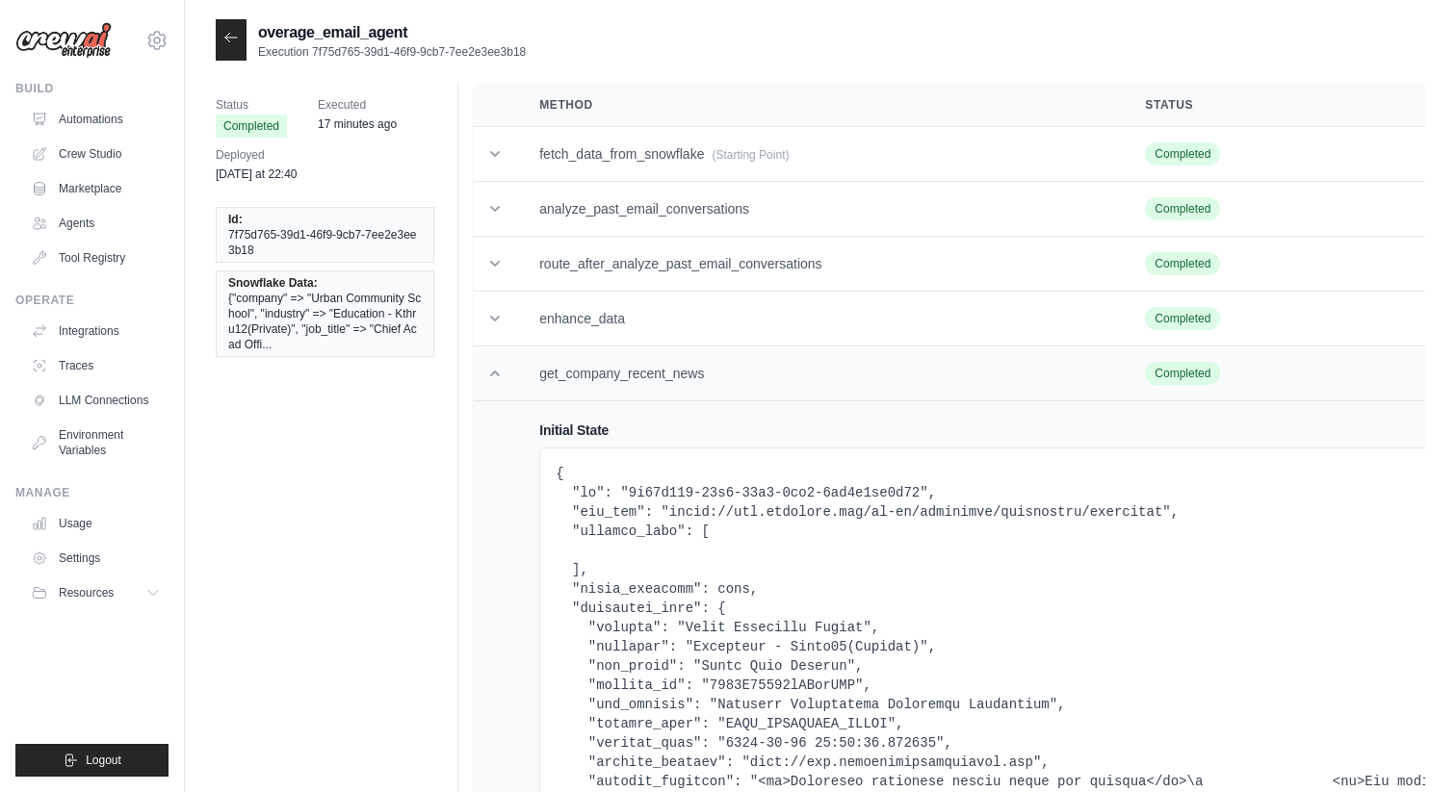
click at [641, 360] on td "get_company_recent_news" at bounding box center [819, 374] width 606 height 55
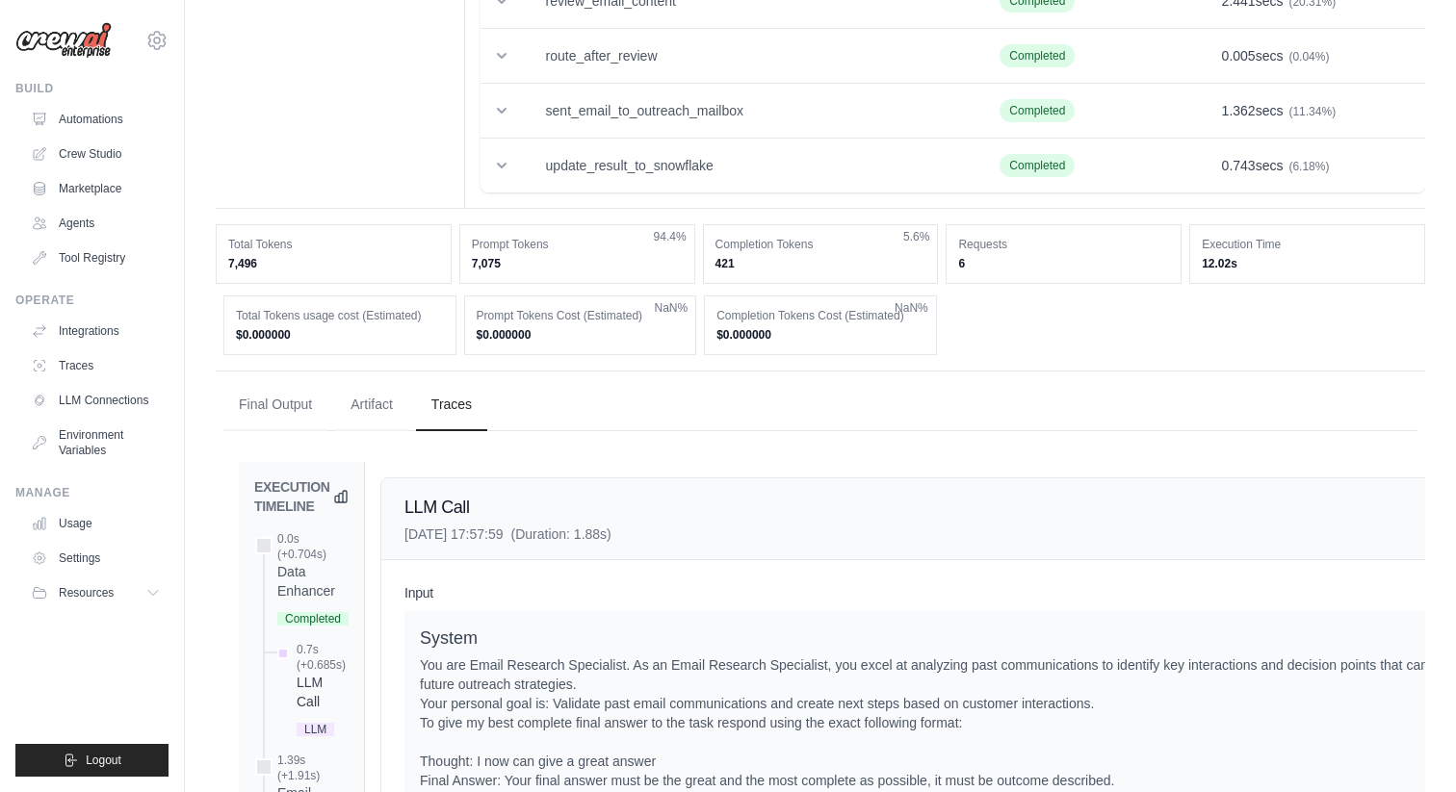
scroll to position [490, 0]
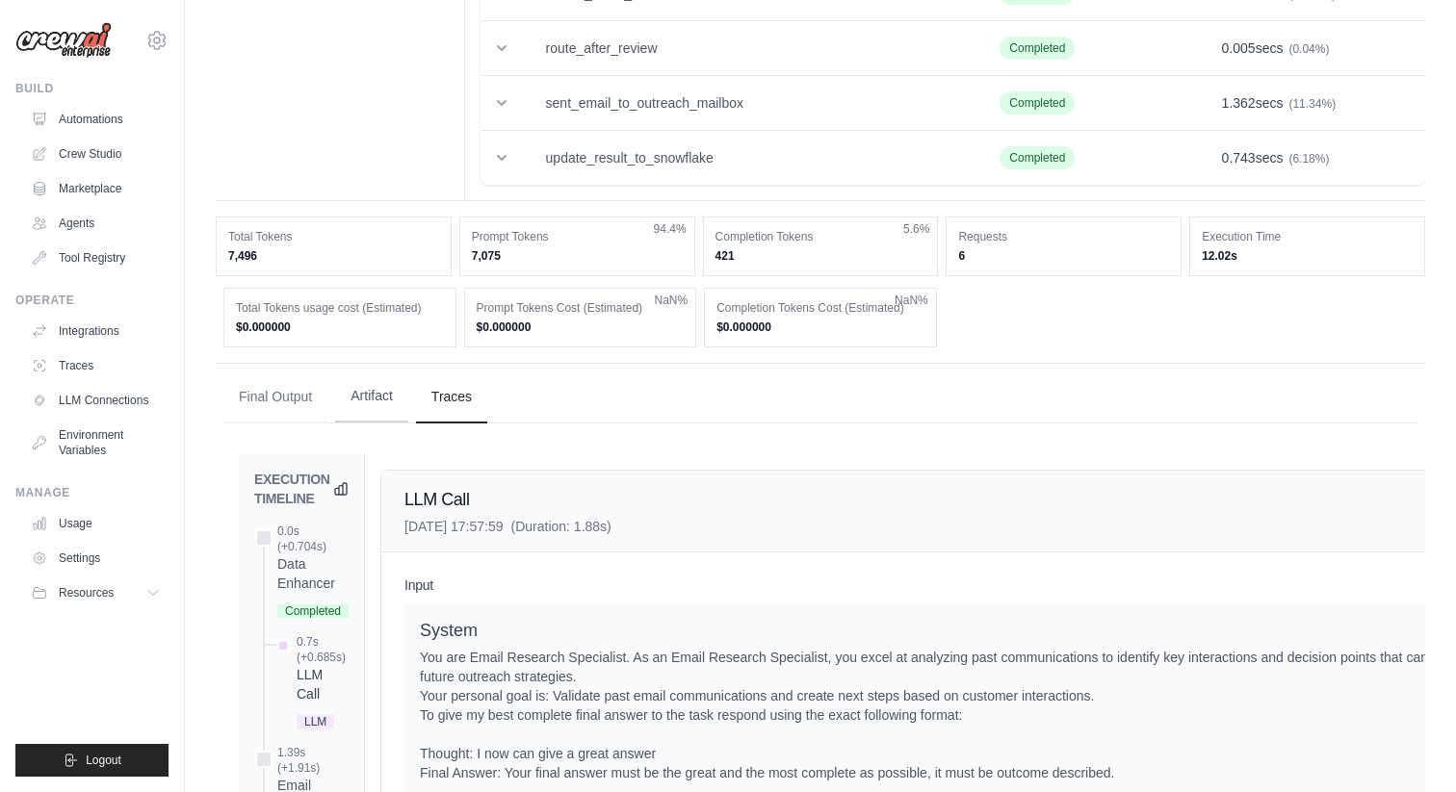
click at [374, 413] on button "Artifact" at bounding box center [371, 397] width 73 height 52
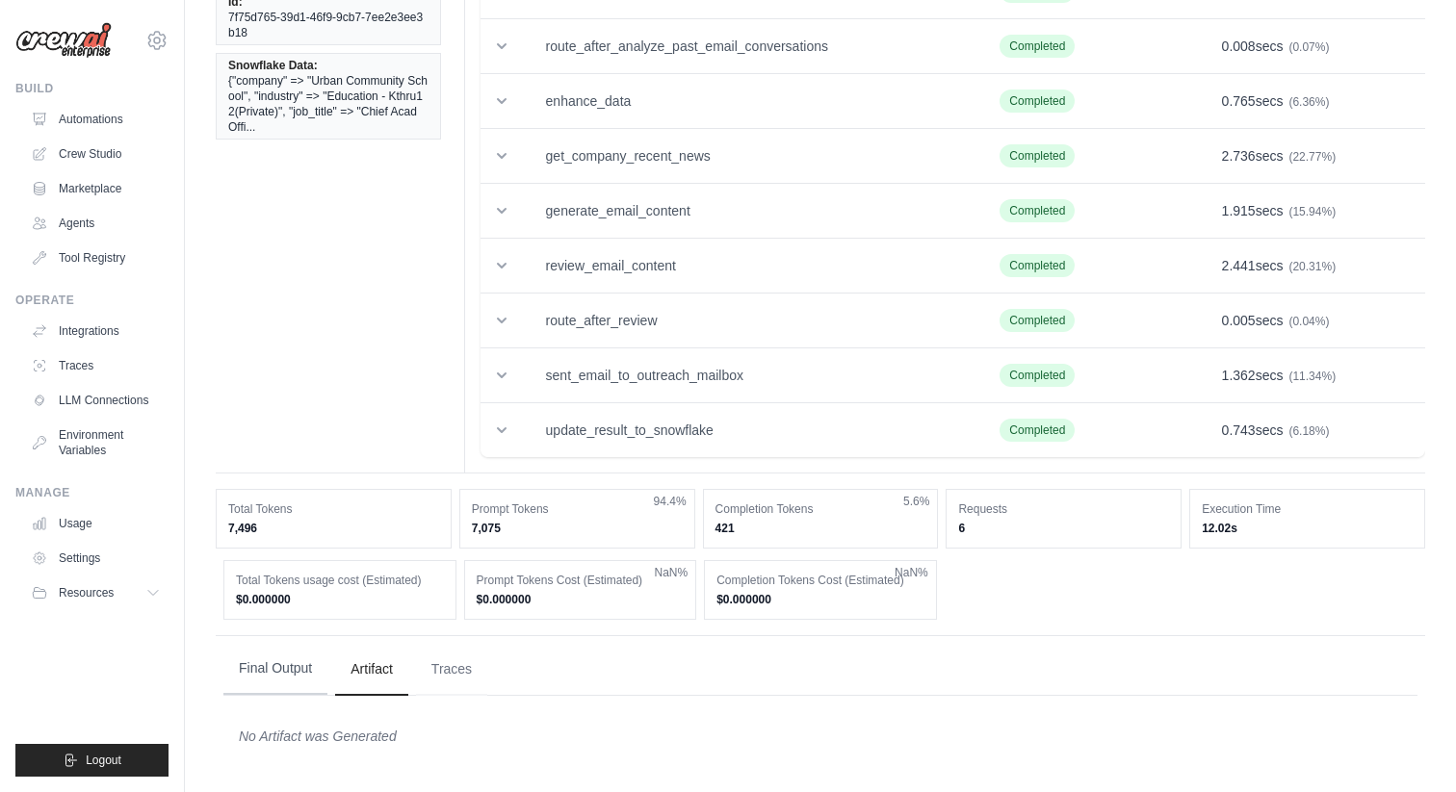
click at [257, 676] on button "Final Output" at bounding box center [275, 669] width 104 height 52
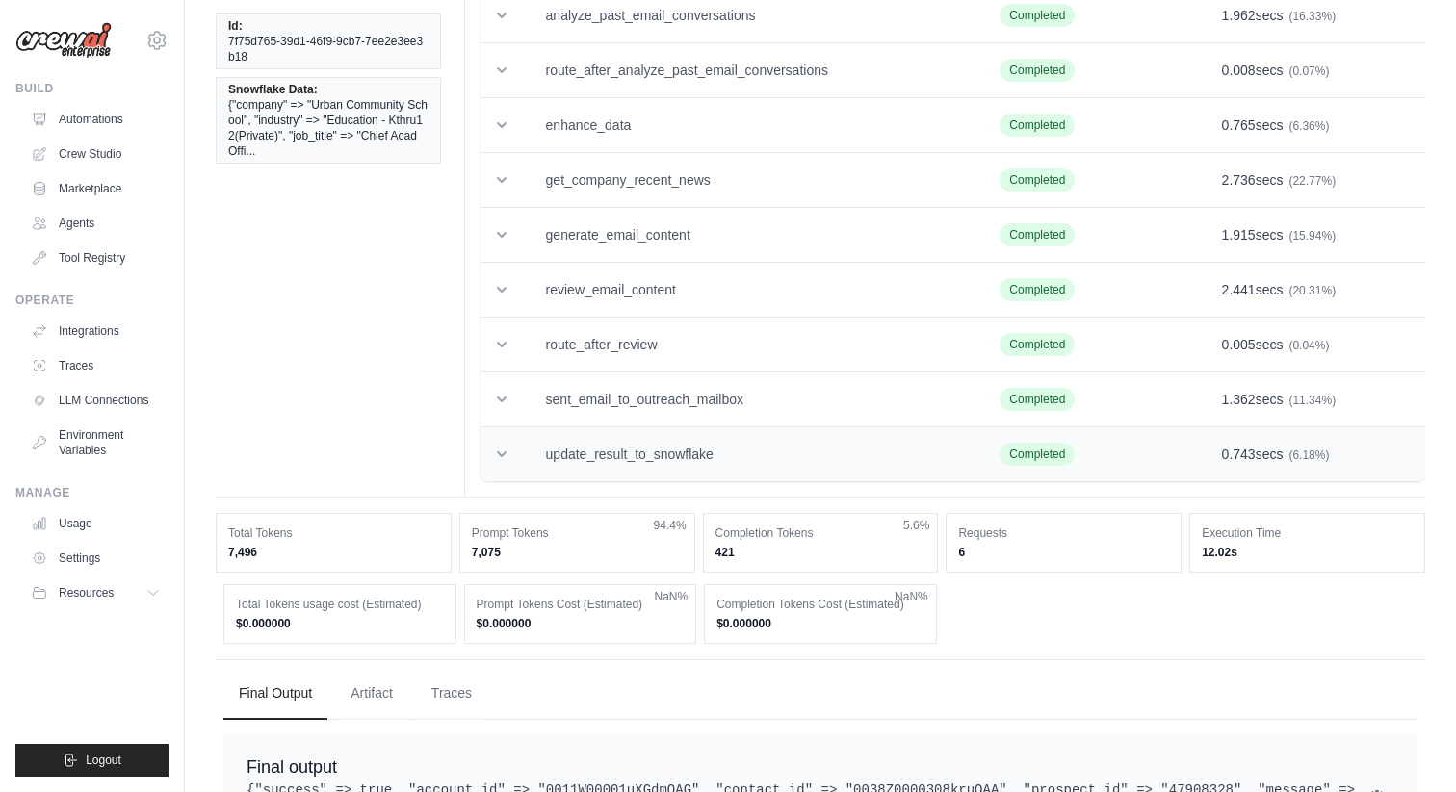
scroll to position [290, 0]
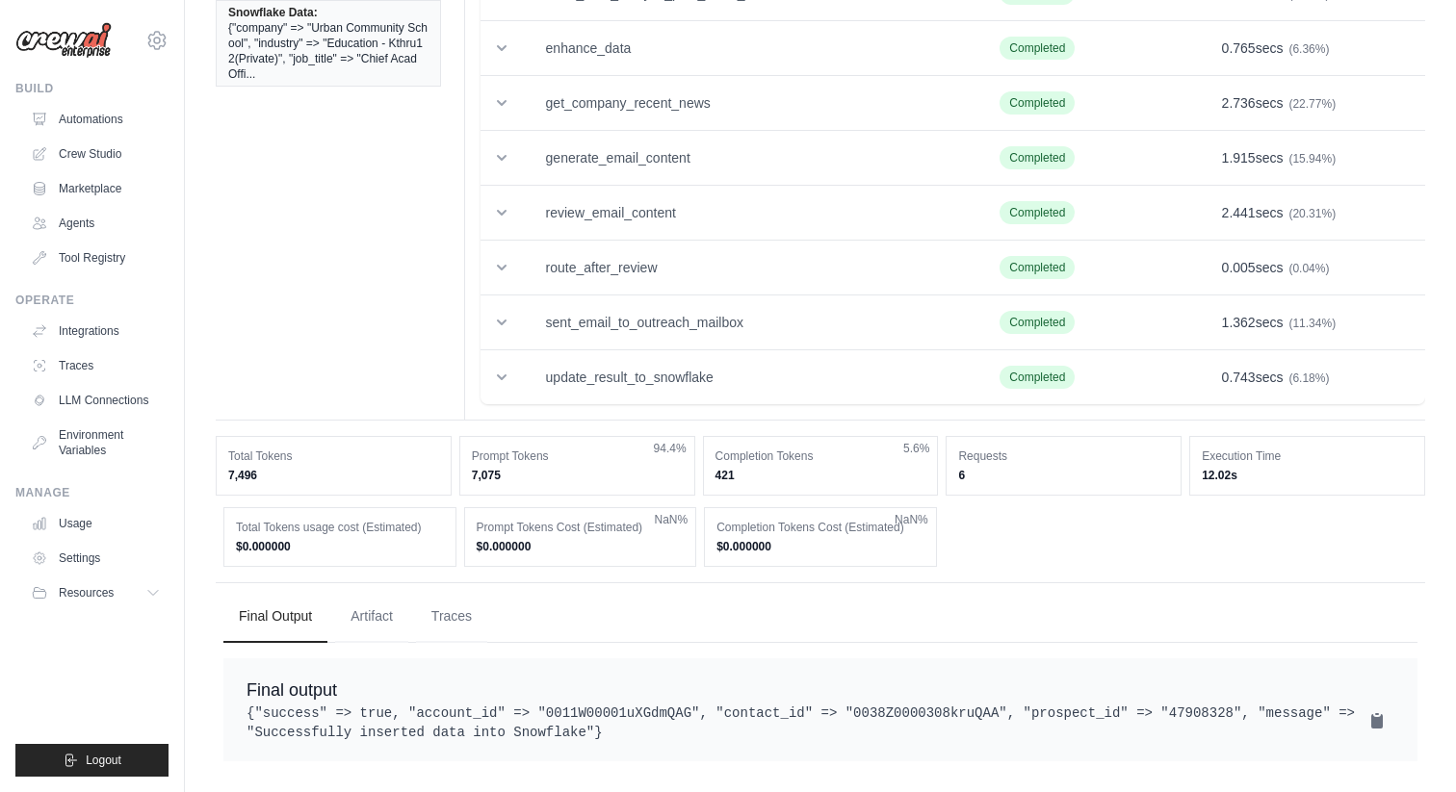
drag, startPoint x: 433, startPoint y: 690, endPoint x: 704, endPoint y: 712, distance: 271.4
click at [704, 711] on pre "{"success" => true, "account_id" => "0011W00001uXGdmQAG", "contact_id" => "0038…" at bounding box center [821, 723] width 1148 height 39
click at [612, 359] on td "update_result_to_snowflake" at bounding box center [750, 377] width 454 height 55
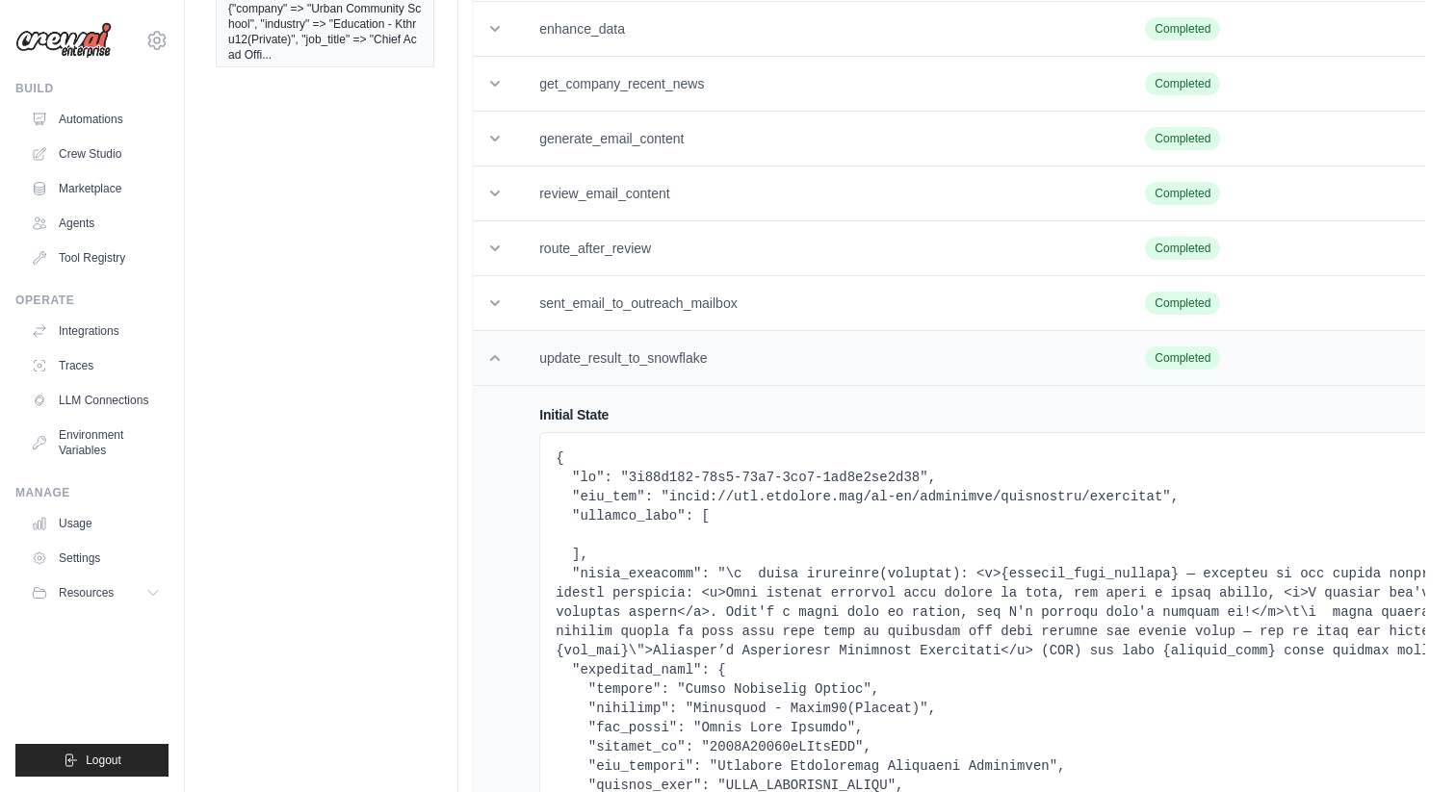
click at [646, 353] on td "update_result_to_snowflake" at bounding box center [819, 358] width 606 height 55
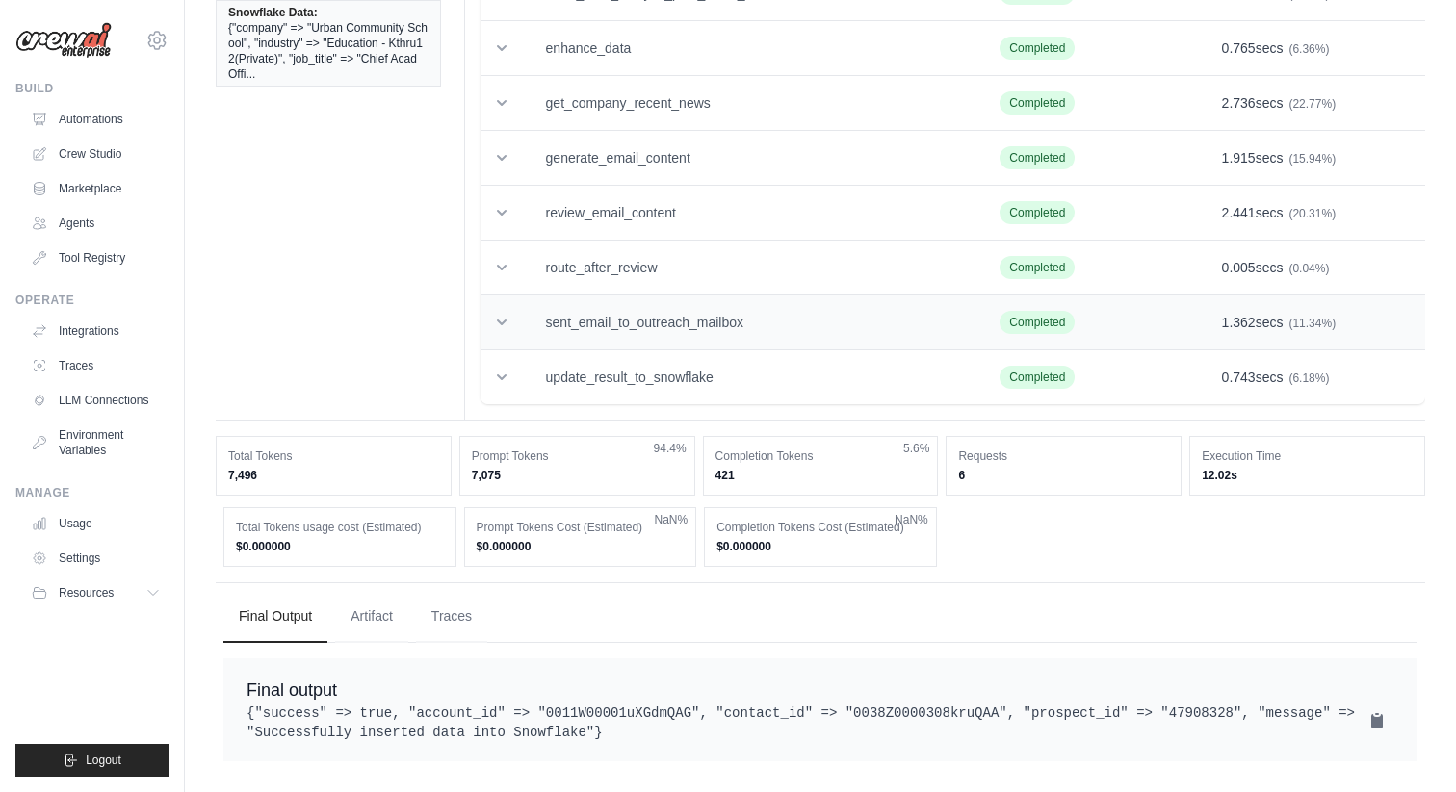
click at [697, 307] on td "sent_email_to_outreach_mailbox" at bounding box center [750, 323] width 454 height 55
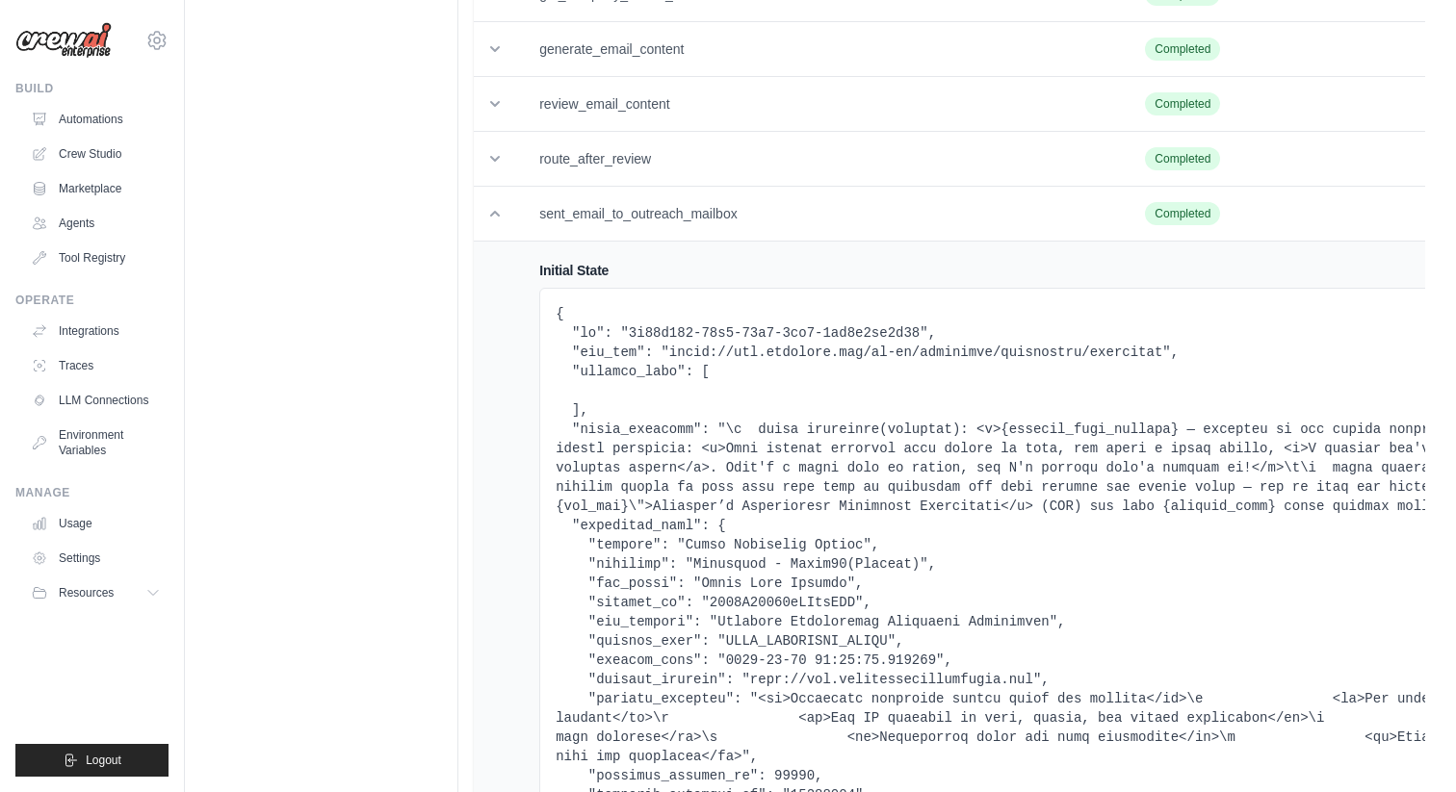
scroll to position [269, 0]
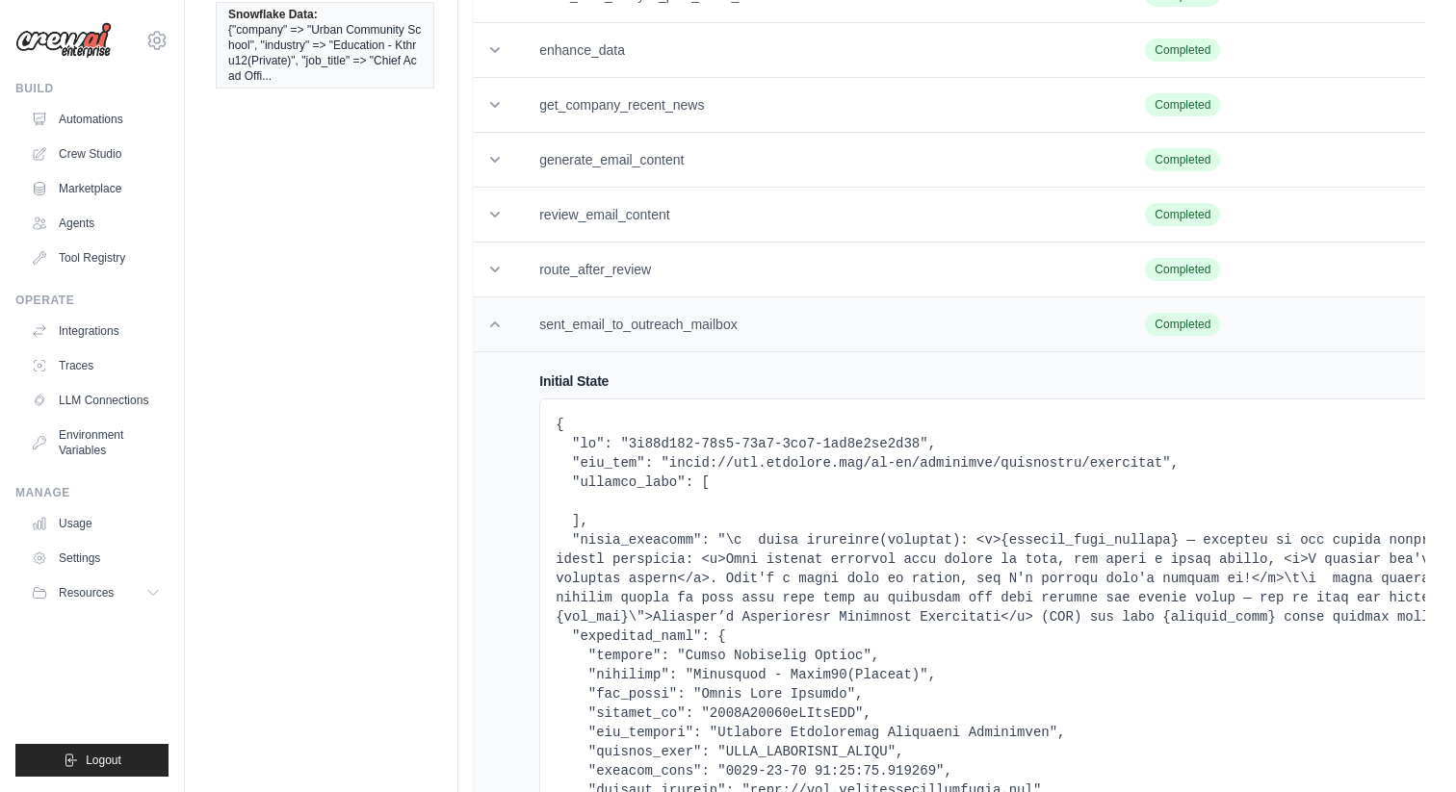
click at [610, 324] on td "sent_email_to_outreach_mailbox" at bounding box center [819, 325] width 606 height 55
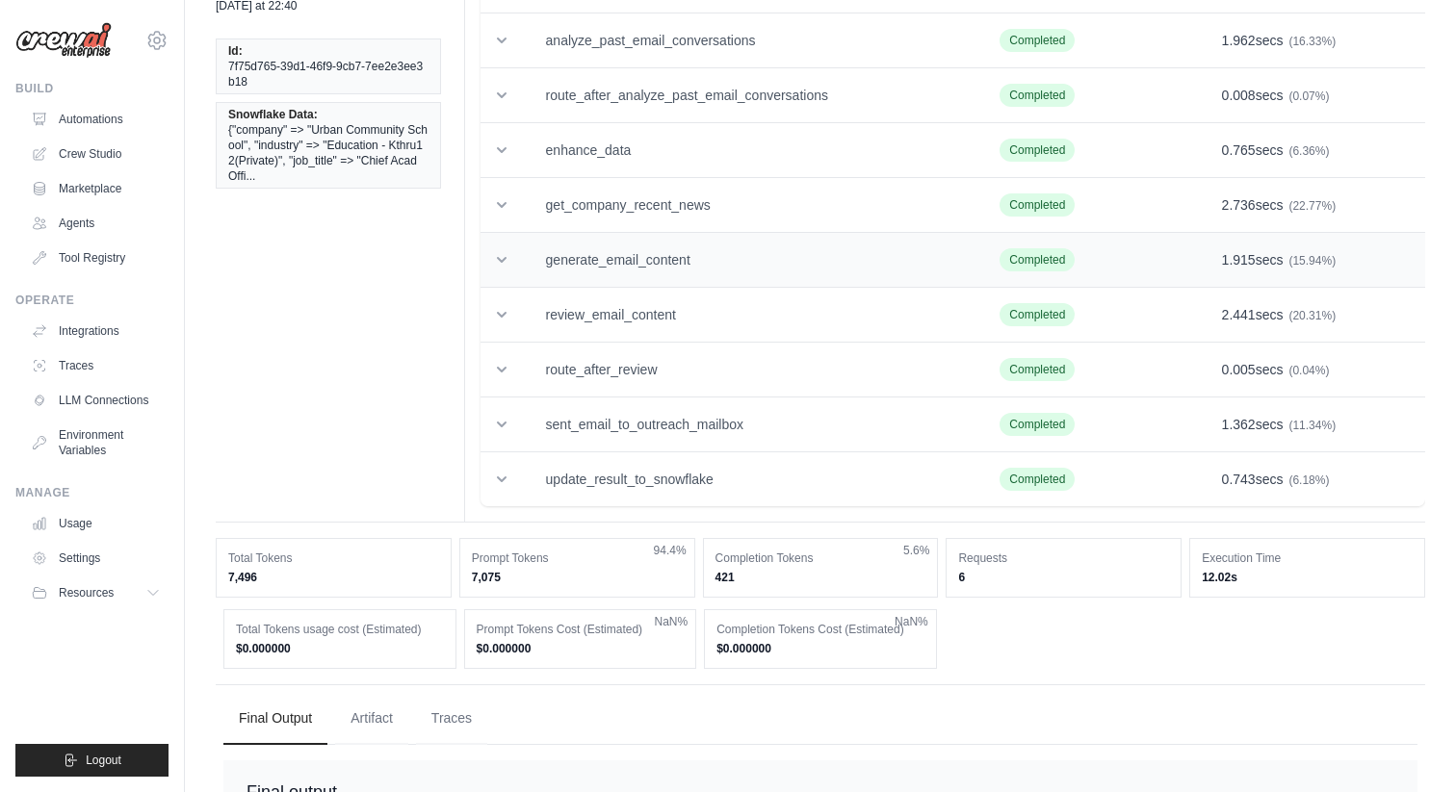
scroll to position [290, 0]
